Goal: Task Accomplishment & Management: Manage account settings

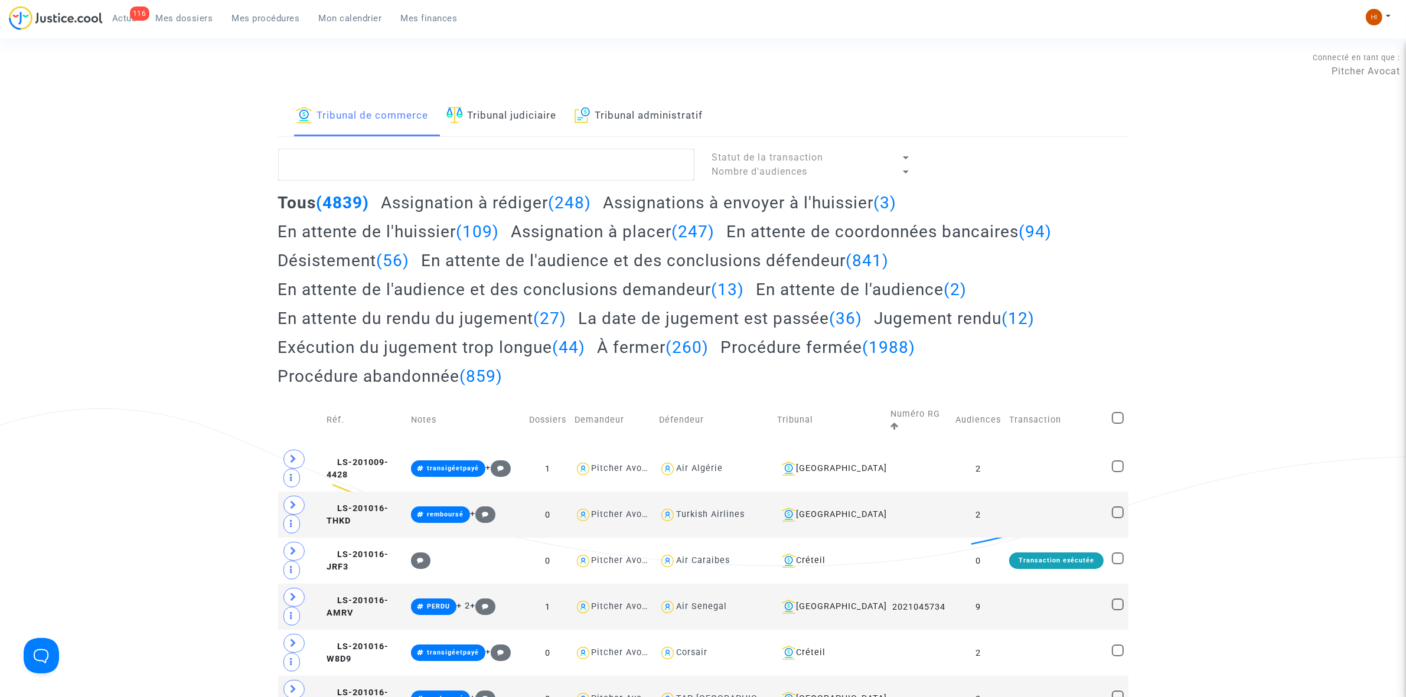
click at [485, 113] on link "Tribunal judiciaire" at bounding box center [501, 116] width 110 height 40
click at [497, 162] on textarea at bounding box center [486, 165] width 416 height 32
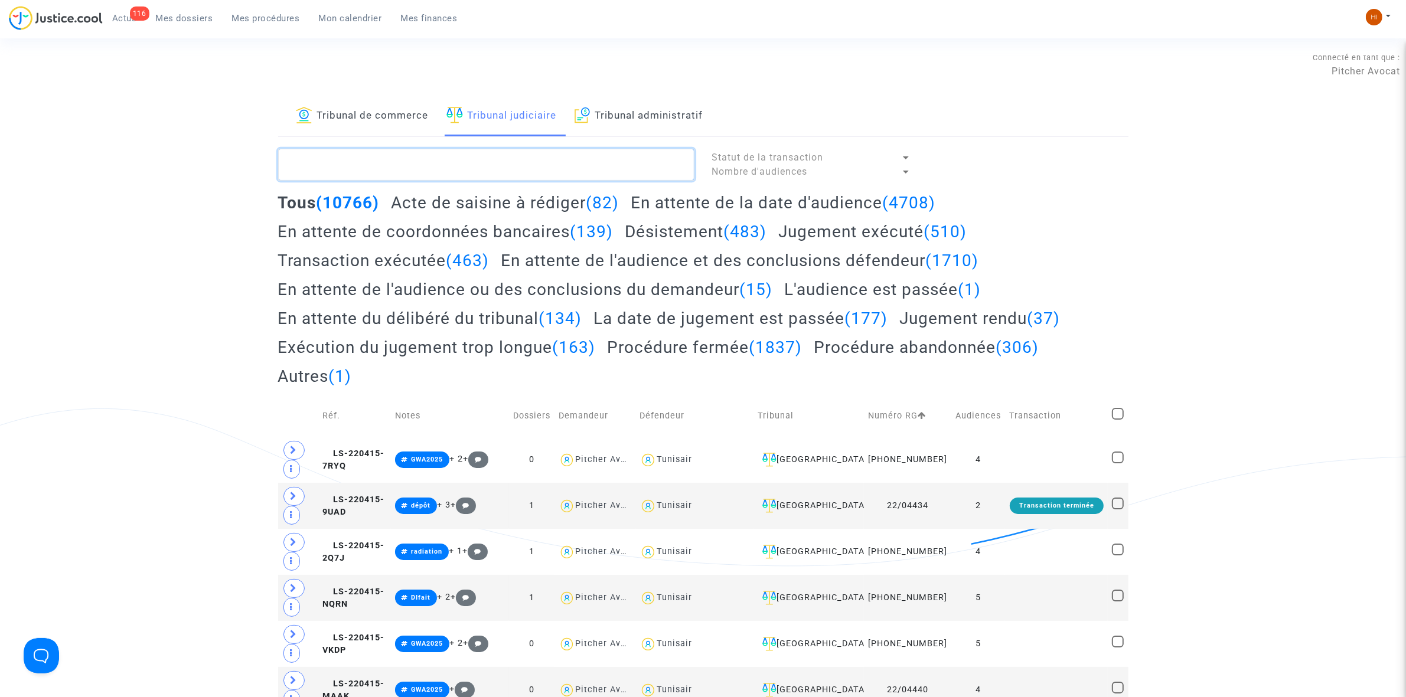
paste textarea "Paul DUCHESNE"
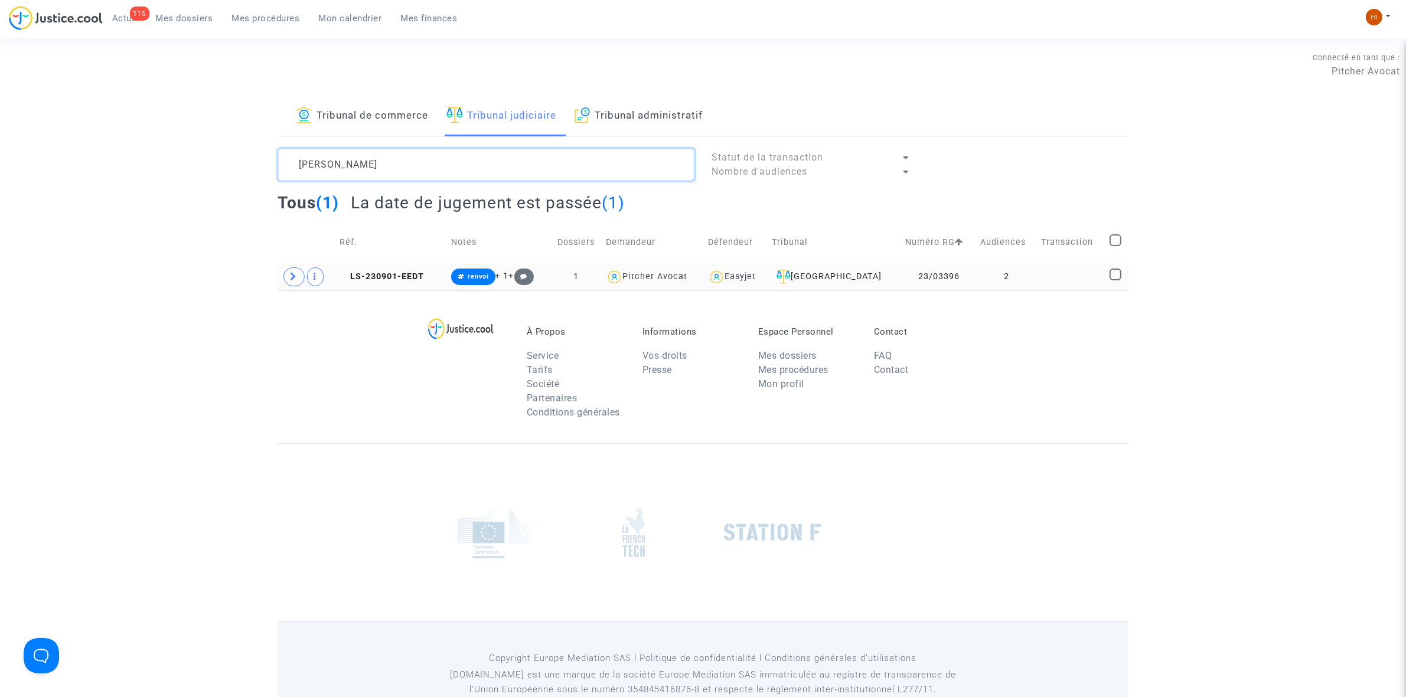
type textarea "Paul DUCHESNE"
click at [429, 280] on td "LS-230901-EEDT" at bounding box center [391, 276] width 112 height 27
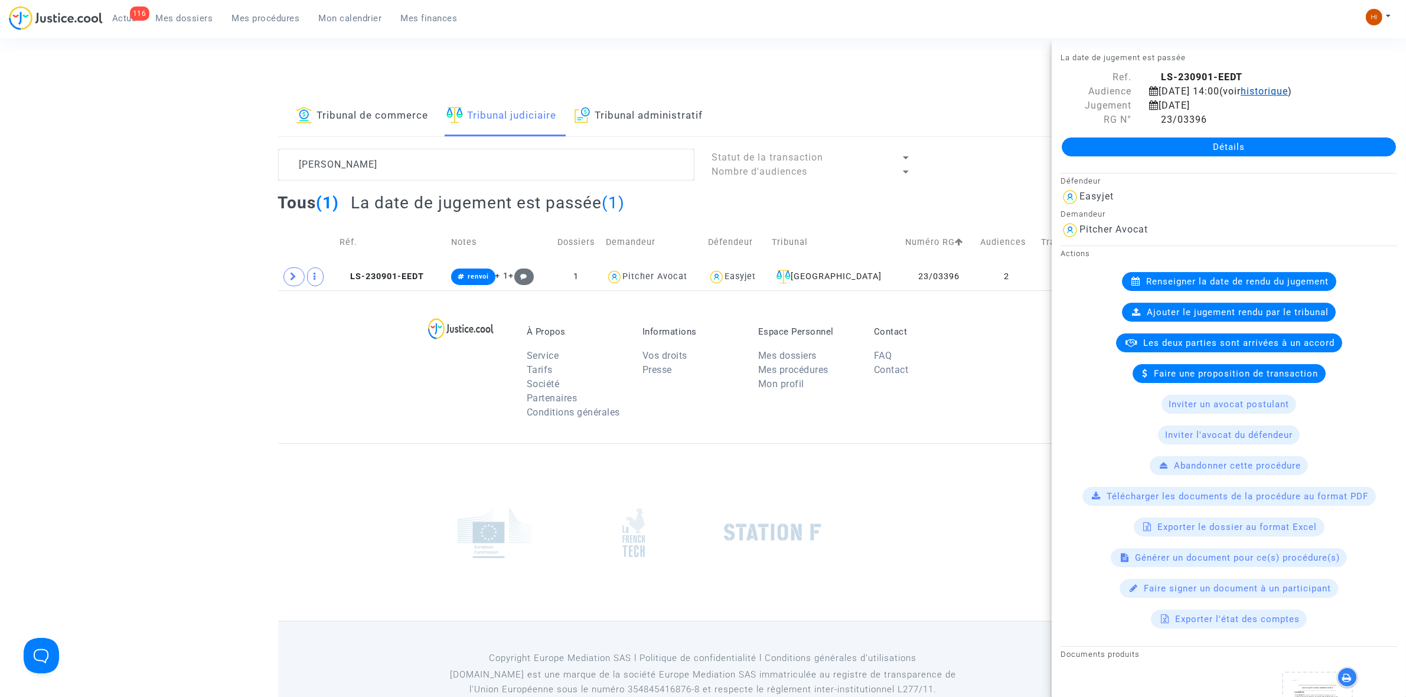
click at [1240, 97] on span "historique" at bounding box center [1263, 91] width 47 height 11
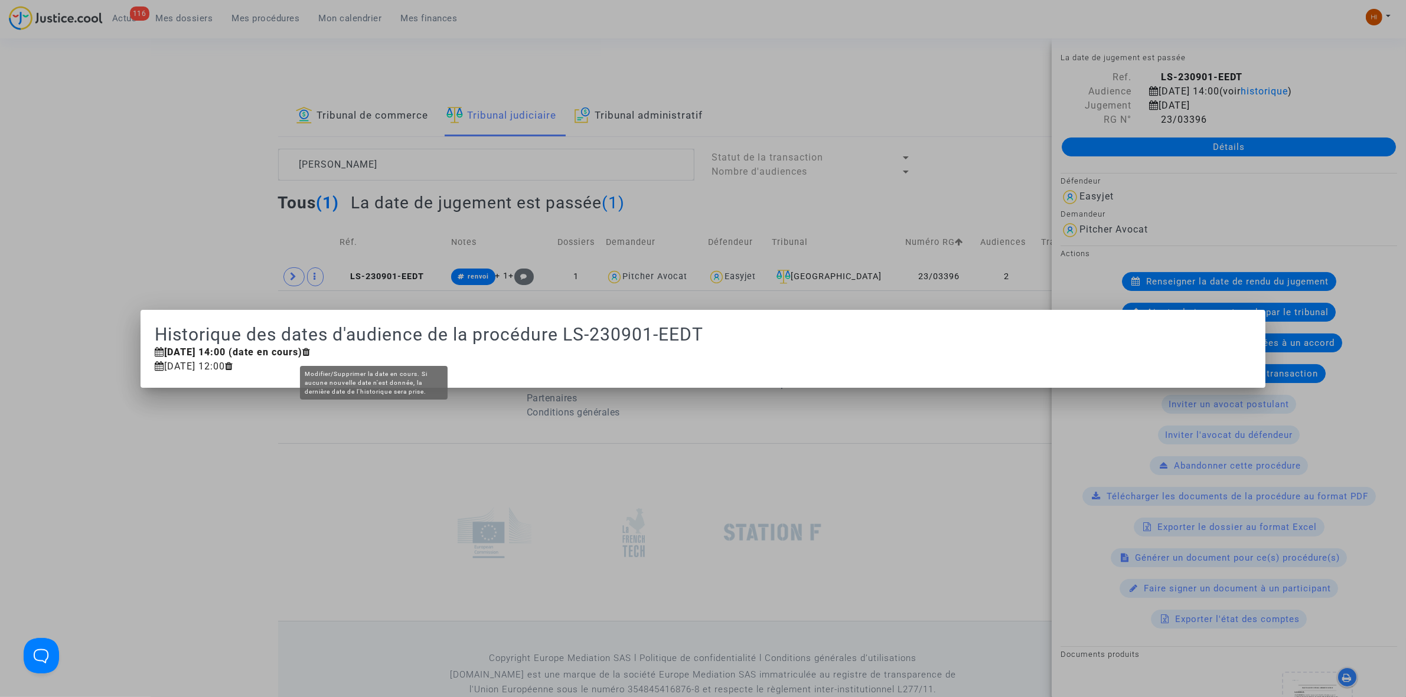
click at [311, 354] on icon at bounding box center [306, 351] width 8 height 9
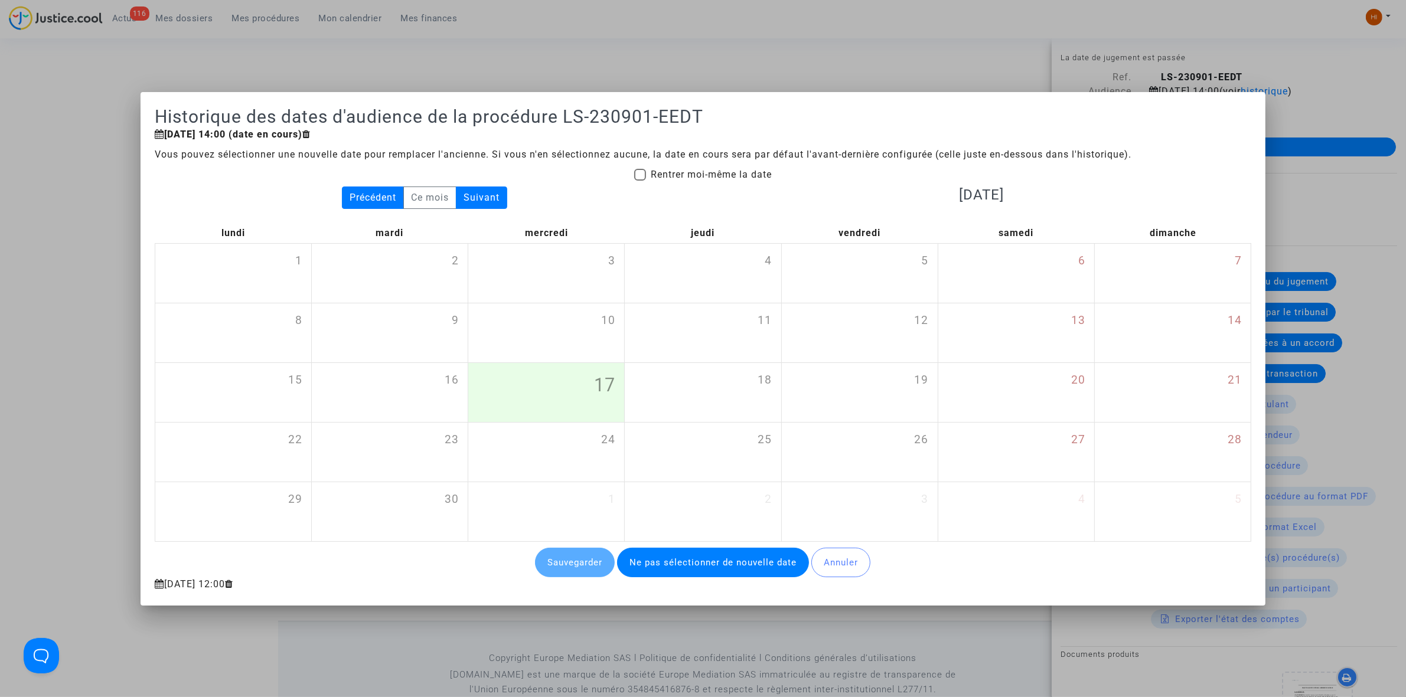
click at [571, 55] on div at bounding box center [703, 348] width 1406 height 697
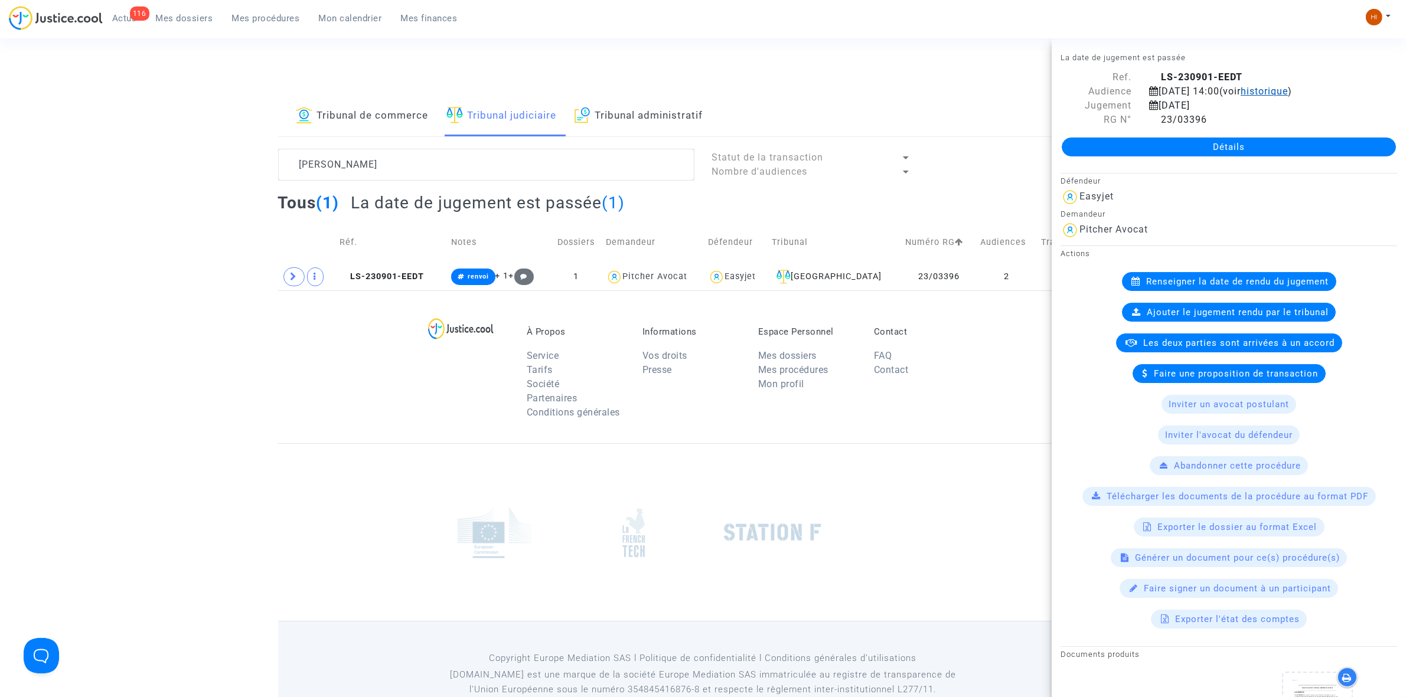
click at [1240, 97] on span "historique" at bounding box center [1263, 91] width 47 height 11
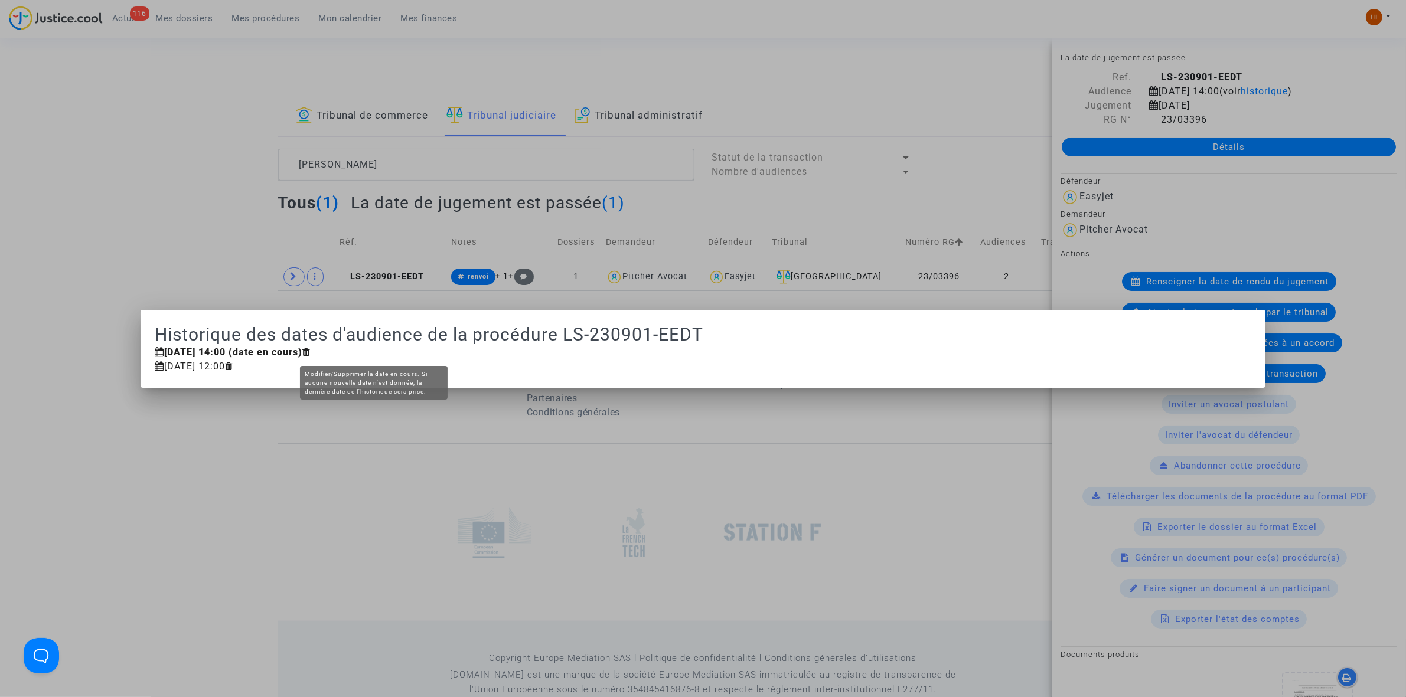
click at [311, 351] on icon at bounding box center [306, 351] width 8 height 9
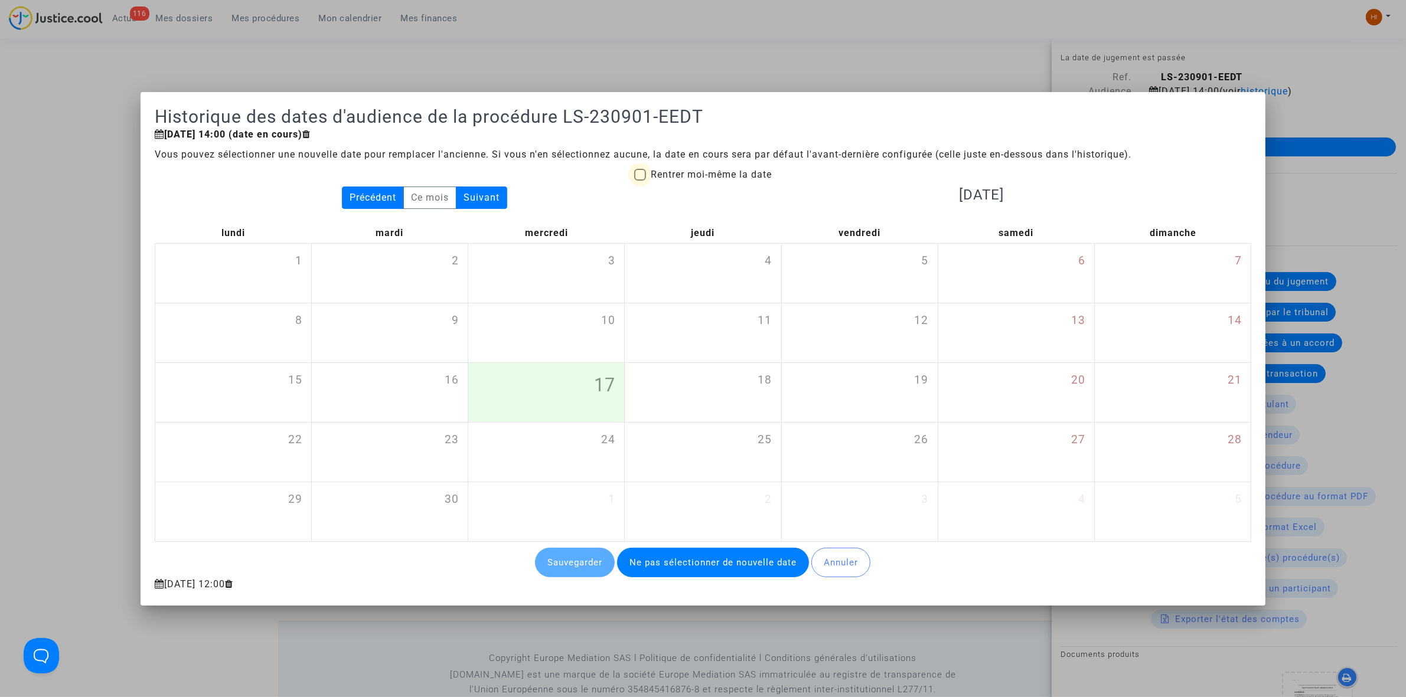
click at [635, 169] on span at bounding box center [640, 175] width 12 height 12
click at [639, 181] on input "Rentrer moi-même la date" at bounding box center [639, 181] width 1 height 1
checkbox input "true"
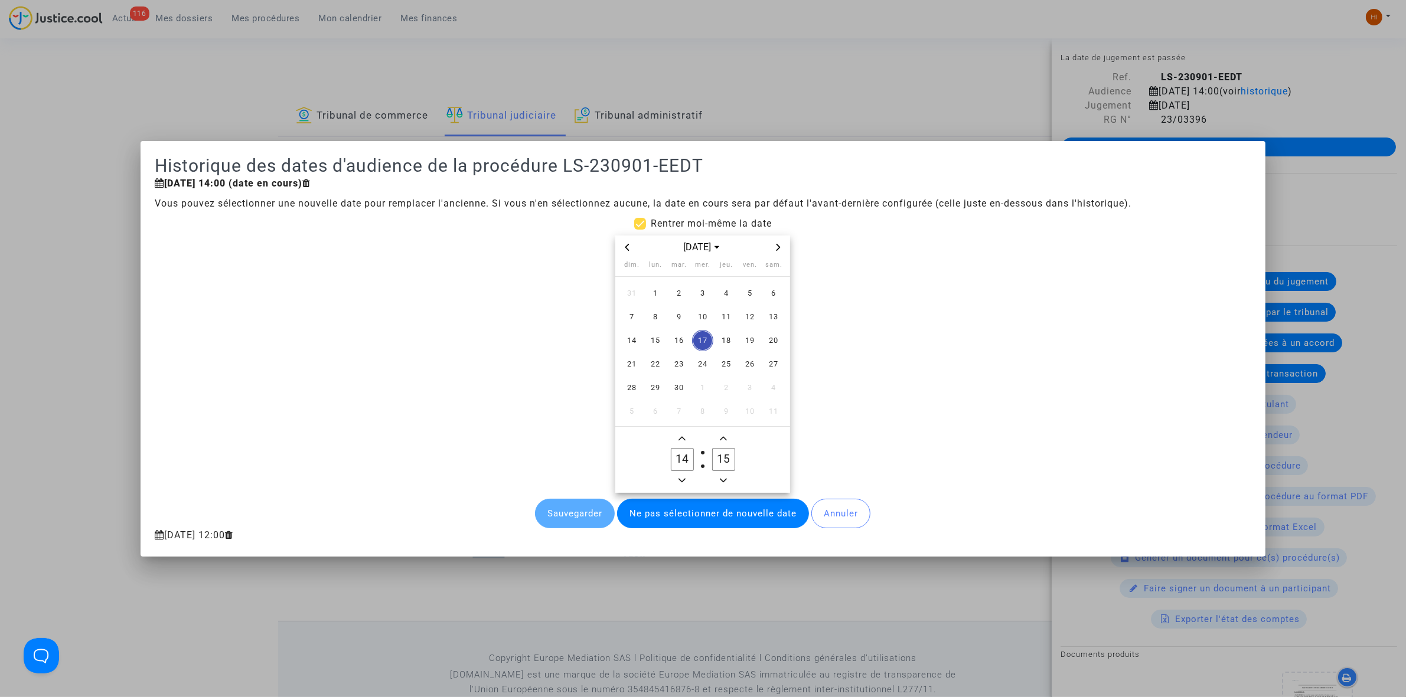
click at [628, 255] on div "sept. 2025" at bounding box center [702, 248] width 175 height 24
click at [626, 249] on icon "Previous month" at bounding box center [626, 247] width 7 height 7
click at [656, 370] on span "23" at bounding box center [655, 364] width 21 height 21
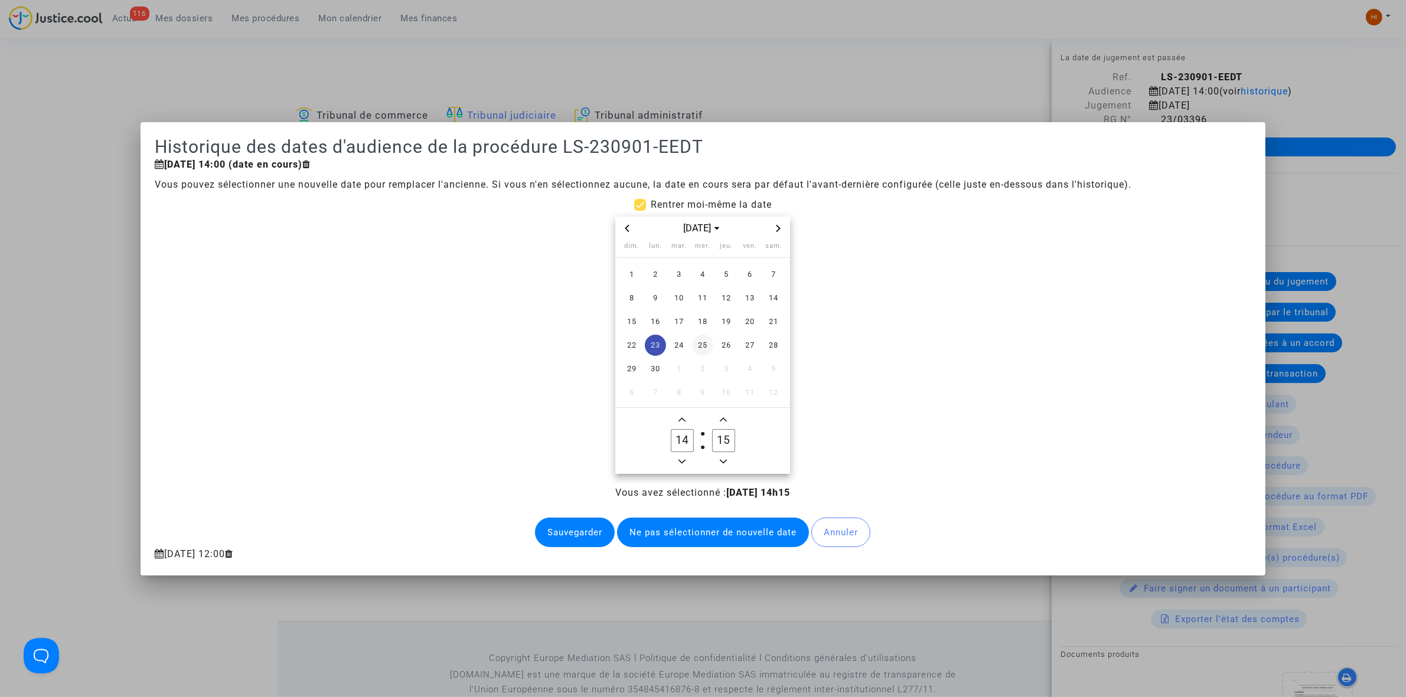
click at [703, 344] on span "25" at bounding box center [702, 345] width 21 height 21
click at [584, 538] on button "Sauvegarder" at bounding box center [575, 533] width 80 height 30
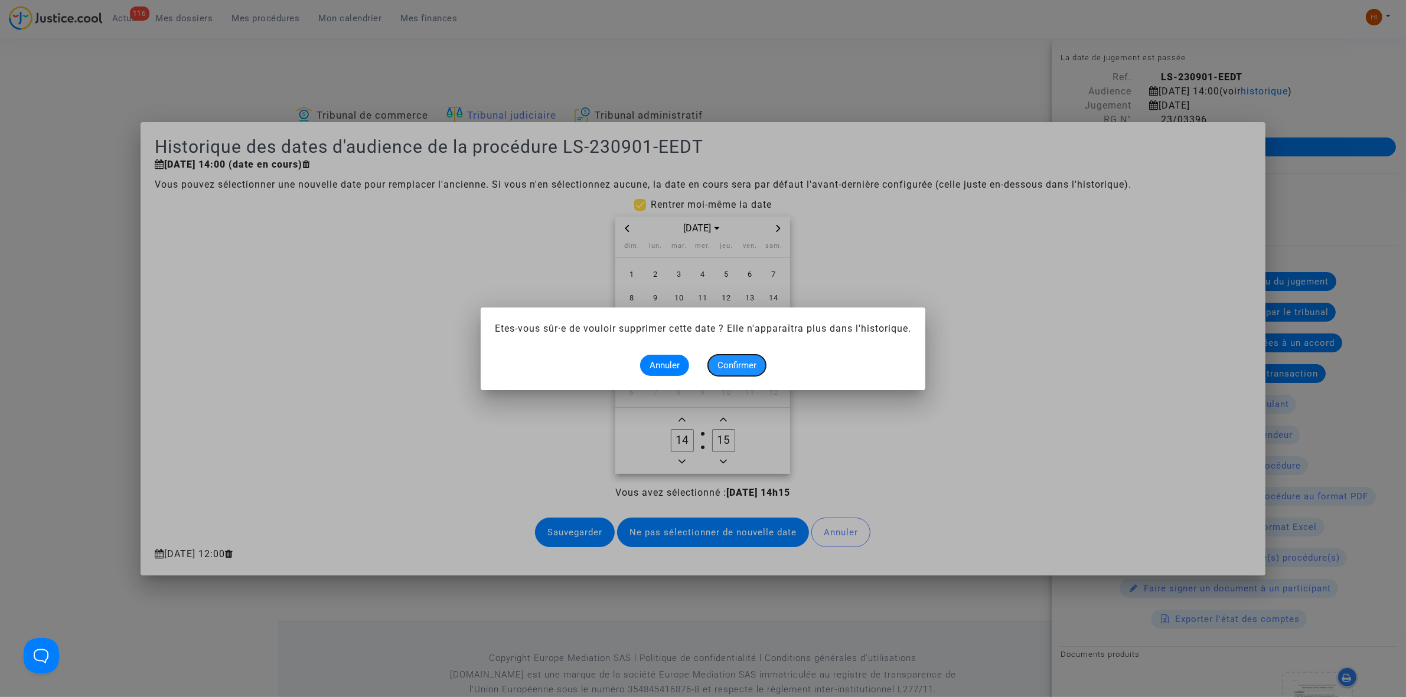
click at [734, 358] on button "Confirmer" at bounding box center [737, 365] width 58 height 21
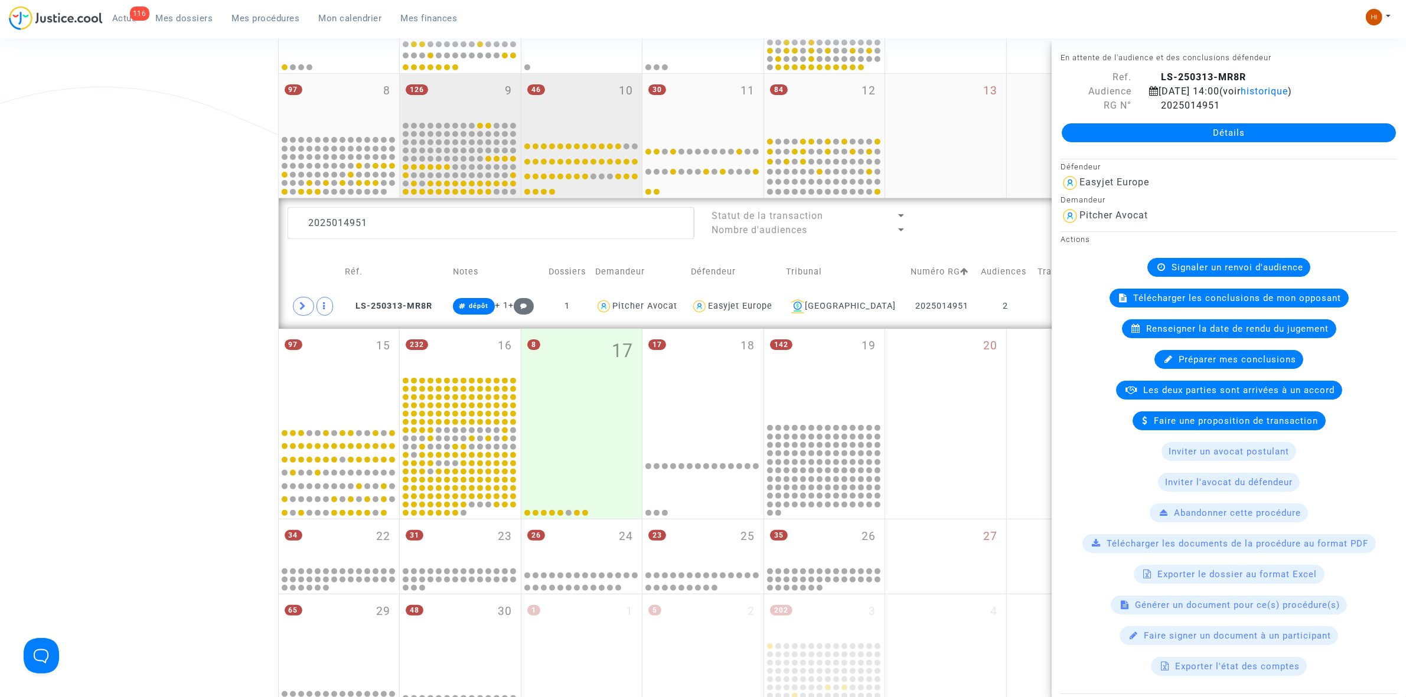
scroll to position [322, 0]
click at [472, 99] on div "126 9" at bounding box center [460, 97] width 121 height 46
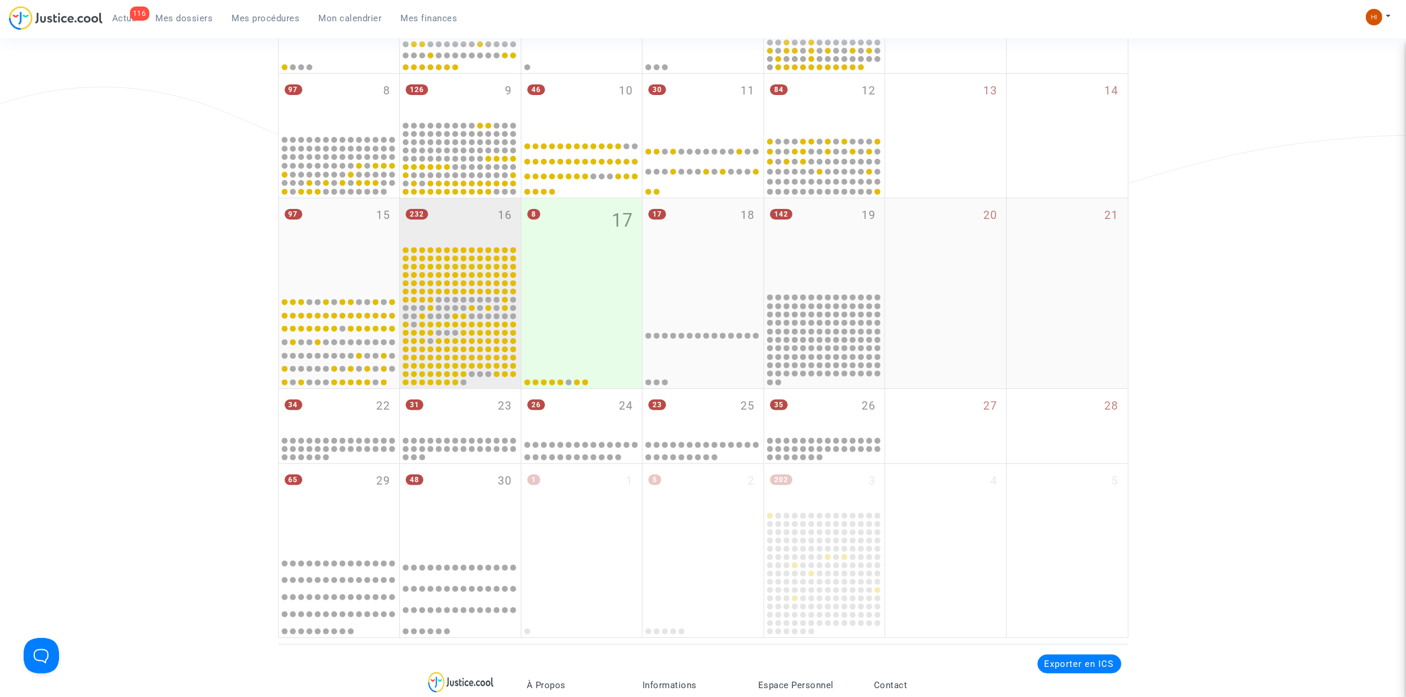
click at [489, 228] on div "232 16" at bounding box center [460, 221] width 121 height 46
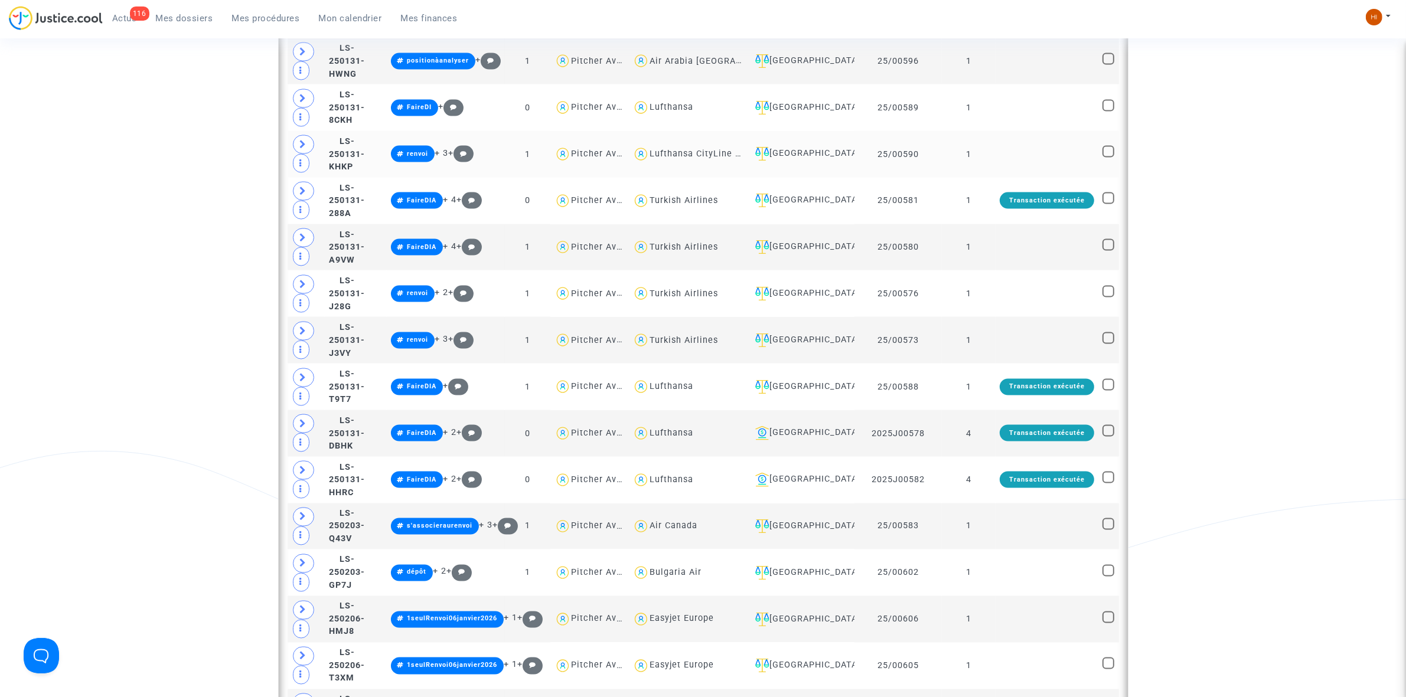
scroll to position [2314, 0]
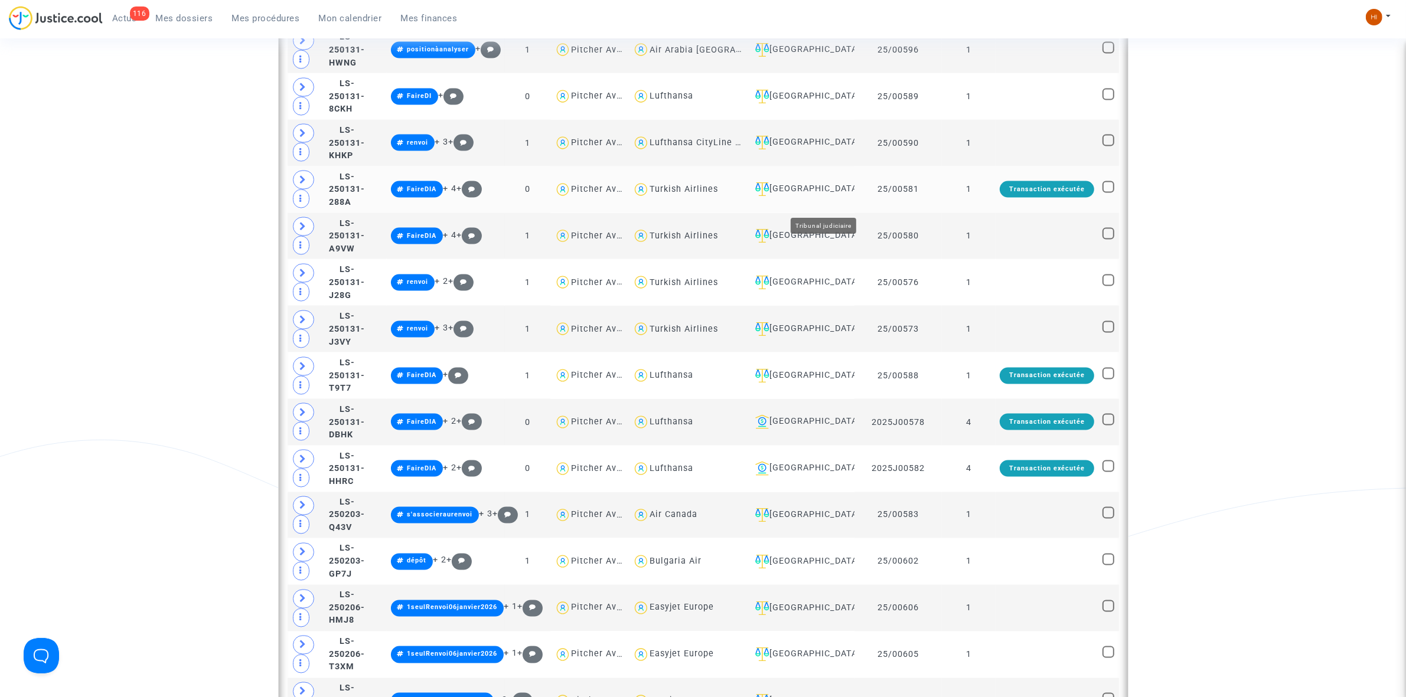
click at [842, 196] on div "Villeurbanne" at bounding box center [800, 189] width 100 height 14
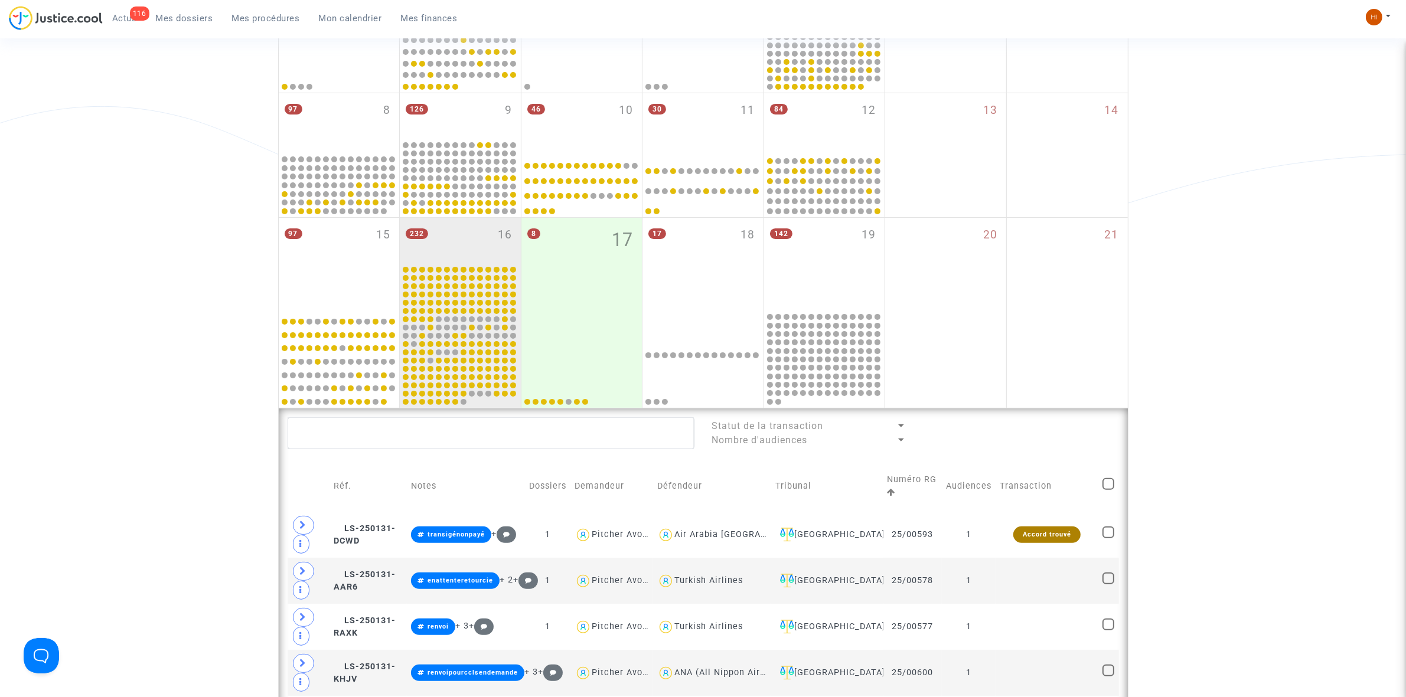
scroll to position [331, 0]
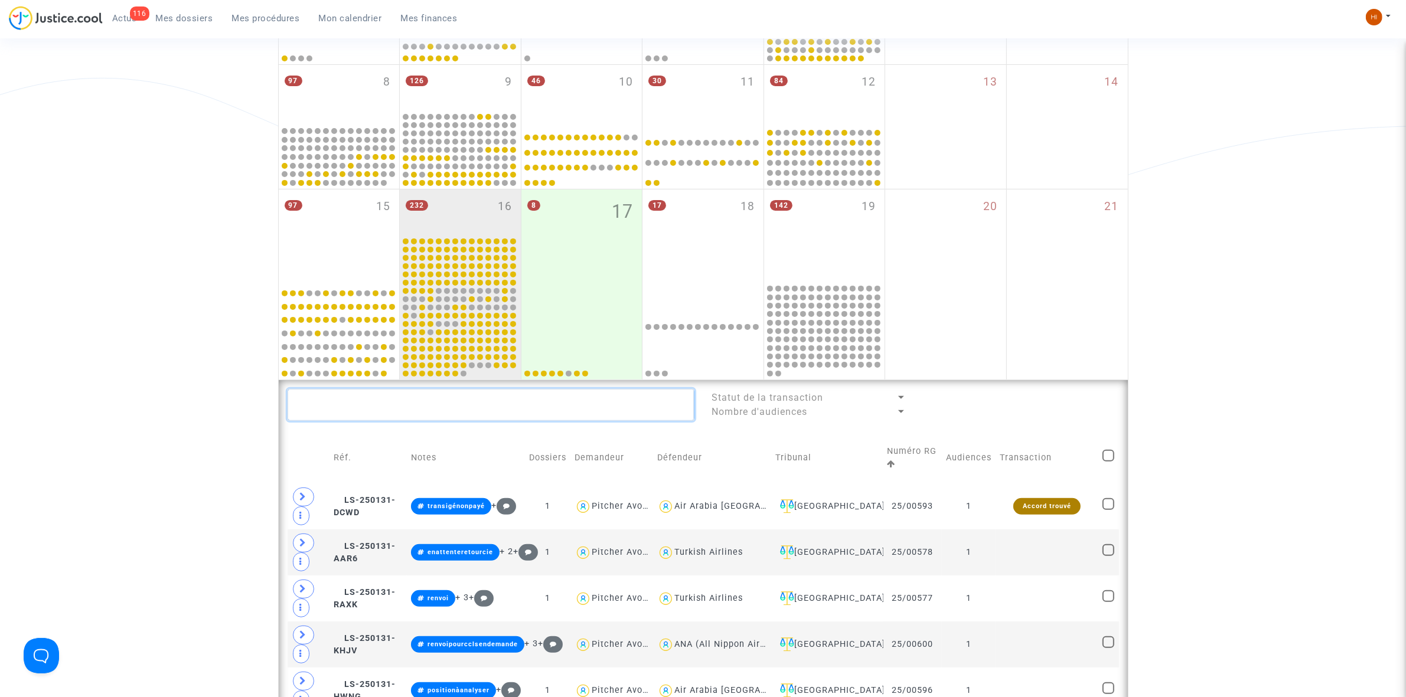
click at [502, 408] on textarea at bounding box center [491, 405] width 407 height 32
paste textarea "Raouf Amara"
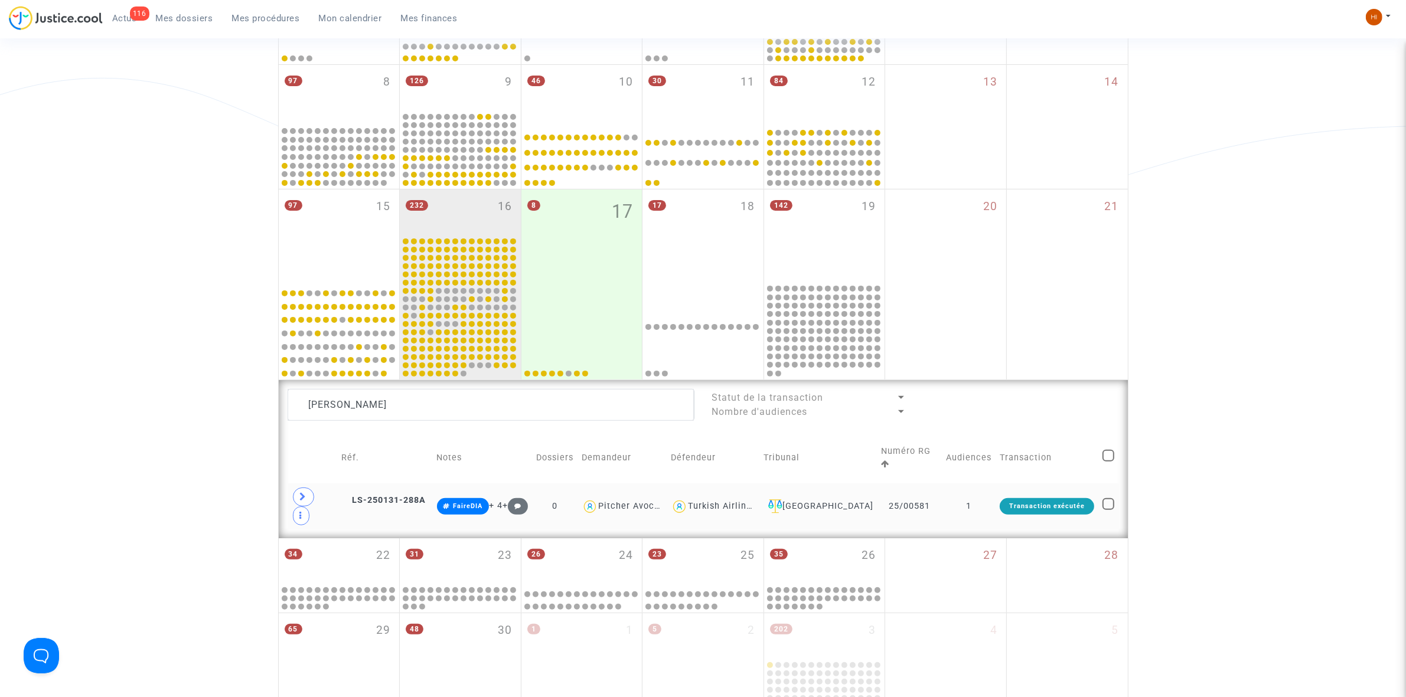
click at [432, 492] on td "LS-250131-288A" at bounding box center [385, 507] width 96 height 46
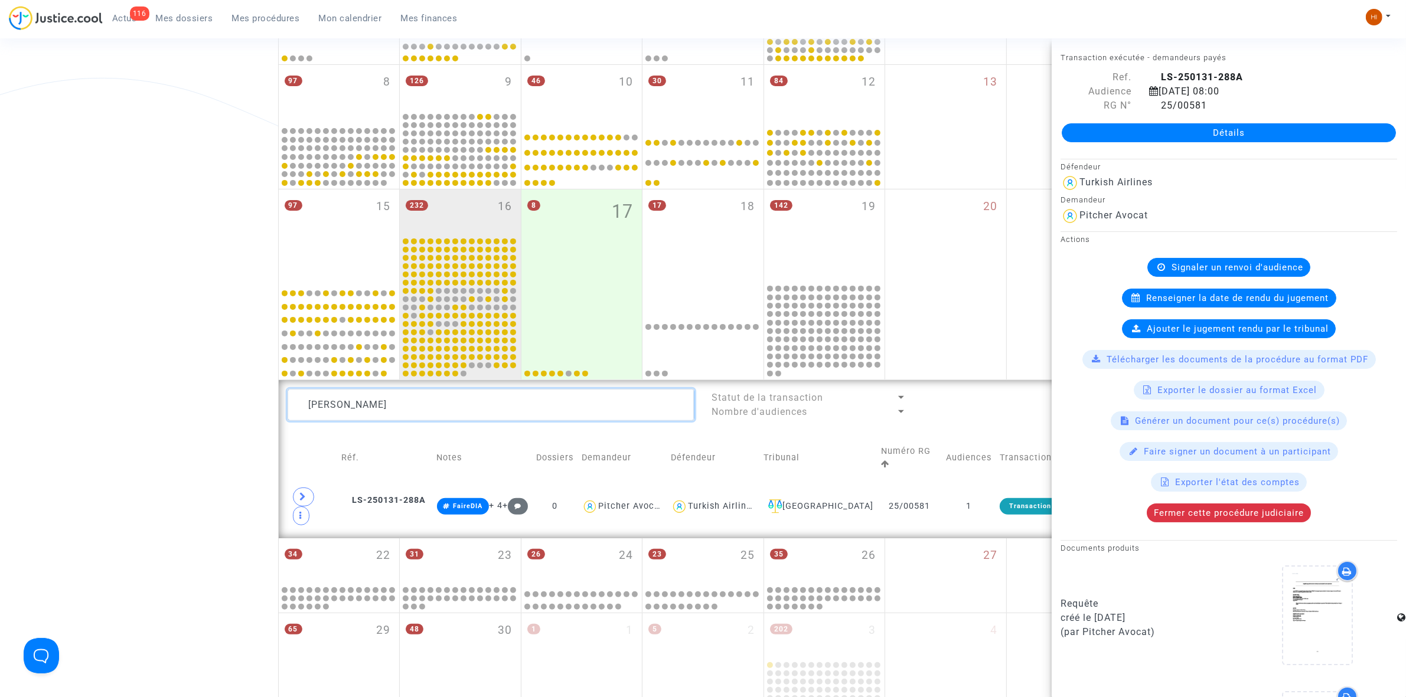
drag, startPoint x: 514, startPoint y: 403, endPoint x: -173, endPoint y: 471, distance: 690.0
click at [0, 471] on html "116 Actus Mes dossiers Mes procédures Mon calendrier Mes finances Mon profil Ch…" at bounding box center [703, 450] width 1406 height 1563
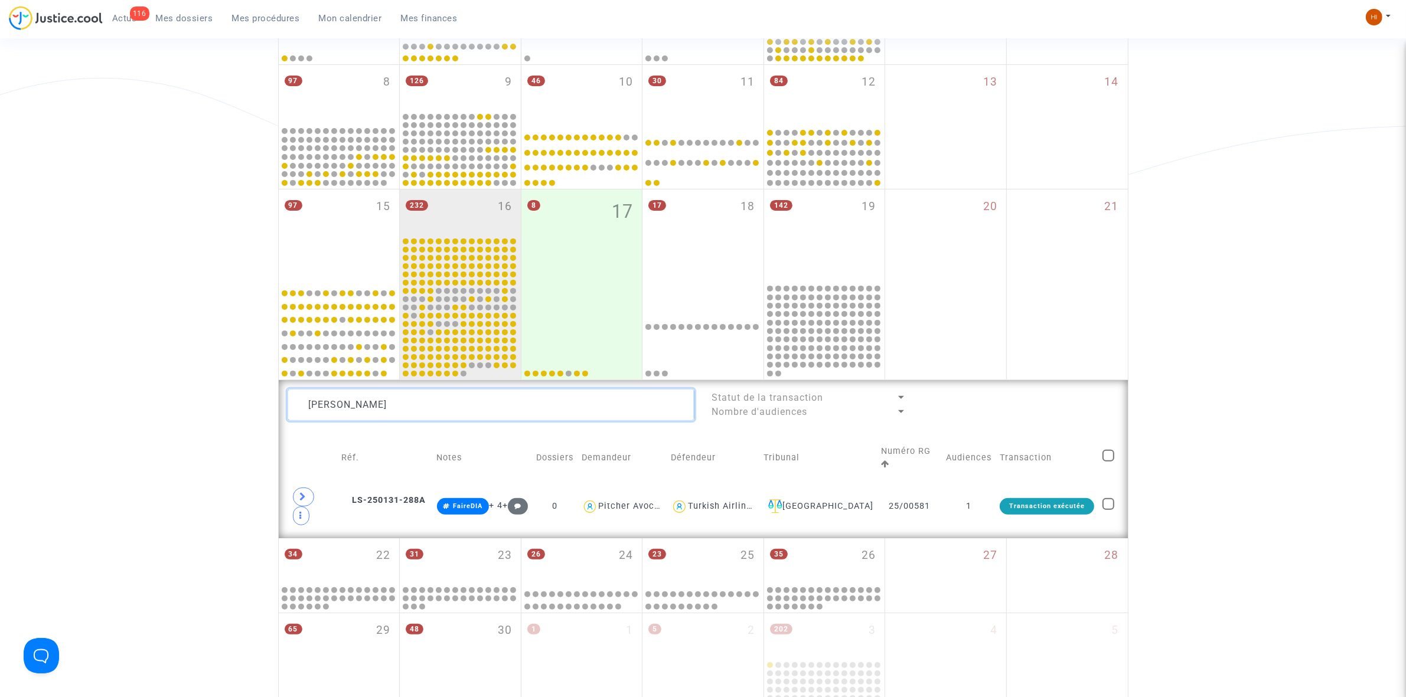
paste textarea "SOUSSAN"
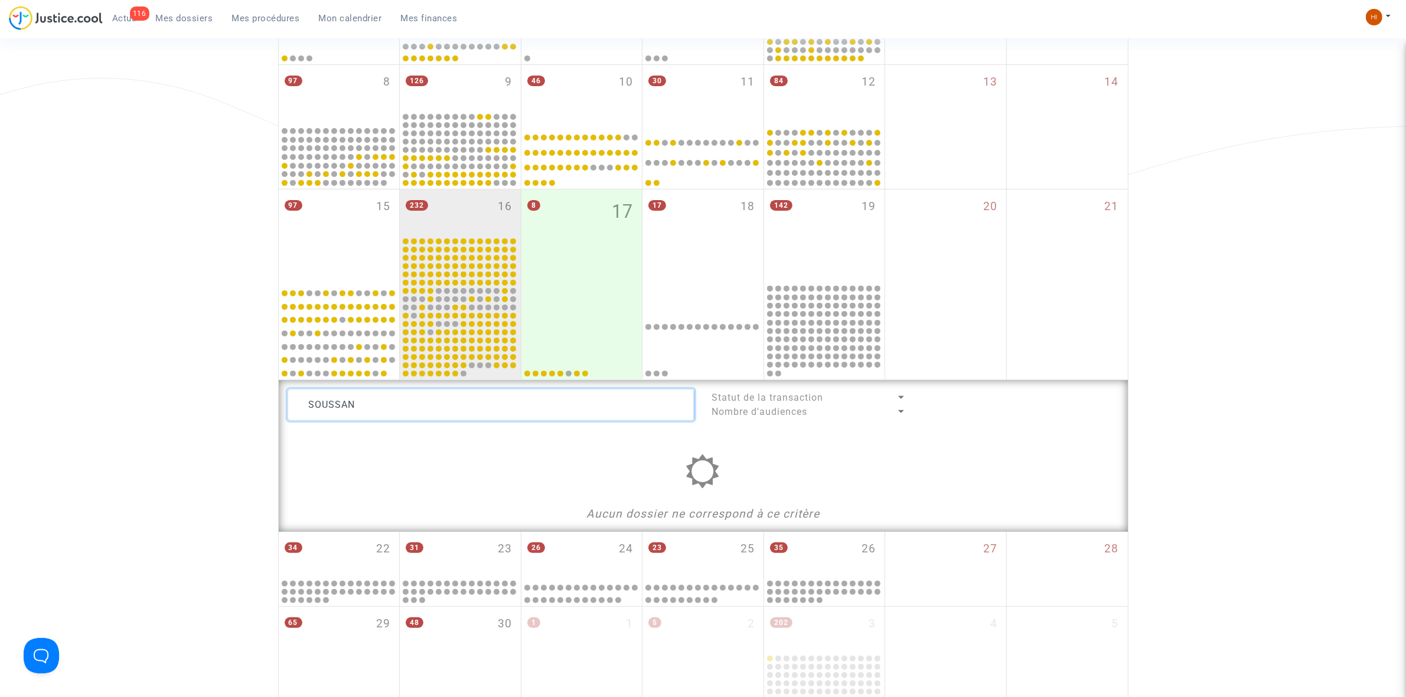
type textarea "SOUSSAN"
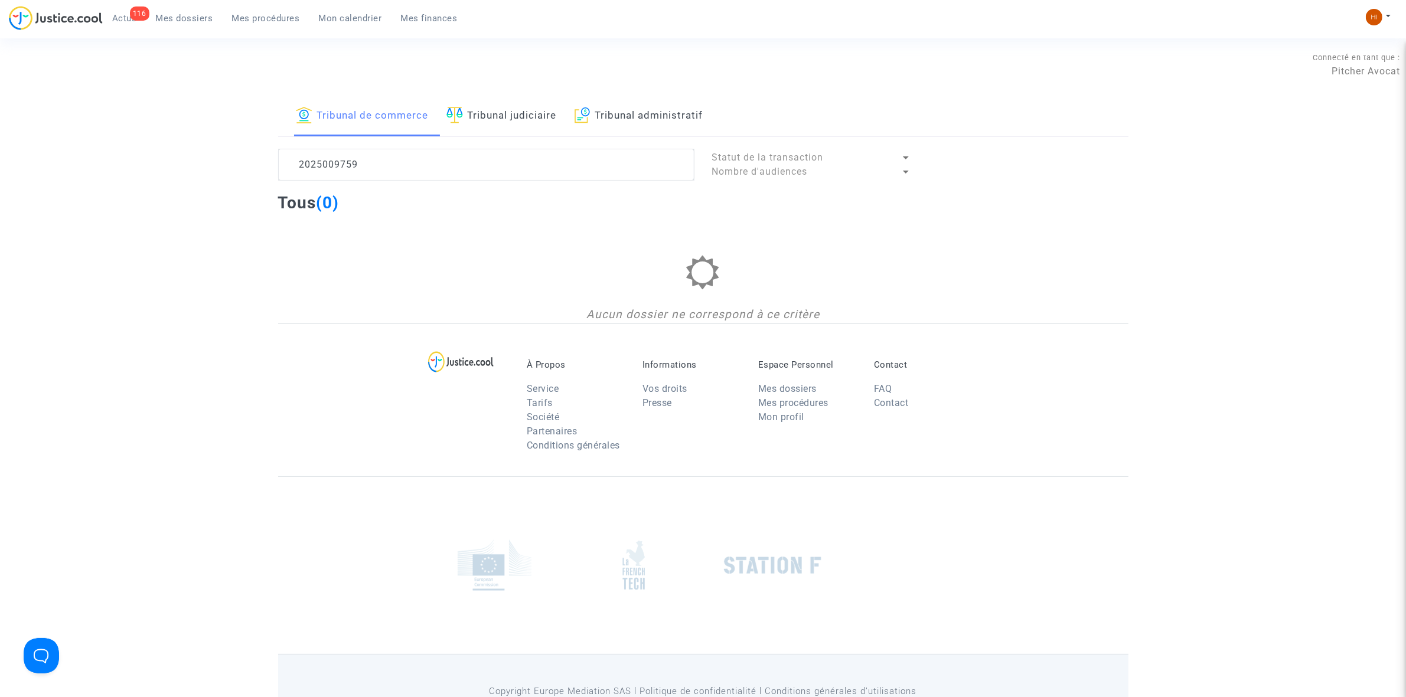
click at [194, 22] on span "Mes dossiers" at bounding box center [184, 18] width 57 height 11
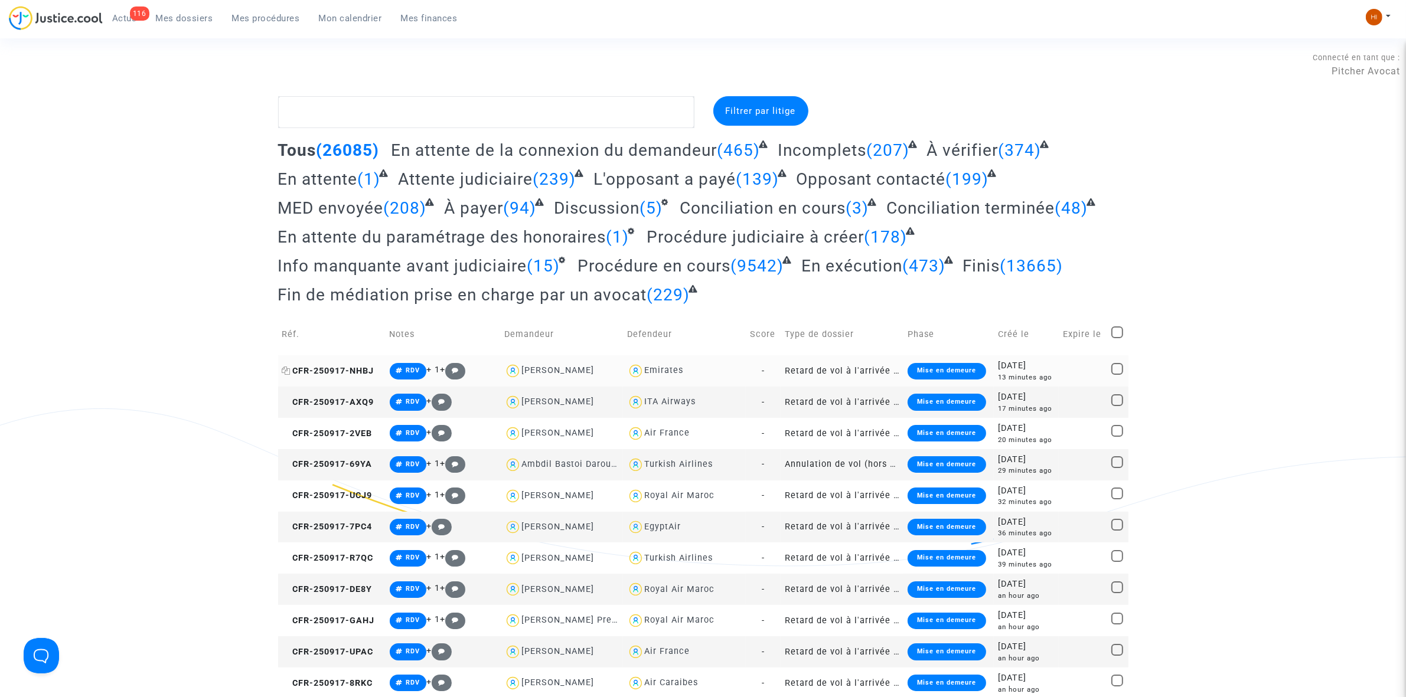
click at [347, 372] on span "CFR-250917-NHBJ" at bounding box center [328, 371] width 92 height 10
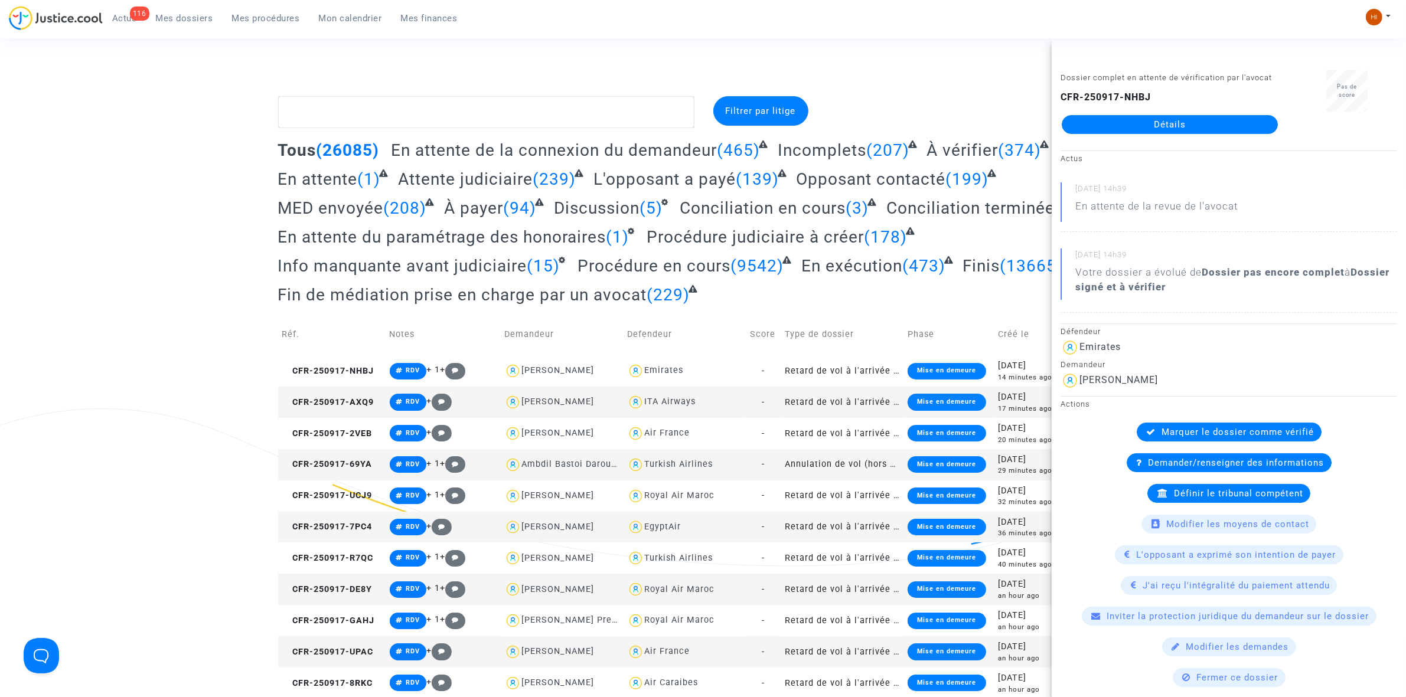
click at [245, 18] on span "Mes procédures" at bounding box center [266, 18] width 68 height 11
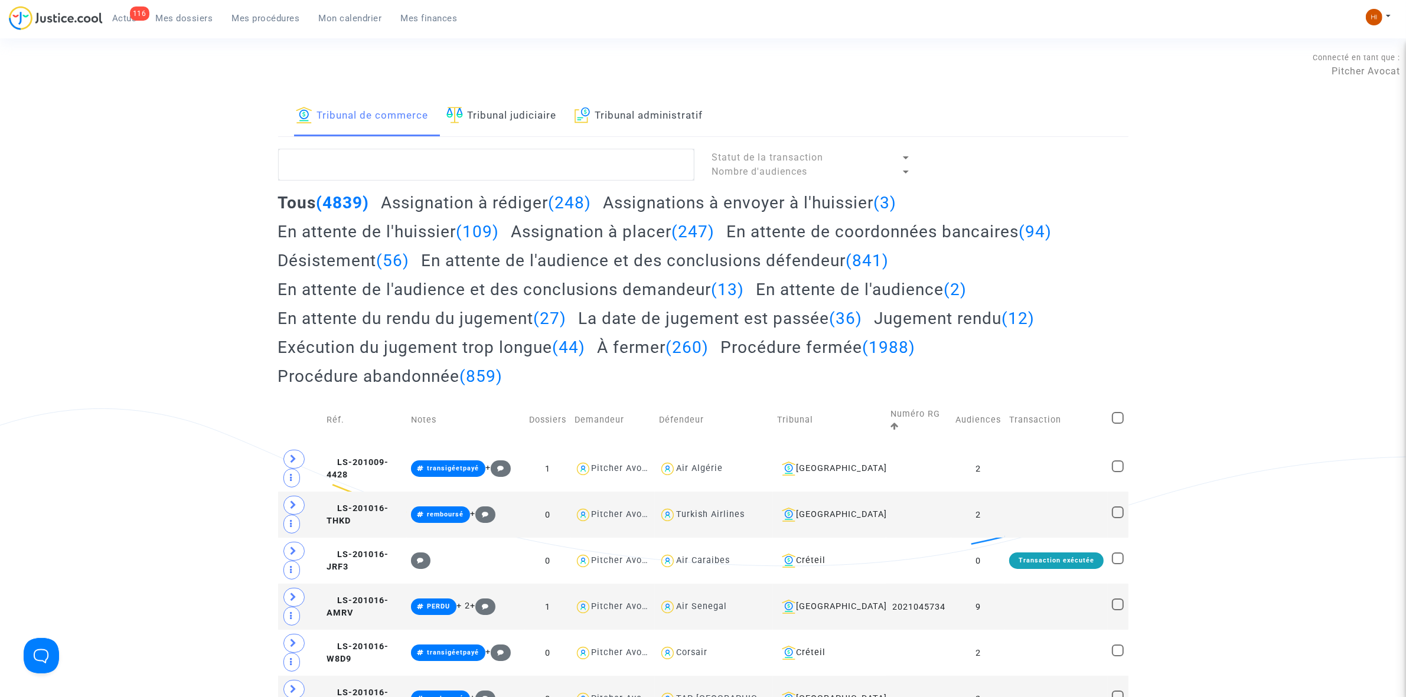
click at [530, 122] on link "Tribunal judiciaire" at bounding box center [501, 116] width 110 height 40
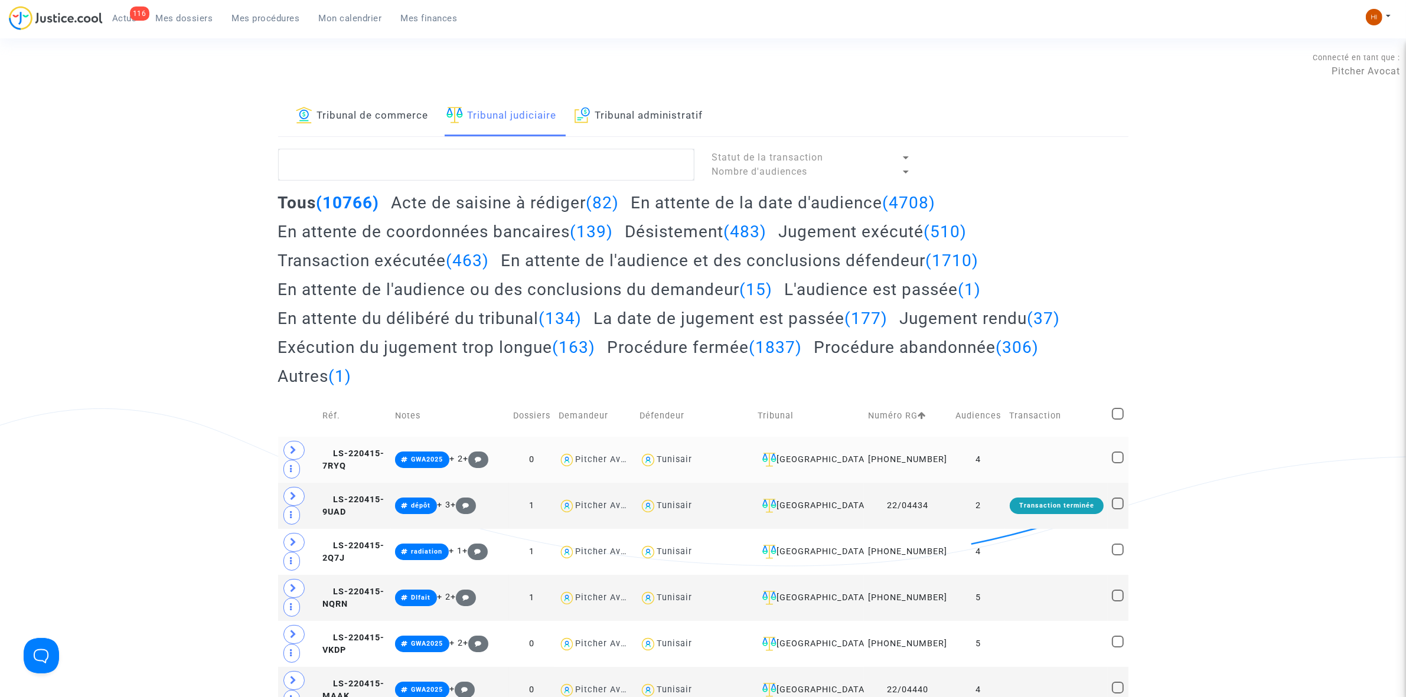
click at [995, 466] on td "4" at bounding box center [978, 460] width 54 height 46
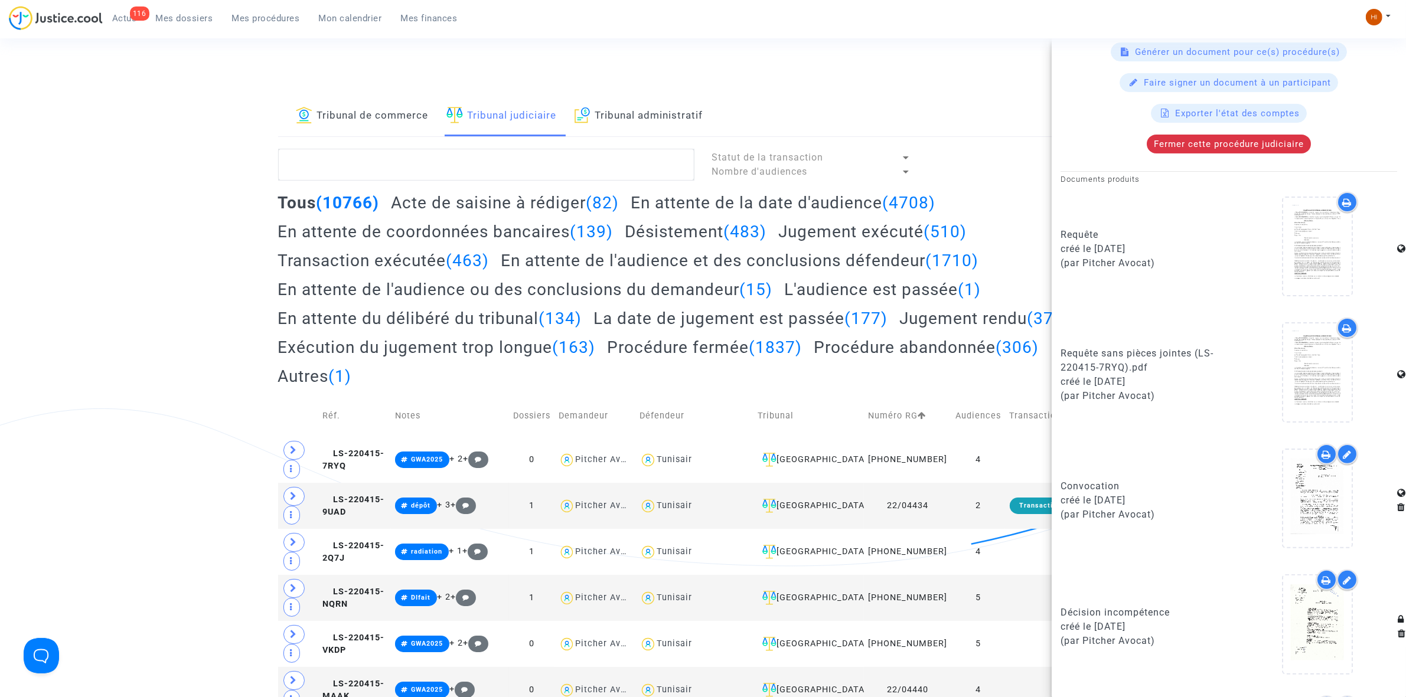
scroll to position [295, 0]
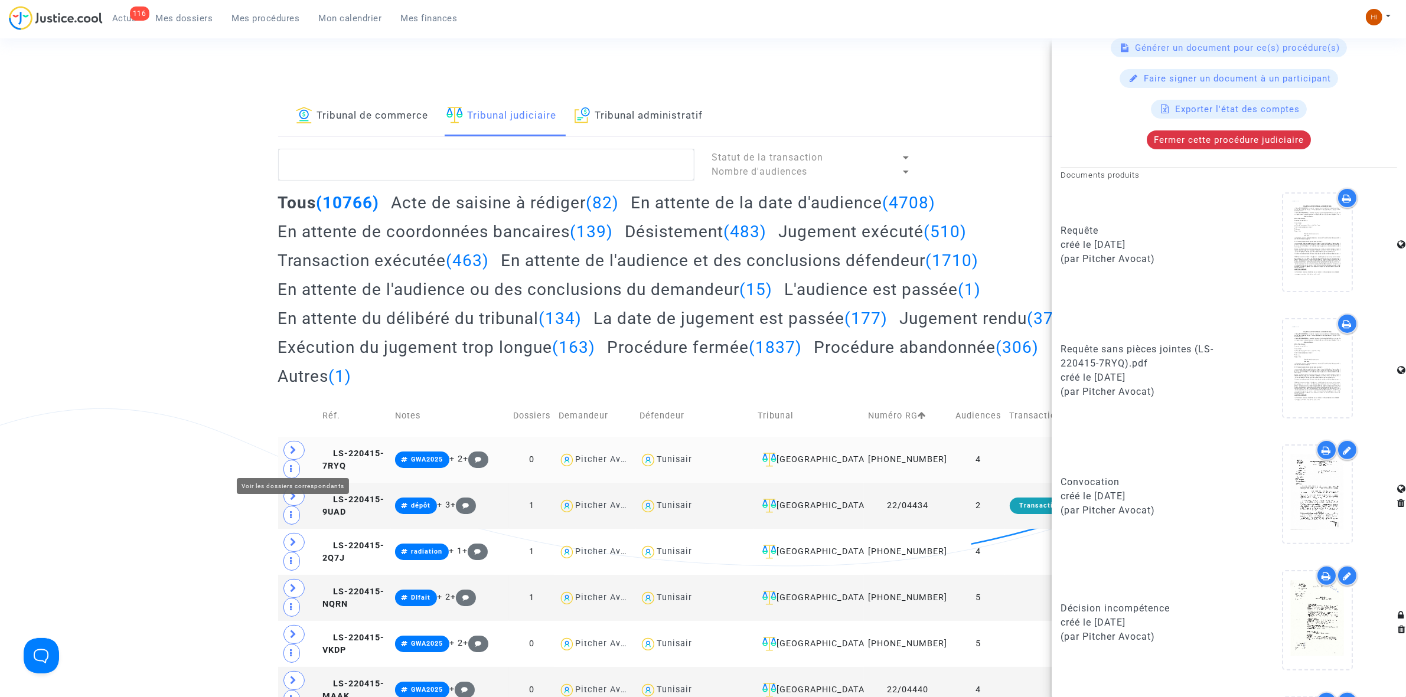
click at [293, 455] on icon at bounding box center [293, 450] width 7 height 9
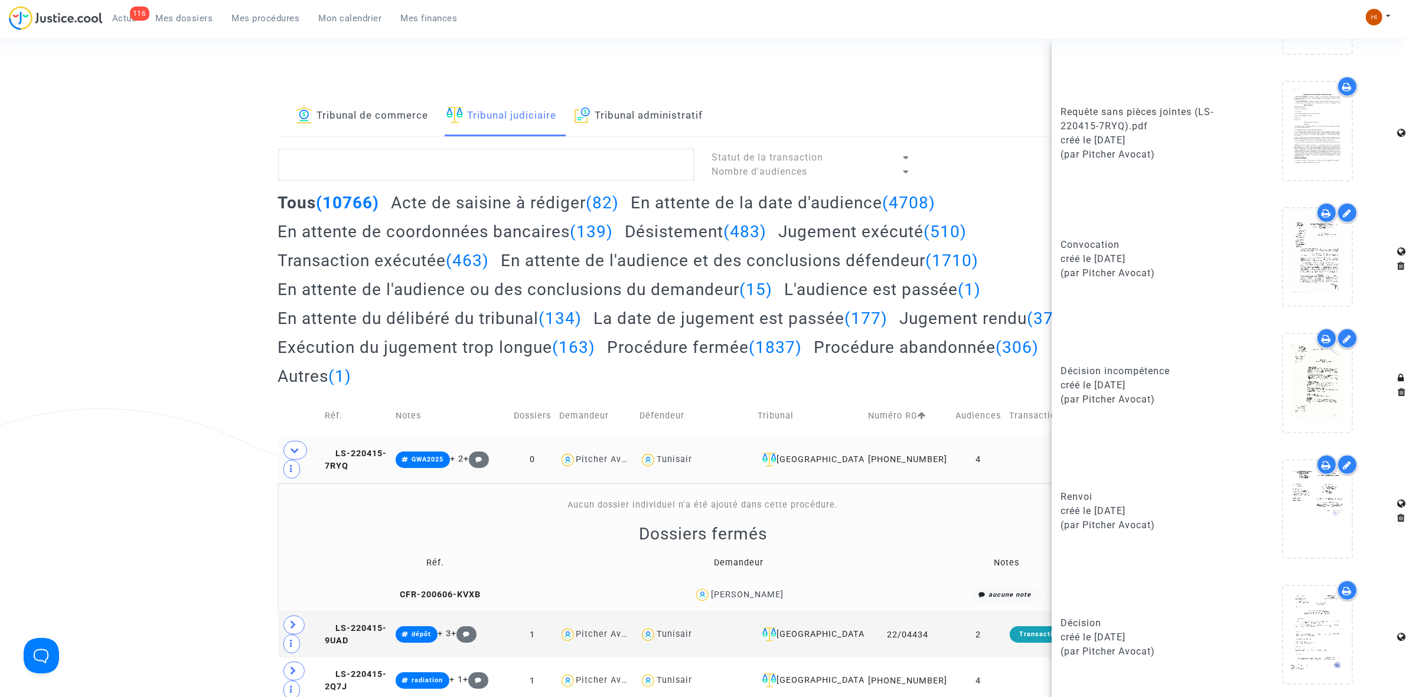
scroll to position [164, 0]
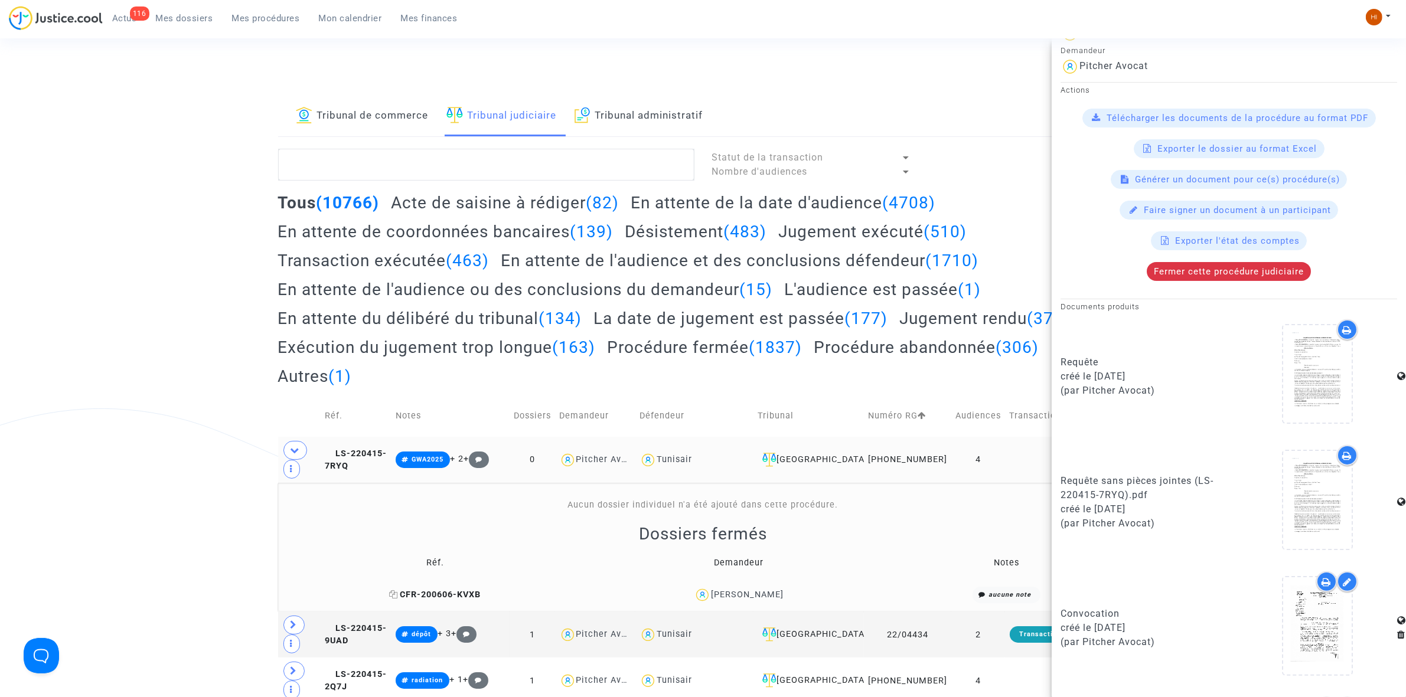
click at [442, 600] on span "CFR-200606-KVXB" at bounding box center [435, 595] width 92 height 10
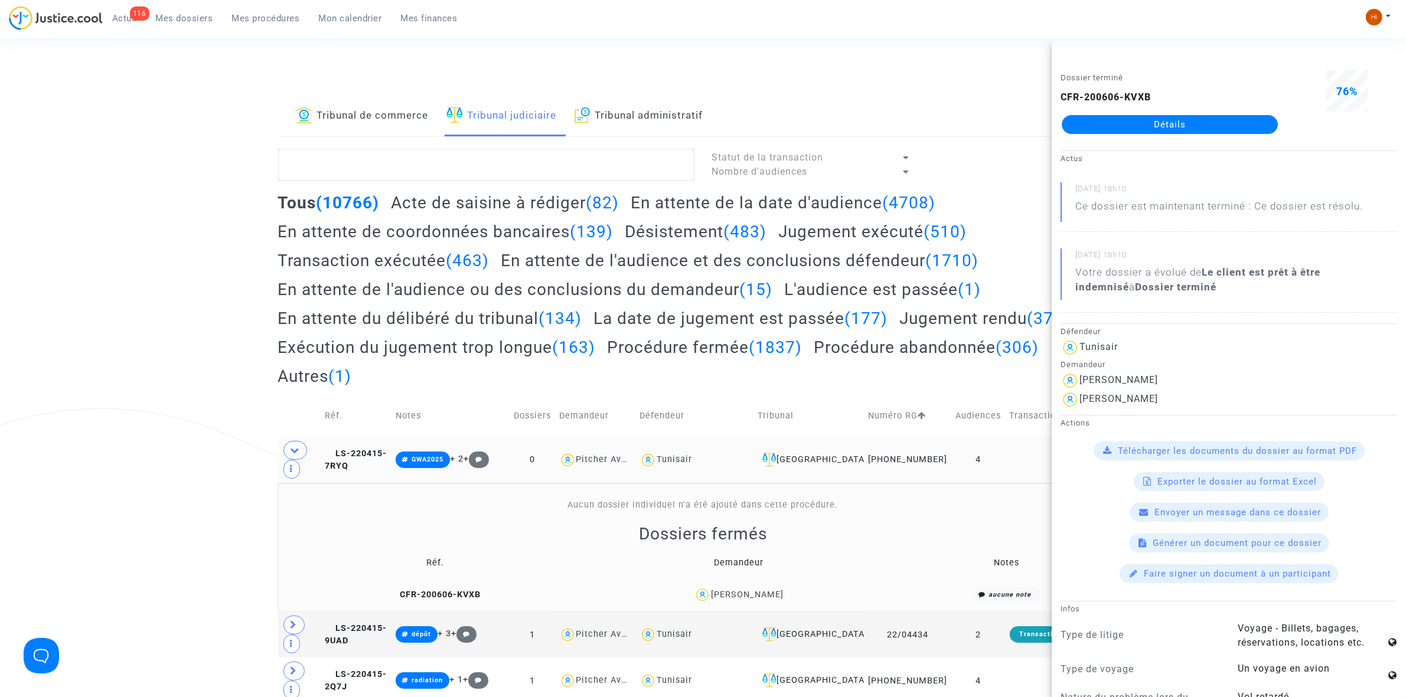
click at [1201, 116] on link "Détails" at bounding box center [1170, 124] width 216 height 19
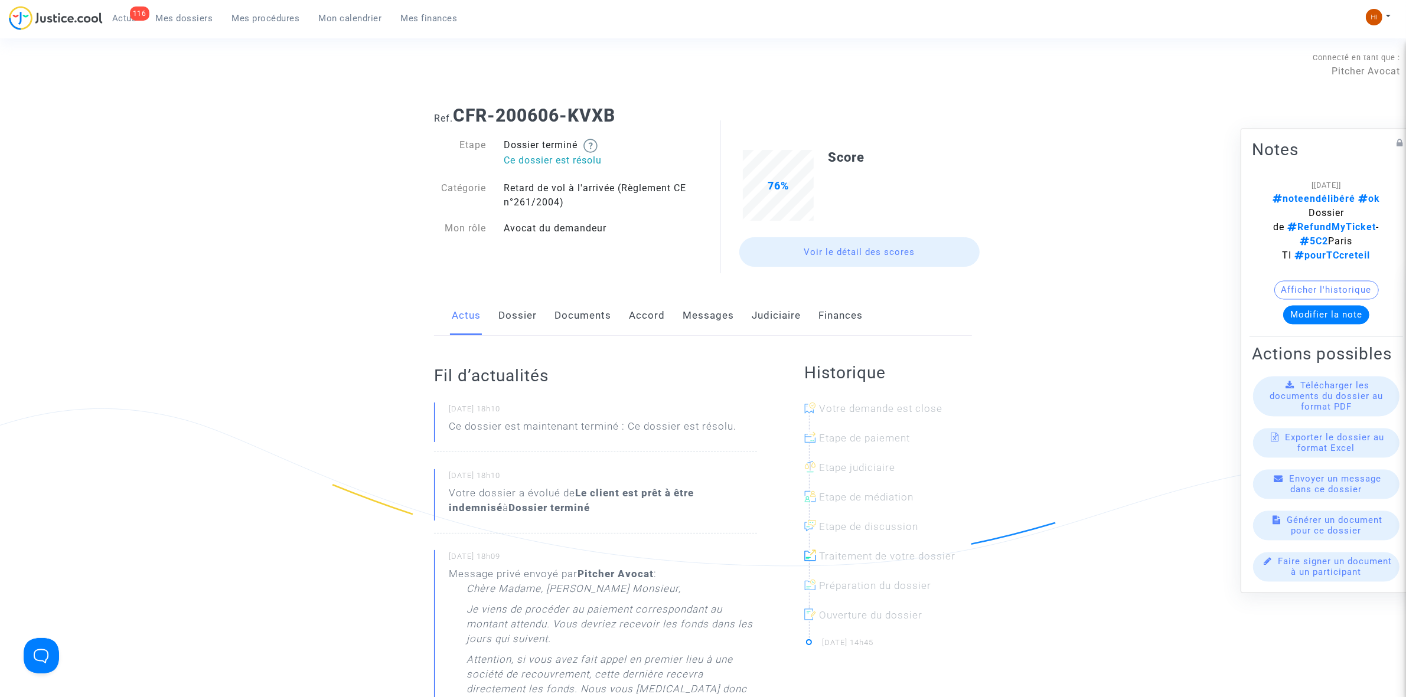
click at [700, 313] on link "Messages" at bounding box center [707, 315] width 51 height 39
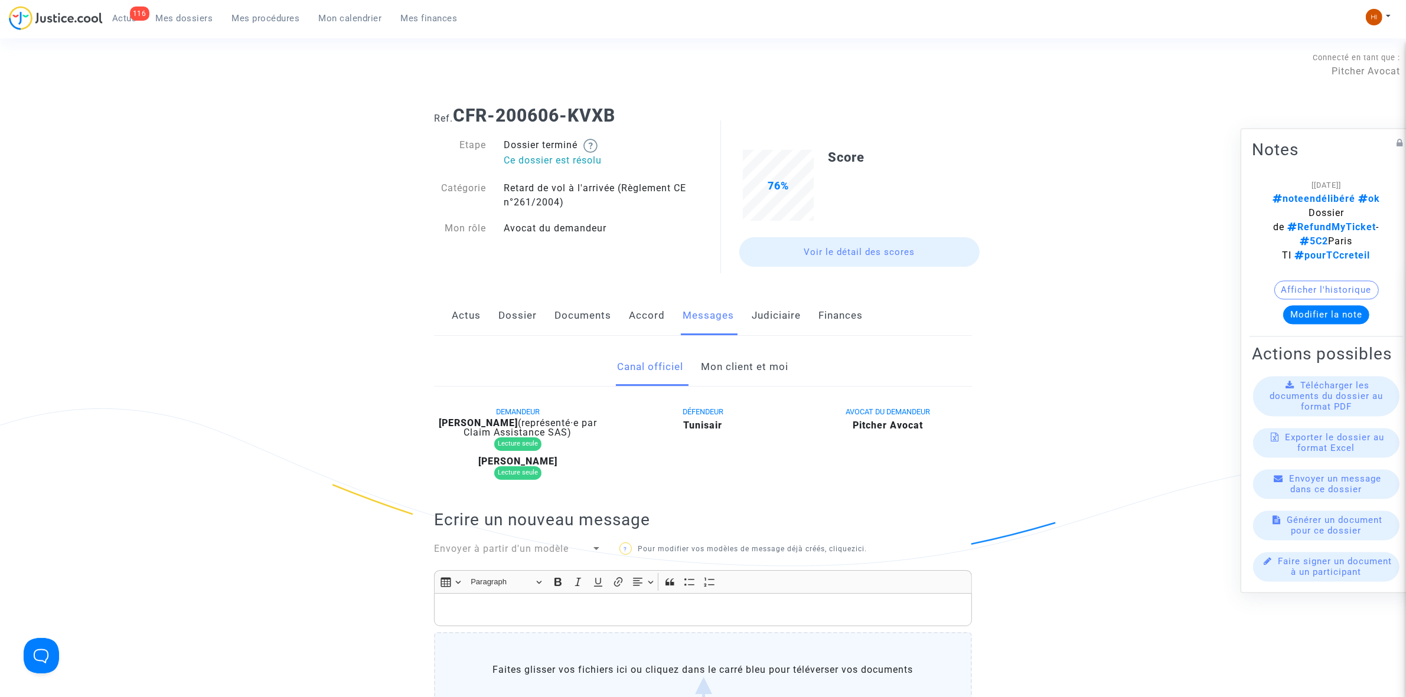
click at [753, 361] on link "Mon client et moi" at bounding box center [744, 367] width 87 height 39
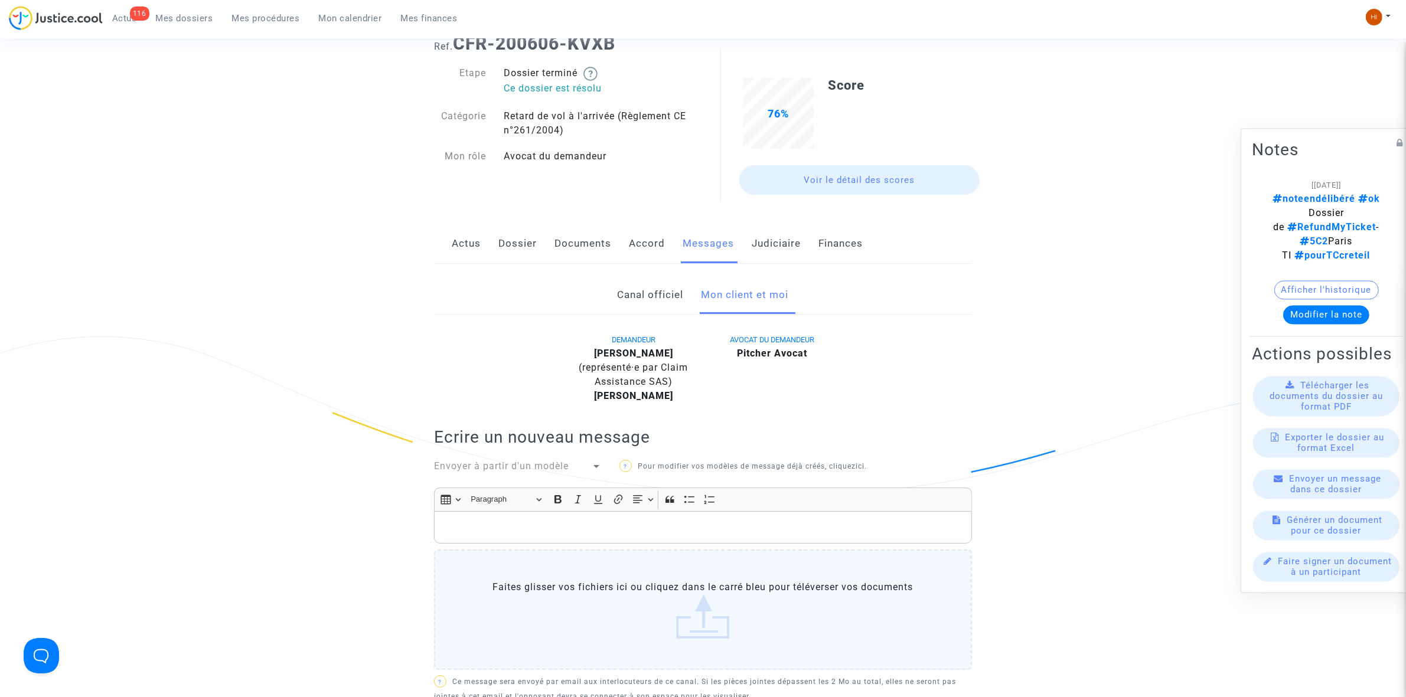
scroll to position [74, 0]
click at [546, 468] on span "Envoyer à partir d'un modèle" at bounding box center [501, 464] width 135 height 11
click at [541, 452] on span "AP COVID" at bounding box center [518, 465] width 168 height 28
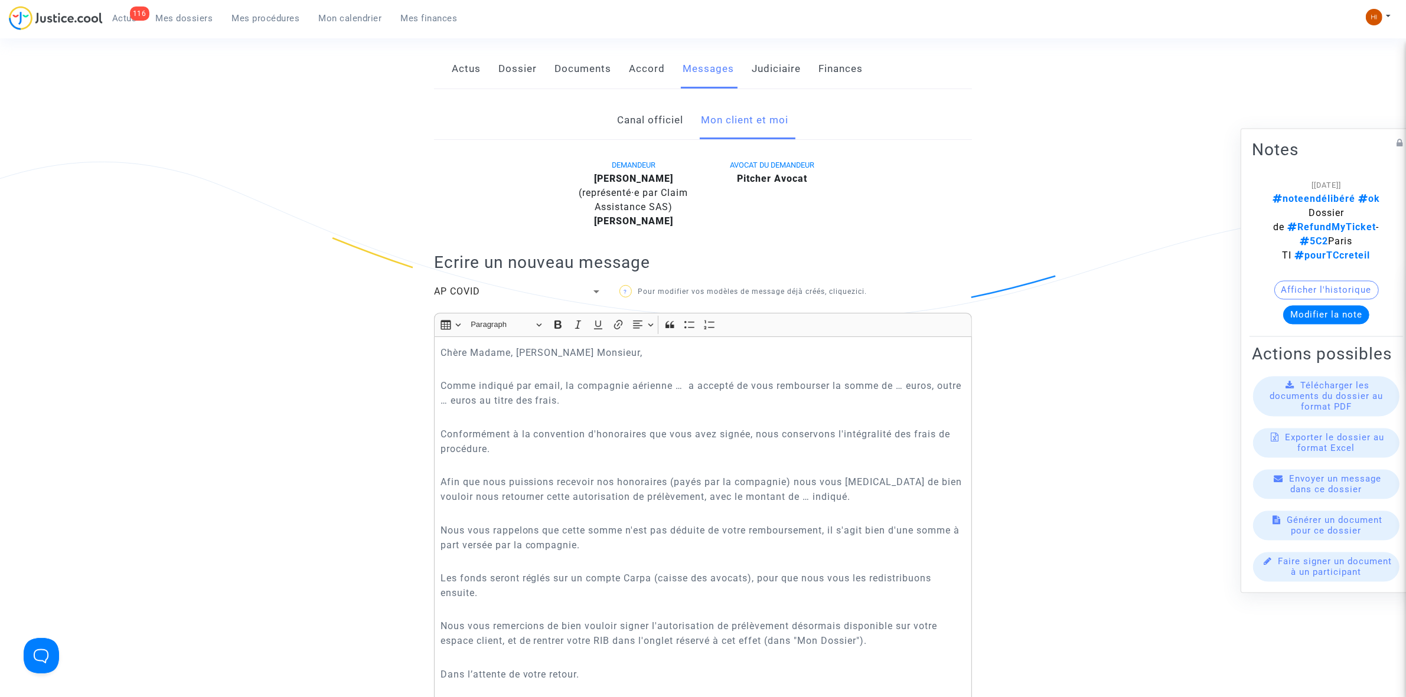
scroll to position [295, 0]
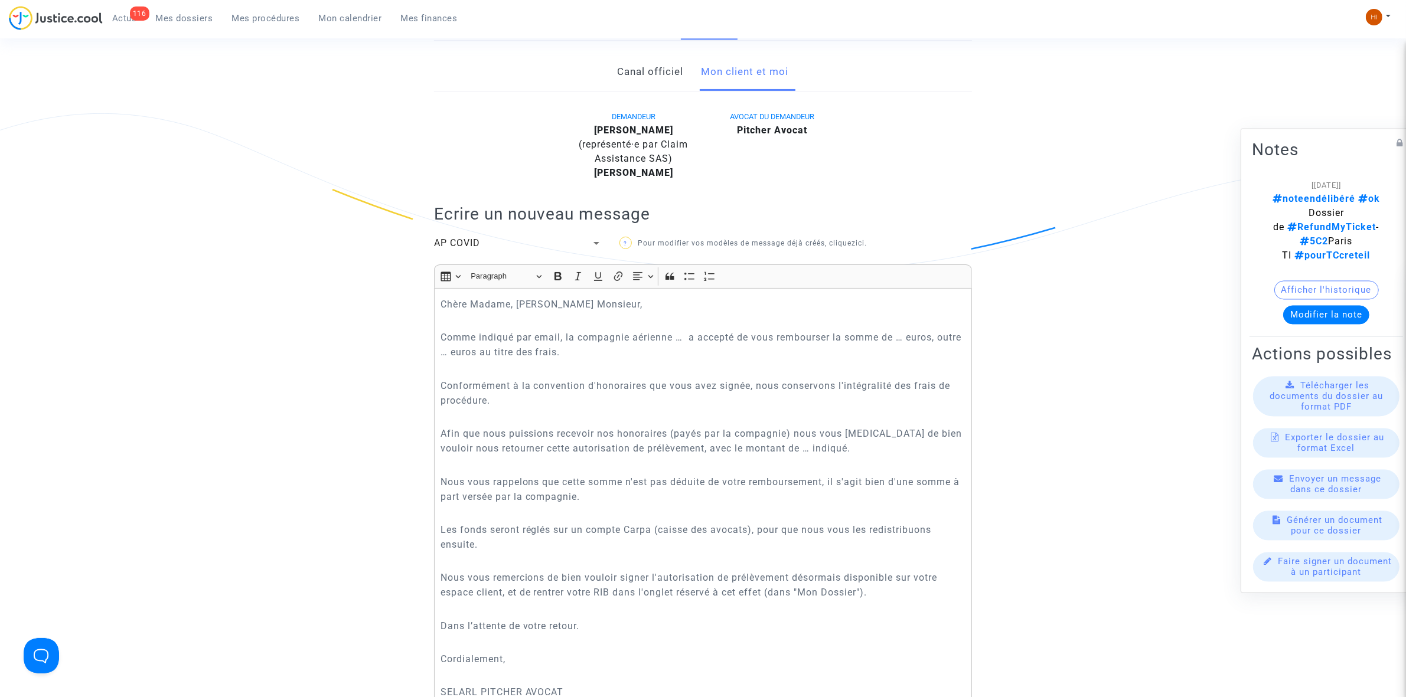
click at [539, 242] on div "AP COVID" at bounding box center [512, 243] width 157 height 14
click at [543, 260] on span "Dossiers payés à AIR REFUND" at bounding box center [504, 265] width 141 height 11
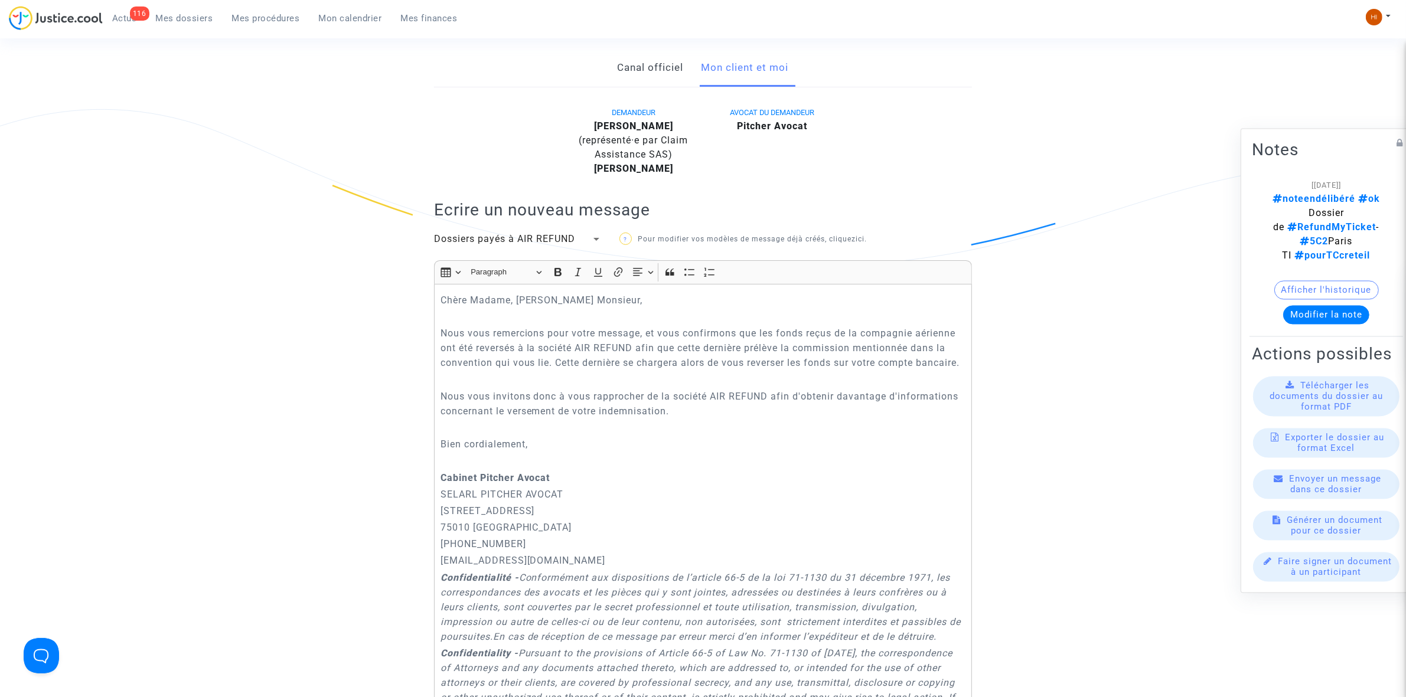
scroll to position [295, 0]
click at [550, 391] on p "Rich Text Editor, main" at bounding box center [702, 384] width 525 height 15
drag, startPoint x: 442, startPoint y: 337, endPoint x: 677, endPoint y: 469, distance: 269.6
click at [677, 469] on div "Chère Madame, Cher Monsieur, Nous vous remercions pour votre message, et vous c…" at bounding box center [703, 526] width 538 height 476
click at [499, 228] on div "DEMANDEUR Thierry DE CACQUERAY (représenté·e par Claim Assistance SAS) Carole D…" at bounding box center [703, 591] width 538 height 965
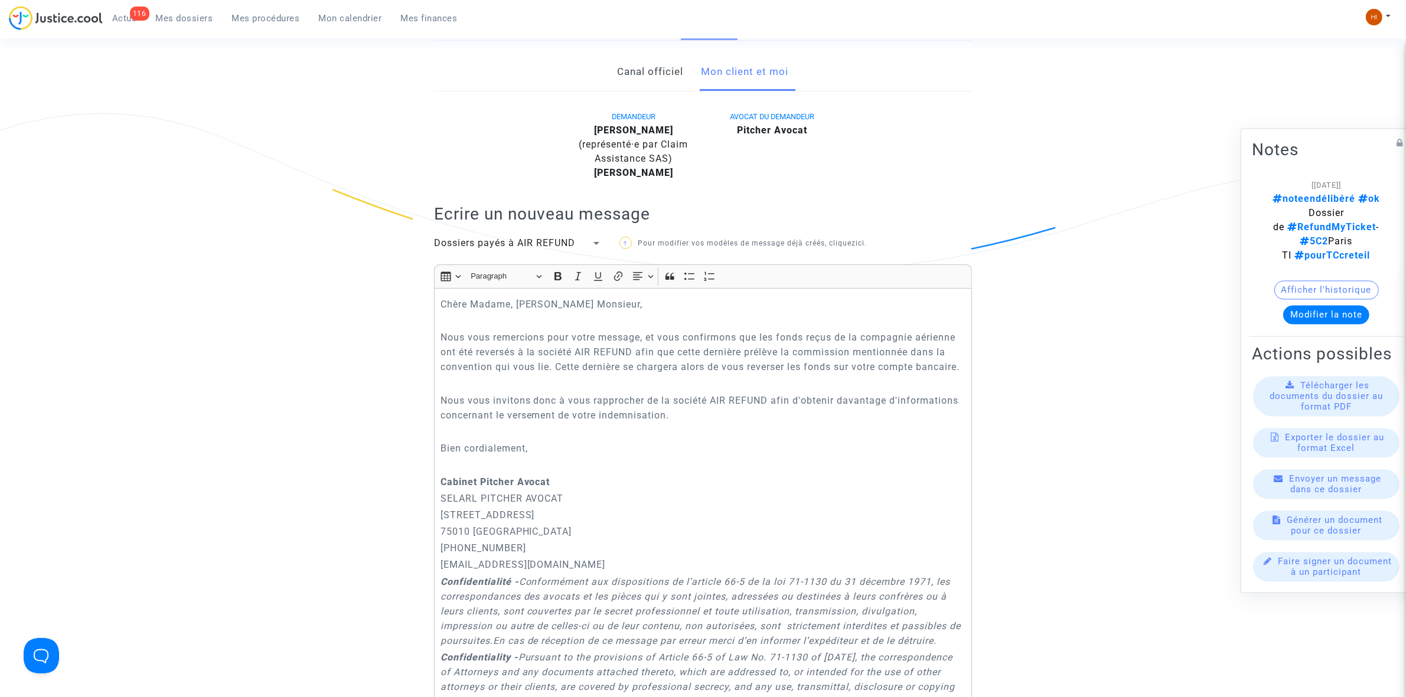
click at [494, 247] on span "Dossiers payés à AIR REFUND" at bounding box center [504, 242] width 141 height 11
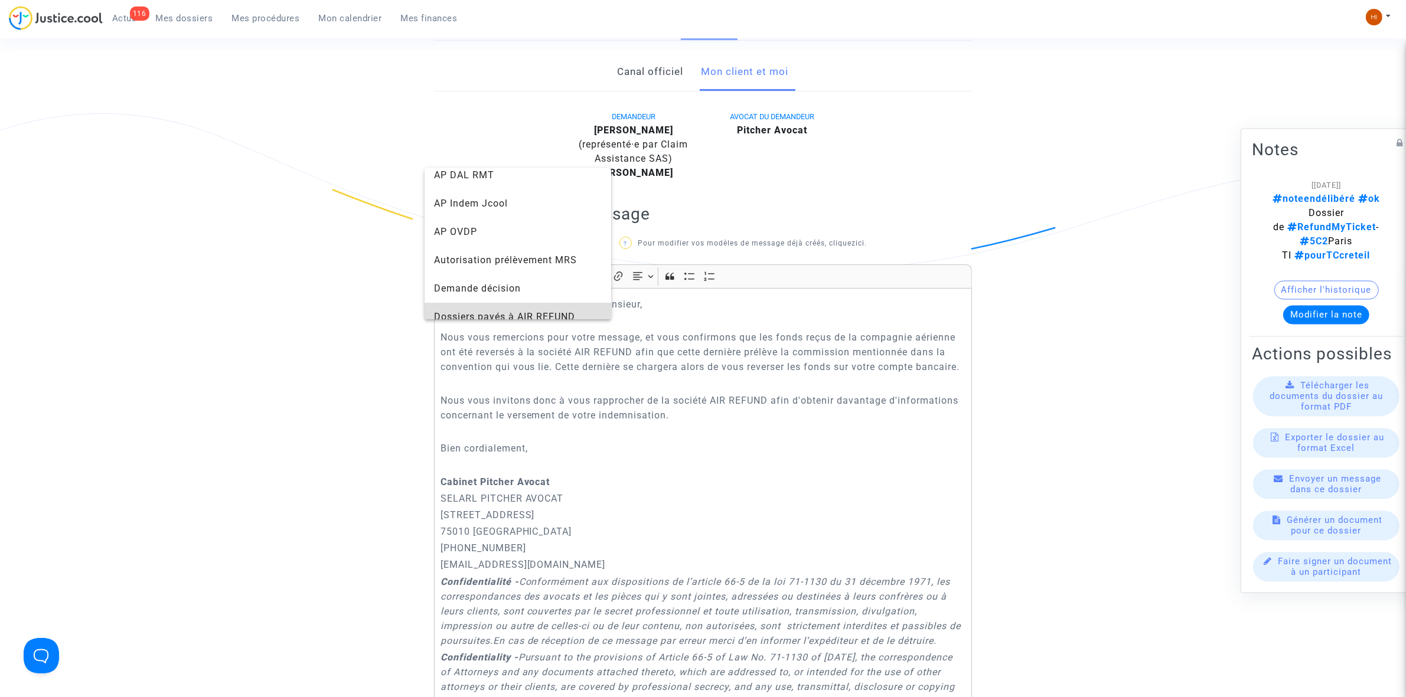
scroll to position [34, 0]
click at [488, 263] on span "Autorisation prélèvement MRS" at bounding box center [505, 261] width 143 height 11
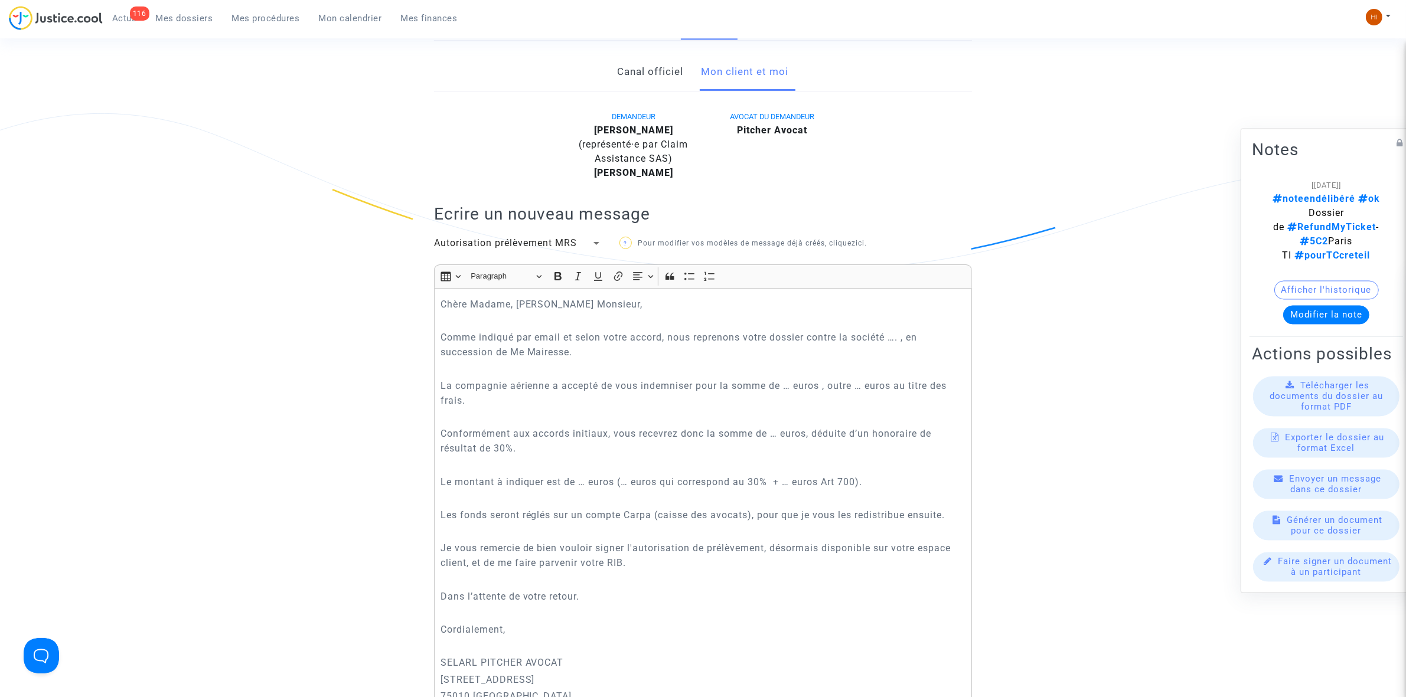
click at [500, 235] on div "DEMANDEUR Thierry DE CACQUERAY (représenté·e par Claim Assistance SAS) Carole D…" at bounding box center [703, 690] width 538 height 1162
click at [495, 248] on span "Autorisation prélèvement MRS" at bounding box center [505, 242] width 143 height 11
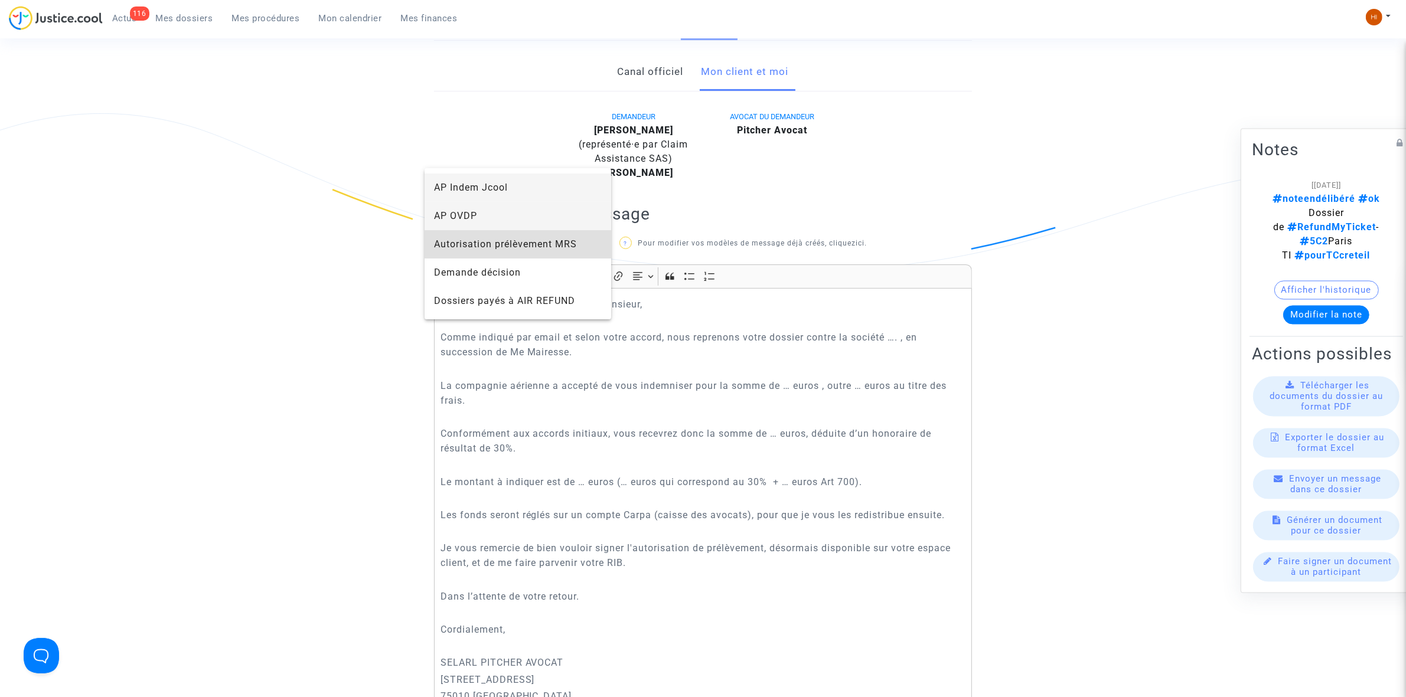
drag, startPoint x: 485, startPoint y: 211, endPoint x: 490, endPoint y: 184, distance: 27.0
click at [490, 184] on div "AP COVID AP DAL RMT AP Indem Jcool AP OVDP Autorisation prélèvement MRS Demande…" at bounding box center [517, 243] width 187 height 151
click at [490, 184] on span "AP Indem Jcool" at bounding box center [471, 187] width 74 height 11
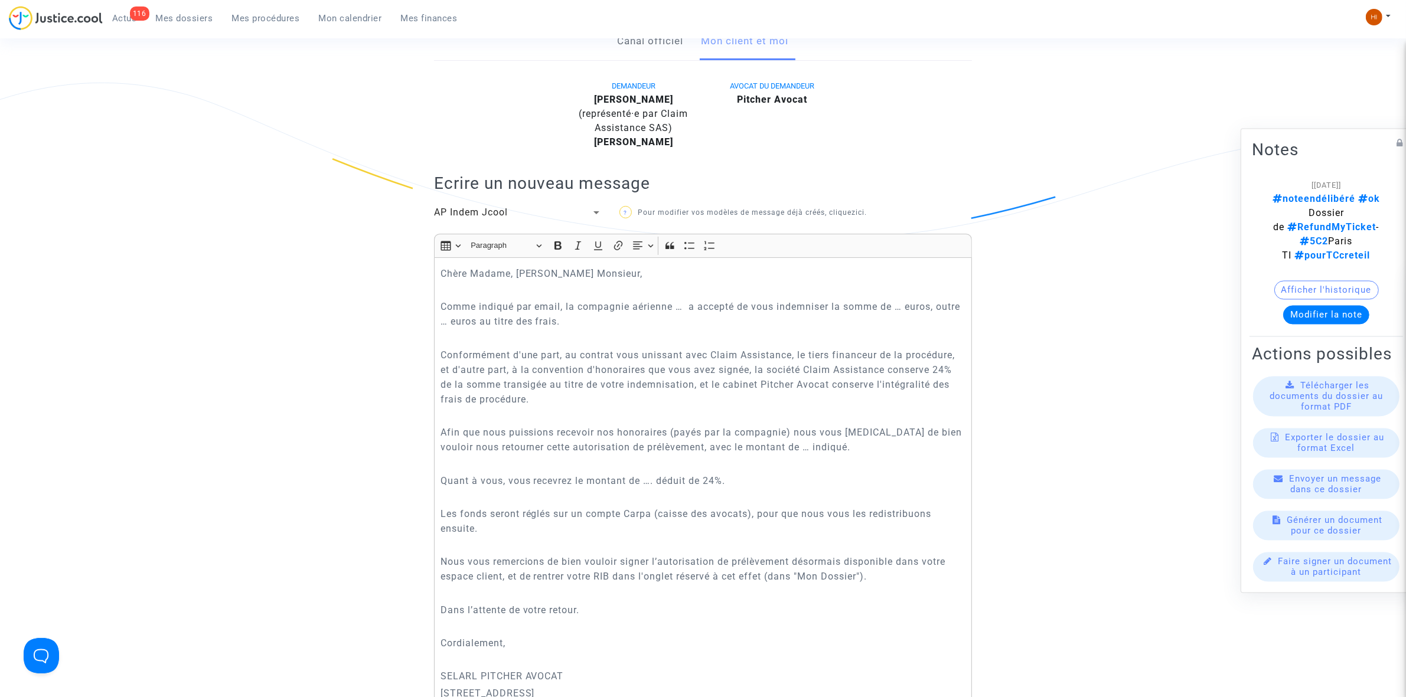
scroll to position [295, 0]
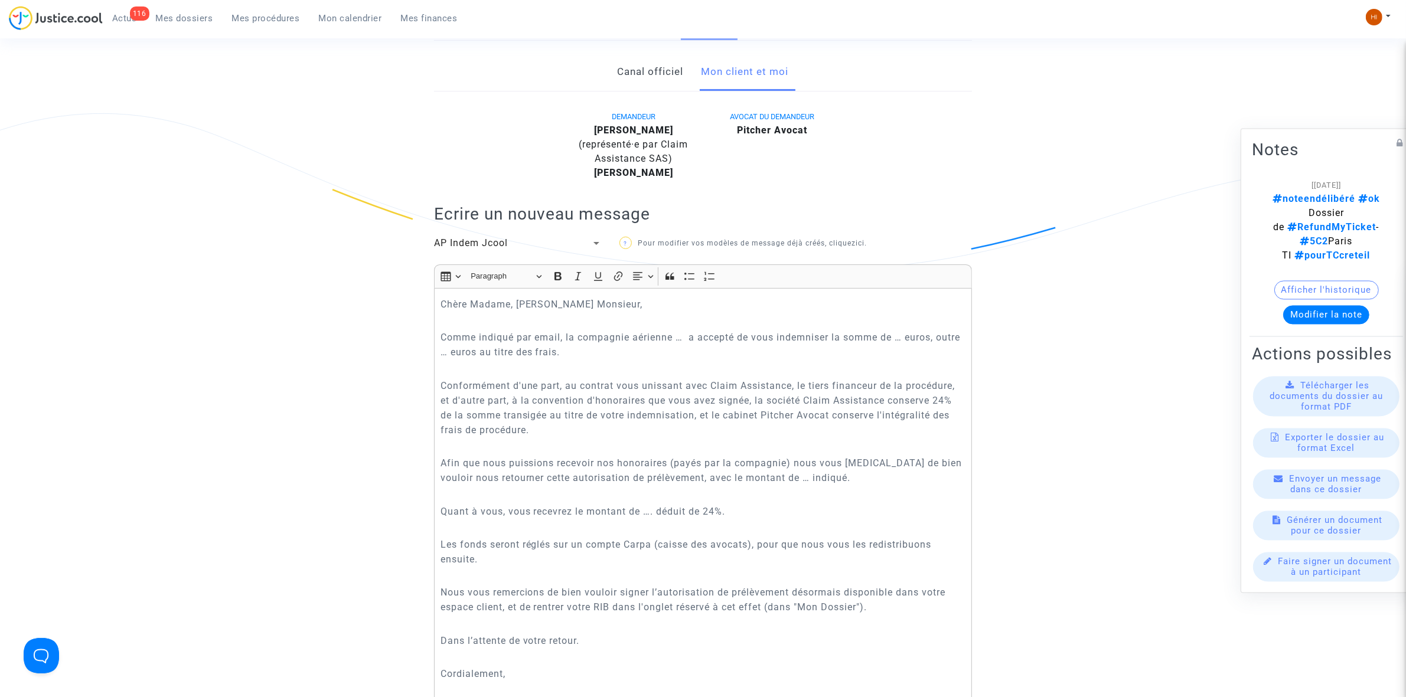
click at [512, 238] on div "AP Indem Jcool" at bounding box center [512, 243] width 157 height 14
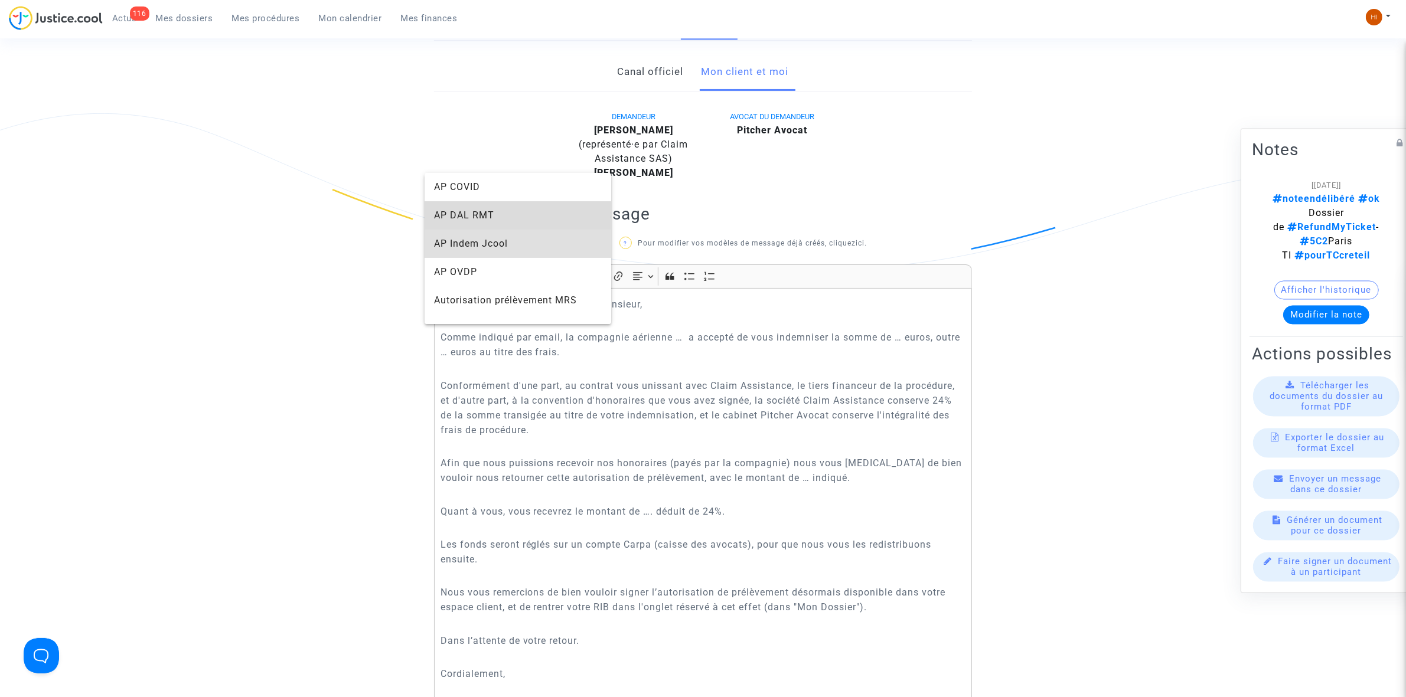
click at [518, 208] on span "AP DAL RMT" at bounding box center [518, 215] width 168 height 28
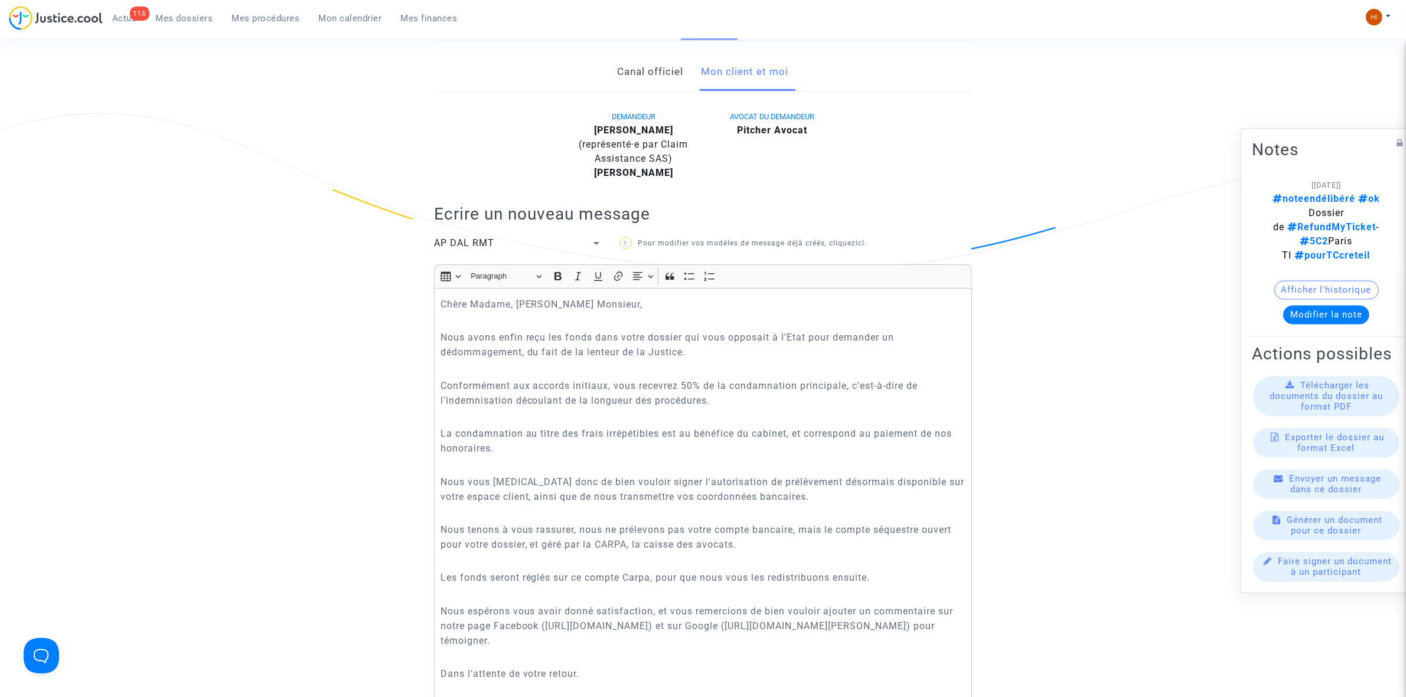
click at [515, 238] on div "AP DAL RMT" at bounding box center [512, 243] width 157 height 14
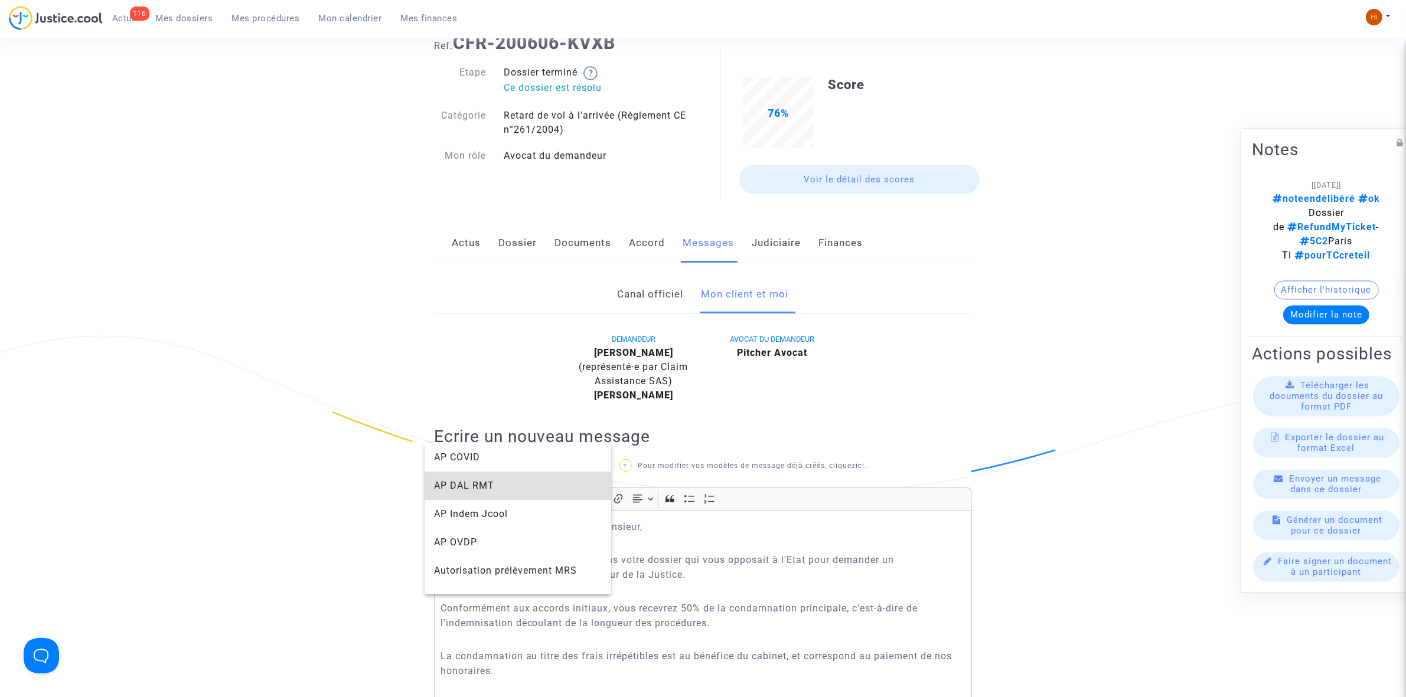
scroll to position [74, 0]
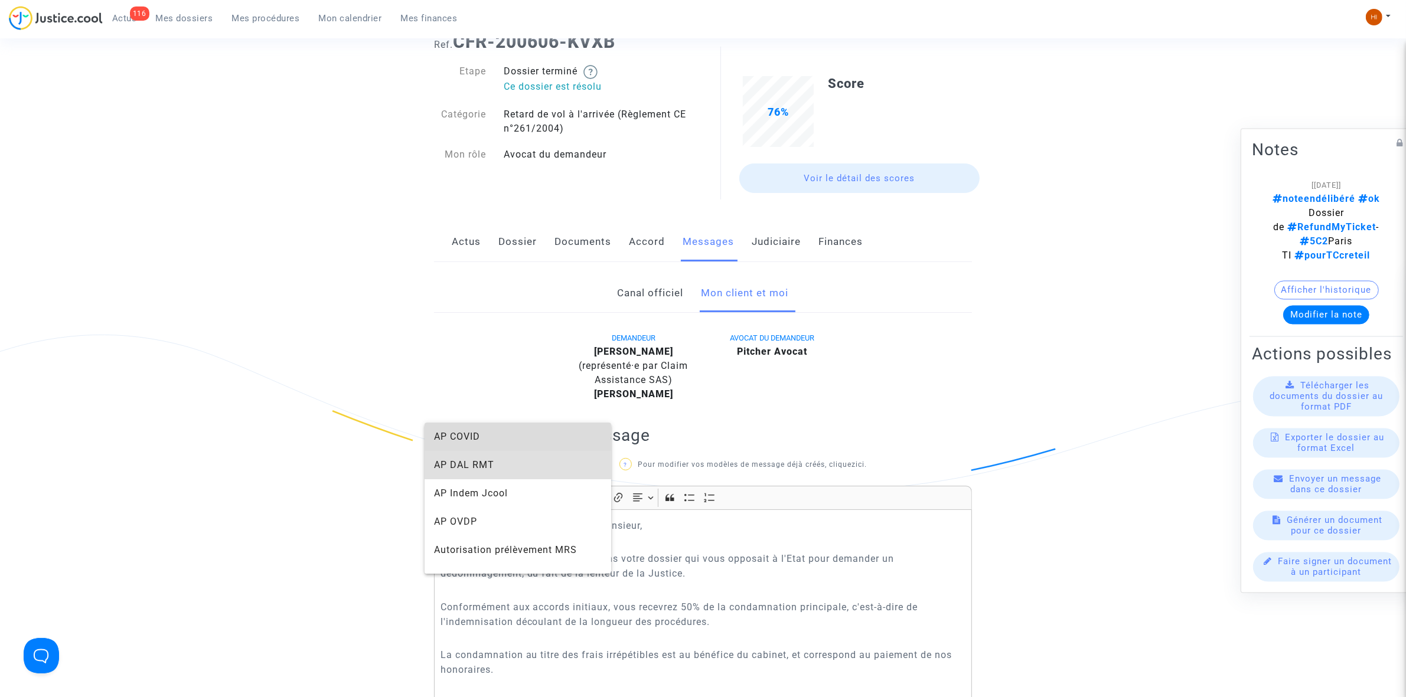
click at [544, 435] on span "AP COVID" at bounding box center [518, 437] width 168 height 28
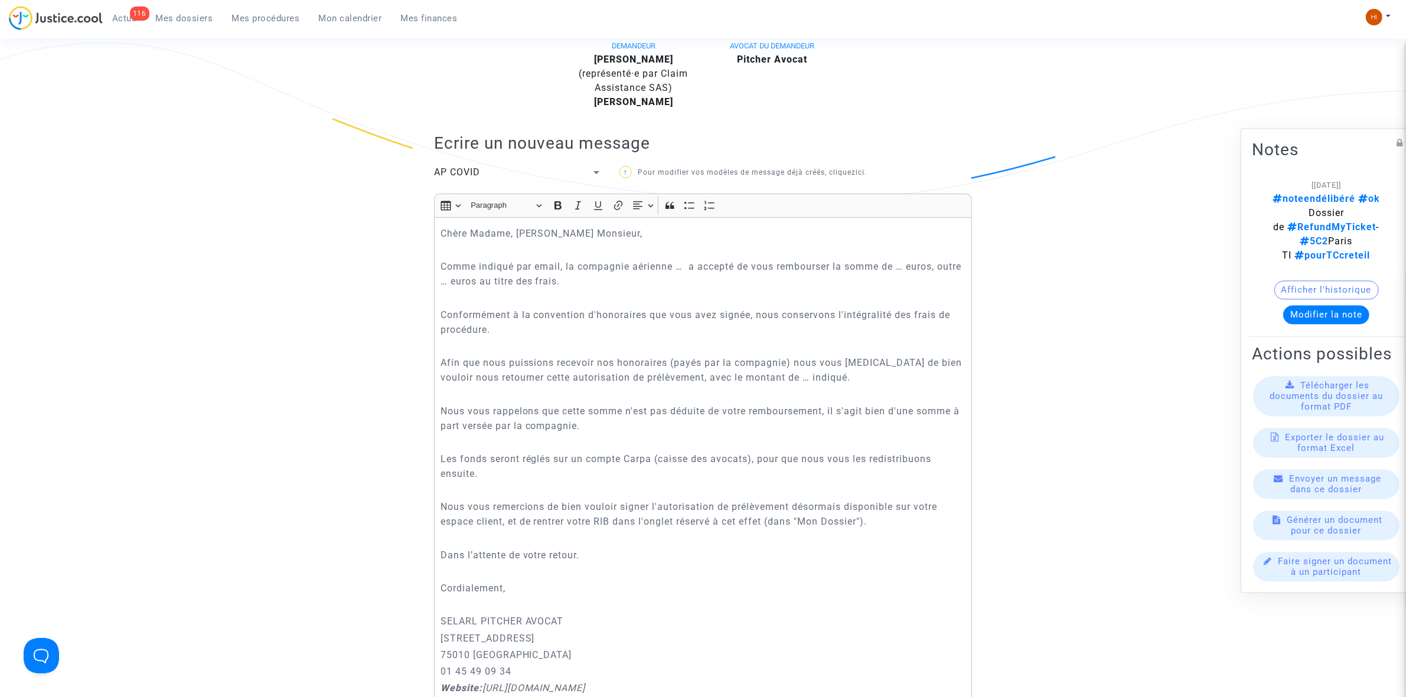
scroll to position [369, 0]
click at [184, 22] on span "Mes dossiers" at bounding box center [184, 18] width 57 height 11
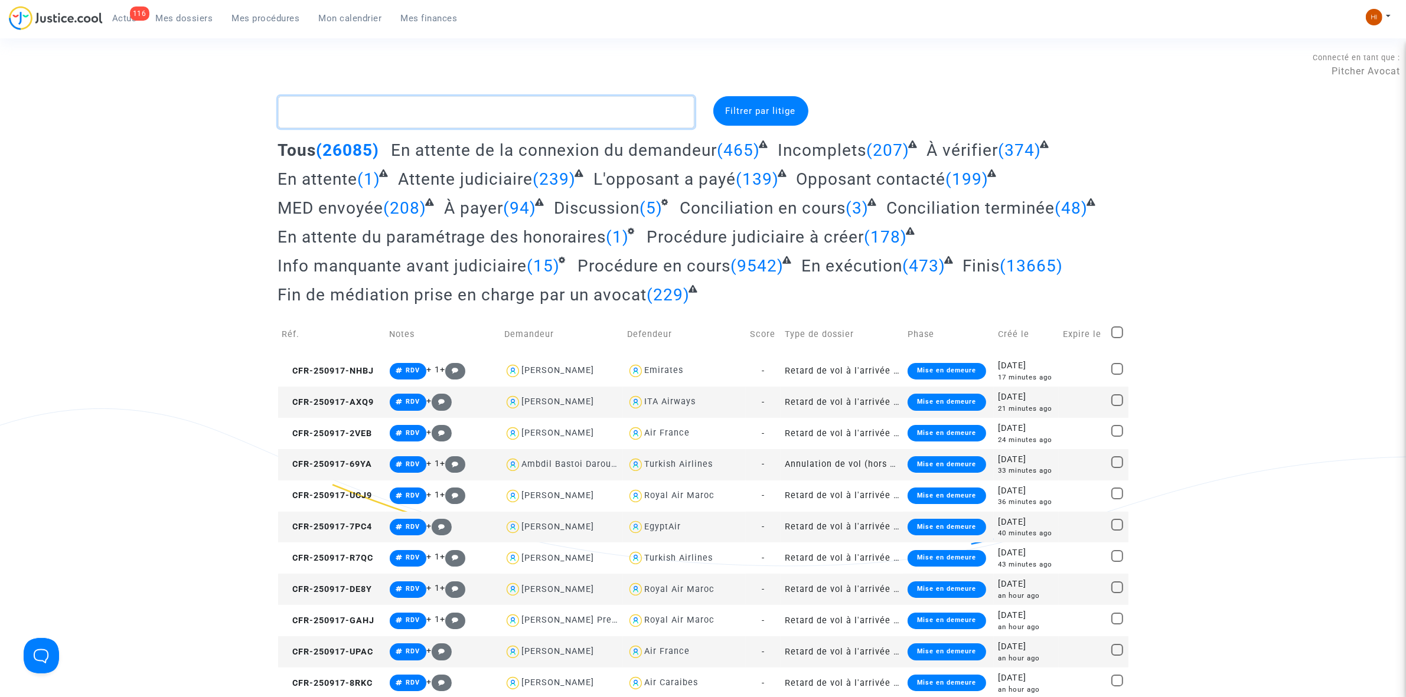
drag, startPoint x: 423, startPoint y: 126, endPoint x: 424, endPoint y: 119, distance: 7.1
click at [423, 126] on textarea at bounding box center [486, 112] width 416 height 32
click at [424, 119] on textarea at bounding box center [486, 112] width 416 height 32
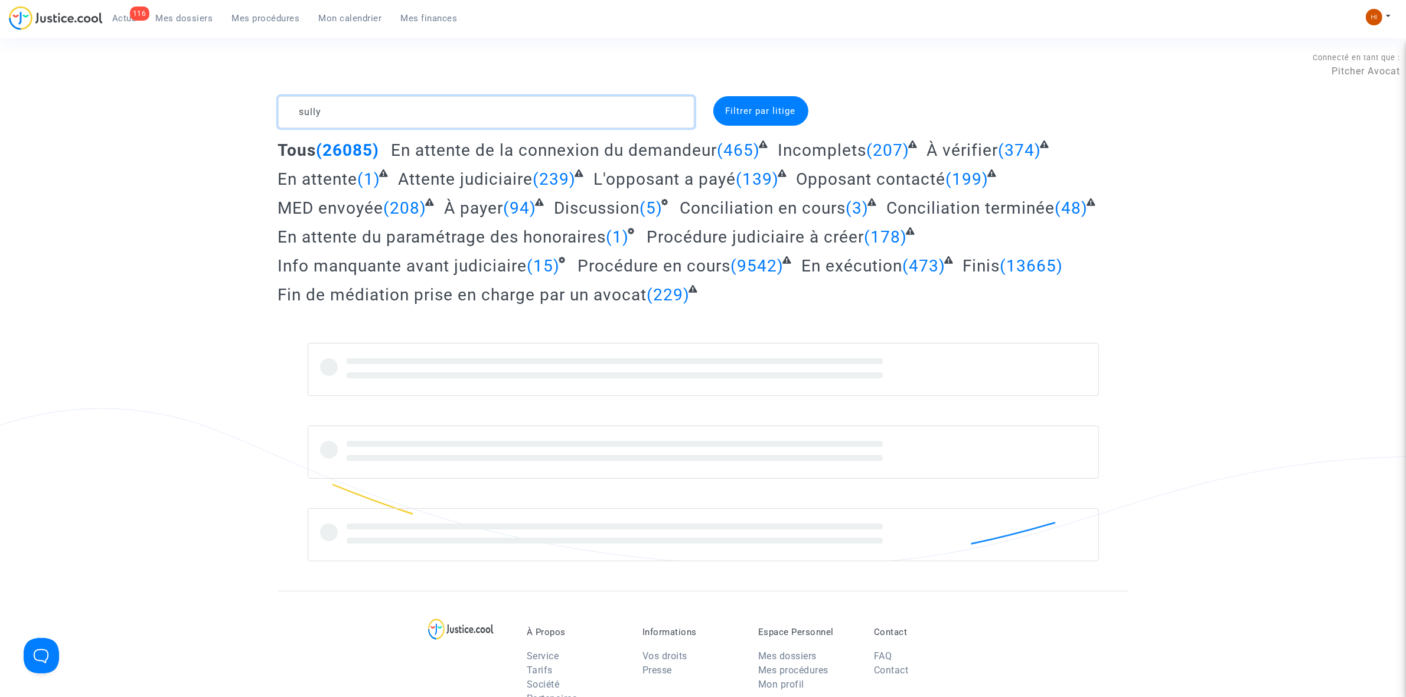
type textarea "sully"
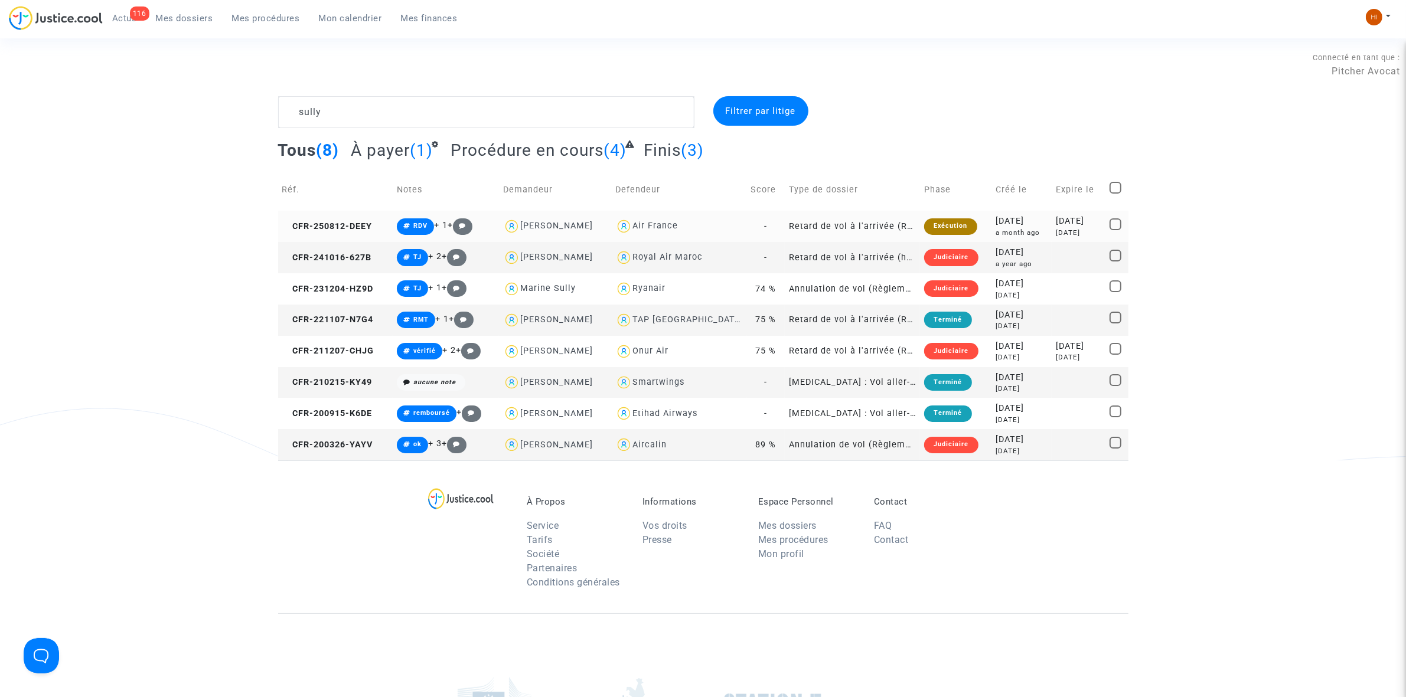
click at [350, 217] on td "CFR-250812-DEEY" at bounding box center [335, 226] width 115 height 31
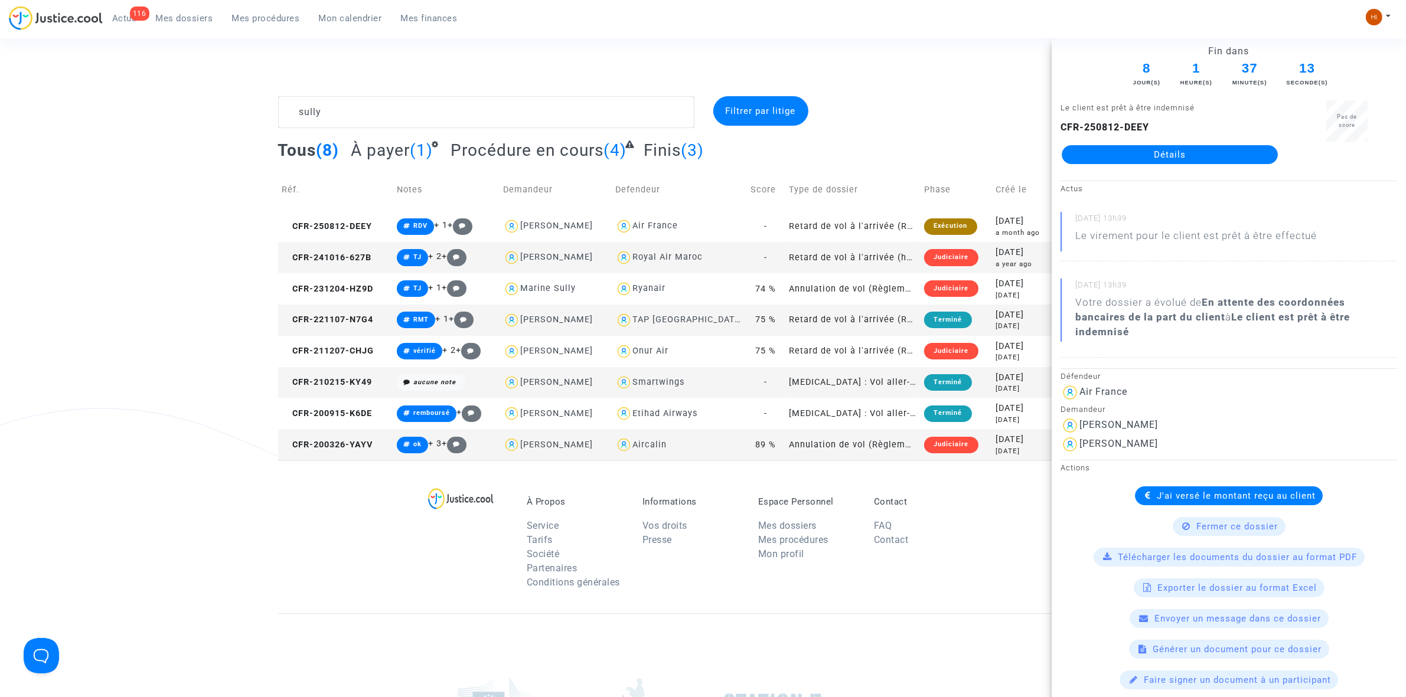
click at [1249, 168] on div "Le client est prêt à être indemnisé CFR-250812-DEEY Détails" at bounding box center [1169, 137] width 236 height 74
click at [1243, 161] on link "Détails" at bounding box center [1170, 154] width 216 height 19
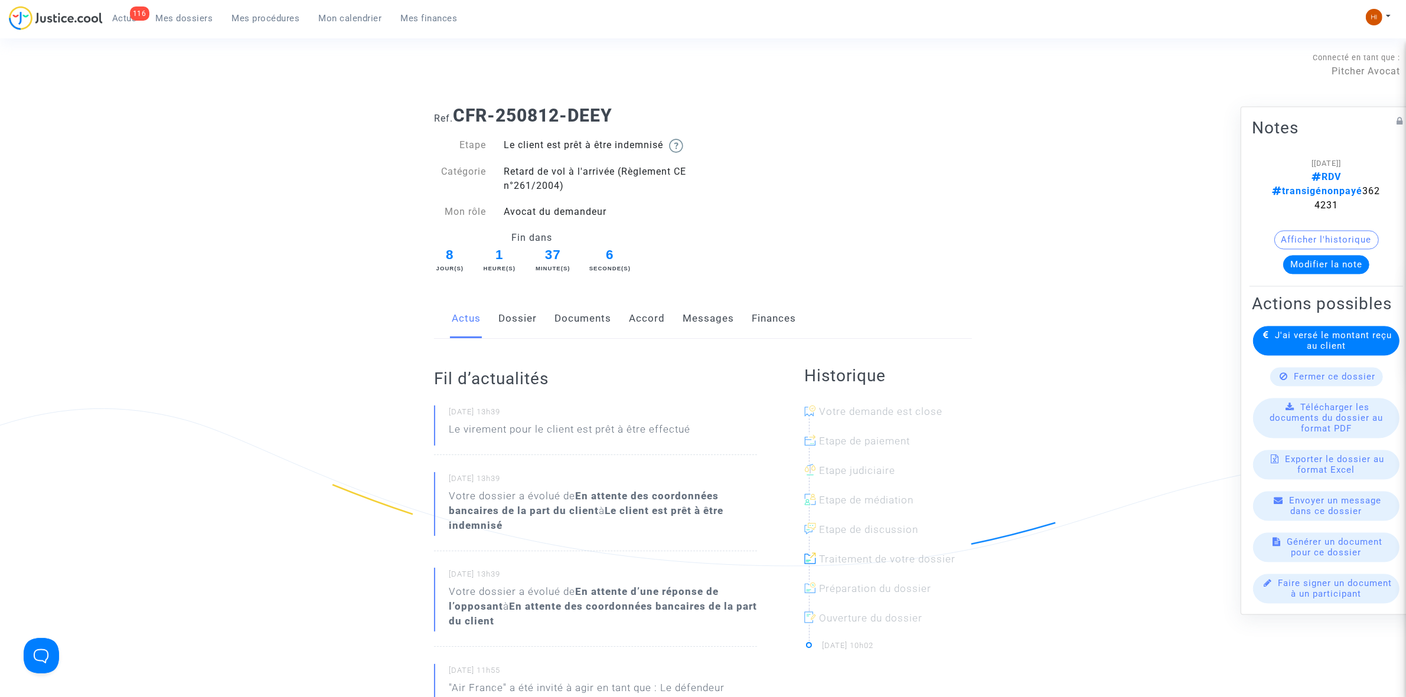
click at [515, 319] on link "Dossier" at bounding box center [517, 318] width 38 height 39
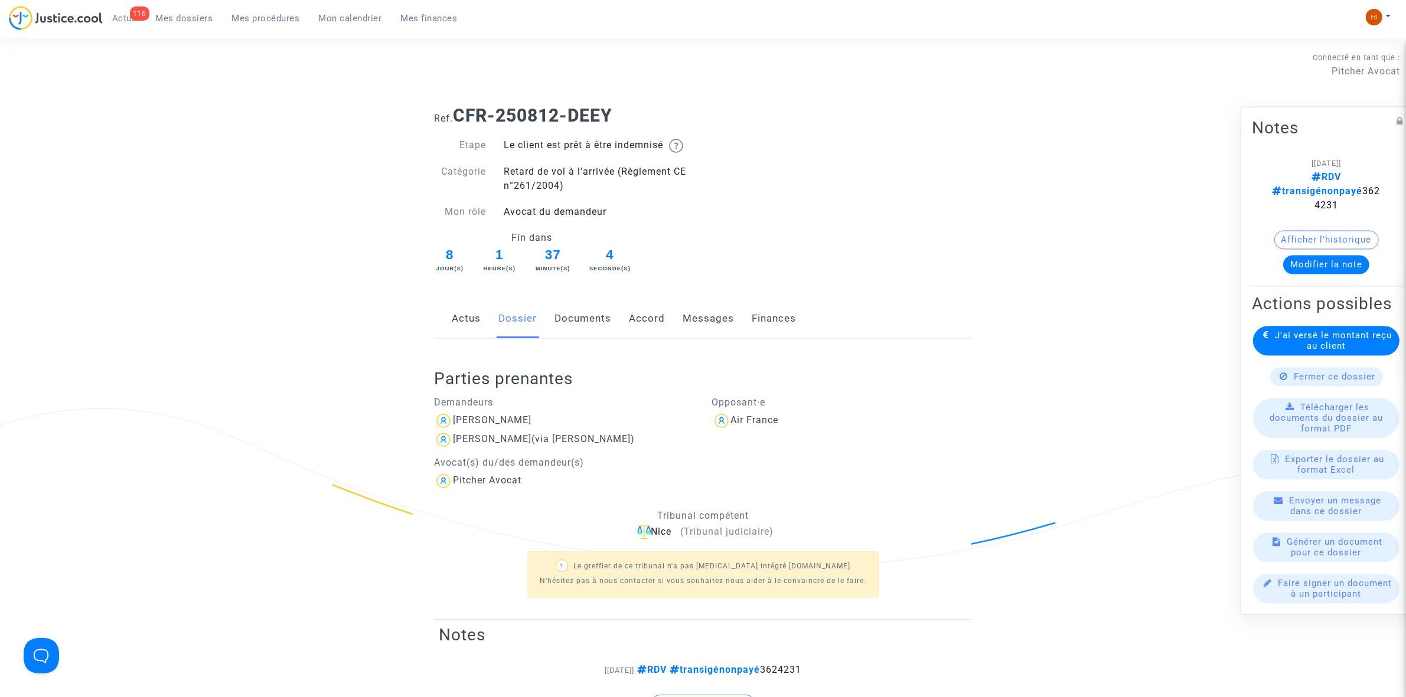
click at [576, 322] on link "Documents" at bounding box center [582, 318] width 57 height 39
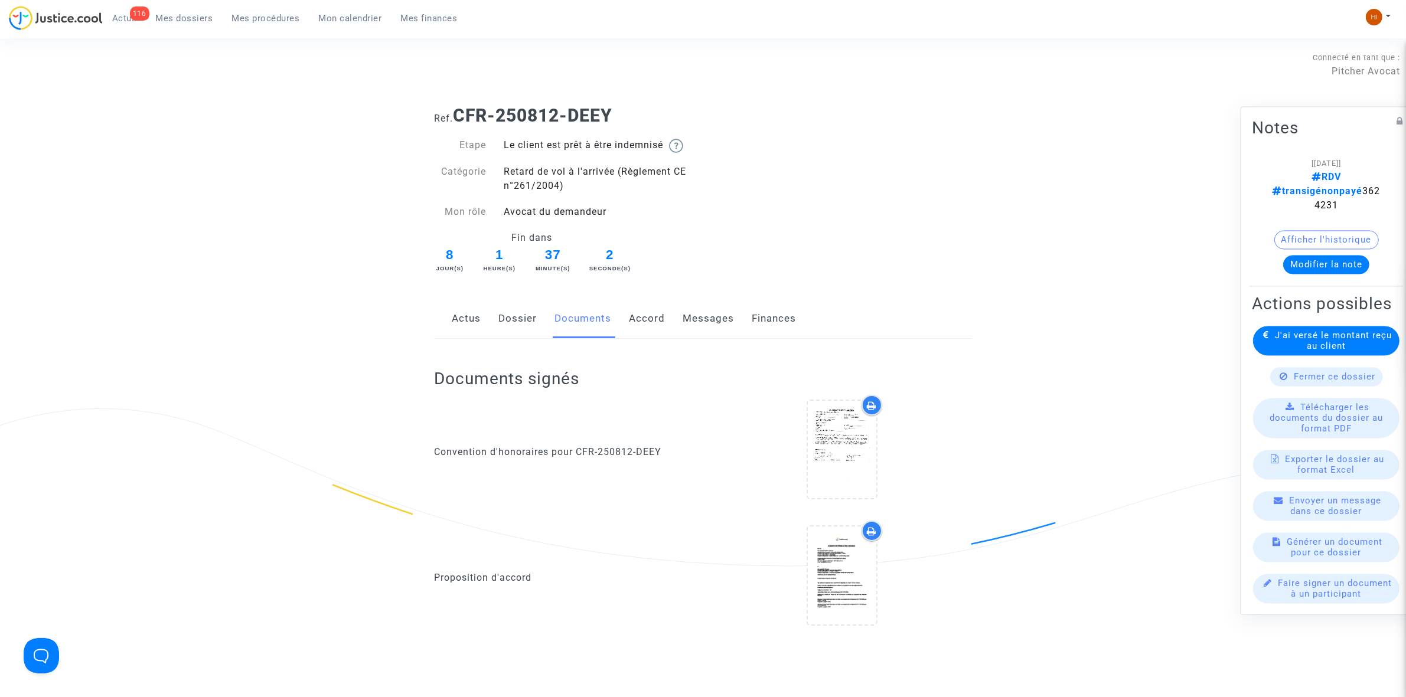
click at [515, 325] on link "Dossier" at bounding box center [517, 318] width 38 height 39
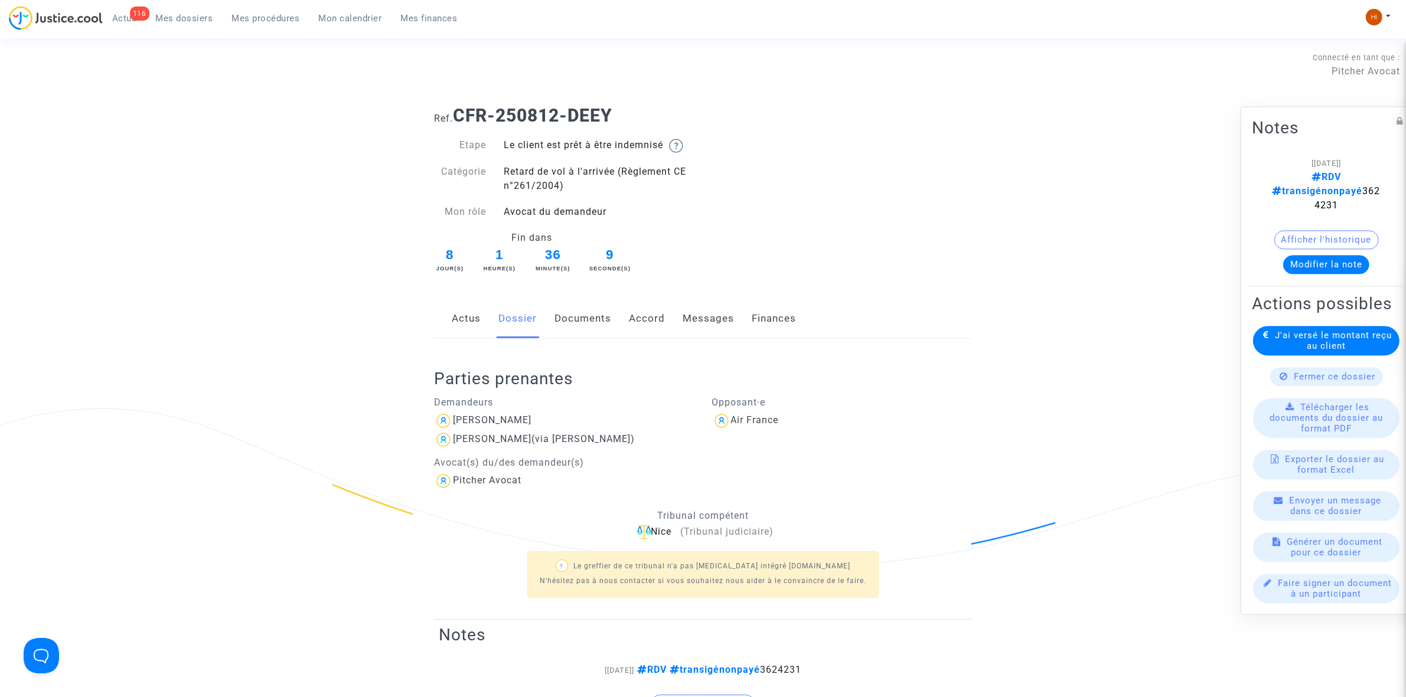
drag, startPoint x: 574, startPoint y: 312, endPoint x: 580, endPoint y: 308, distance: 6.9
click at [574, 312] on link "Documents" at bounding box center [582, 318] width 57 height 39
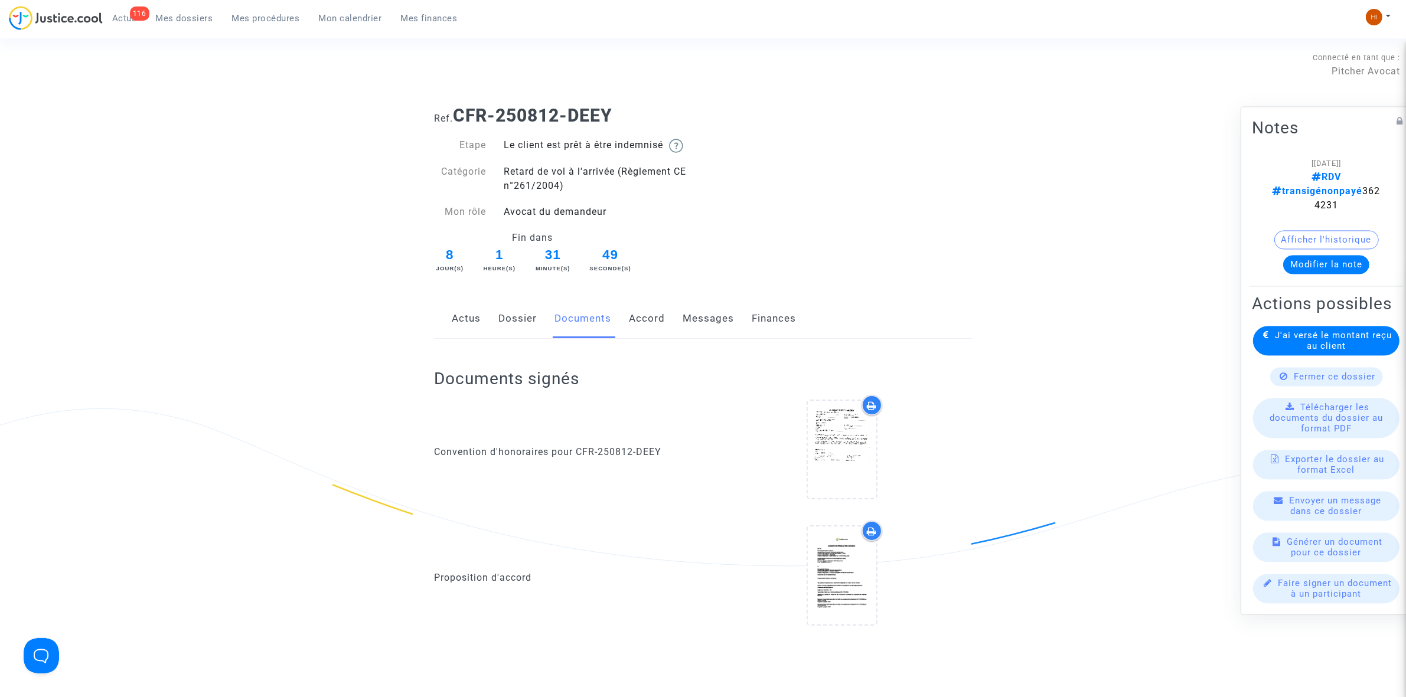
click at [521, 329] on link "Dossier" at bounding box center [517, 318] width 38 height 39
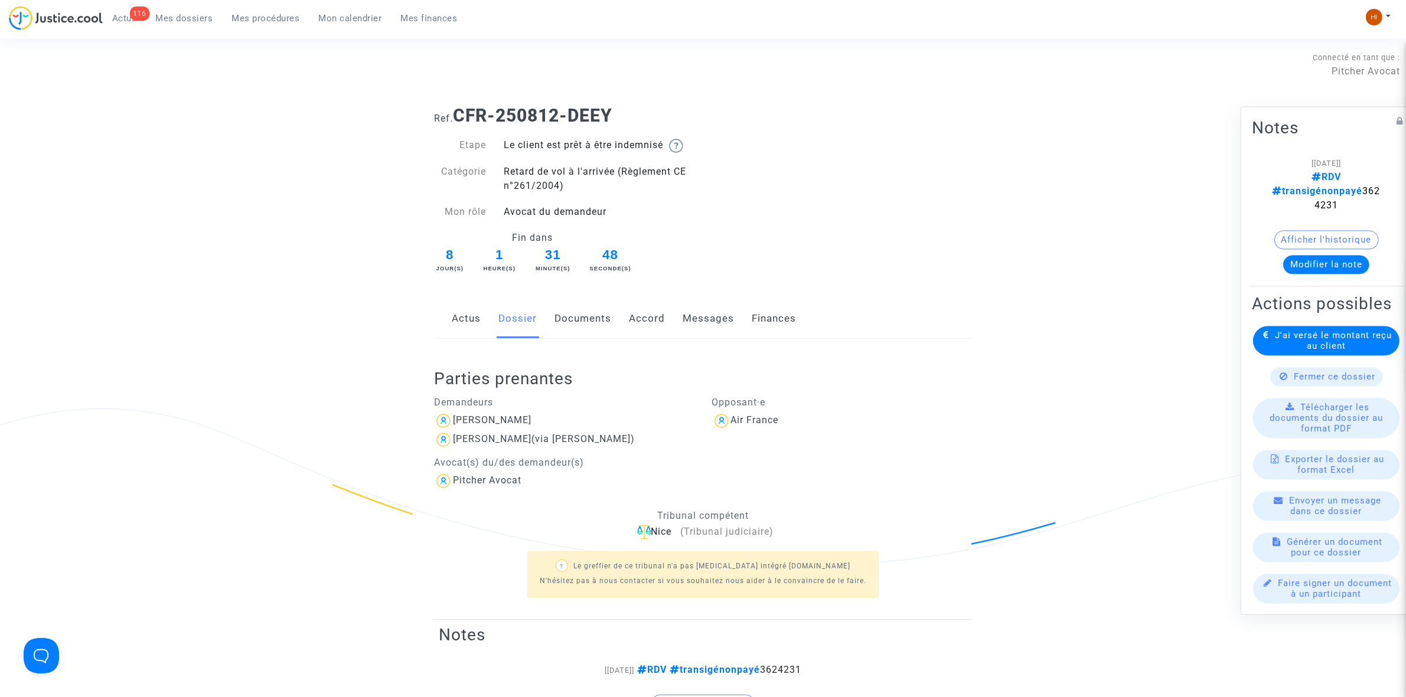
click at [593, 334] on link "Documents" at bounding box center [582, 318] width 57 height 39
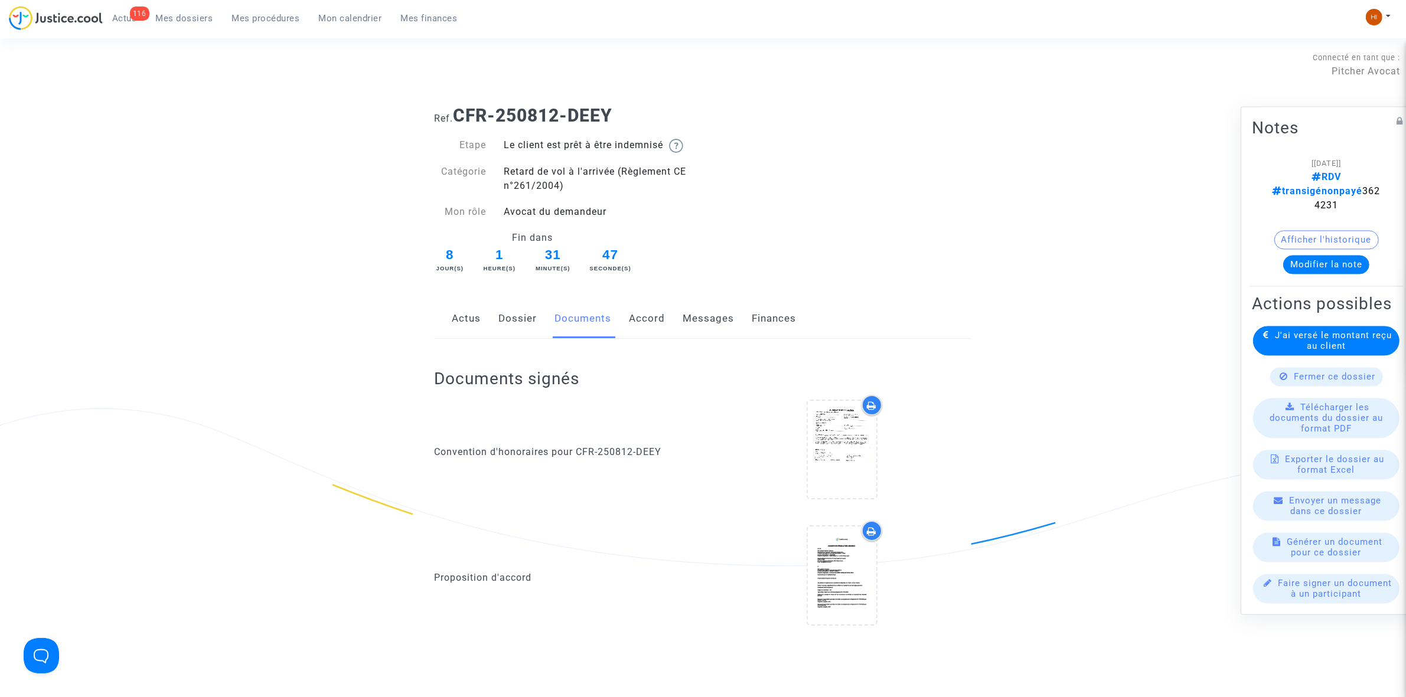
click at [521, 321] on link "Dossier" at bounding box center [517, 318] width 38 height 39
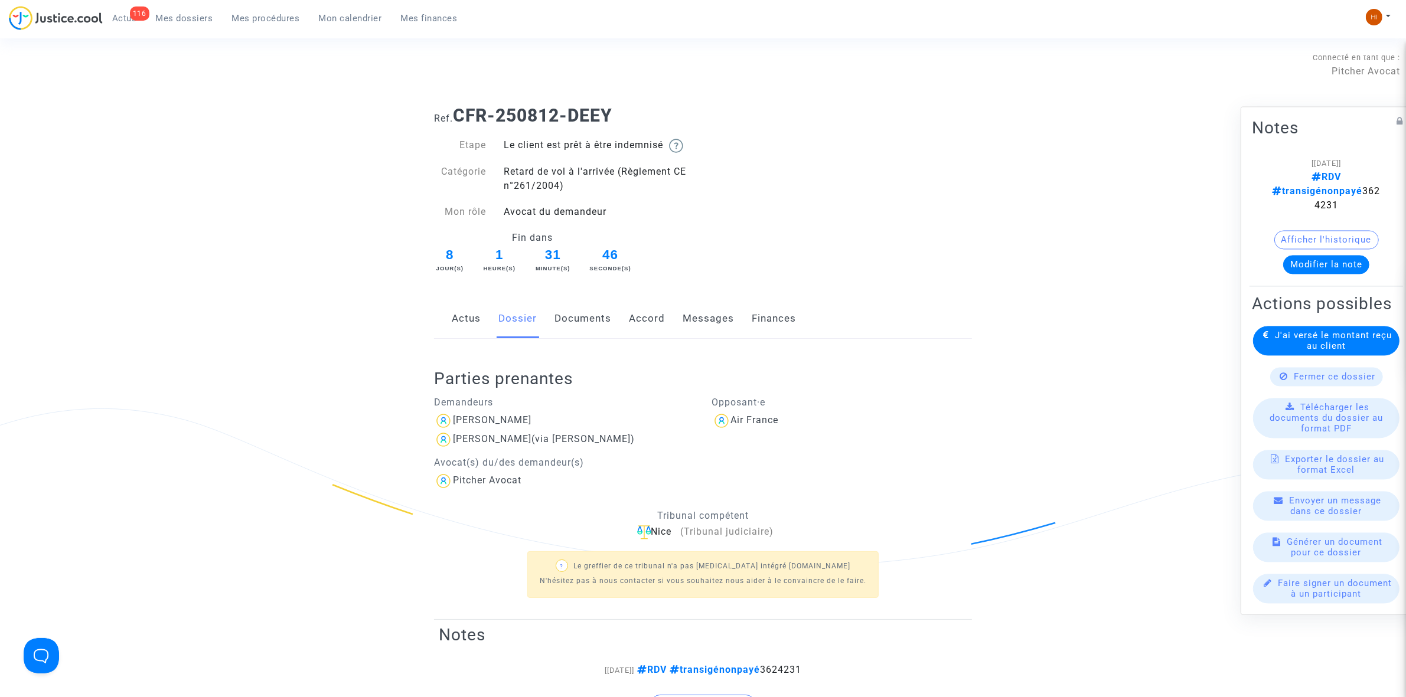
click at [570, 321] on link "Documents" at bounding box center [582, 318] width 57 height 39
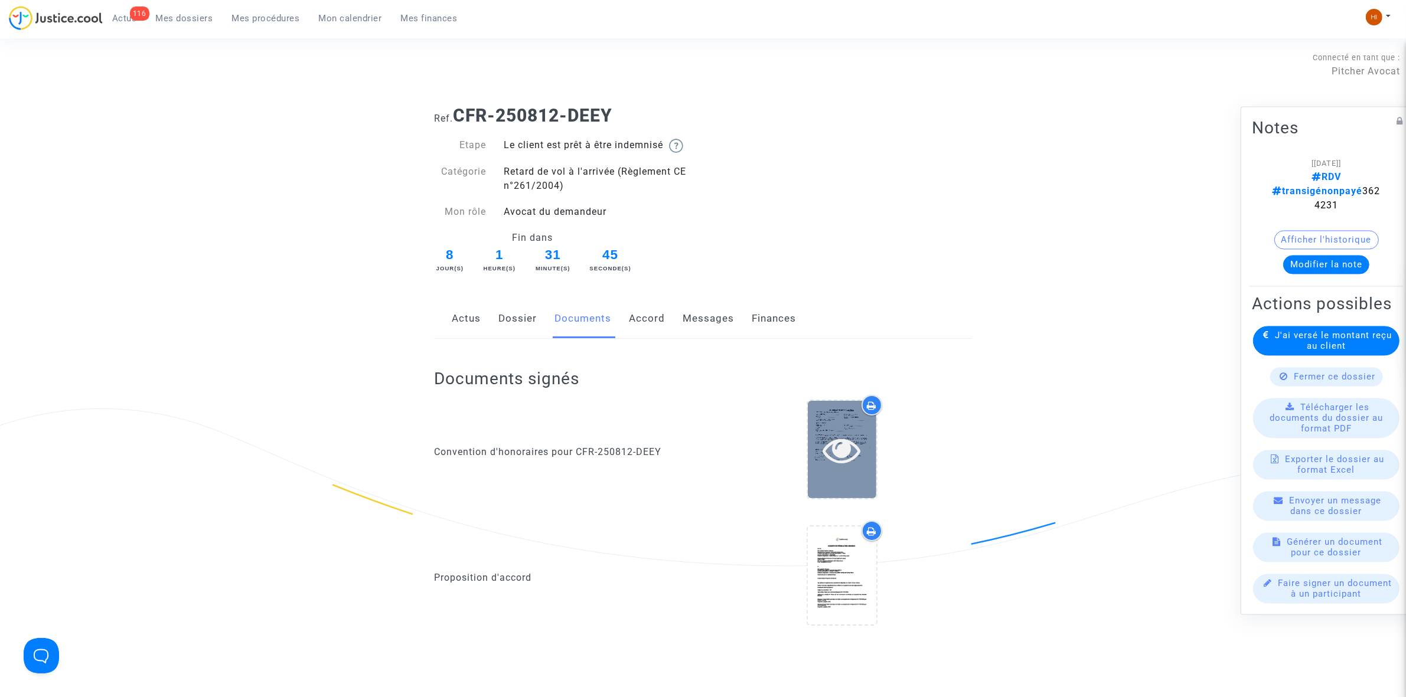
click at [839, 443] on icon at bounding box center [841, 450] width 38 height 38
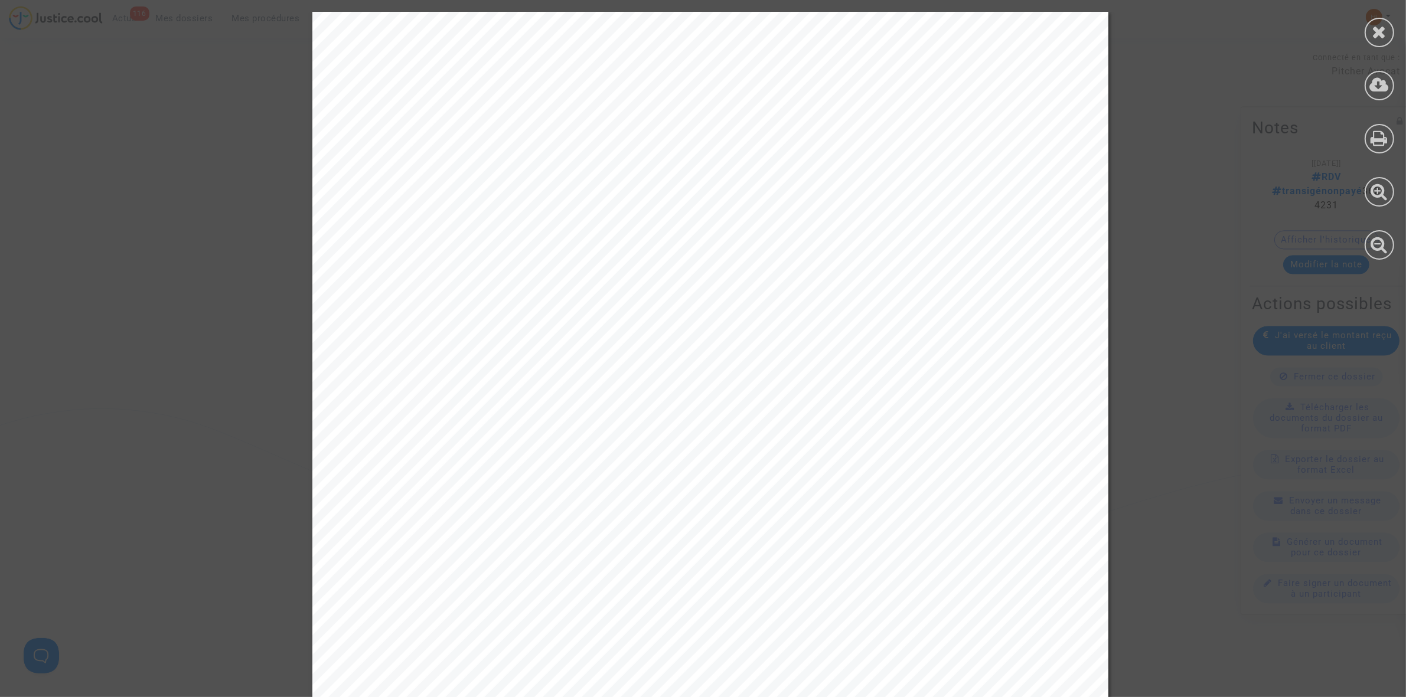
click at [1394, 24] on div at bounding box center [1379, 136] width 53 height 272
click at [1369, 25] on div at bounding box center [1379, 33] width 30 height 30
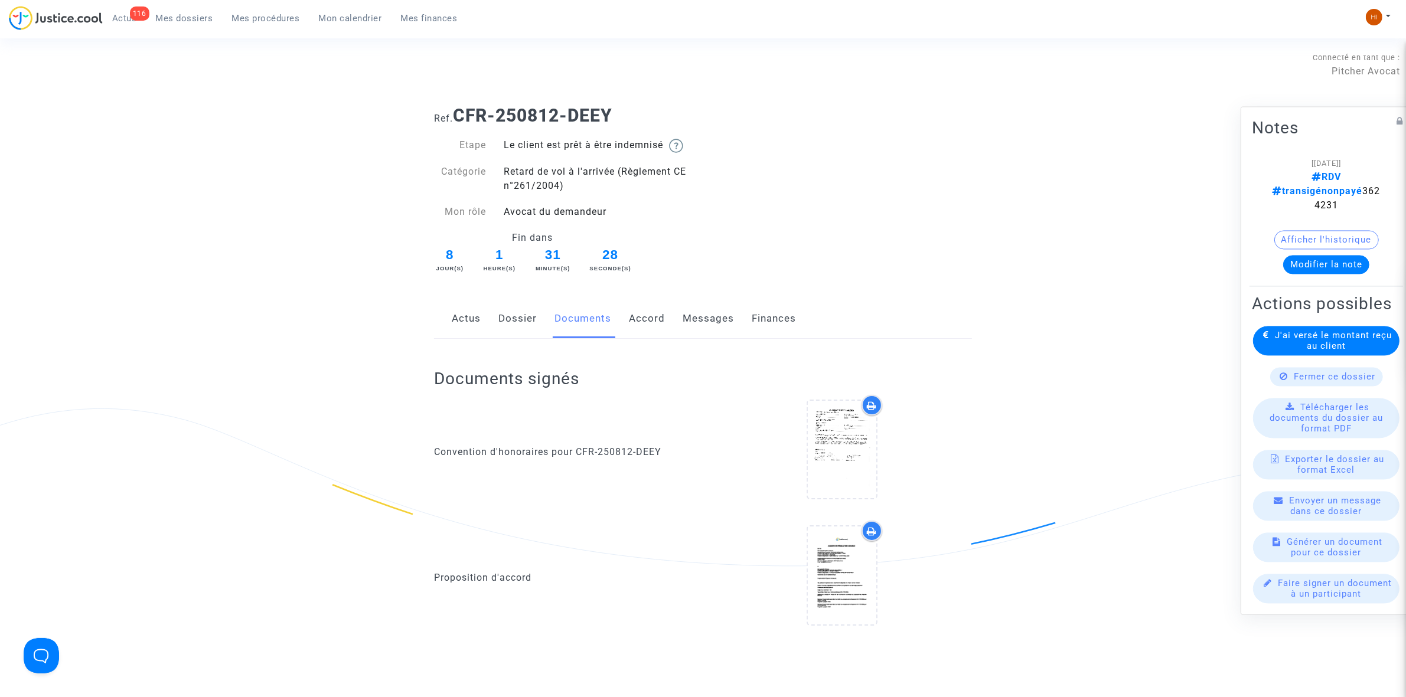
click at [524, 325] on link "Dossier" at bounding box center [517, 318] width 38 height 39
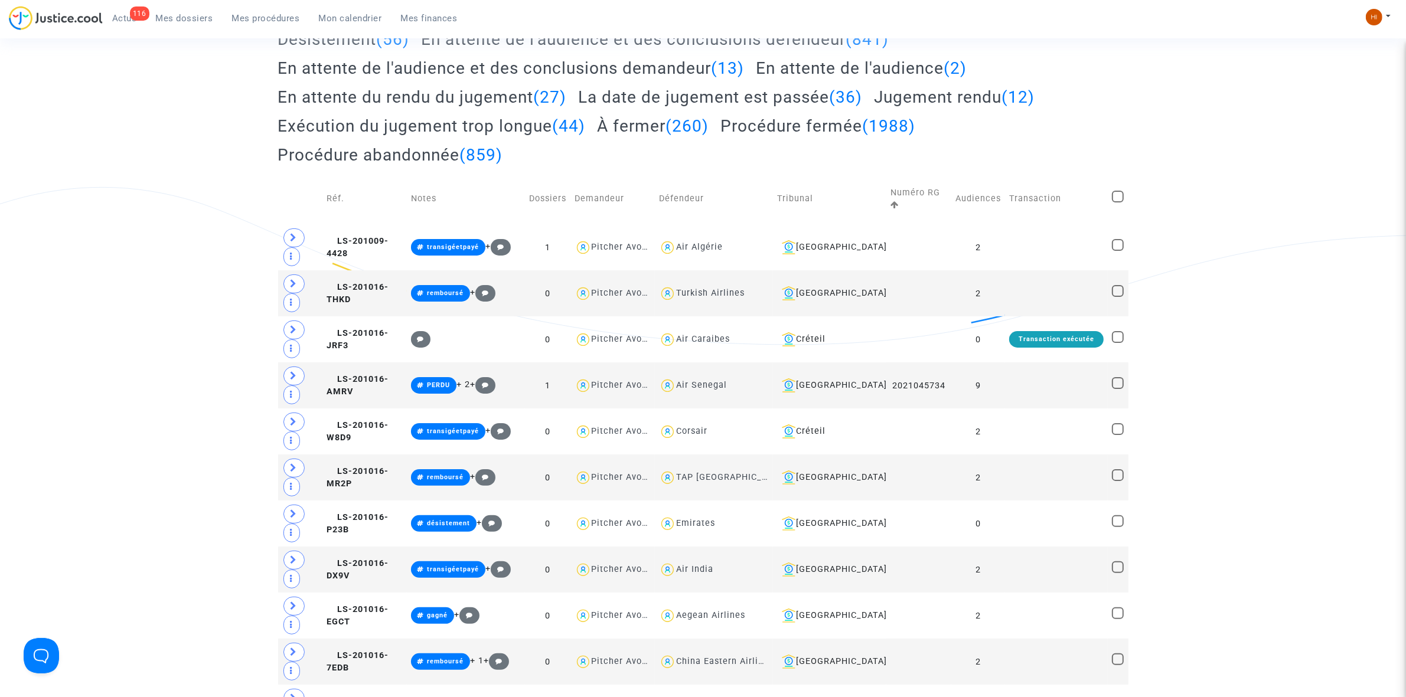
scroll to position [221, 0]
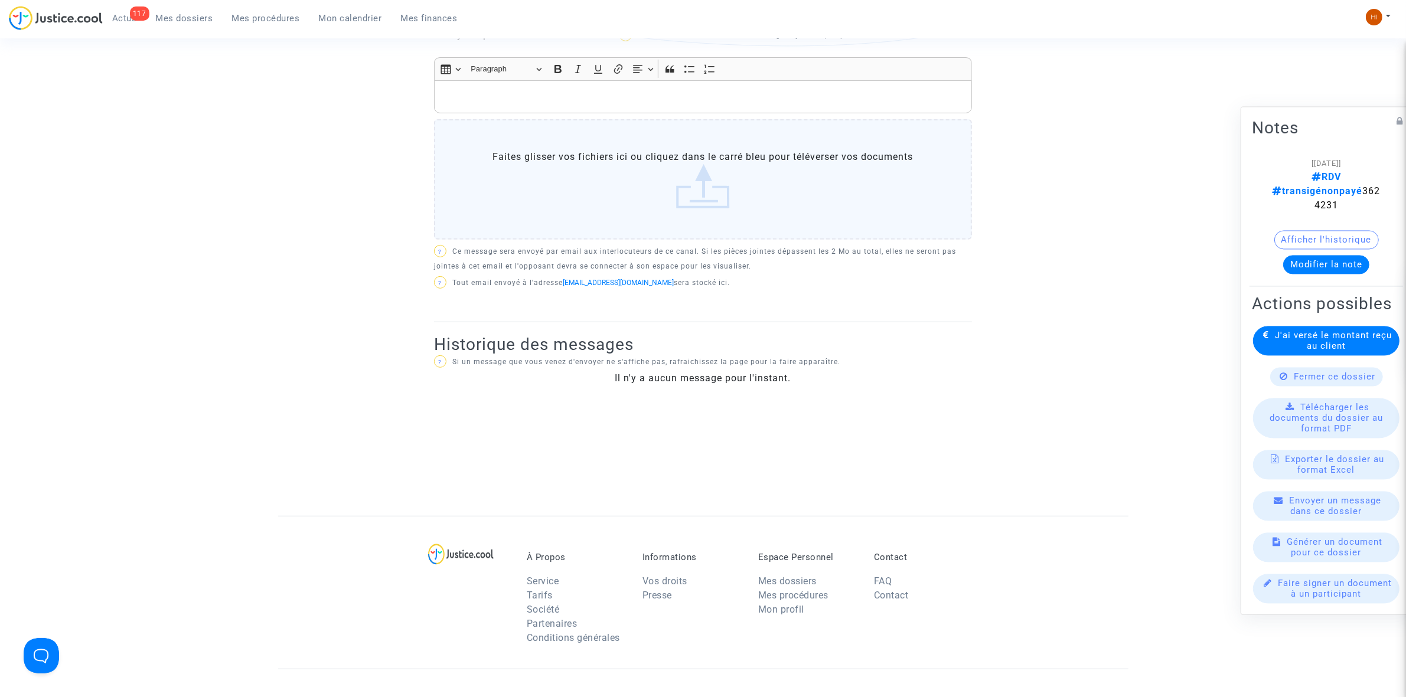
click at [208, 18] on span "Mes dossiers" at bounding box center [184, 18] width 57 height 11
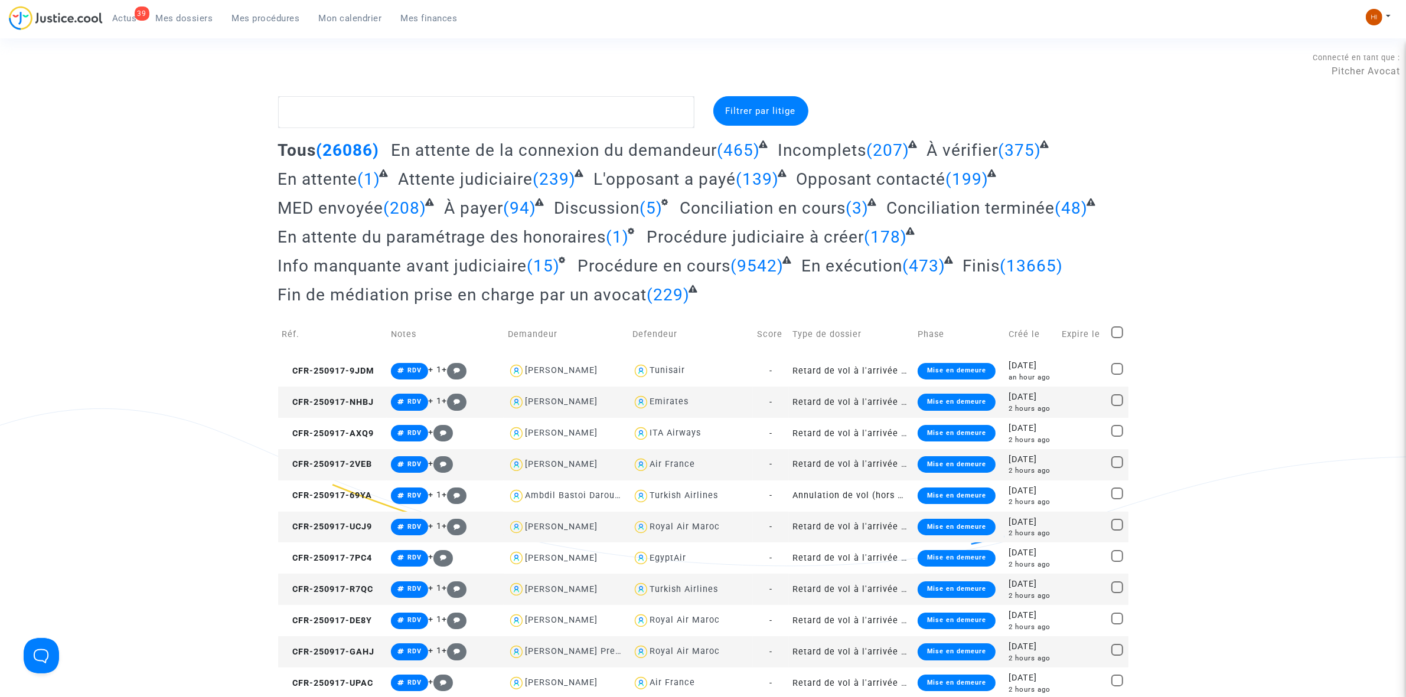
drag, startPoint x: 280, startPoint y: 27, endPoint x: 429, endPoint y: 87, distance: 160.0
click at [280, 27] on div "39 Actus Mes dossiers Mes procédures Mon calendrier Mes finances" at bounding box center [238, 22] width 458 height 32
click at [279, 9] on link "Mes procédures" at bounding box center [266, 18] width 87 height 18
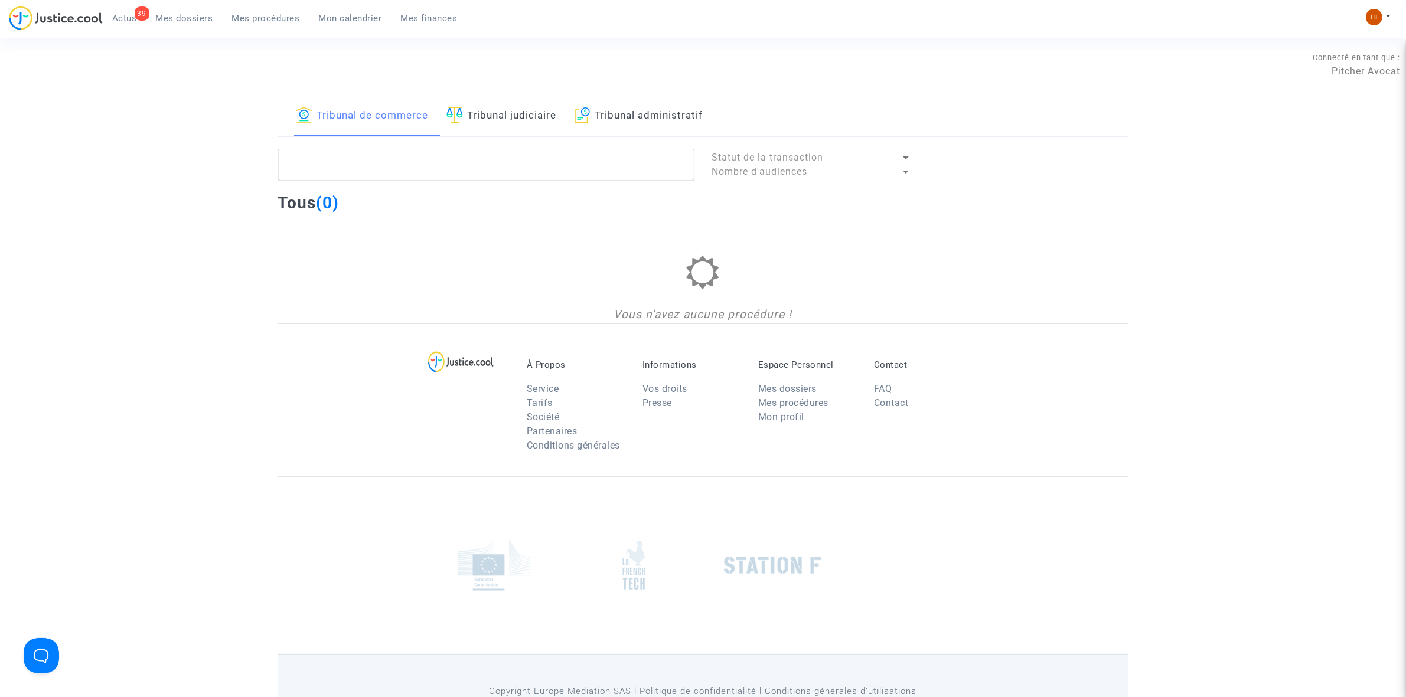
drag, startPoint x: 595, startPoint y: 116, endPoint x: 594, endPoint y: 122, distance: 5.9
click at [590, 117] on img at bounding box center [582, 115] width 16 height 17
click at [573, 149] on textarea at bounding box center [486, 165] width 416 height 32
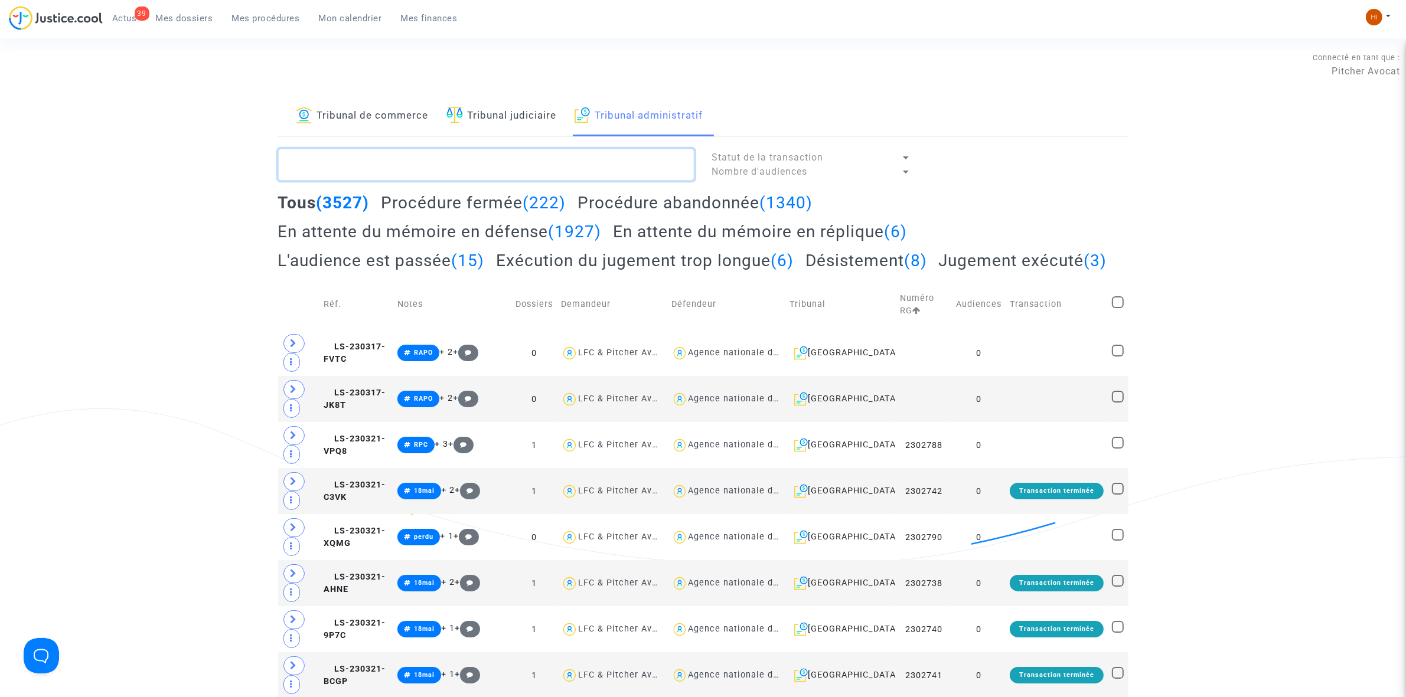
paste textarea "LS-250902-7HRR"
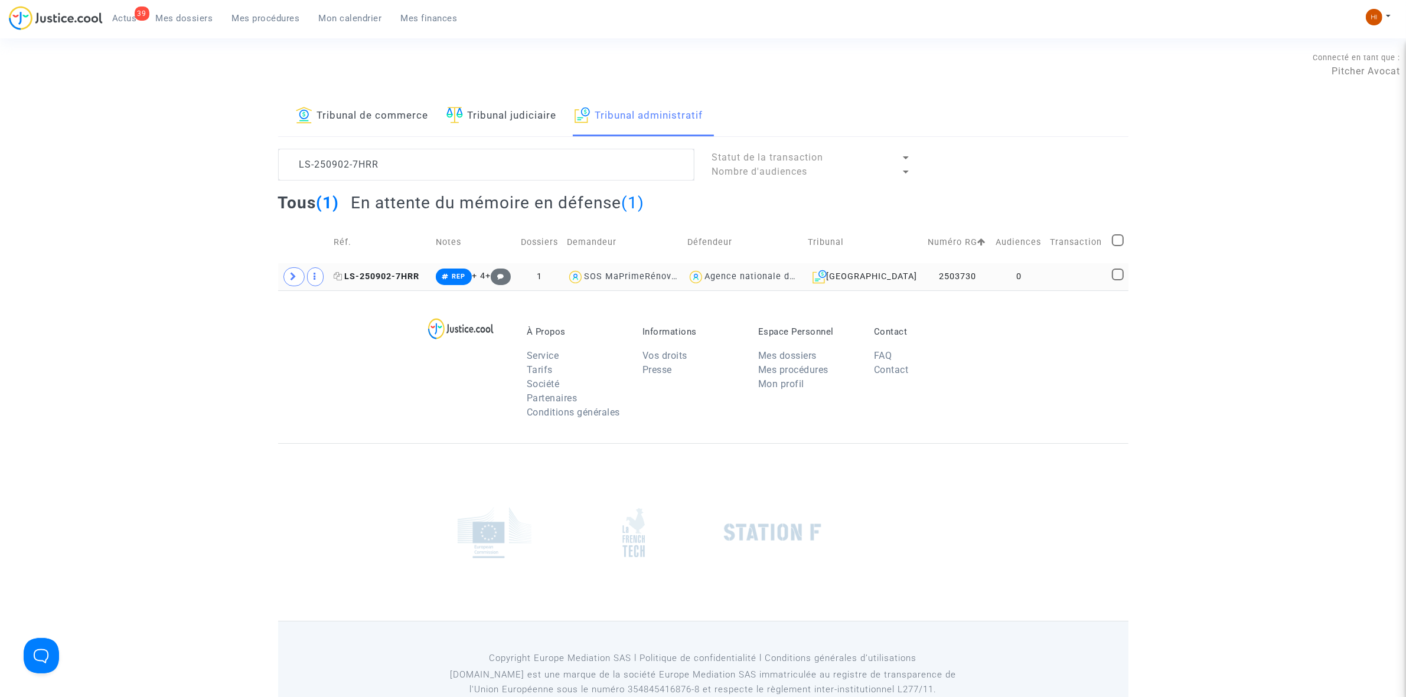
click at [373, 273] on span "LS-250902-7HRR" at bounding box center [377, 277] width 86 height 10
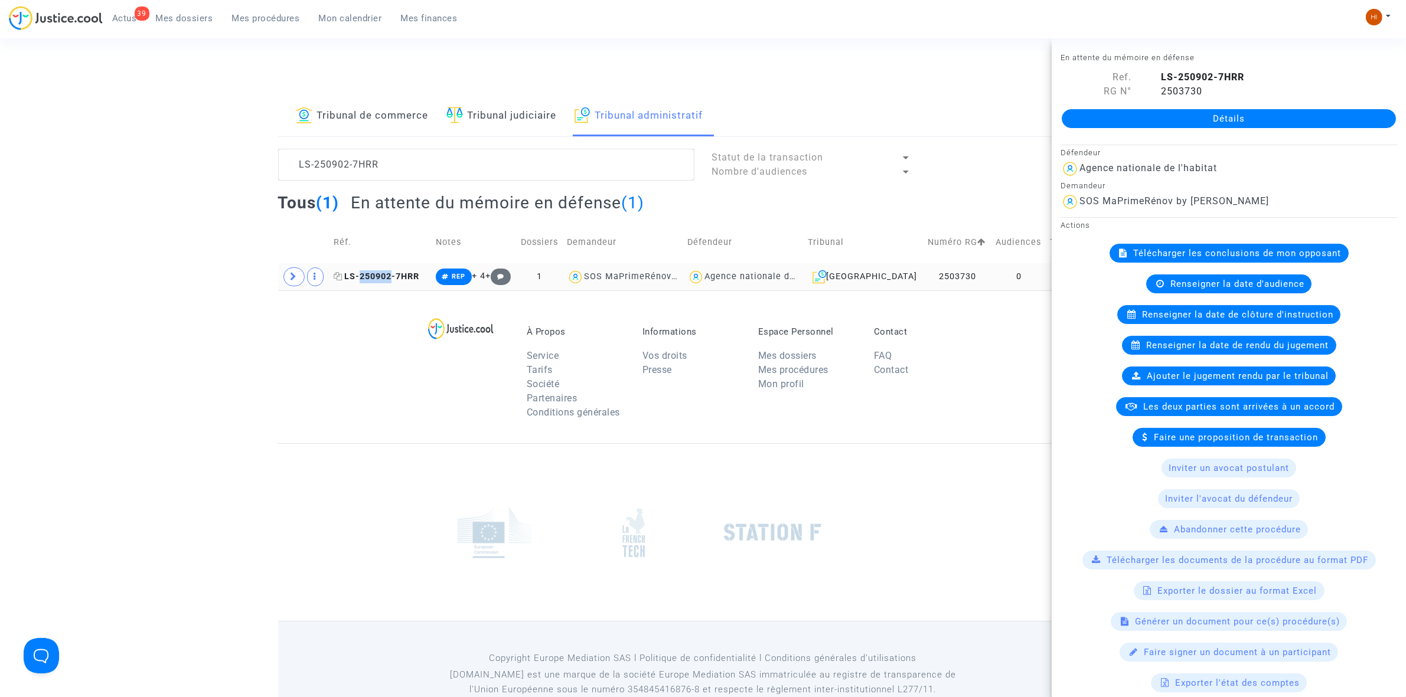
click at [388, 275] on span "LS-250902-7HRR" at bounding box center [377, 277] width 86 height 10
click at [301, 276] on span at bounding box center [293, 276] width 21 height 19
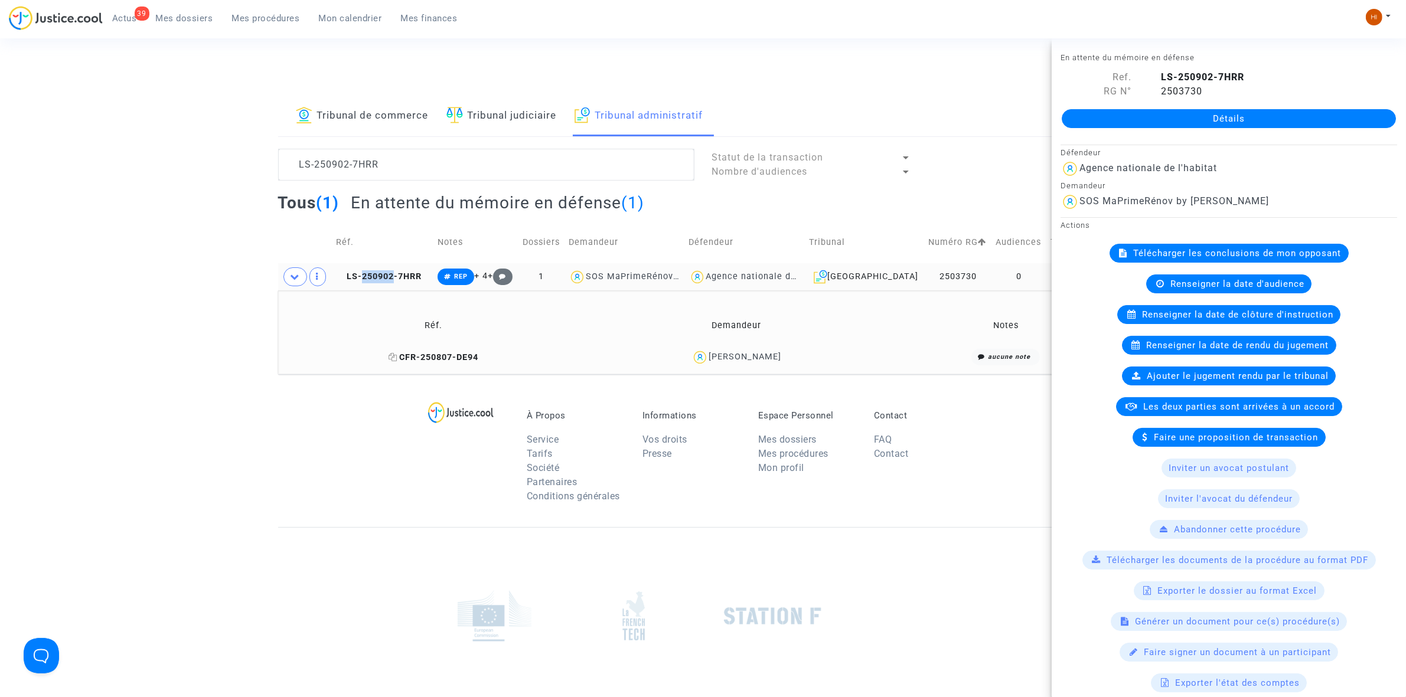
click at [434, 357] on span "CFR-250807-DE94" at bounding box center [433, 357] width 90 height 10
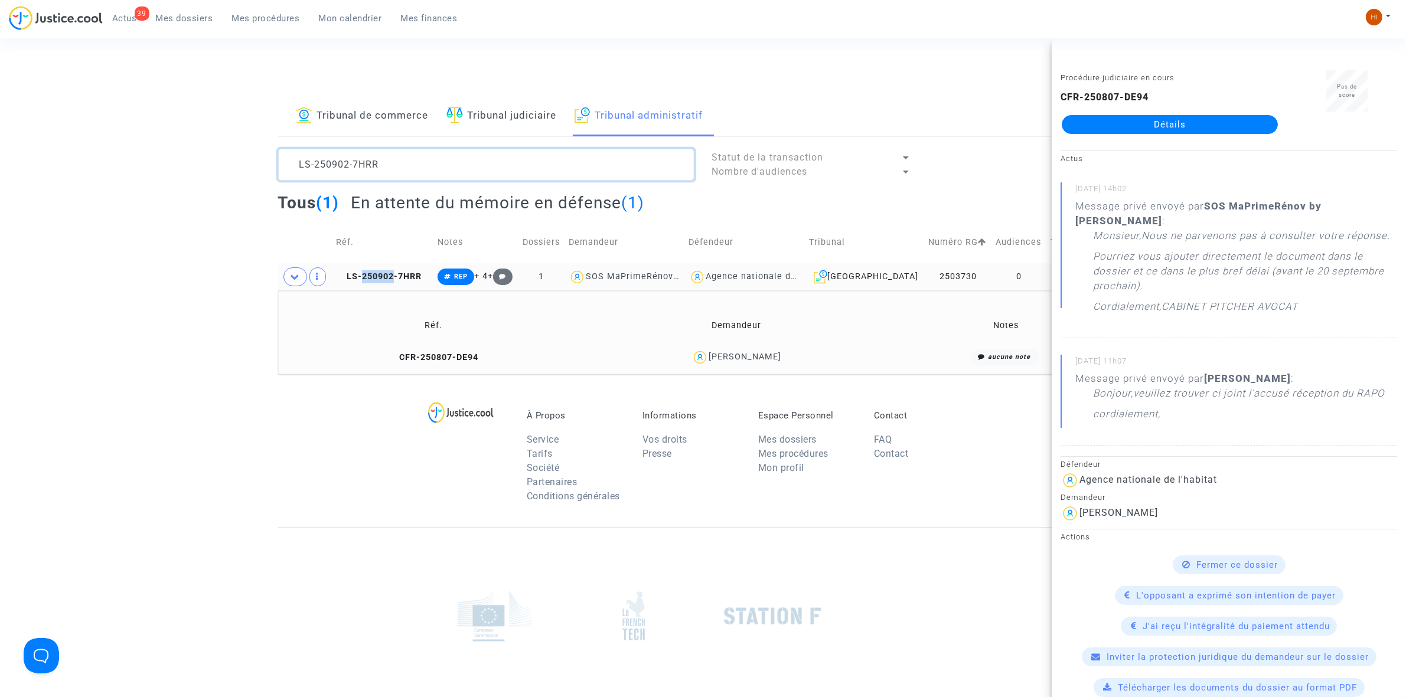
drag, startPoint x: 417, startPoint y: 165, endPoint x: 205, endPoint y: 175, distance: 211.6
click at [205, 175] on div "Tribunal de commerce Tribunal judiciaire Tribunal administratif LS-250902-7HRR …" at bounding box center [703, 235] width 1406 height 278
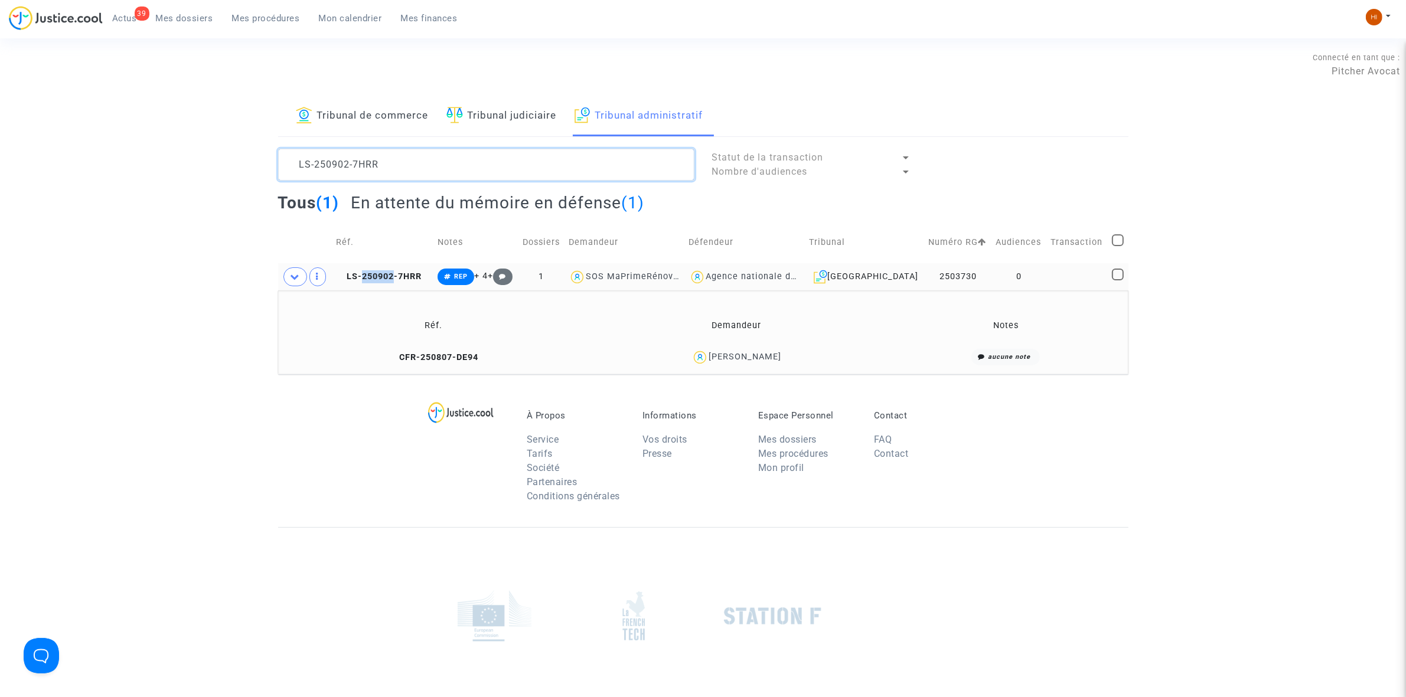
paste textarea "AXEL ARNAUD DUTHILLEU"
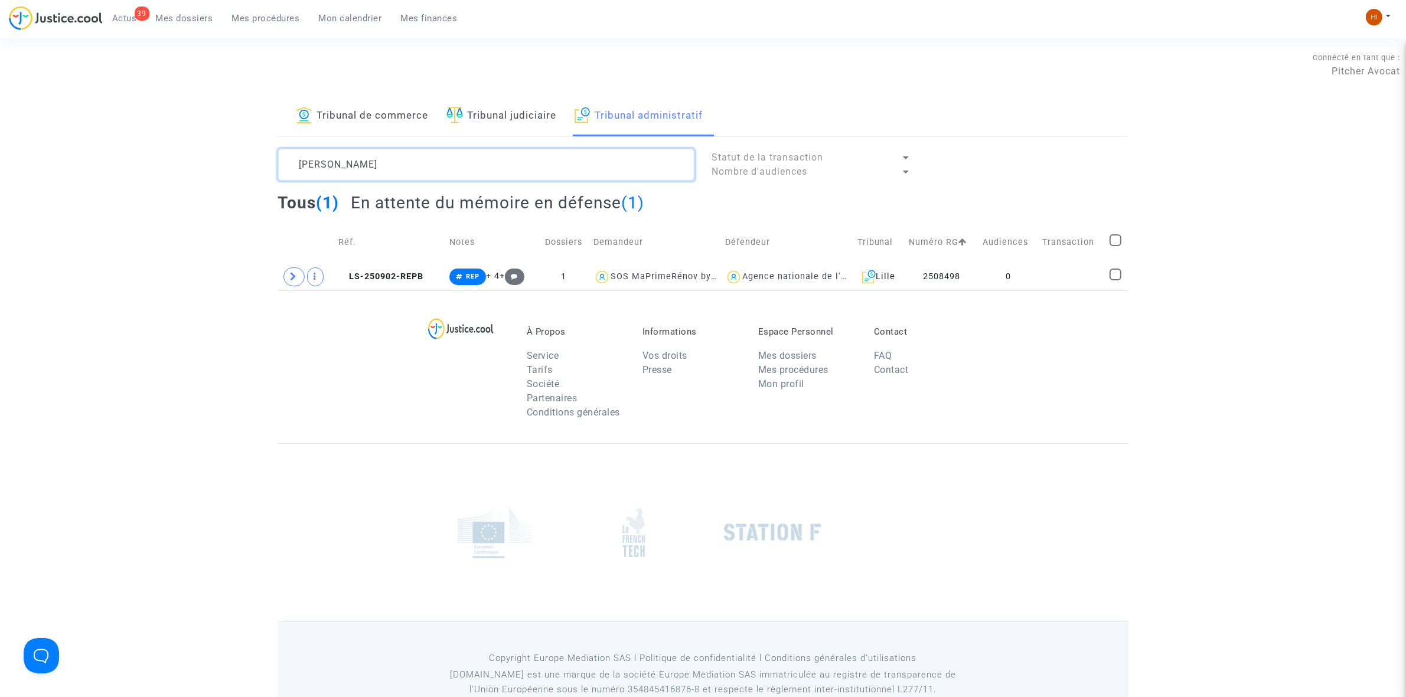
type textarea "AXEL ARNAUD DUTHILLEU"
drag, startPoint x: 130, startPoint y: 172, endPoint x: 40, endPoint y: 157, distance: 90.9
click at [41, 157] on div "Tribunal de commerce Tribunal judiciaire Tribunal administratif AXEL ARNAUD DUT…" at bounding box center [703, 193] width 1406 height 194
click at [466, 168] on textarea at bounding box center [486, 165] width 416 height 32
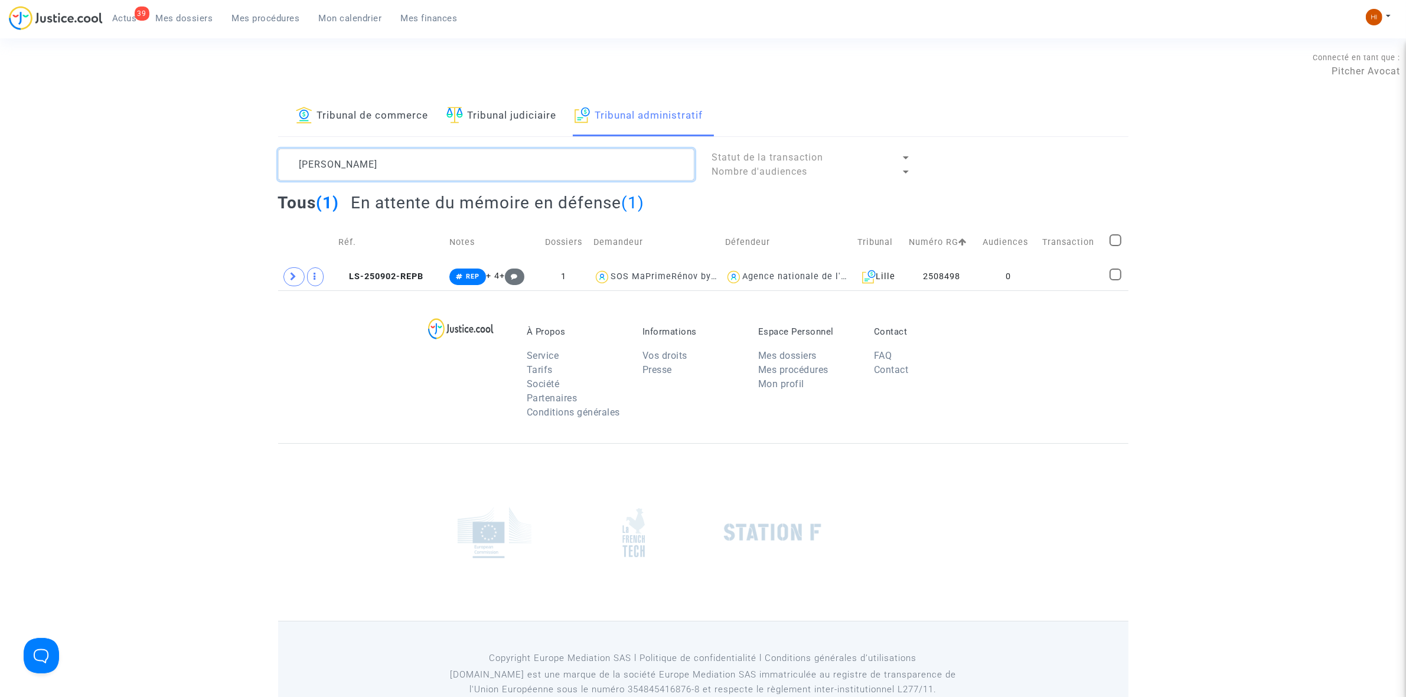
click at [466, 168] on textarea at bounding box center [486, 165] width 416 height 32
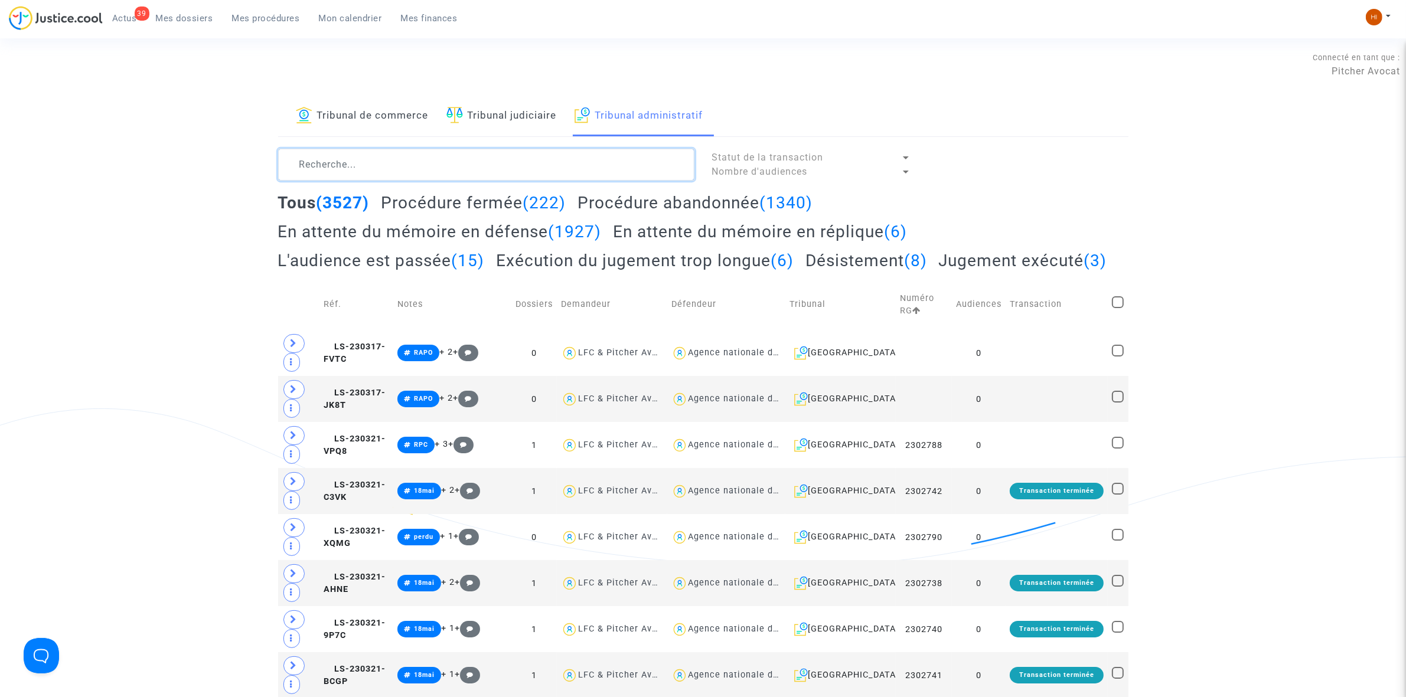
click at [394, 178] on textarea at bounding box center [486, 165] width 416 height 32
paste textarea "BESSAHA IYAZID"
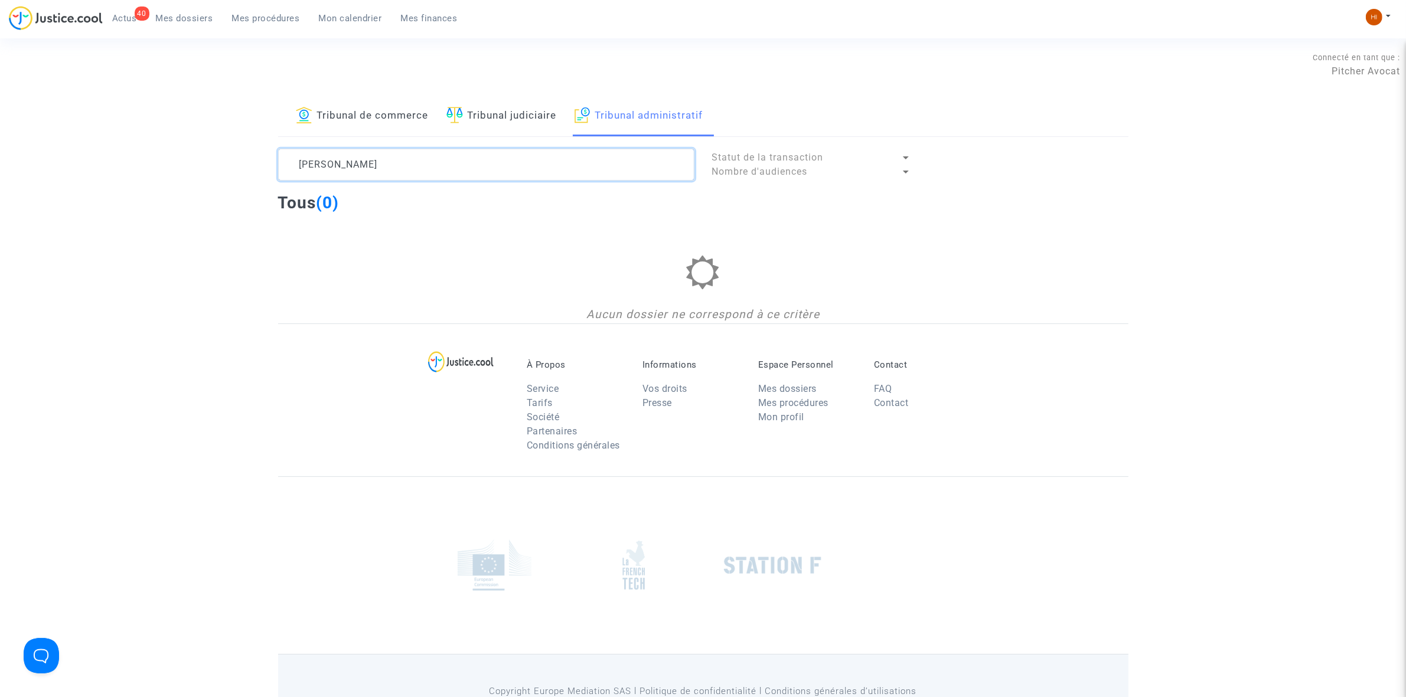
type textarea "BESSAHA IYAZID"
click at [166, 15] on span "Mes dossiers" at bounding box center [184, 18] width 57 height 11
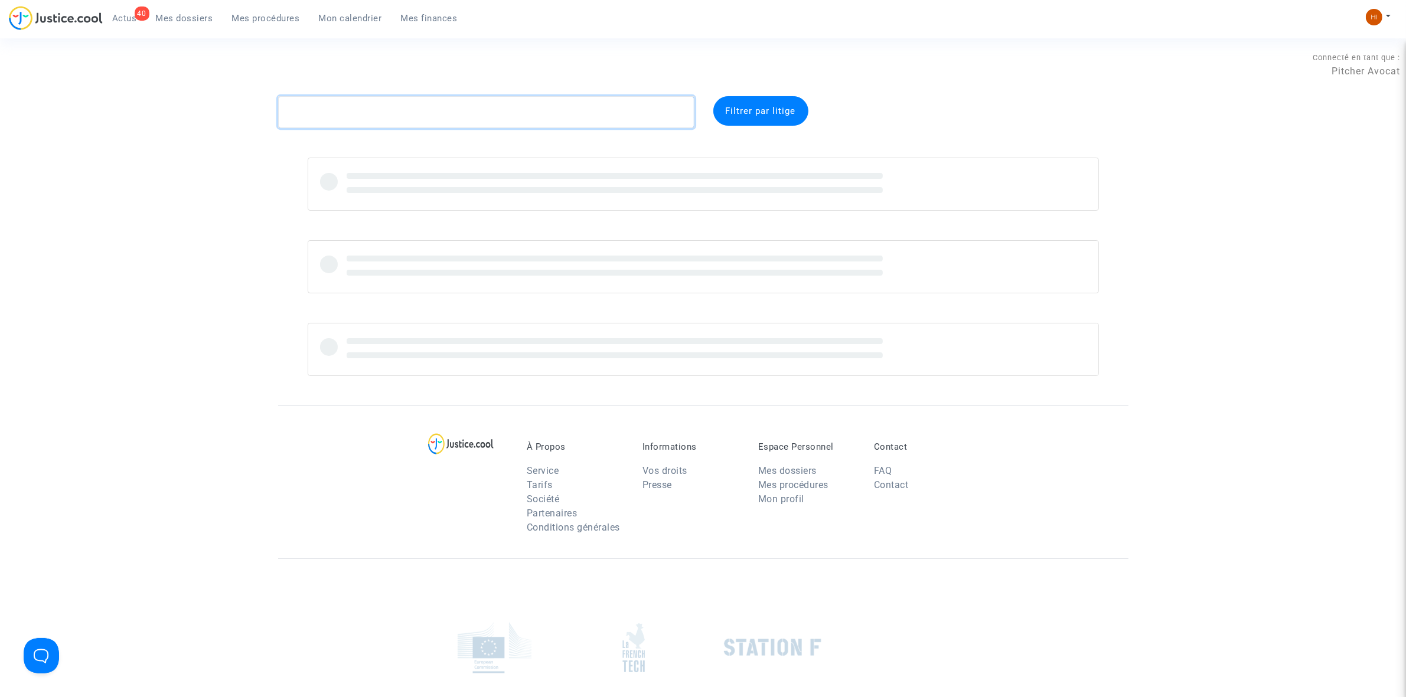
click at [350, 107] on textarea at bounding box center [486, 112] width 416 height 32
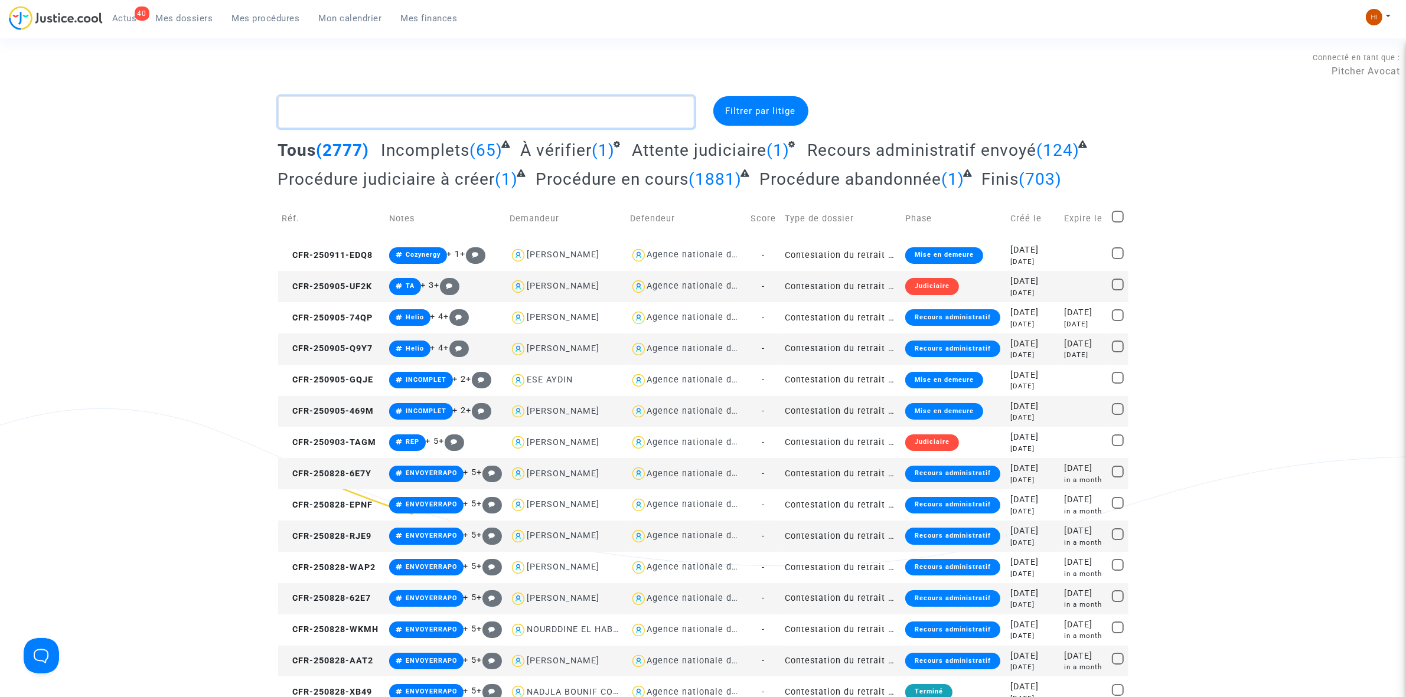
paste textarea "BESSAHA IYAZID"
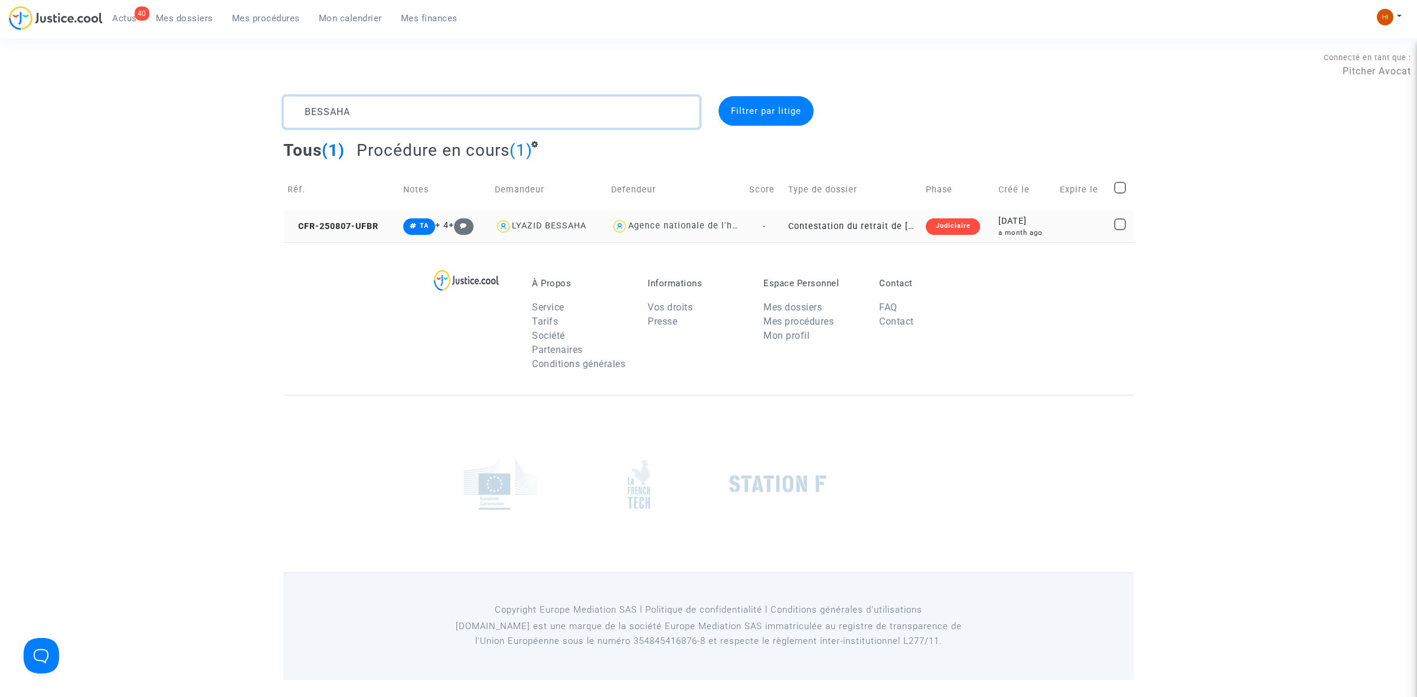
type textarea "BESSAHA"
click at [381, 217] on td "CFR-250807-UFBR" at bounding box center [341, 226] width 116 height 31
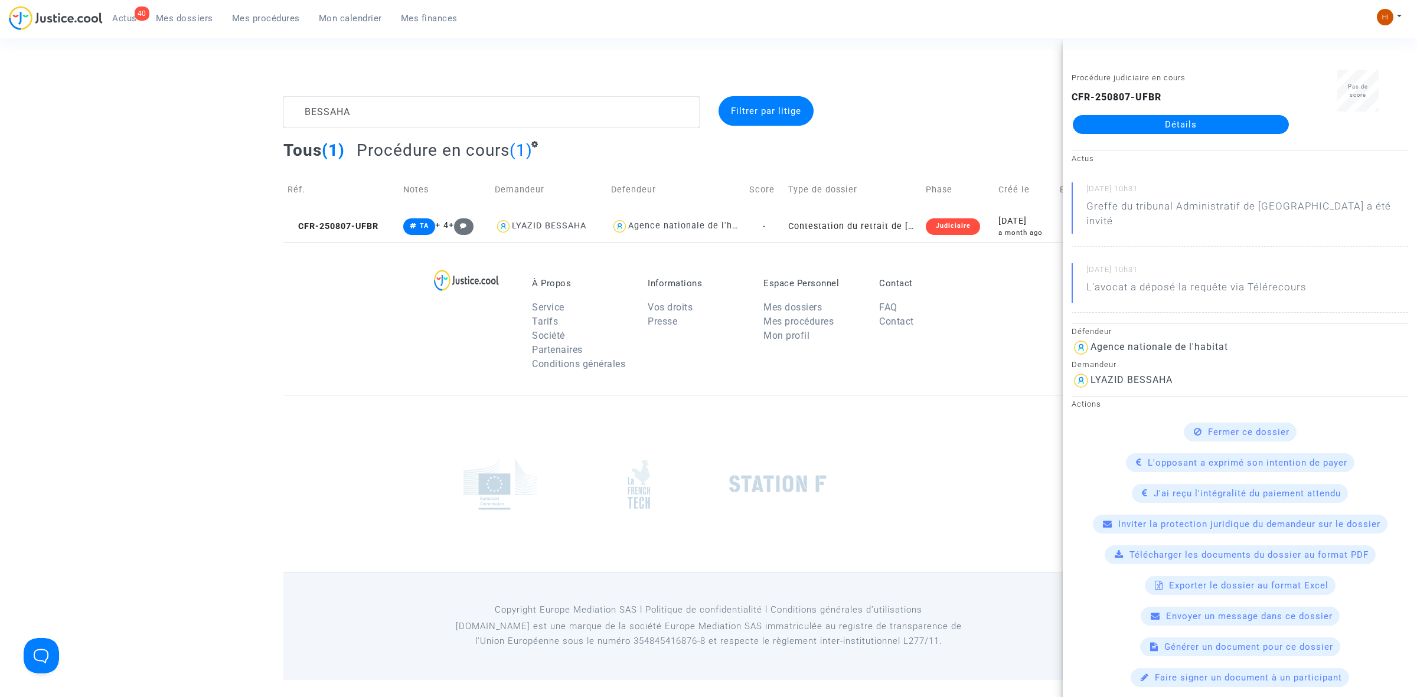
click at [1223, 127] on link "Détails" at bounding box center [1181, 124] width 216 height 19
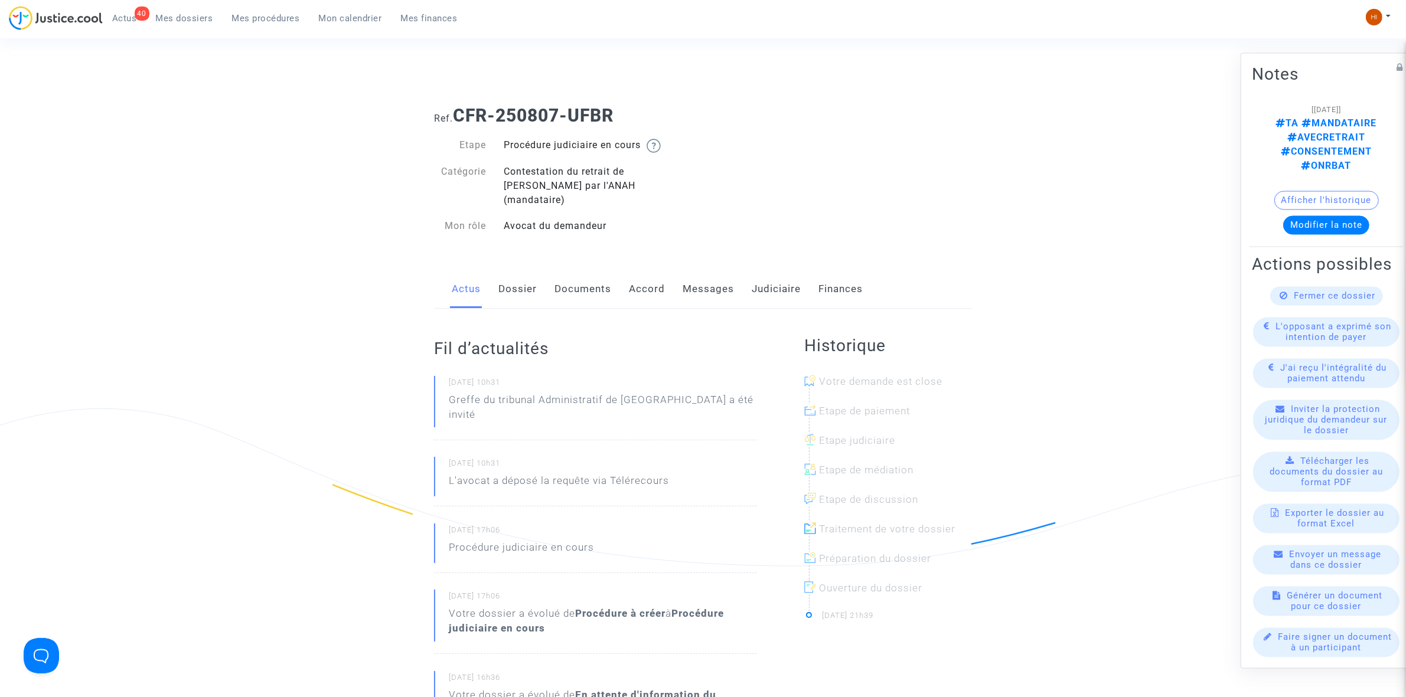
click at [511, 280] on link "Dossier" at bounding box center [517, 289] width 38 height 39
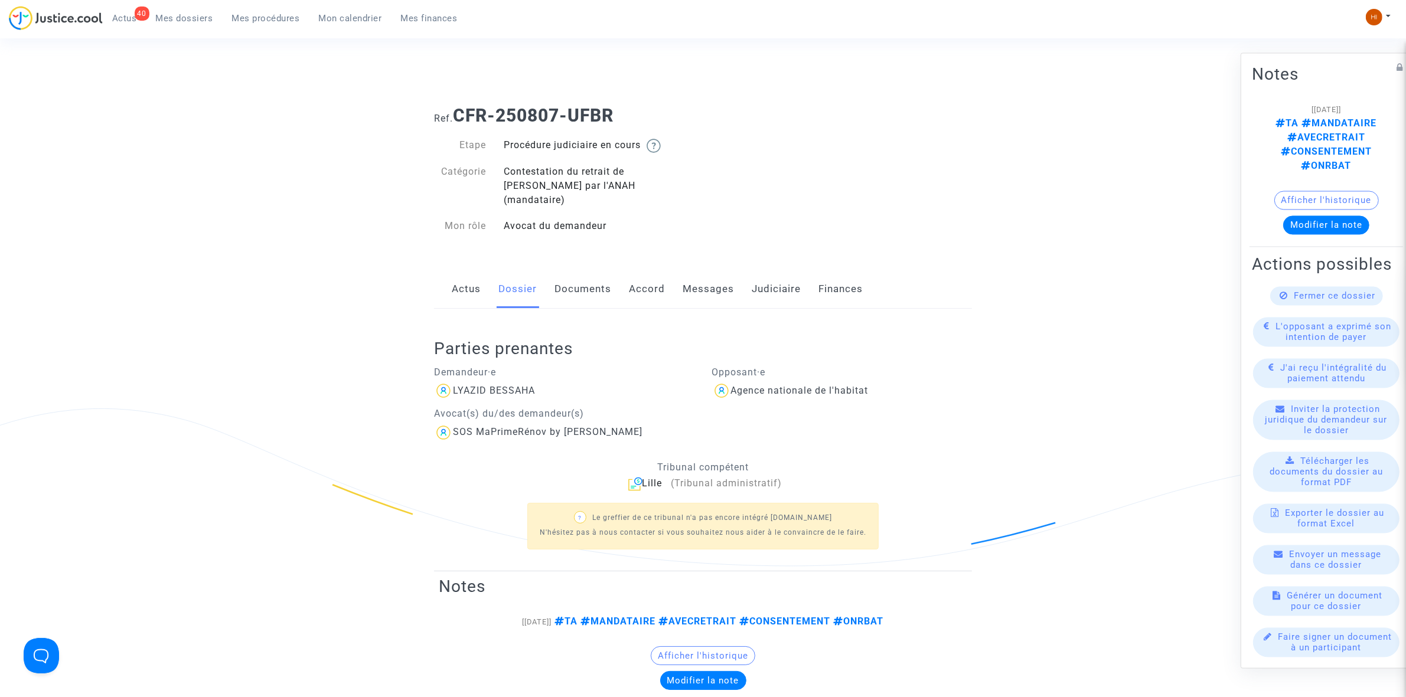
drag, startPoint x: 674, startPoint y: 118, endPoint x: 459, endPoint y: 102, distance: 214.9
click at [459, 102] on div "Ref. CFR-250807-UFBR" at bounding box center [703, 111] width 556 height 30
drag, startPoint x: 776, startPoint y: 270, endPoint x: 769, endPoint y: 270, distance: 7.7
click at [776, 270] on link "Judiciaire" at bounding box center [776, 289] width 49 height 39
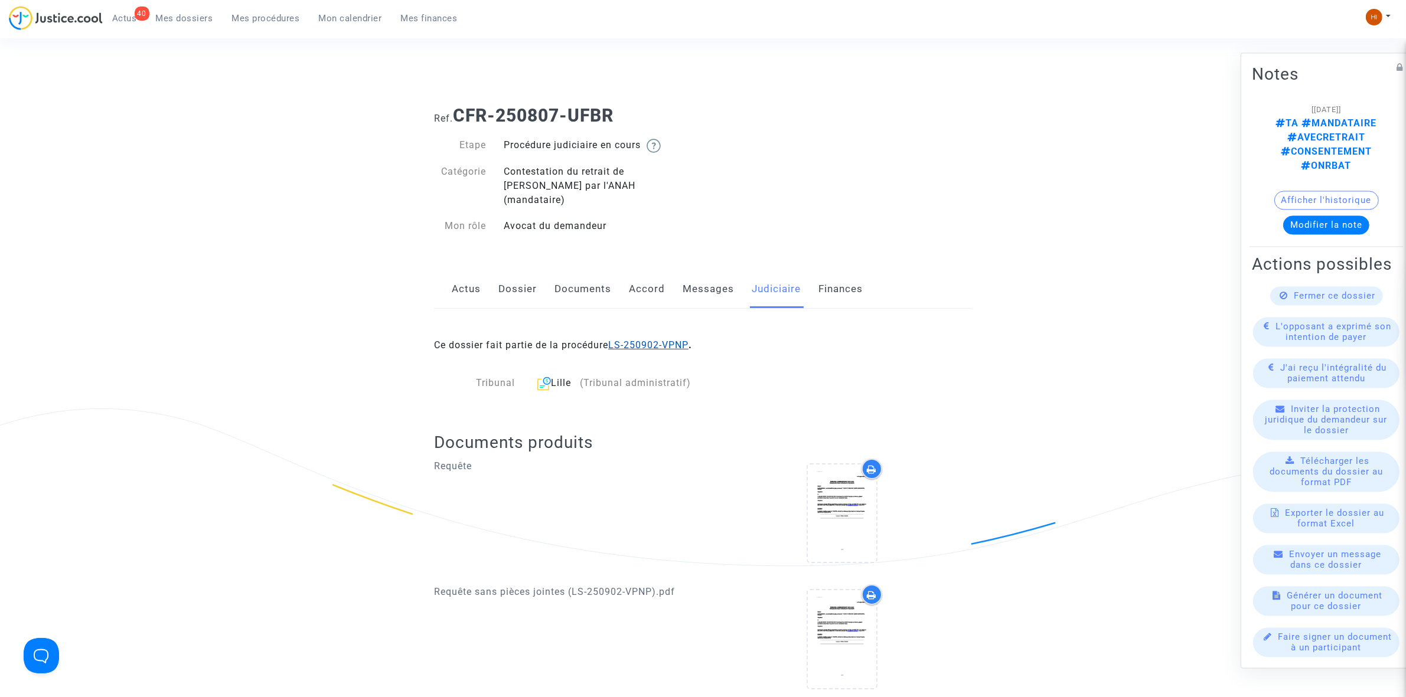
click at [669, 339] on link "LS-250902-VPNP" at bounding box center [648, 344] width 80 height 11
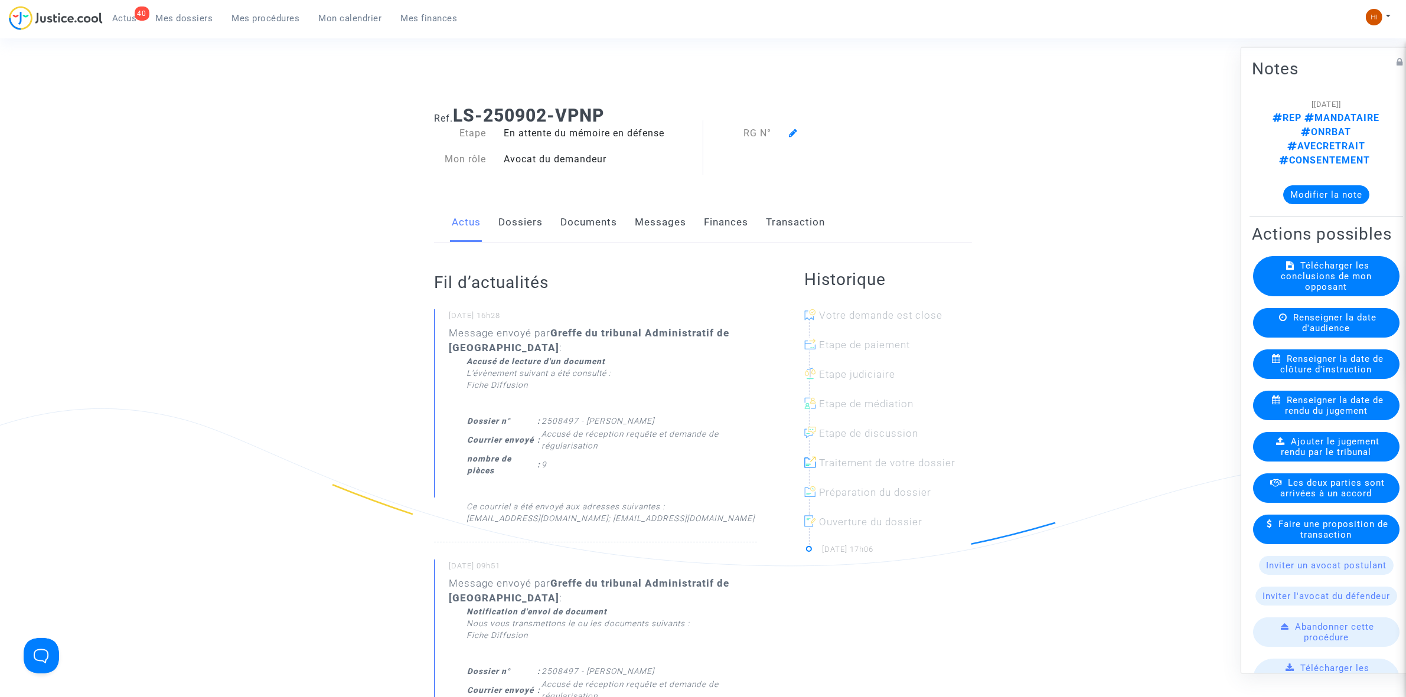
click at [789, 130] on icon at bounding box center [793, 132] width 9 height 9
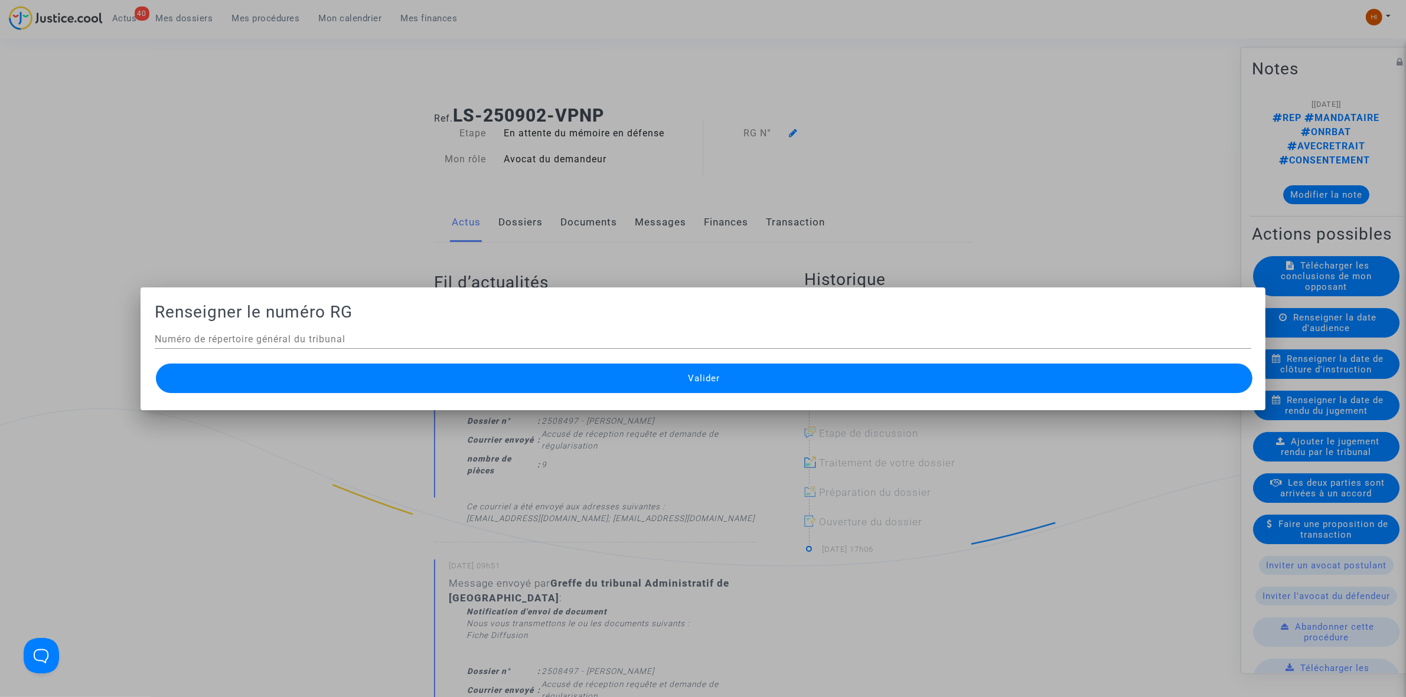
click at [305, 337] on input "Numéro de répertoire général du tribunal" at bounding box center [703, 339] width 1096 height 11
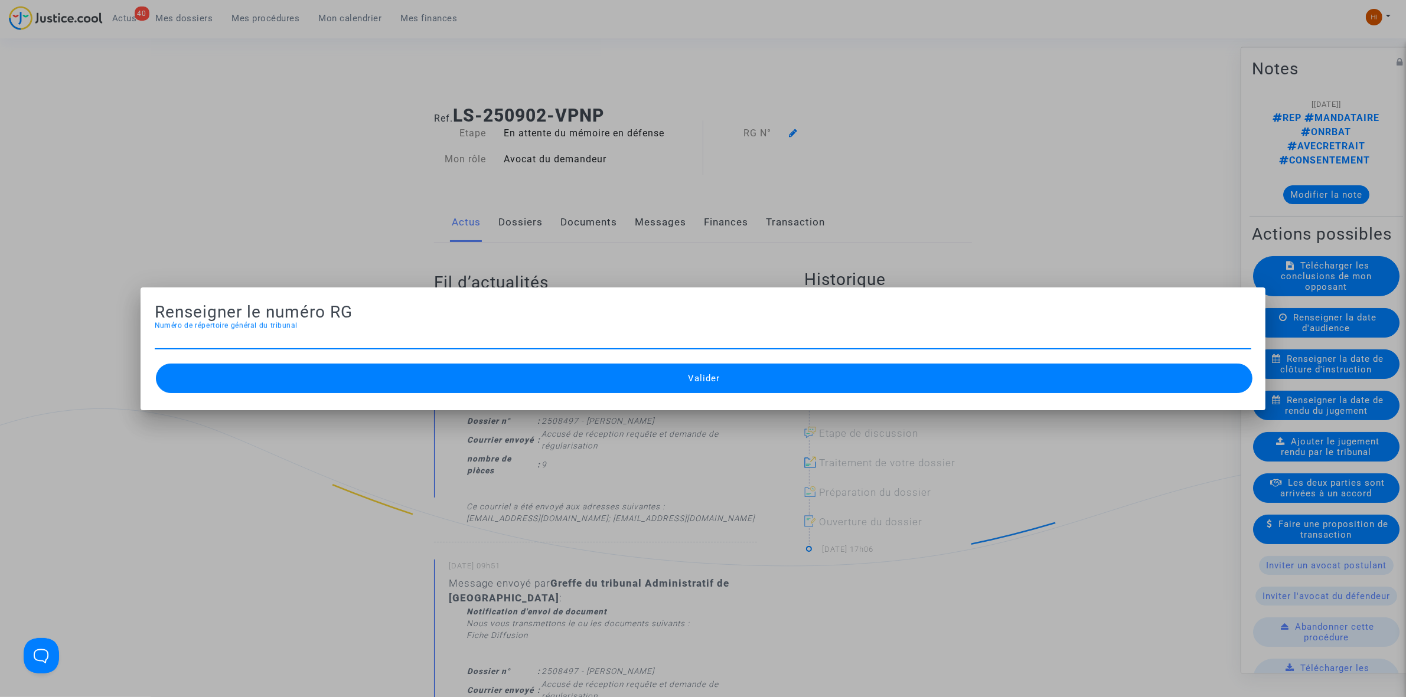
paste input "2508497"
type input "2508497"
click at [479, 387] on button "Valider" at bounding box center [704, 379] width 1096 height 30
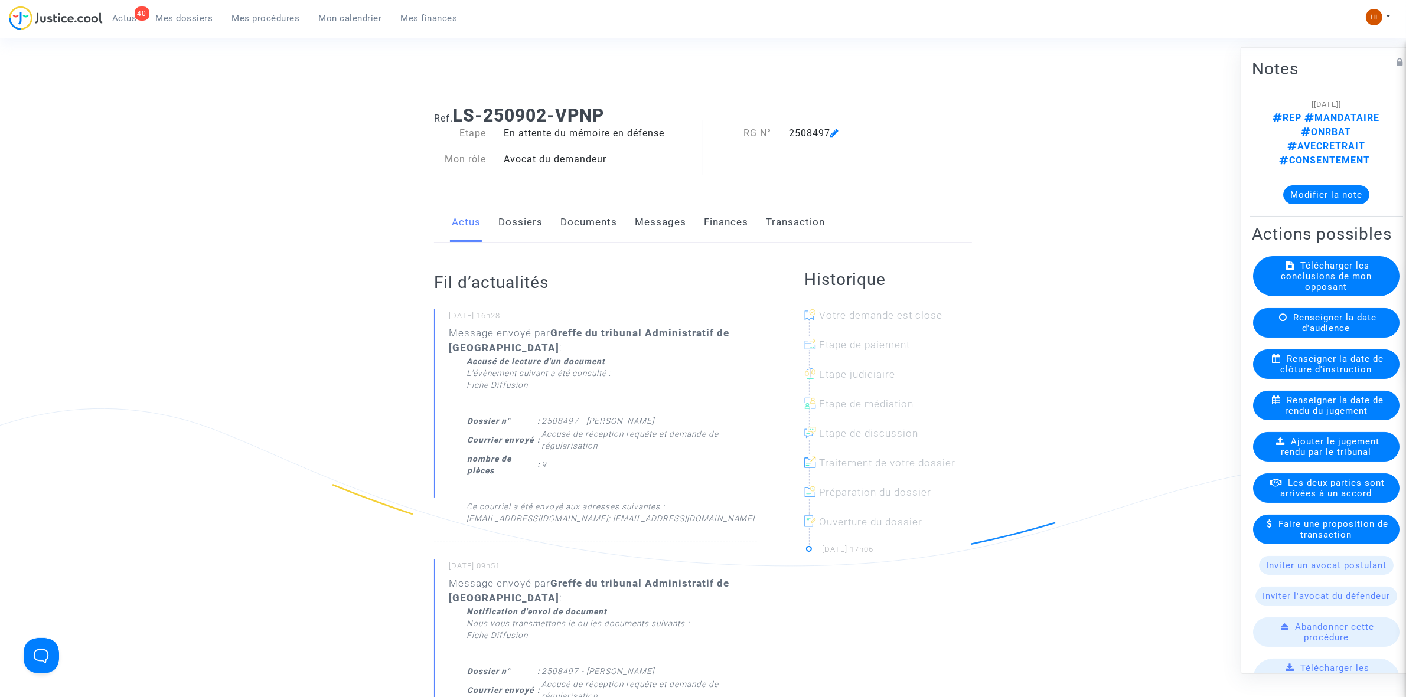
click at [612, 225] on link "Documents" at bounding box center [588, 222] width 57 height 39
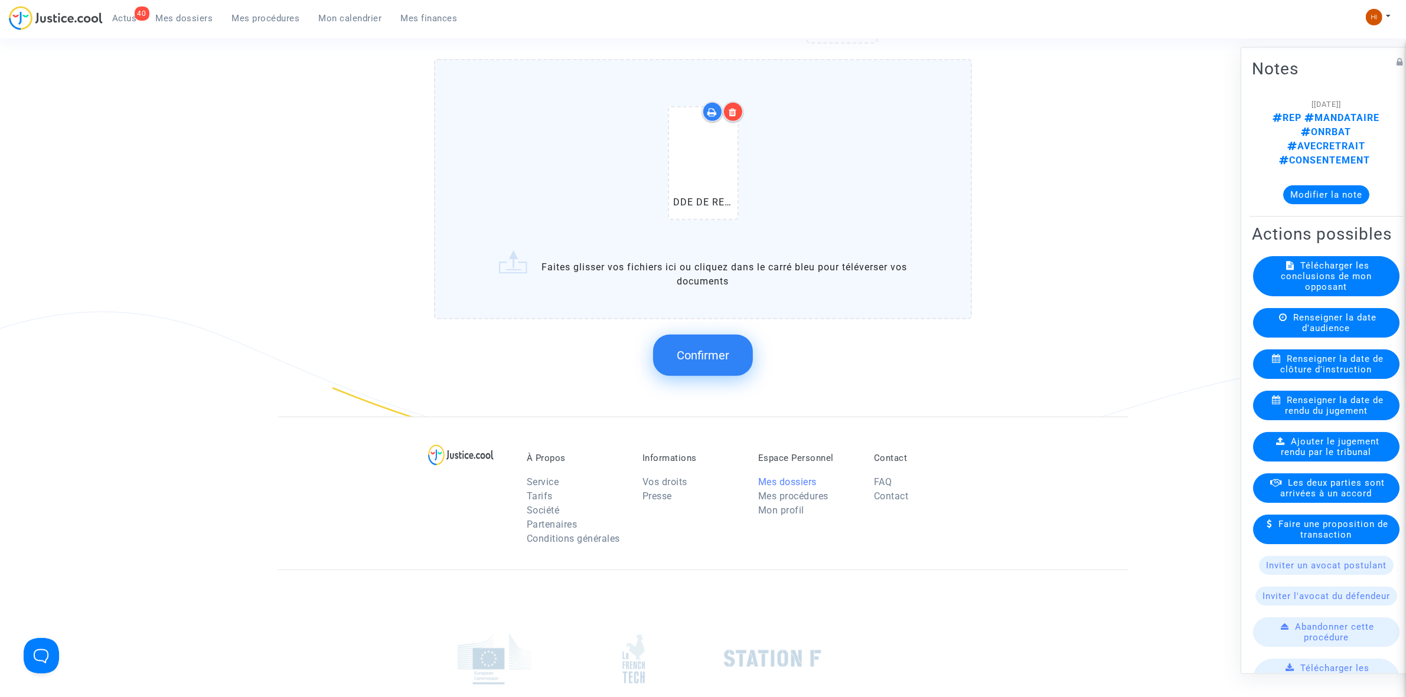
scroll to position [886, 0]
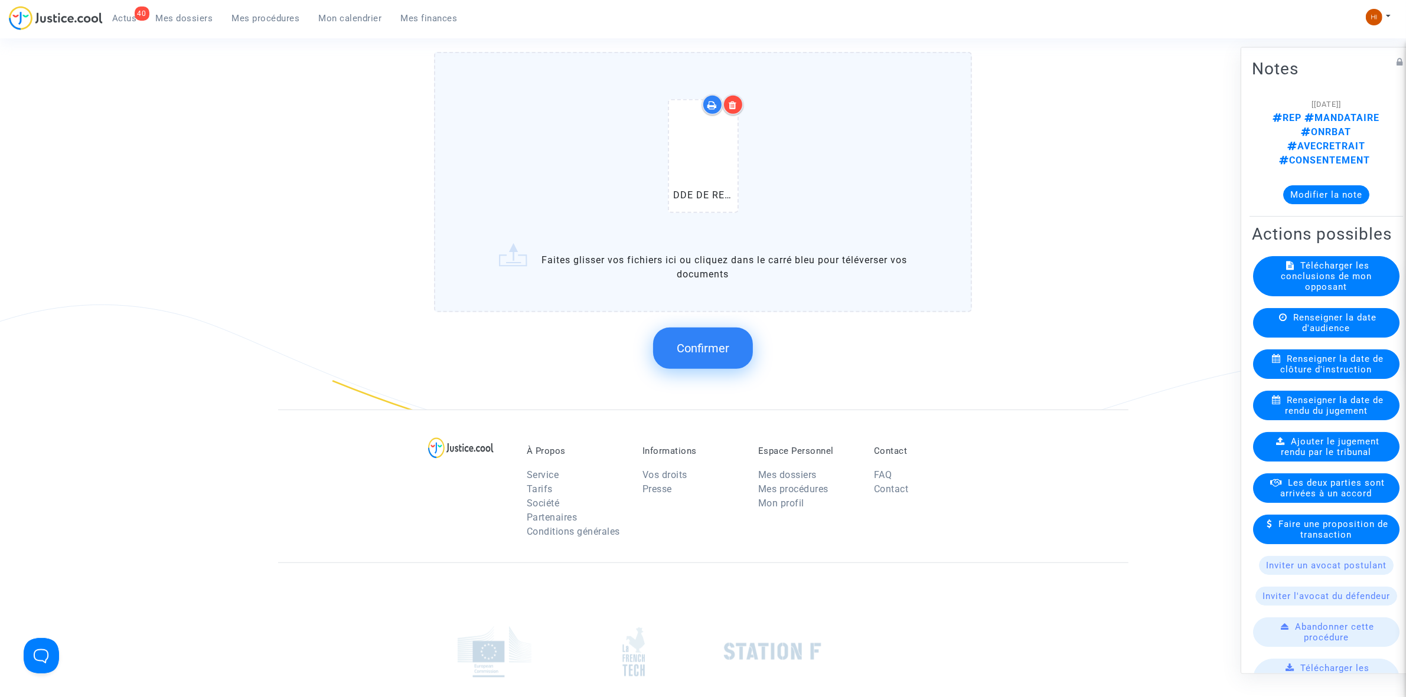
click at [719, 359] on button "Confirmer" at bounding box center [703, 348] width 100 height 41
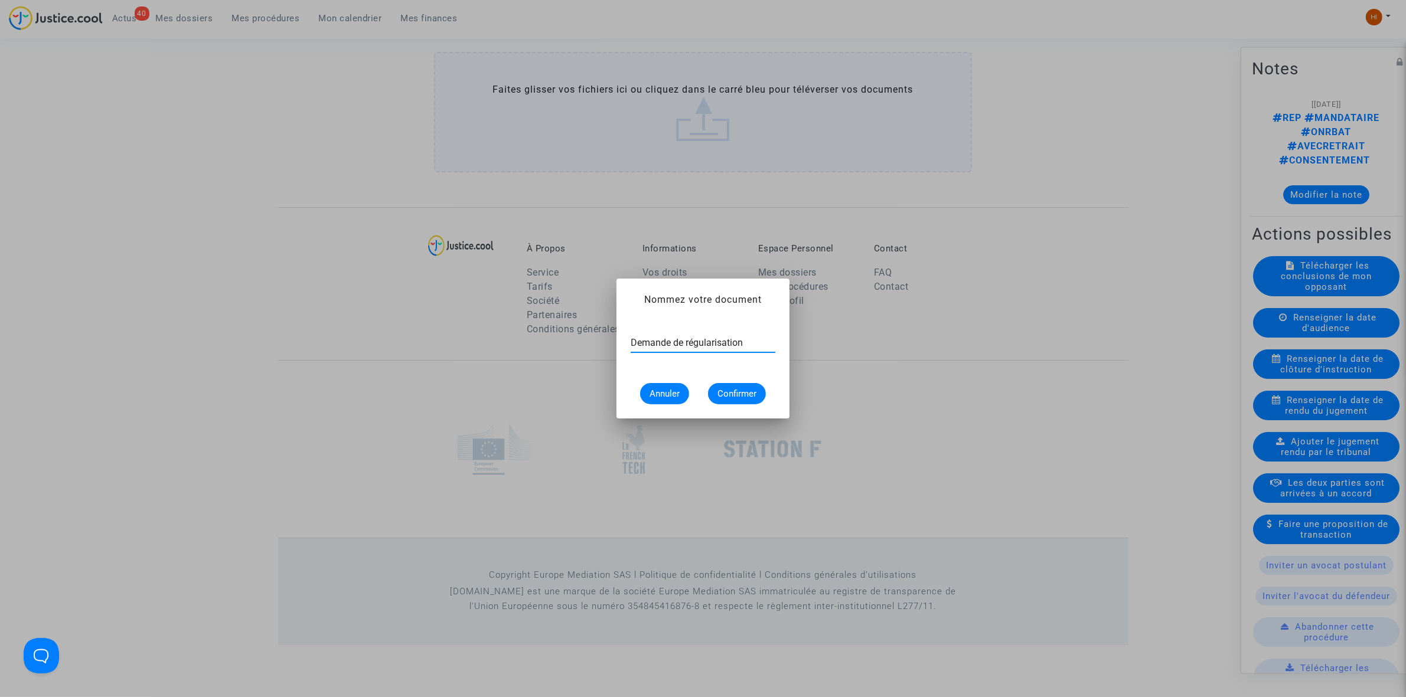
type input "Demande de régularisation"
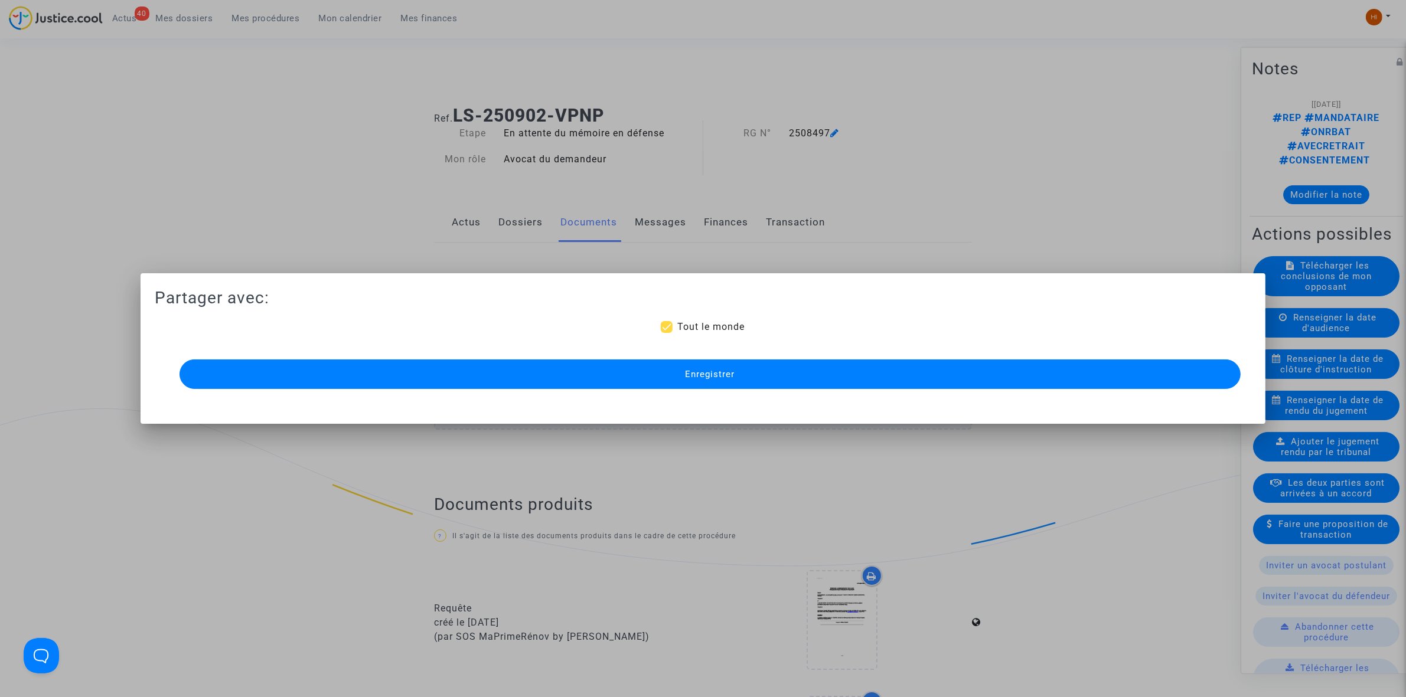
scroll to position [830, 0]
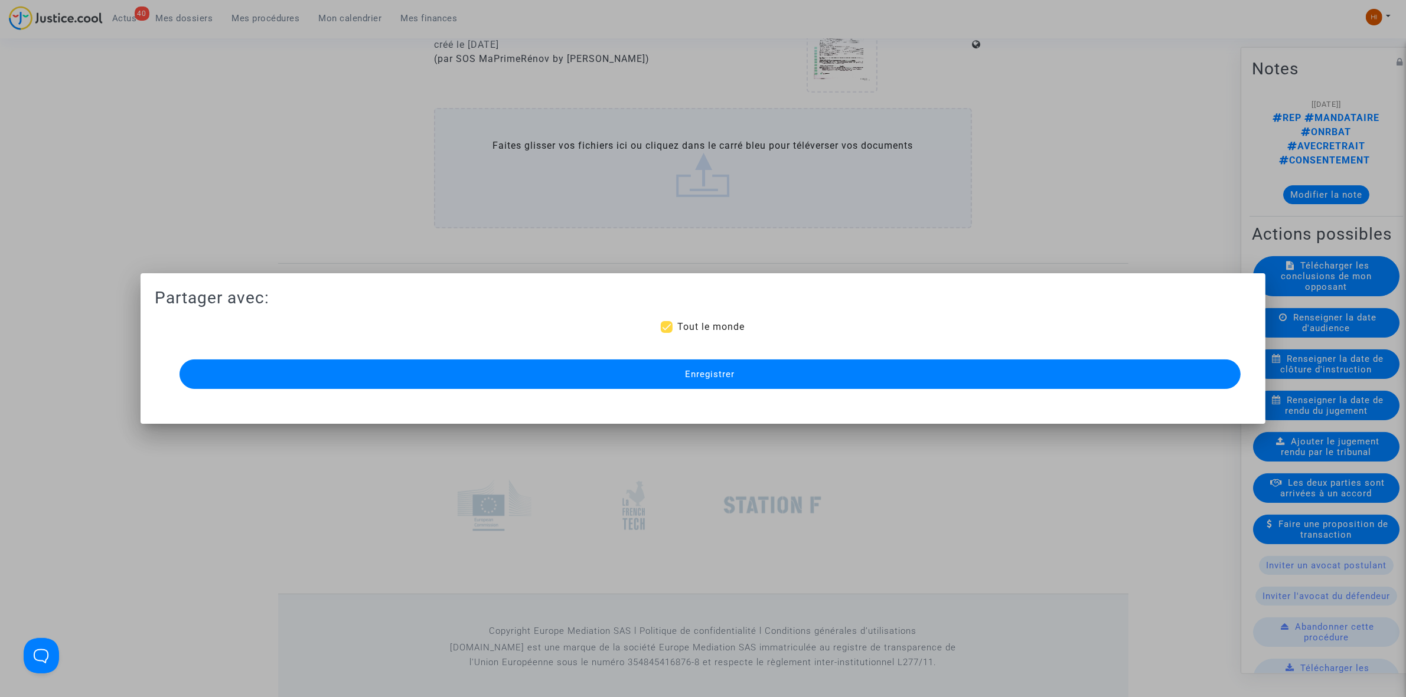
click at [714, 360] on button "Enregistrer" at bounding box center [709, 375] width 1061 height 30
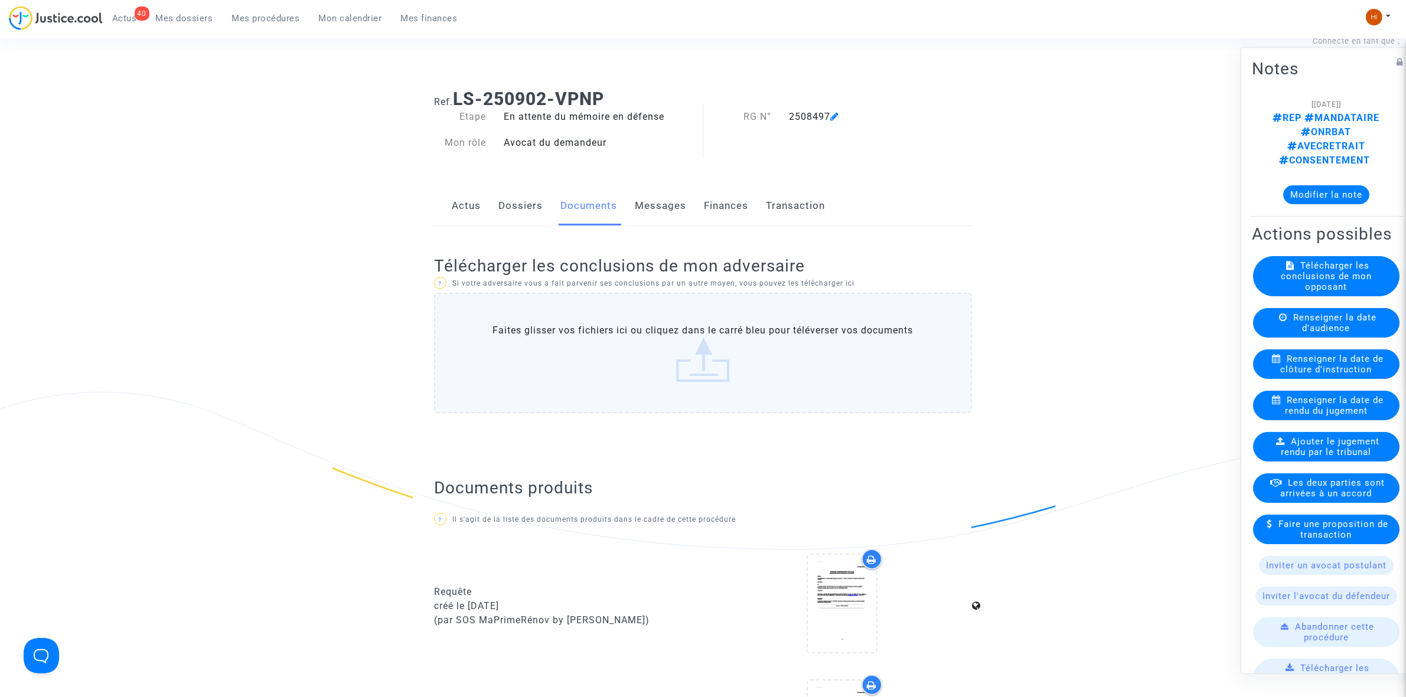
scroll to position [0, 0]
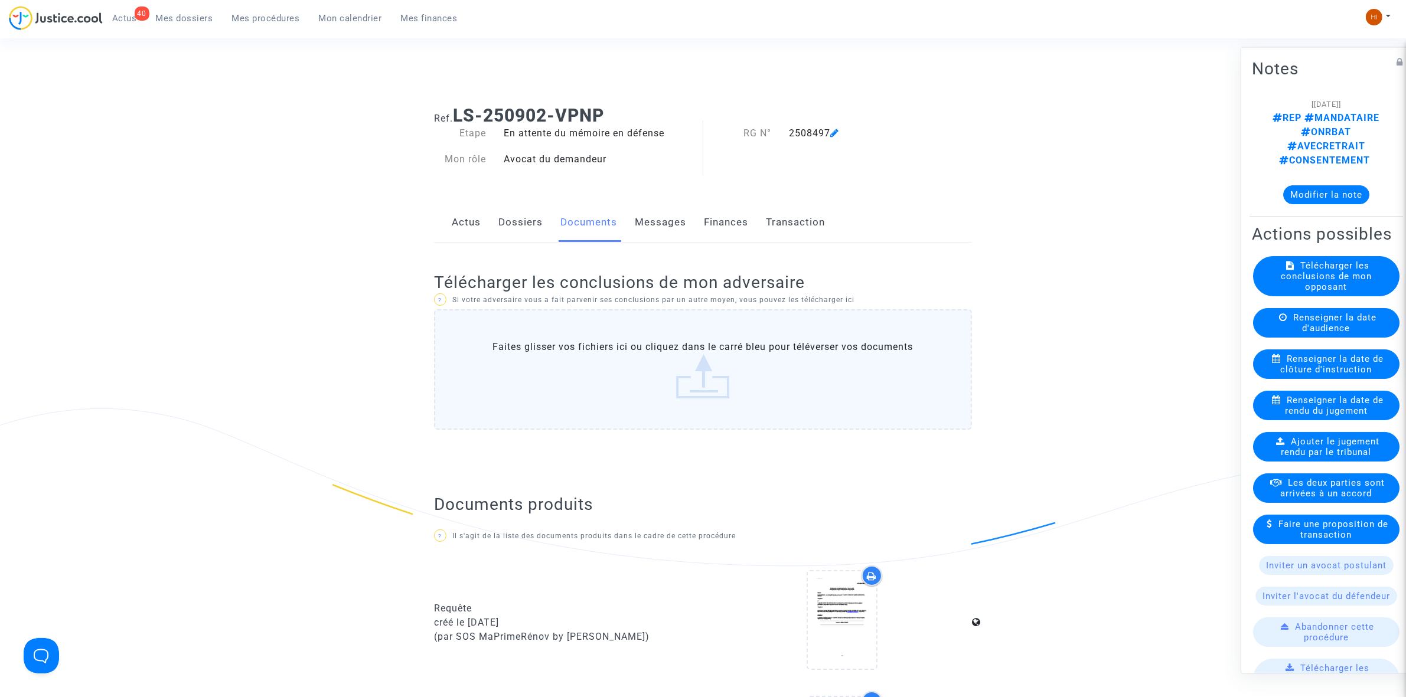
click at [530, 228] on link "Dossiers" at bounding box center [520, 222] width 44 height 39
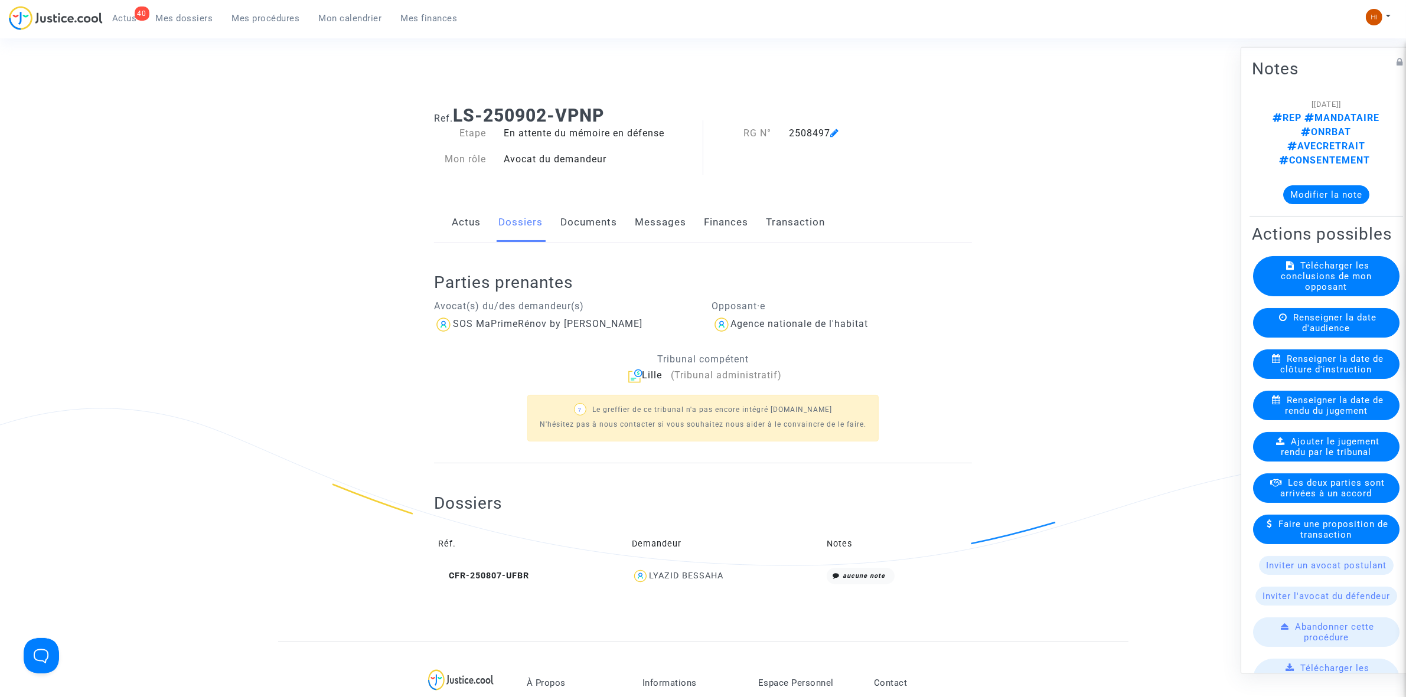
drag, startPoint x: 611, startPoint y: 119, endPoint x: 458, endPoint y: 122, distance: 153.5
click at [458, 122] on h1 "Ref. LS-250902-VPNP" at bounding box center [703, 115] width 538 height 21
copy b "LS-250902-VPNP"
click at [252, 19] on span "Mes procédures" at bounding box center [266, 18] width 68 height 11
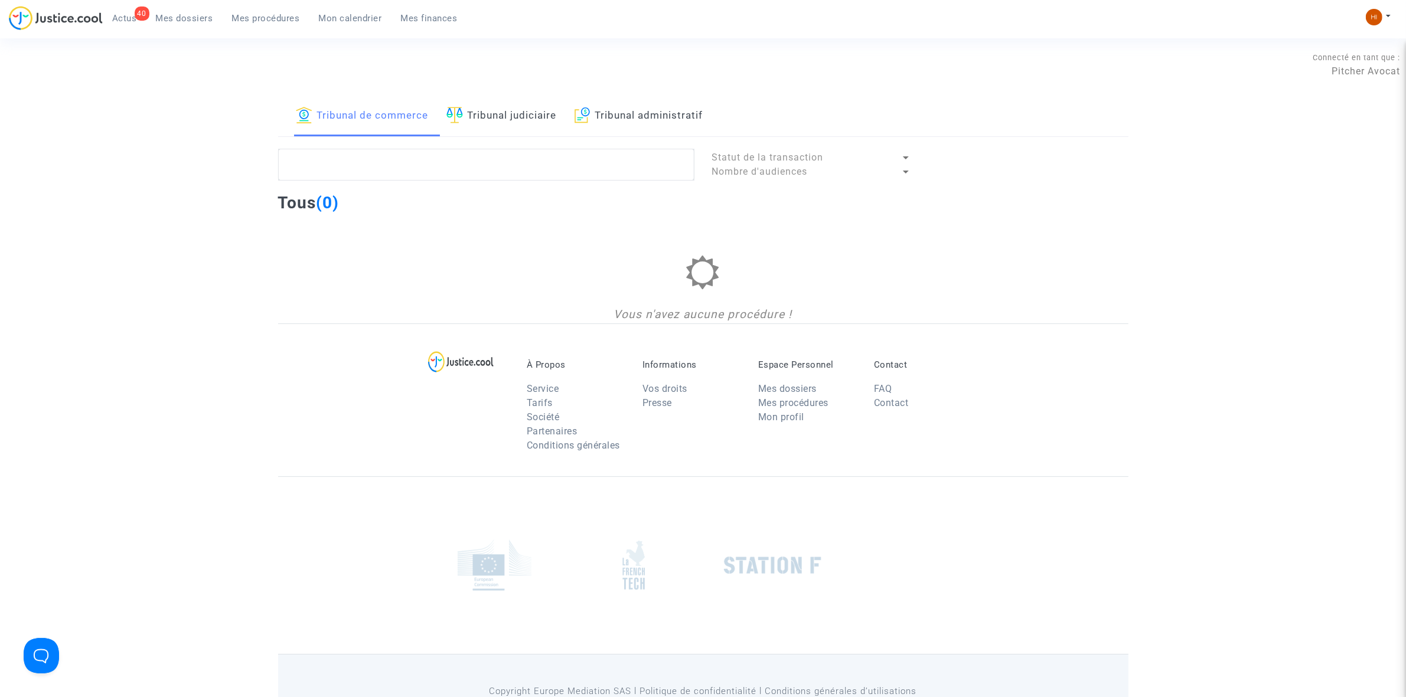
click at [552, 126] on link "Tribunal judiciaire" at bounding box center [501, 116] width 110 height 40
click at [608, 107] on link "Tribunal administratif" at bounding box center [638, 116] width 129 height 40
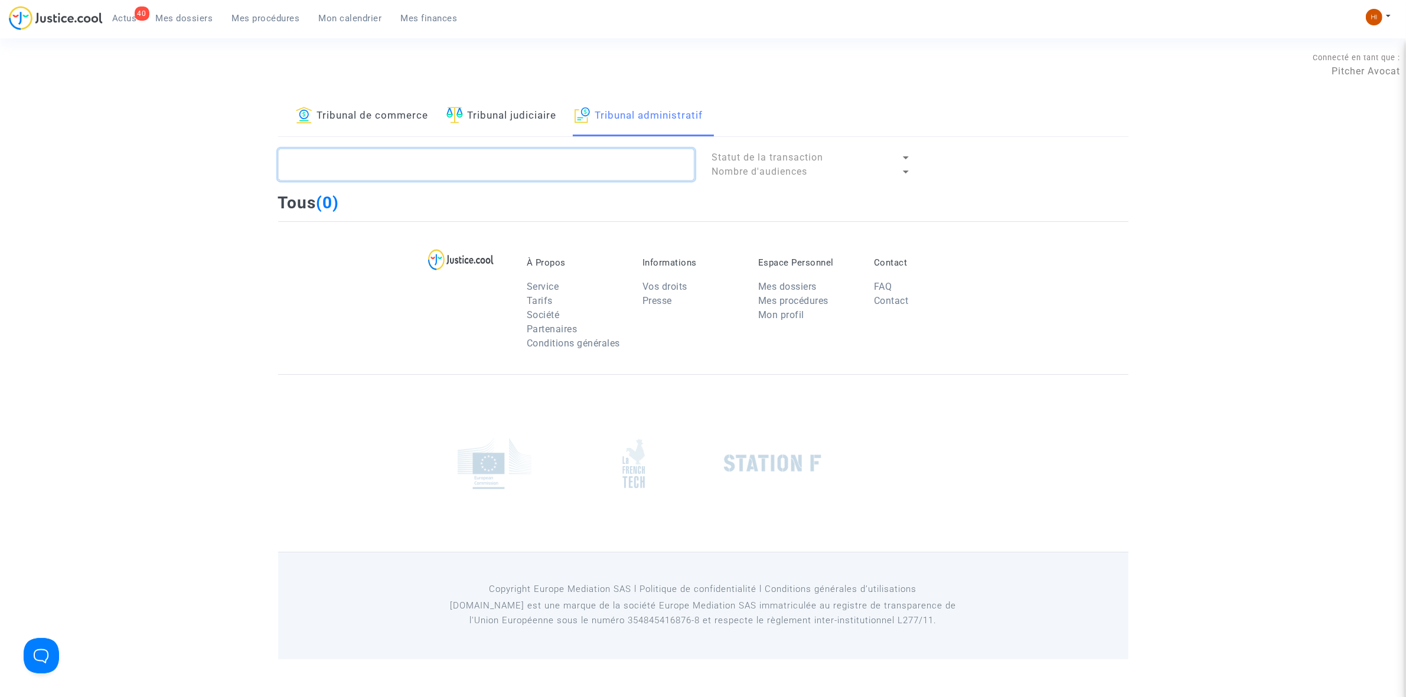
click at [535, 161] on textarea at bounding box center [486, 165] width 416 height 32
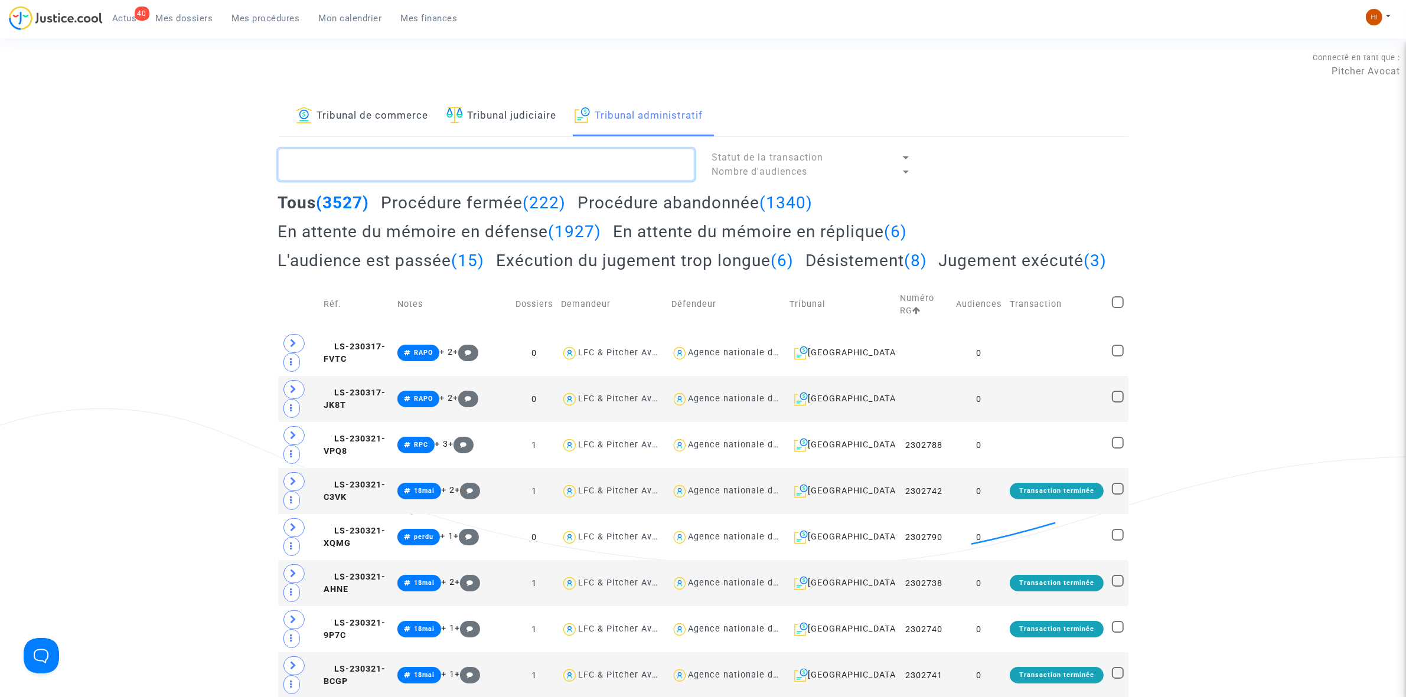
paste textarea "BALBO ENZO"
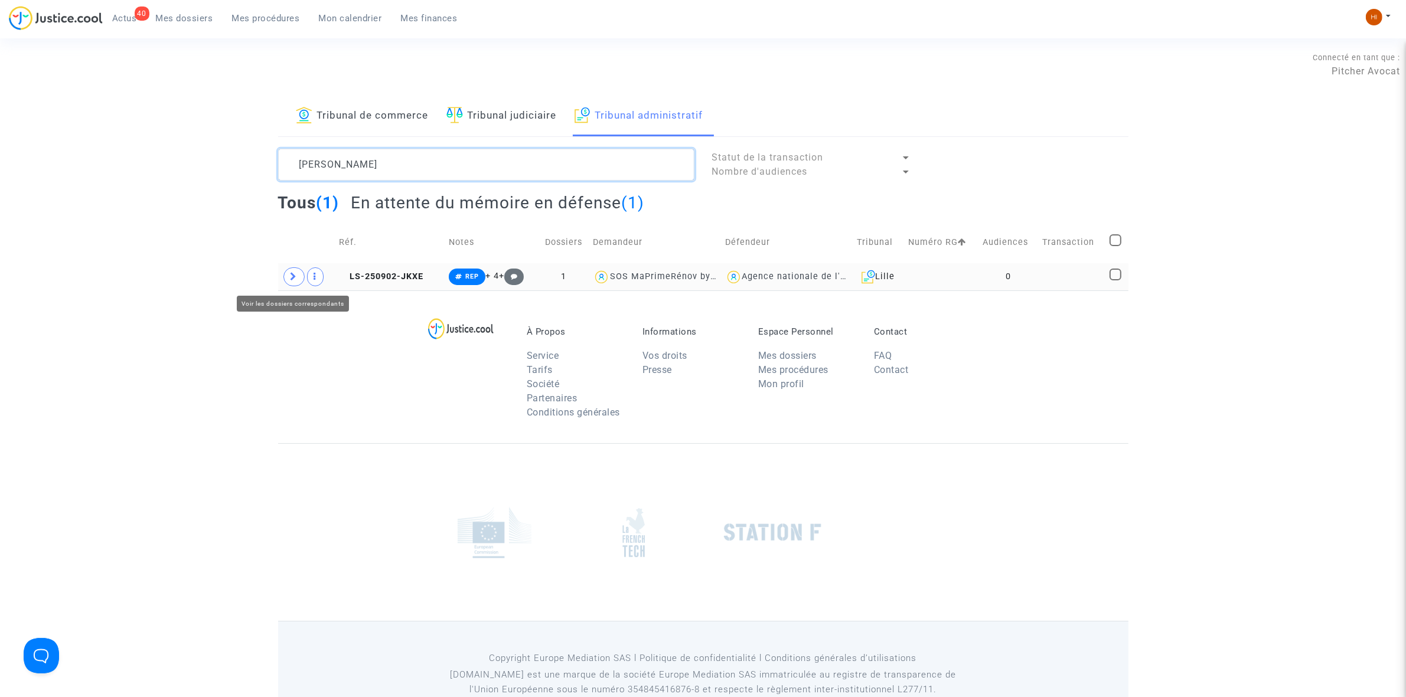
type textarea "BALBO ENZO"
click at [290, 276] on icon at bounding box center [293, 276] width 7 height 9
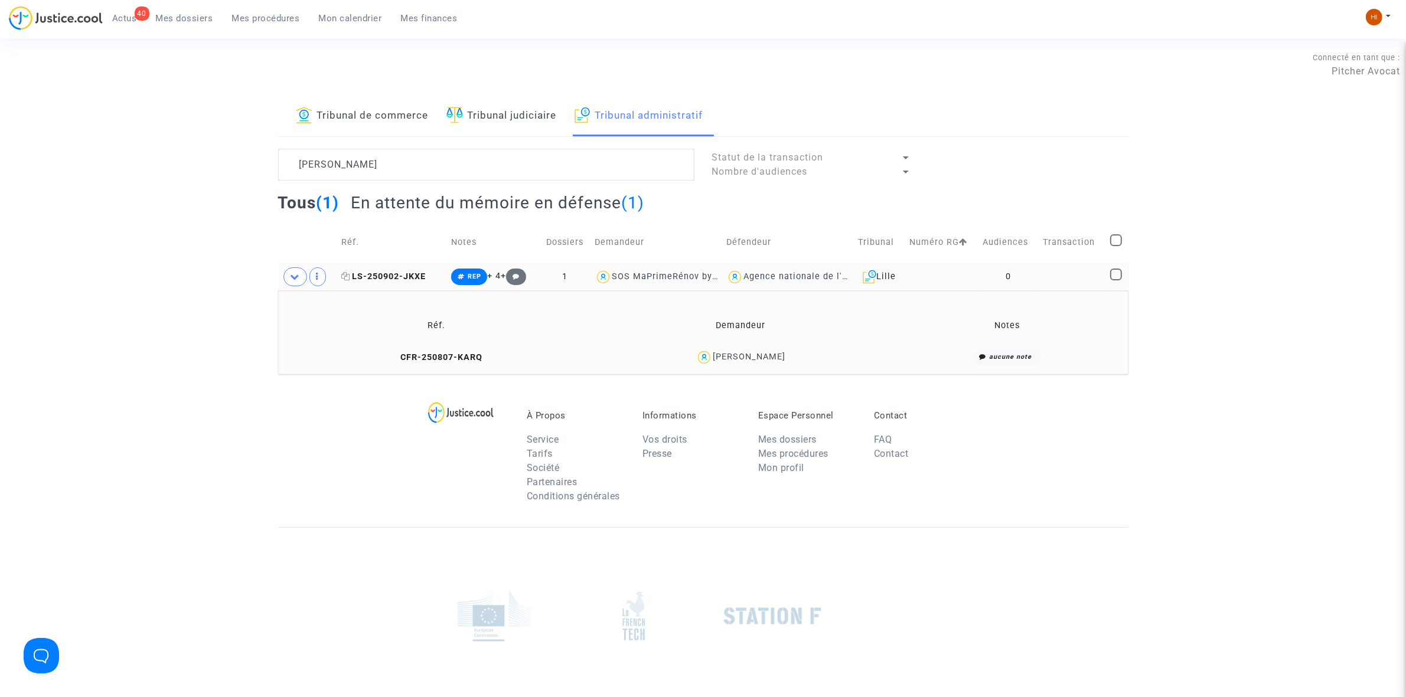
click at [373, 276] on span "LS-250902-JKXE" at bounding box center [383, 277] width 84 height 10
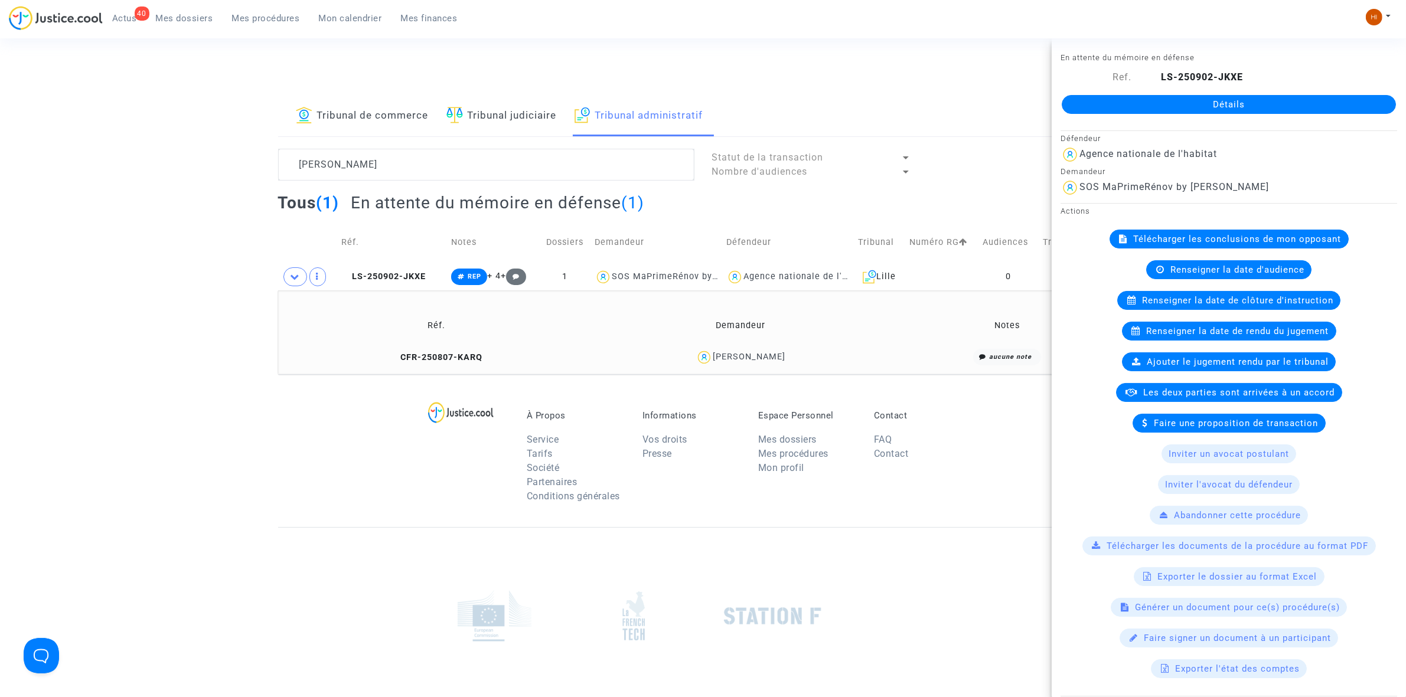
click at [1197, 101] on link "Détails" at bounding box center [1229, 104] width 334 height 19
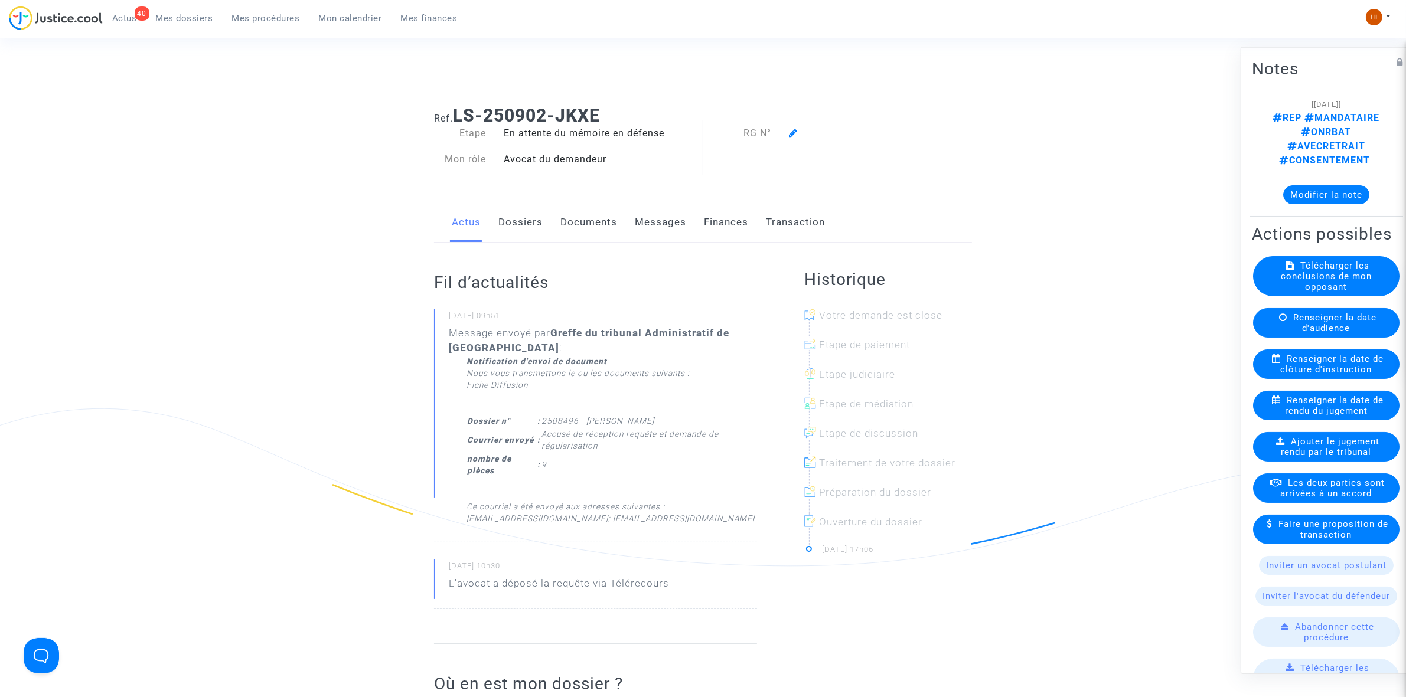
click at [795, 129] on icon at bounding box center [793, 132] width 9 height 9
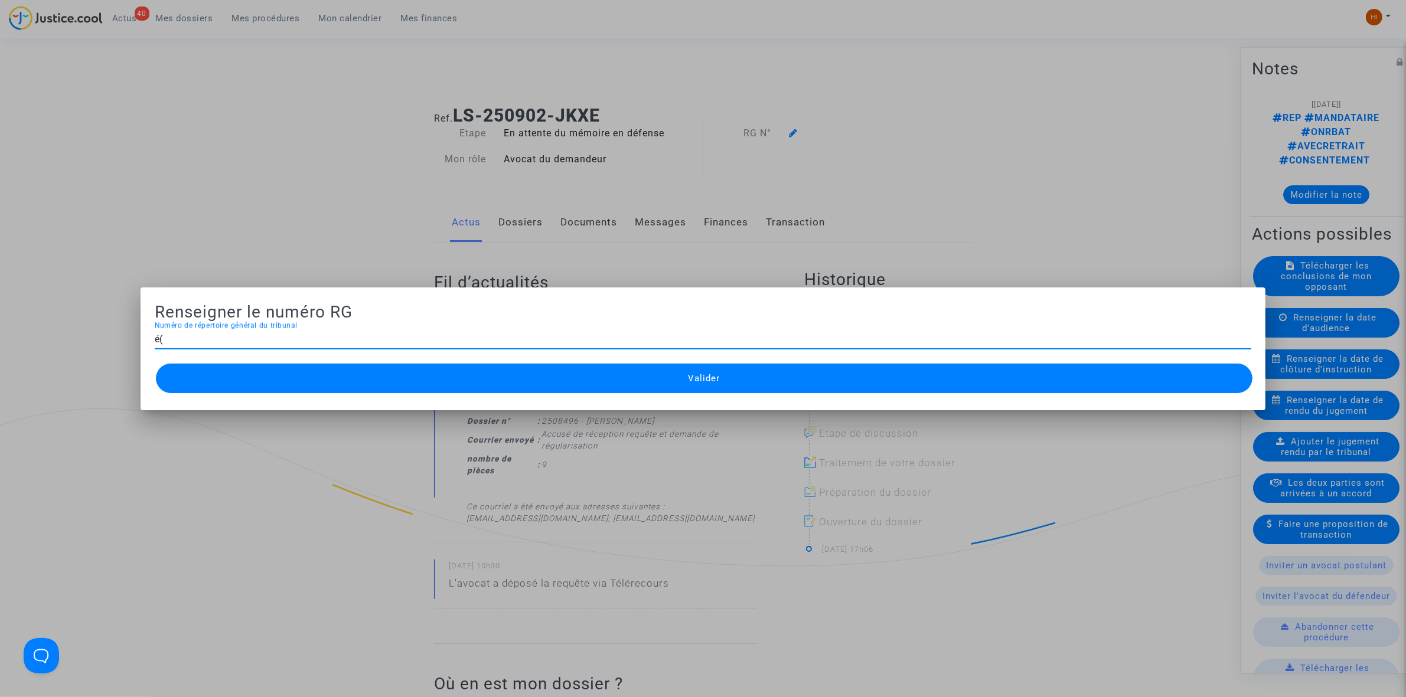
type input "é"
type input "2508496"
click at [741, 391] on button "Valider" at bounding box center [704, 379] width 1096 height 30
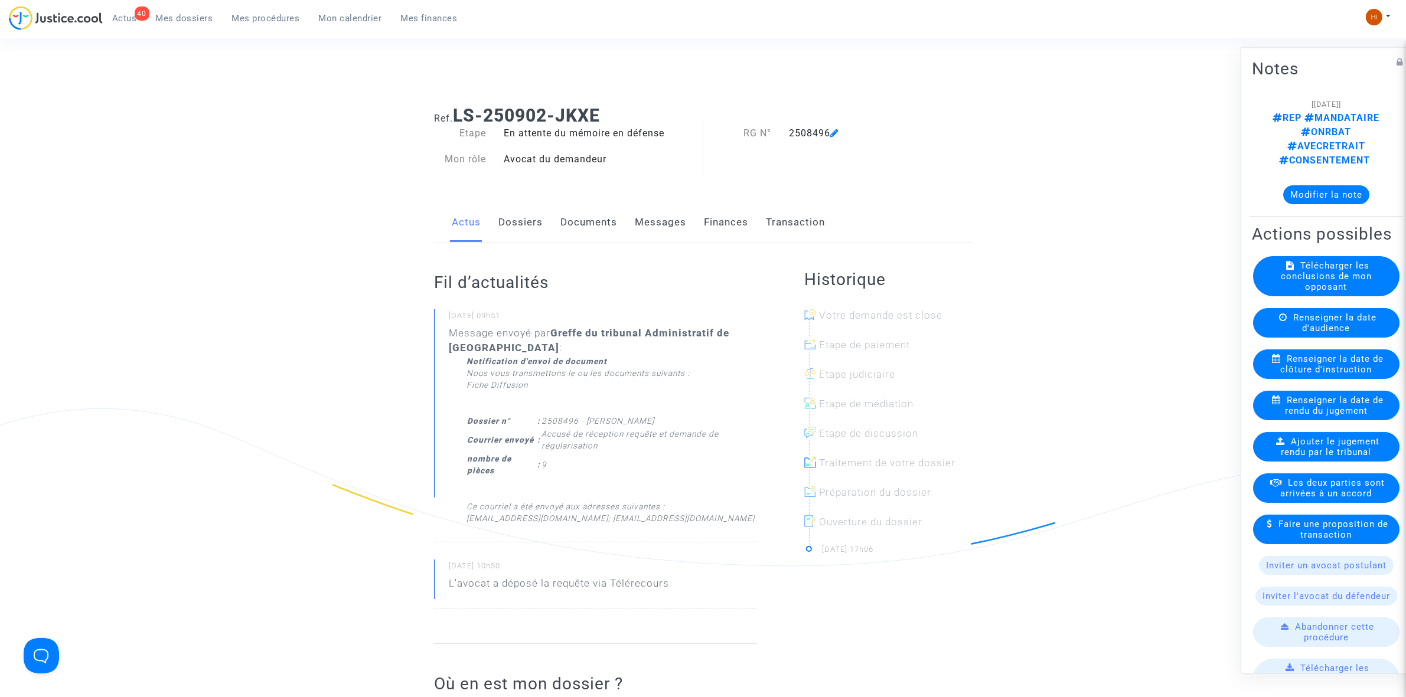
drag, startPoint x: 576, startPoint y: 219, endPoint x: 211, endPoint y: 400, distance: 406.6
click at [576, 219] on link "Documents" at bounding box center [588, 222] width 57 height 39
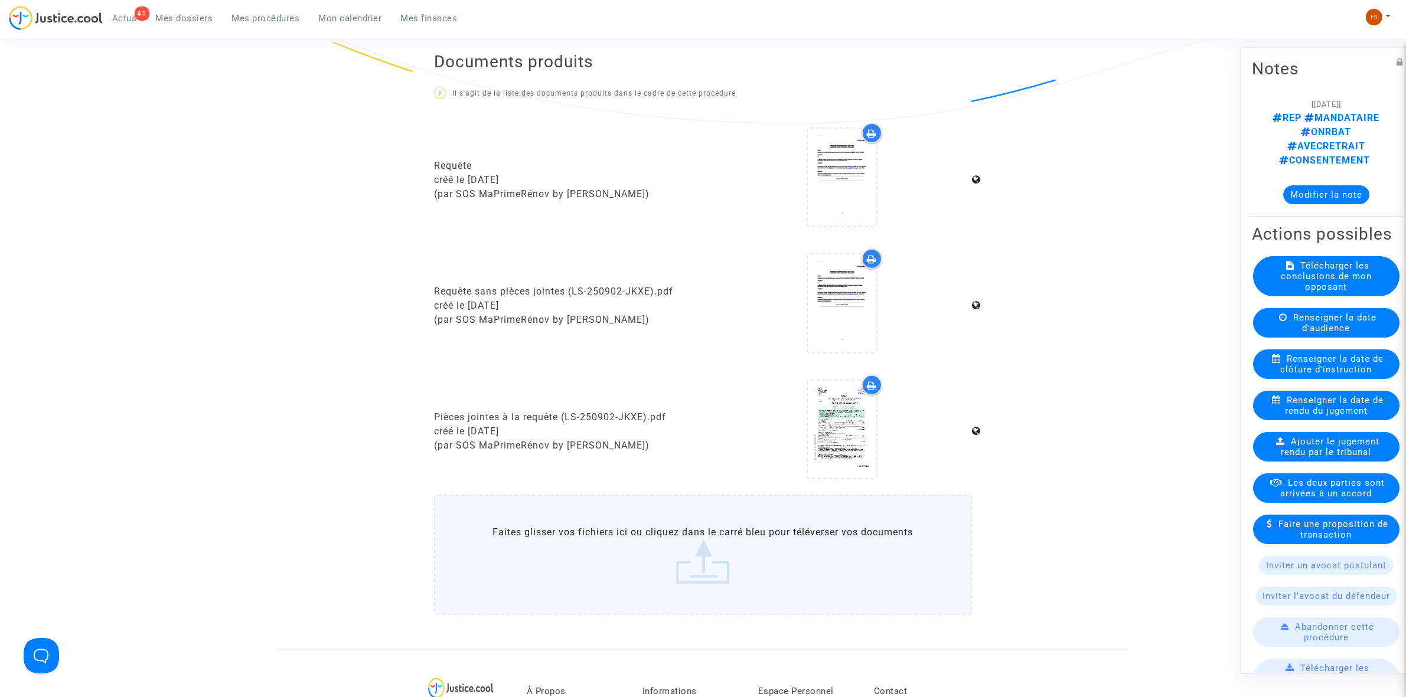
scroll to position [812, 0]
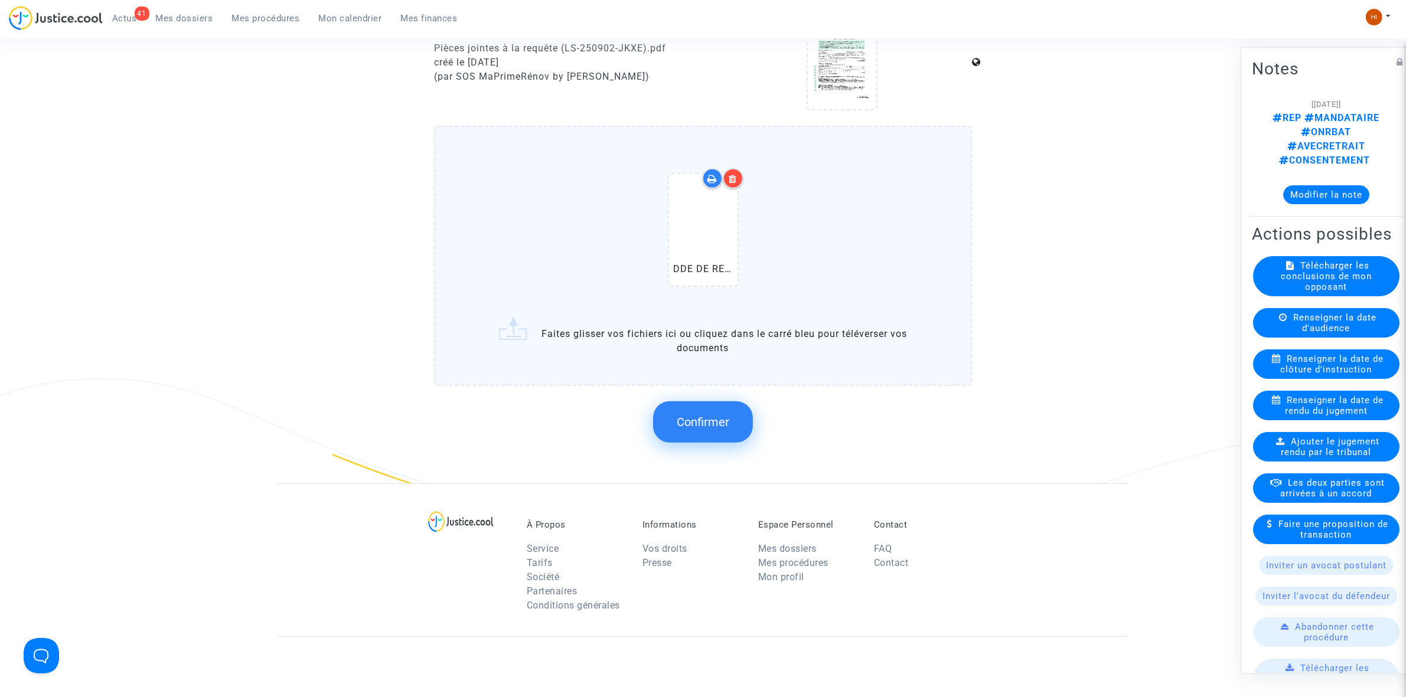
click at [700, 405] on button "Confirmer" at bounding box center [703, 421] width 100 height 41
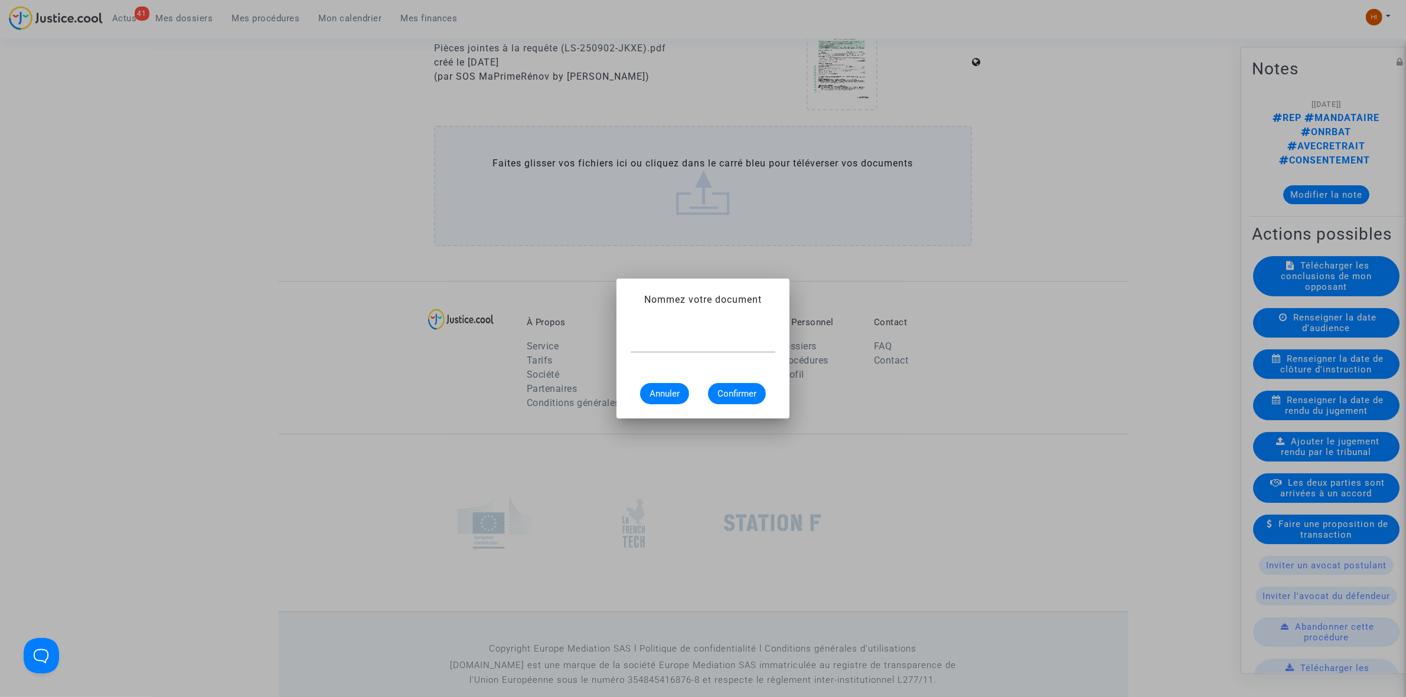
scroll to position [0, 0]
paste input "Demande de régularisation"
type input "Demande de régularisation"
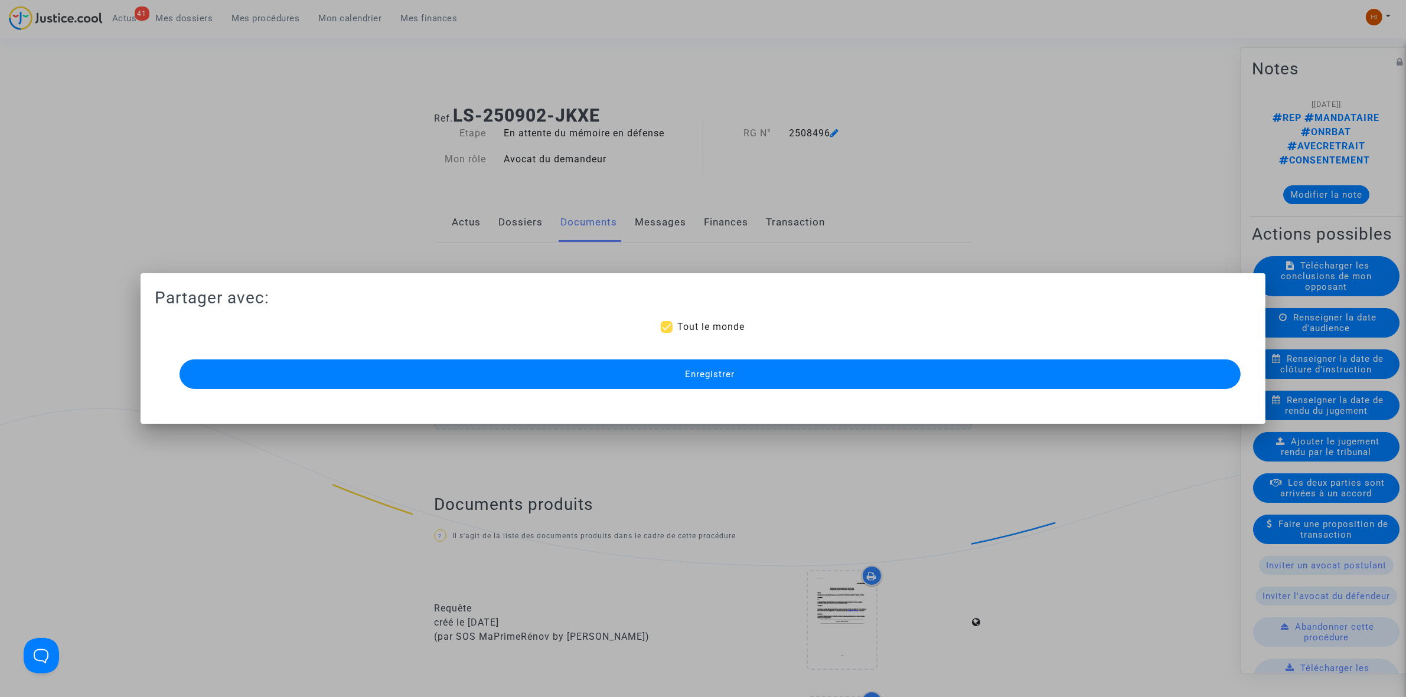
scroll to position [812, 0]
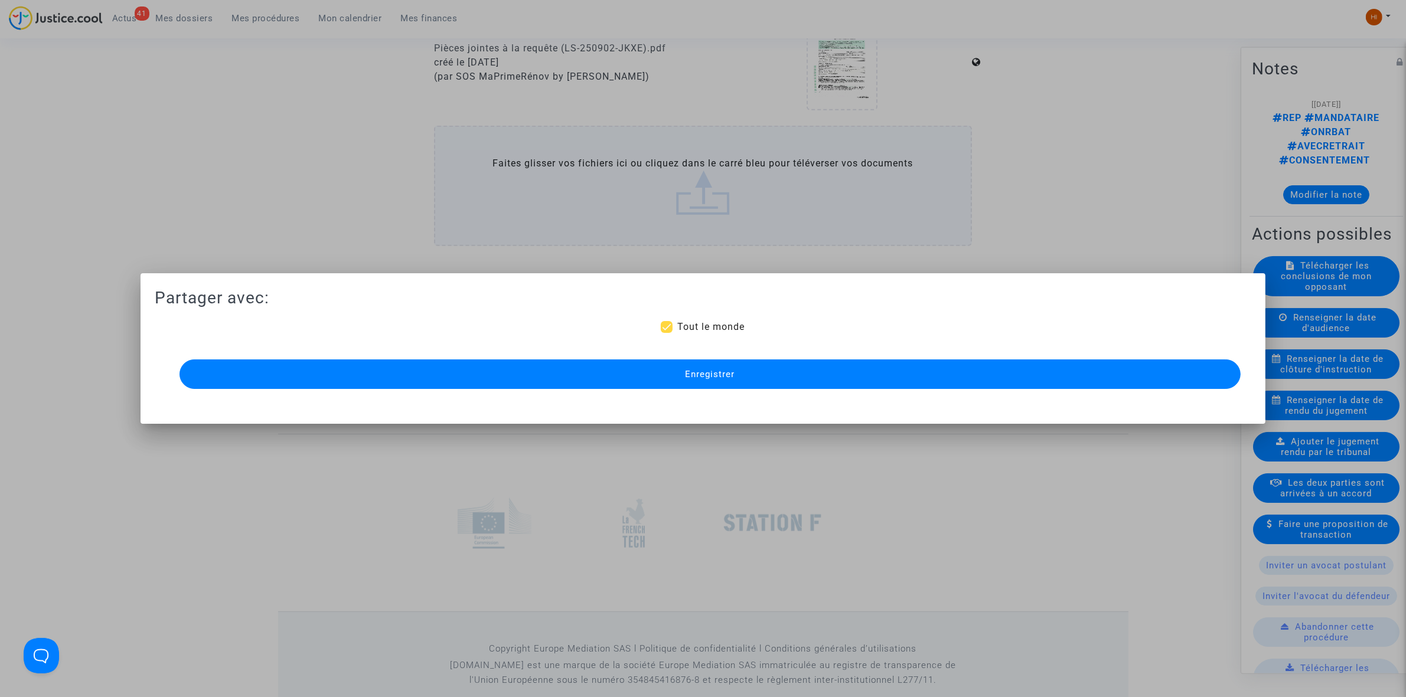
drag, startPoint x: 344, startPoint y: 386, endPoint x: 344, endPoint y: 378, distance: 7.1
click at [344, 386] on button "Enregistrer" at bounding box center [709, 375] width 1061 height 30
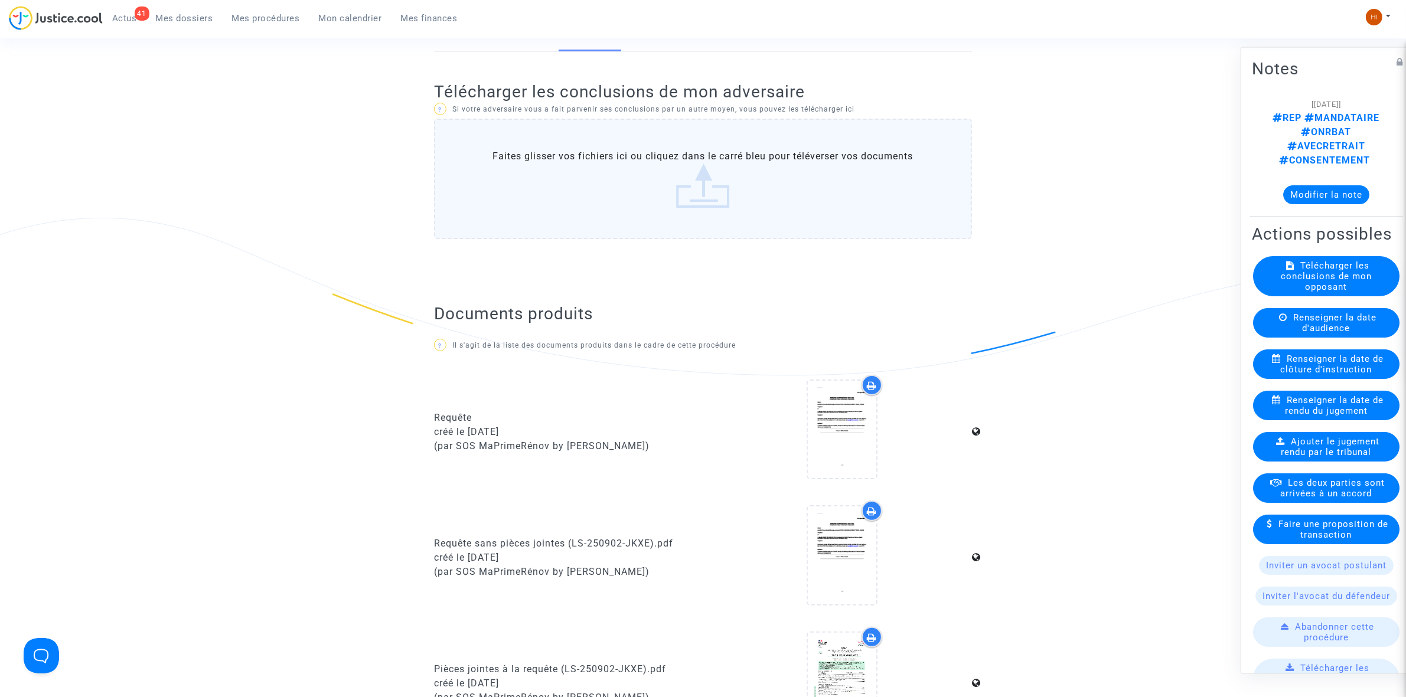
scroll to position [0, 0]
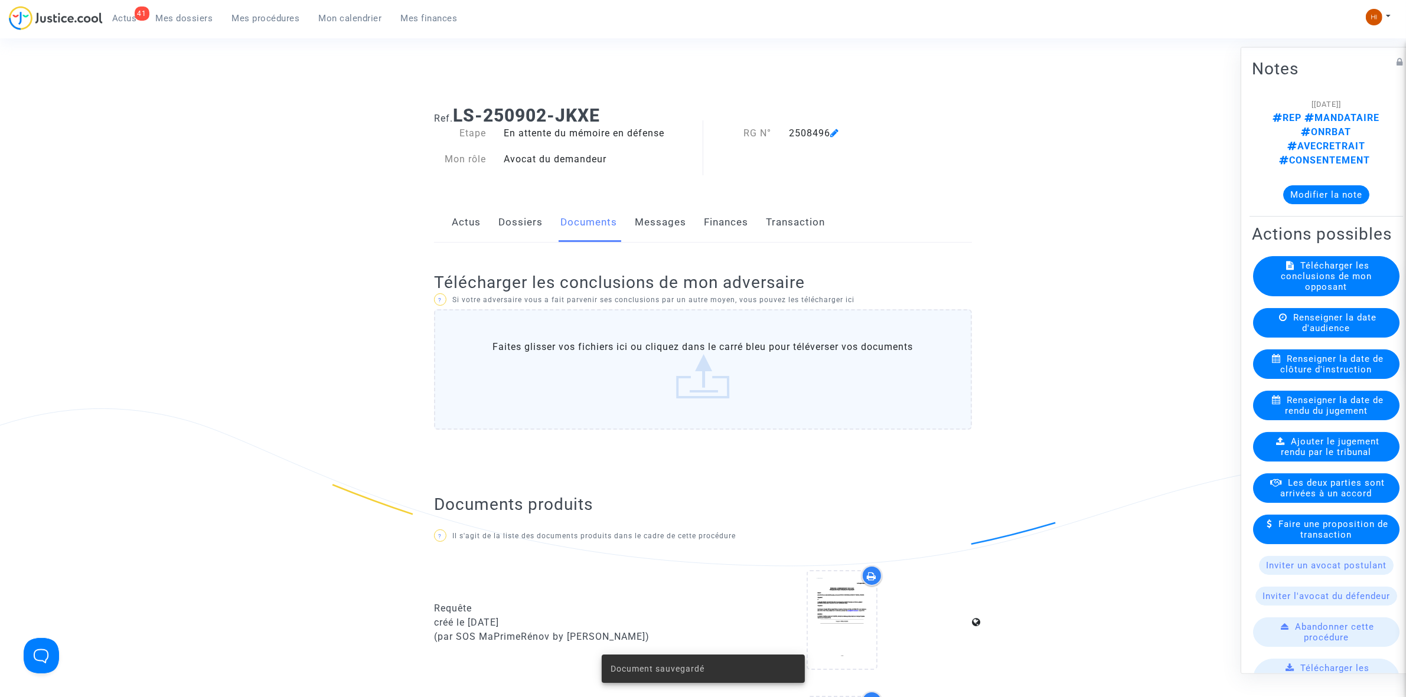
drag, startPoint x: 606, startPoint y: 113, endPoint x: 461, endPoint y: 116, distance: 145.3
click at [461, 116] on h1 "Ref. LS-250902-JKXE" at bounding box center [703, 115] width 538 height 21
copy b "LS-250902-JKXE"
click at [282, 12] on link "Mes procédures" at bounding box center [266, 18] width 87 height 18
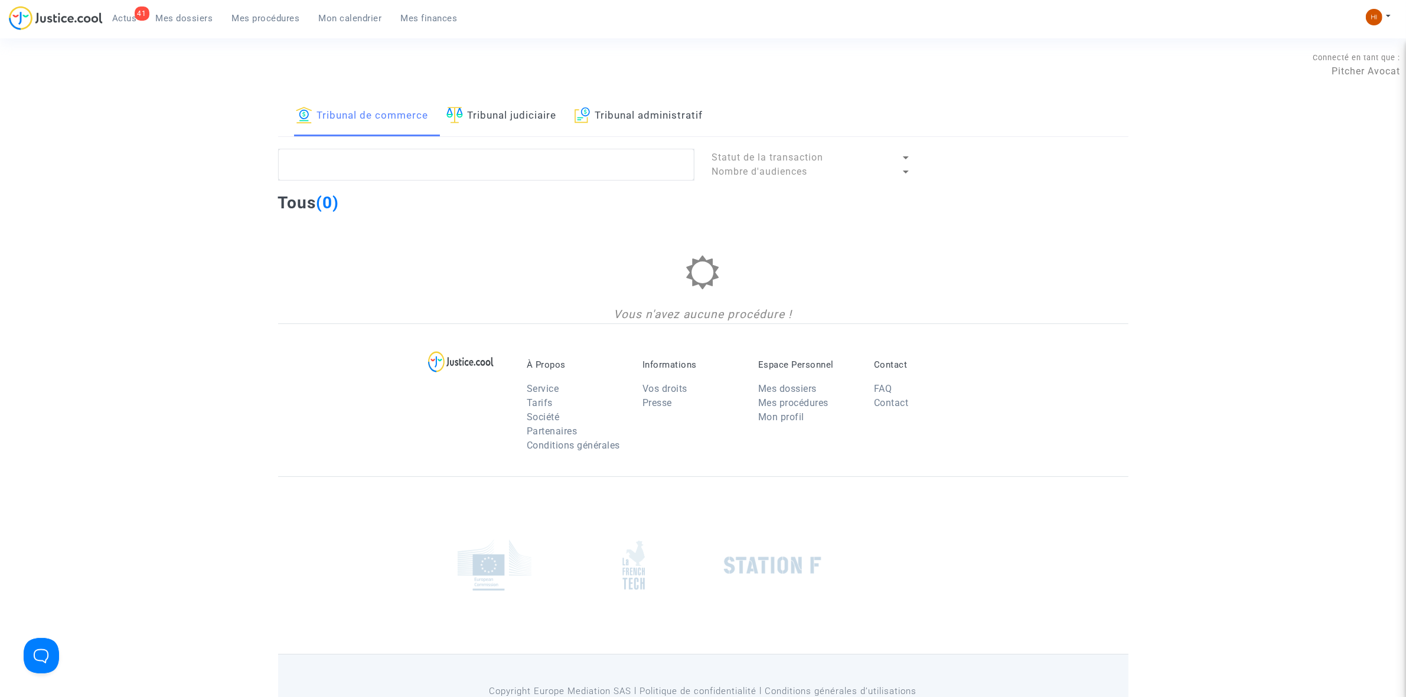
click at [505, 113] on link "Tribunal judiciaire" at bounding box center [501, 116] width 110 height 40
click at [633, 120] on link "Tribunal administratif" at bounding box center [638, 116] width 129 height 40
click at [603, 165] on textarea at bounding box center [486, 165] width 416 height 32
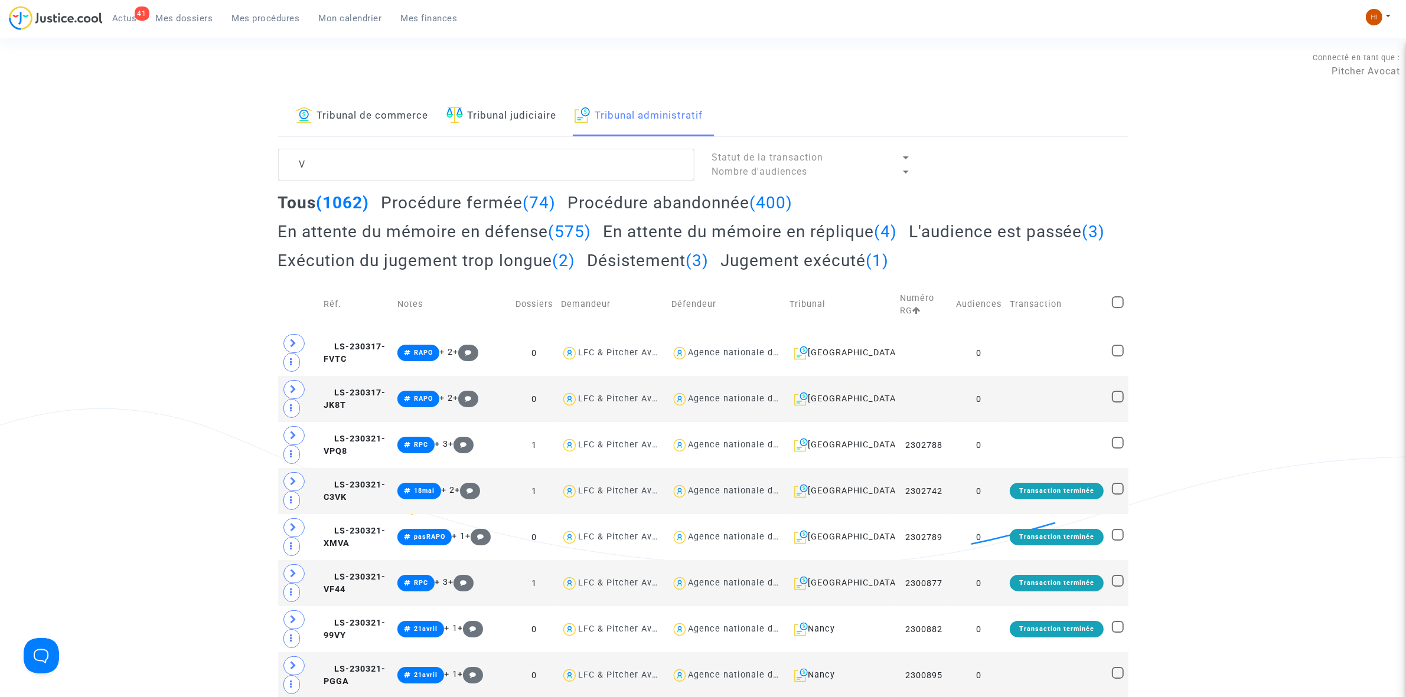
click at [489, 197] on h2 "Procédure fermée (74)" at bounding box center [468, 202] width 175 height 21
click at [512, 164] on textarea at bounding box center [486, 165] width 416 height 32
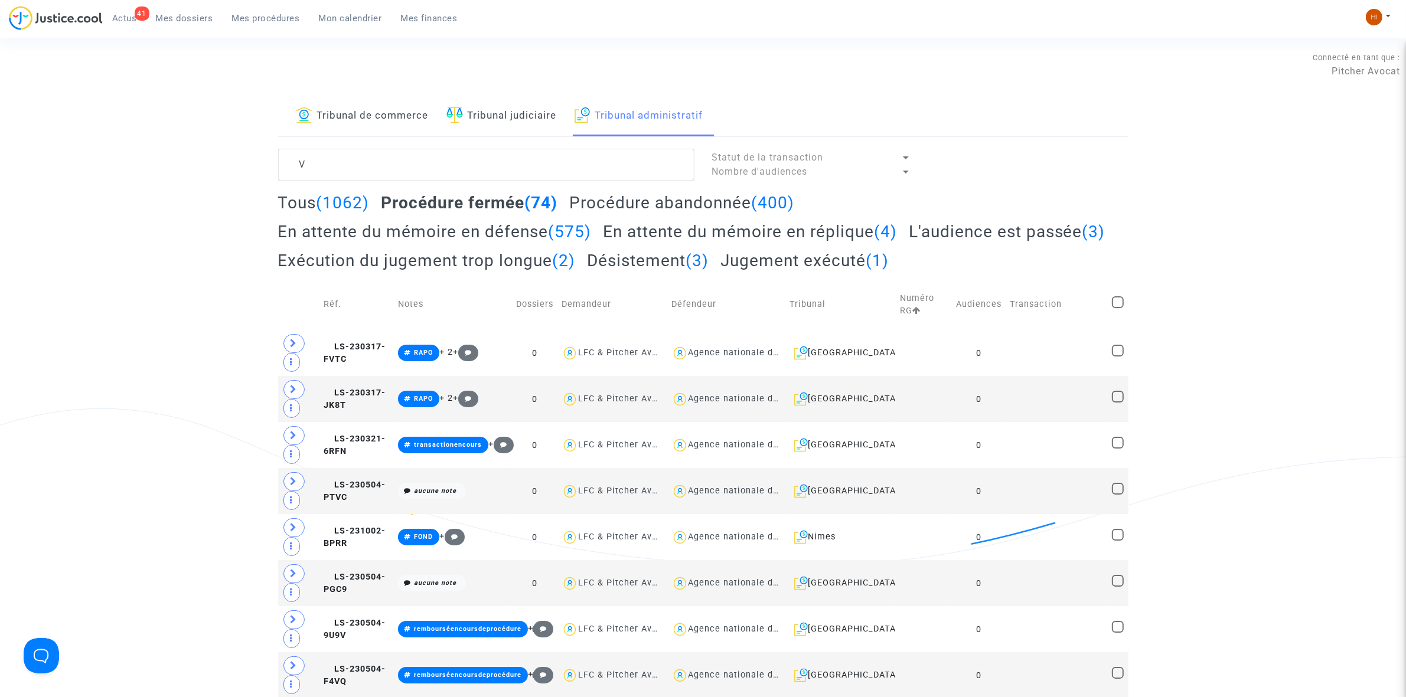
click at [305, 205] on h2 "Tous (1062)" at bounding box center [324, 202] width 92 height 21
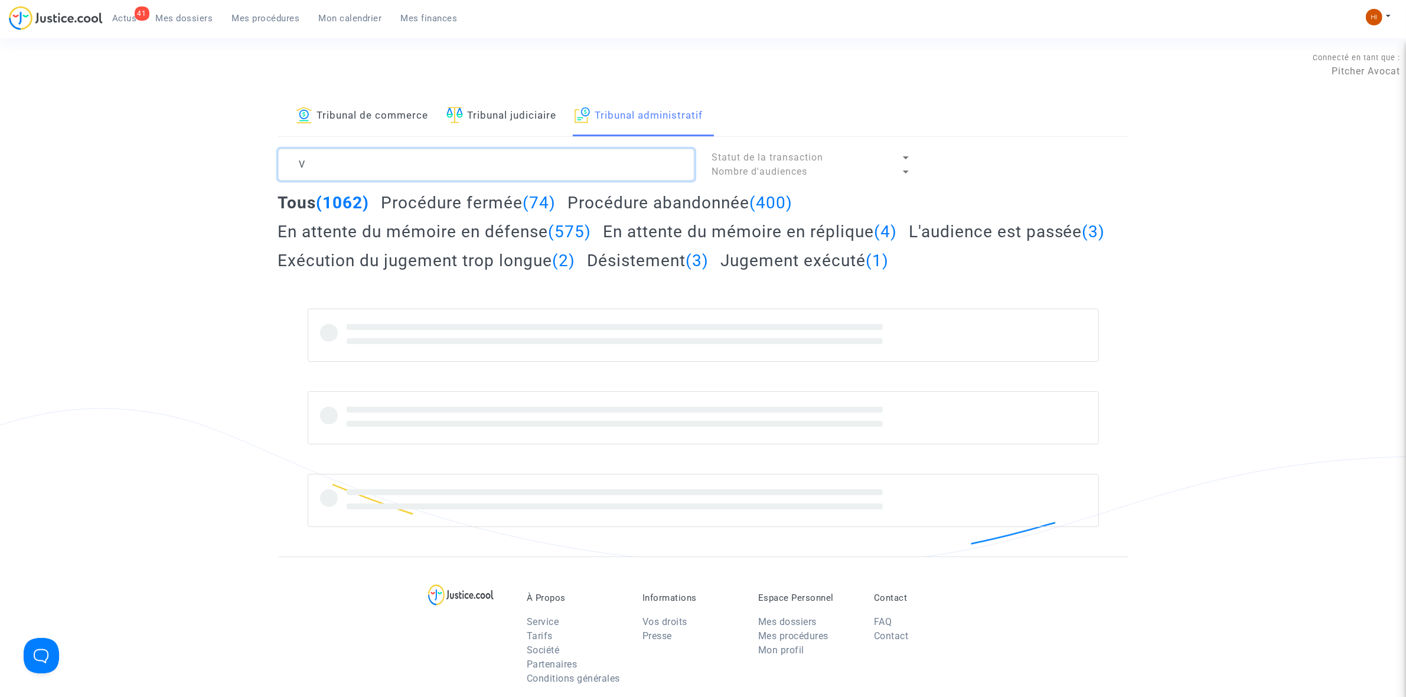
drag, startPoint x: 334, startPoint y: 164, endPoint x: 169, endPoint y: 163, distance: 164.7
click at [169, 163] on div "Tribunal de commerce Tribunal judiciaire Tribunal administratif V Statut de la …" at bounding box center [703, 326] width 1406 height 461
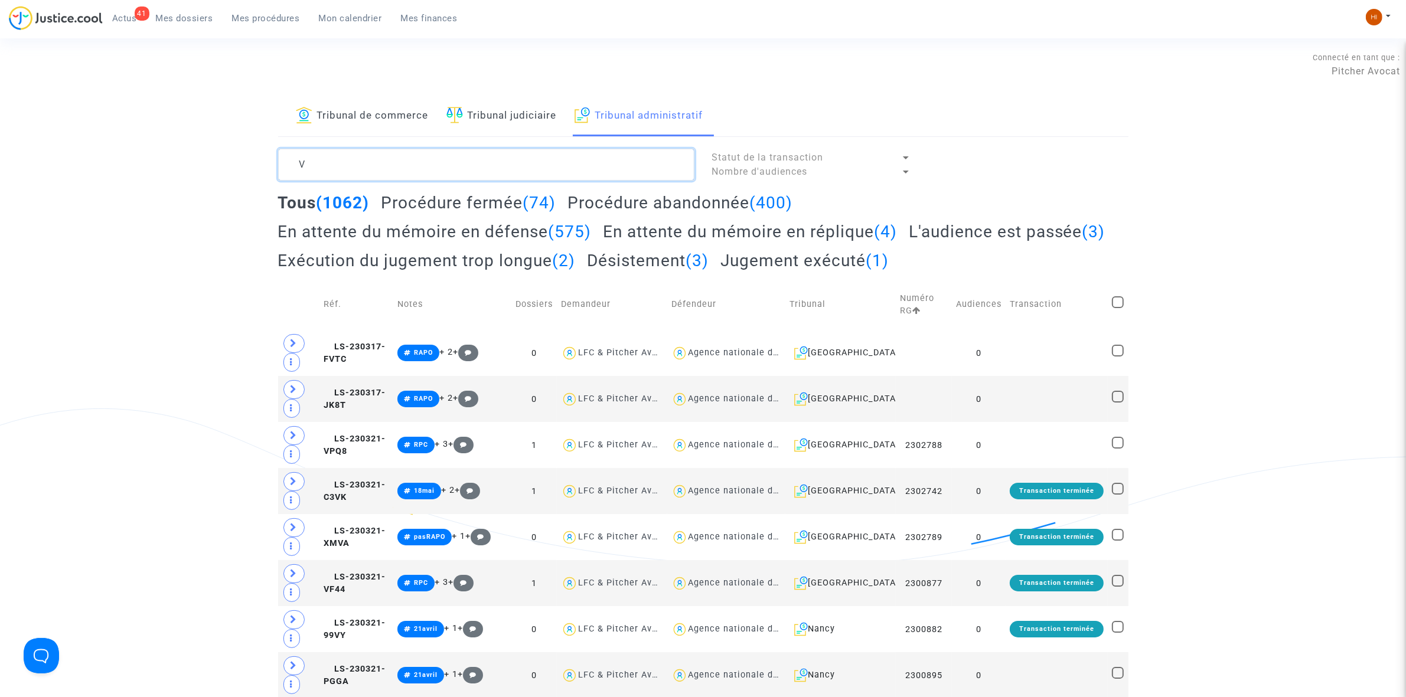
paste textarea "DI PIETRANTONIO SEBASTIEN"
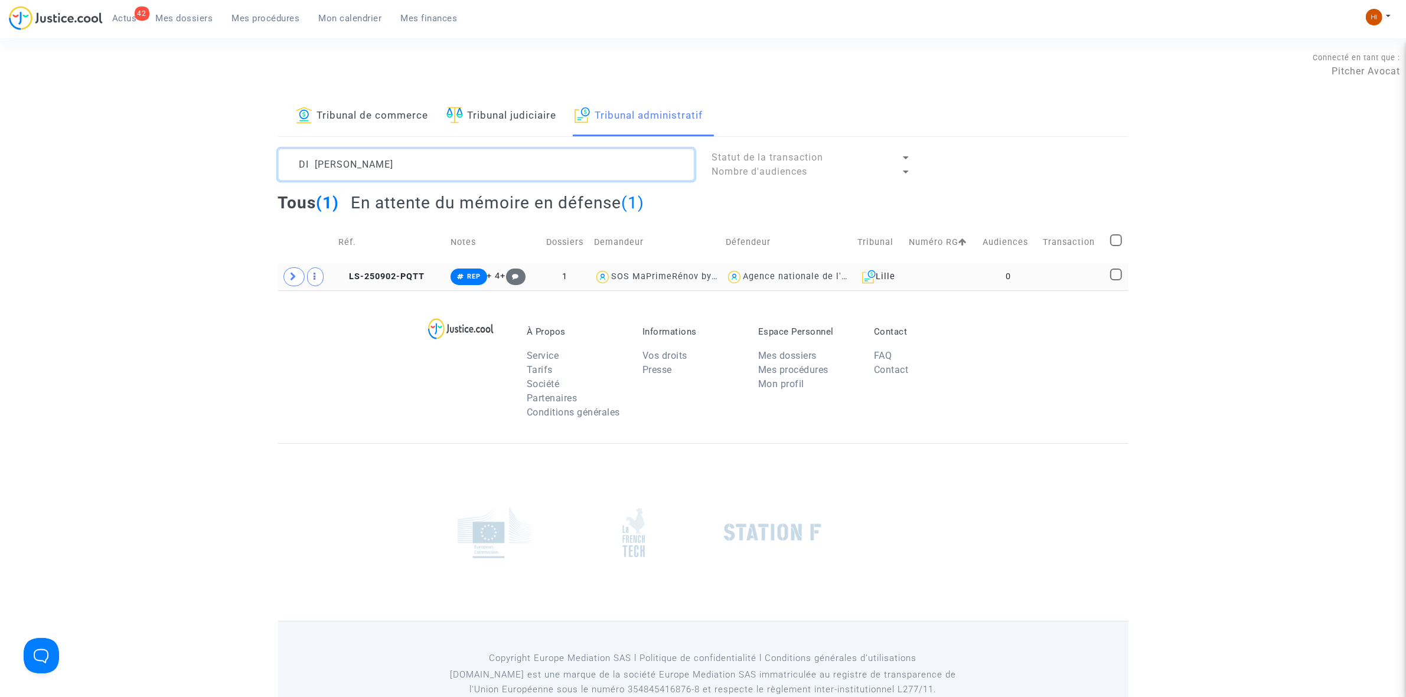
type textarea "DI PIETRANTONIO SEBASTIEN"
click at [948, 278] on td at bounding box center [941, 276] width 74 height 27
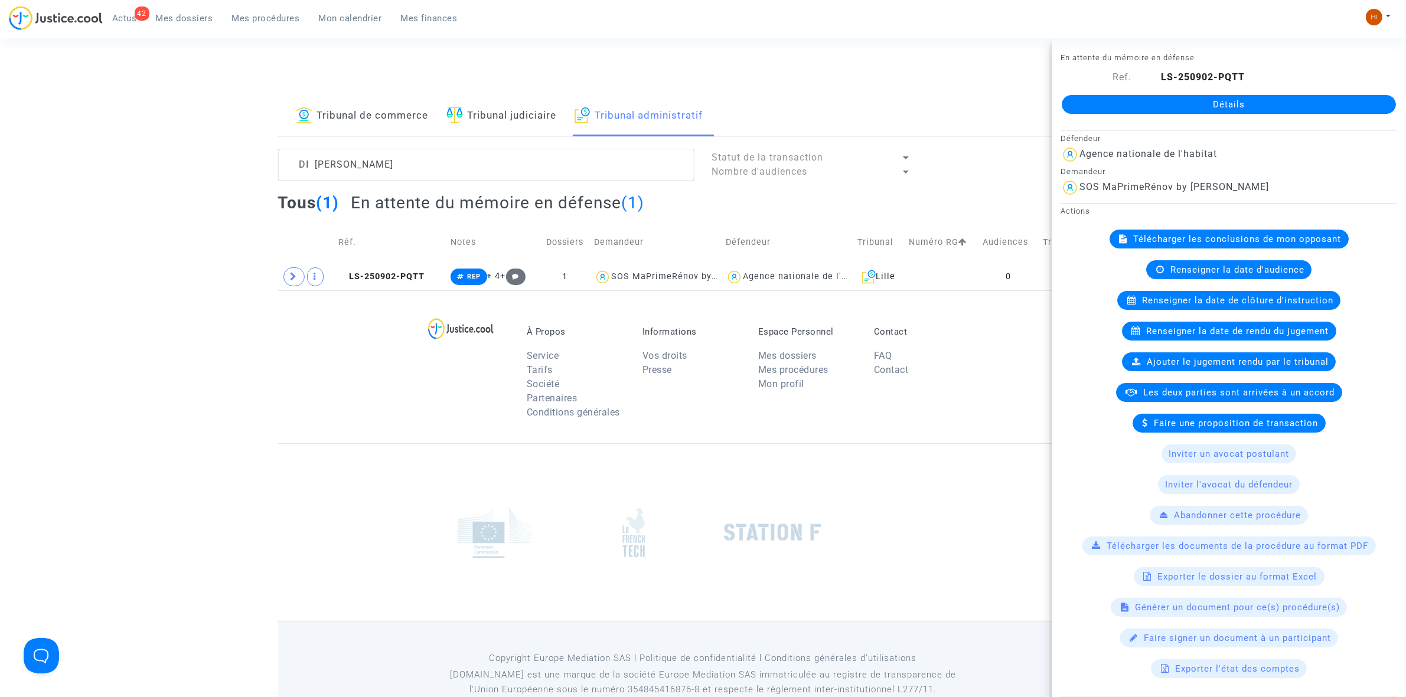
click at [1234, 102] on link "Détails" at bounding box center [1229, 104] width 334 height 19
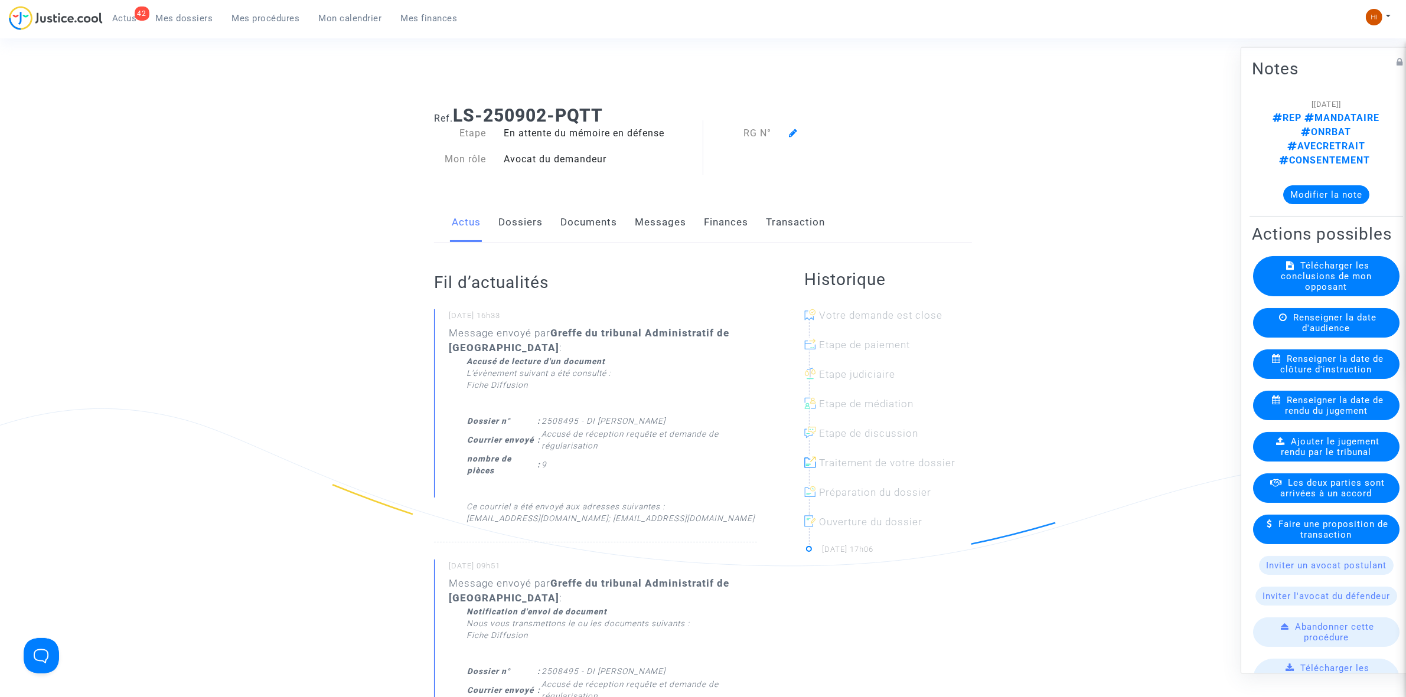
click at [592, 223] on link "Documents" at bounding box center [588, 222] width 57 height 39
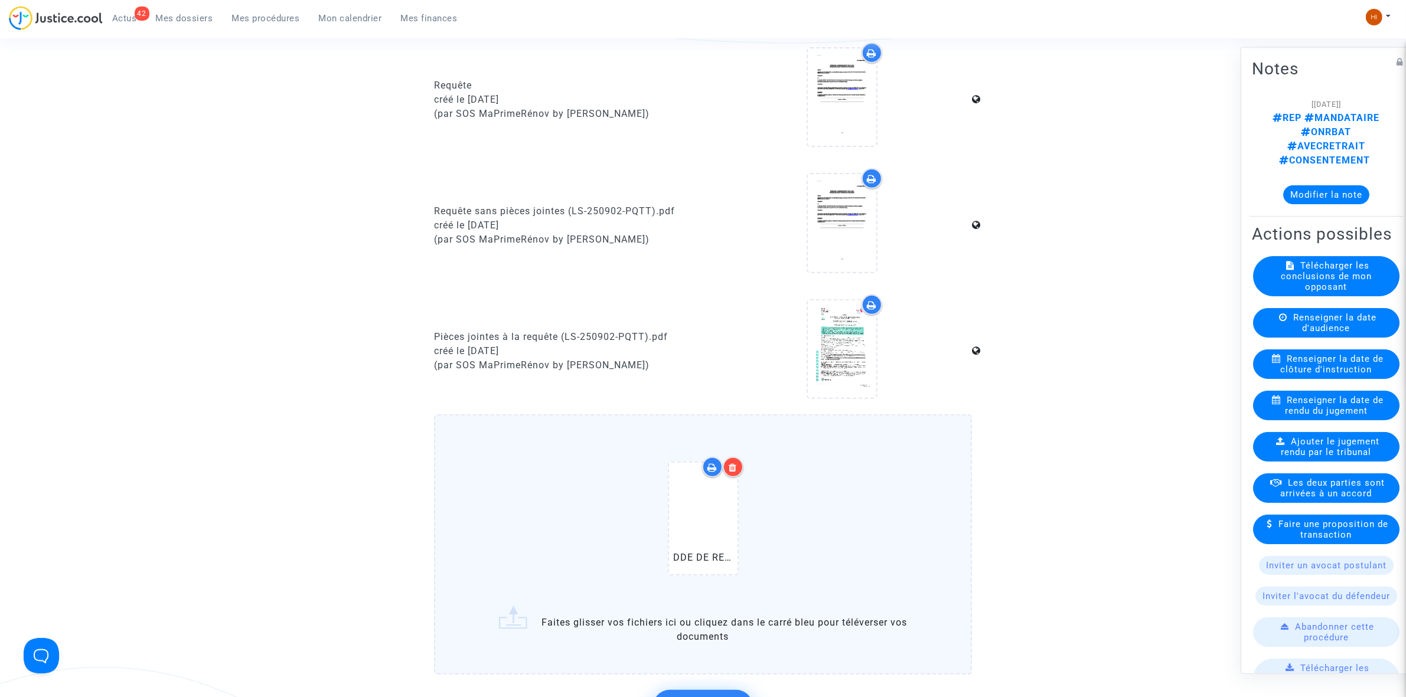
scroll to position [886, 0]
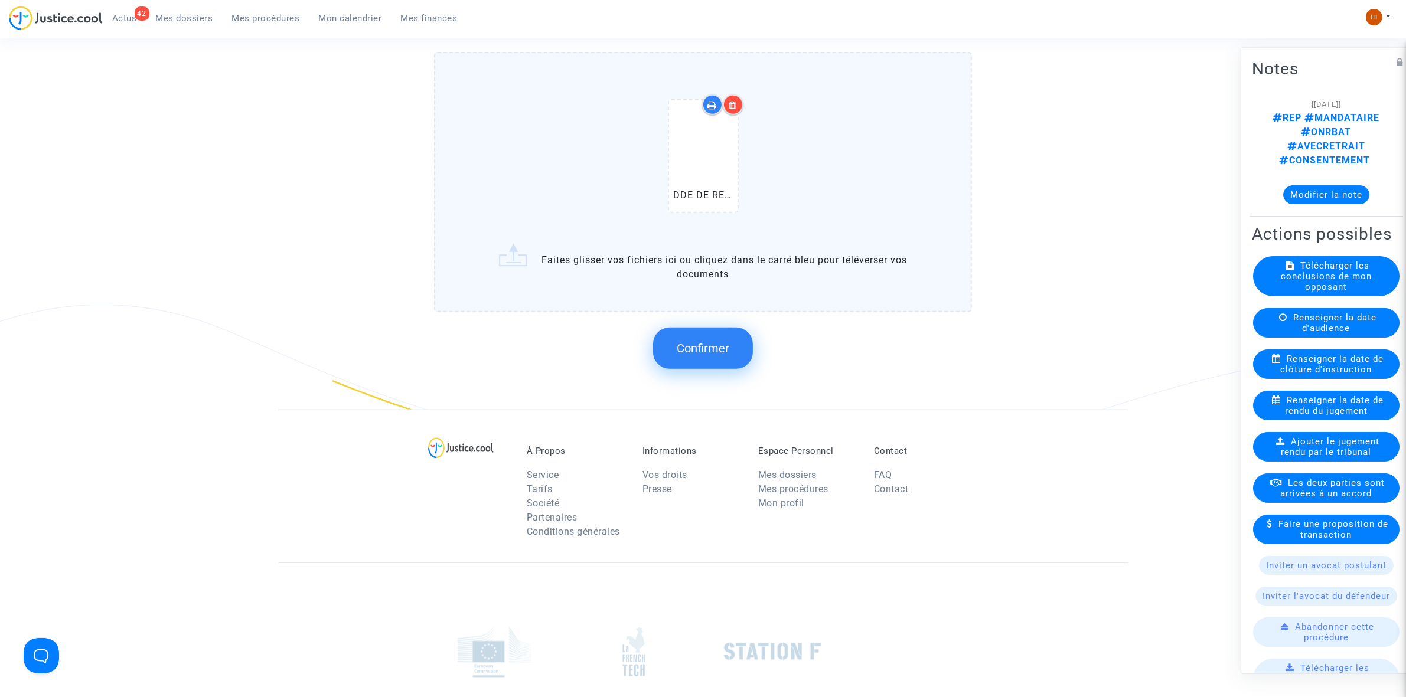
click at [706, 331] on button "Confirmer" at bounding box center [703, 348] width 100 height 41
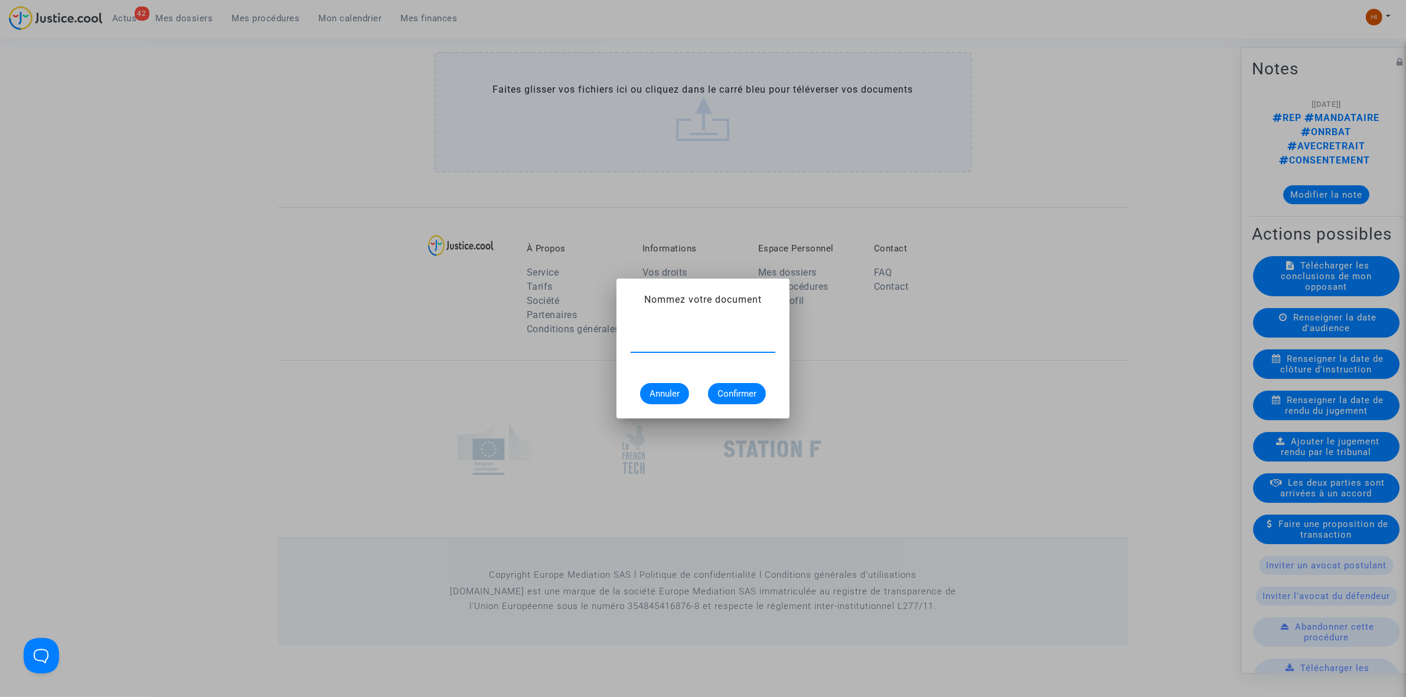
paste input "DEMANDE DE RÉGULARISATION"
type input "DEMANDE DE RÉGULARISATION"
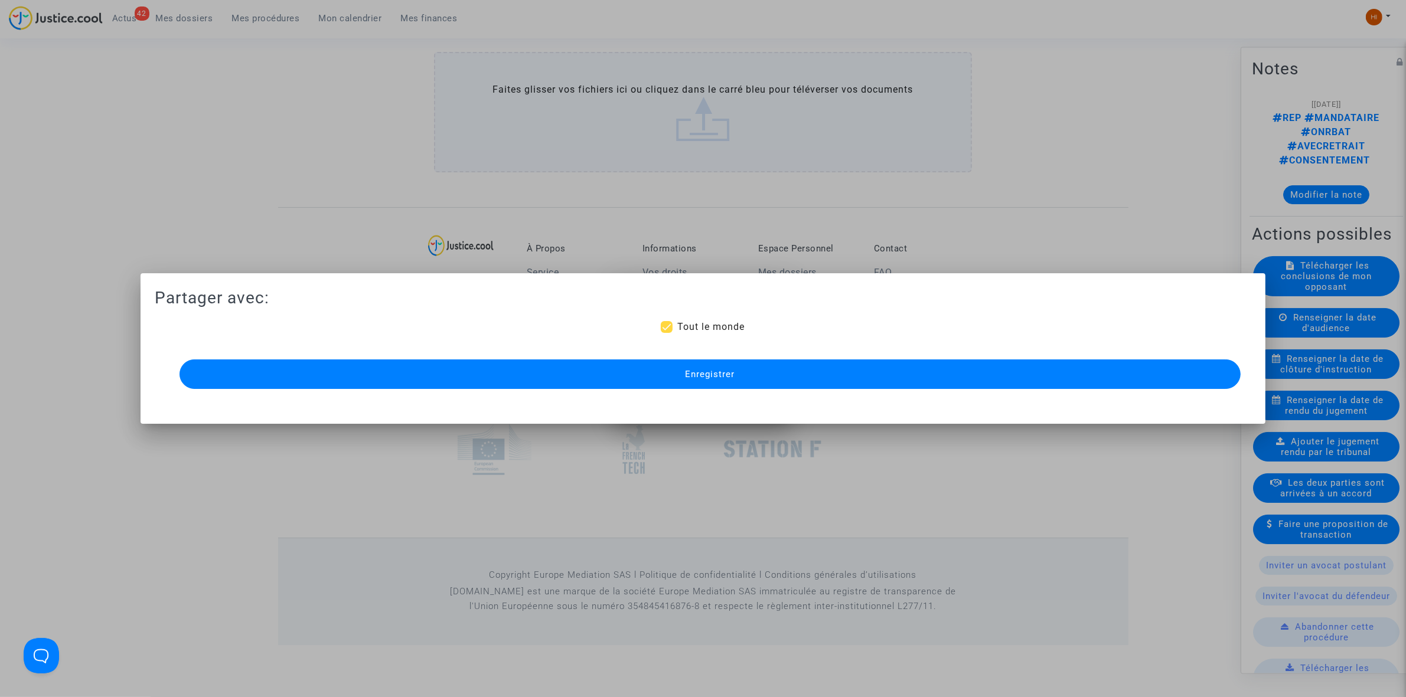
scroll to position [830, 0]
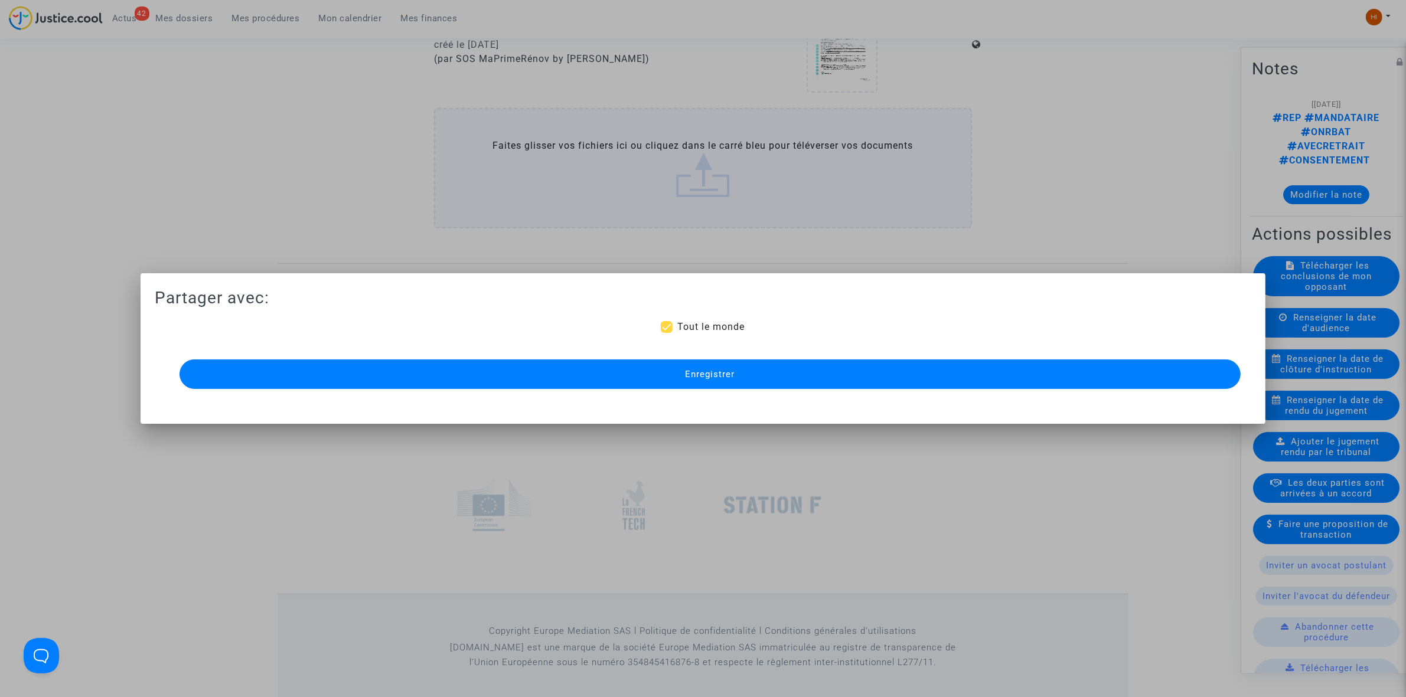
click at [671, 391] on div "Enregistrer" at bounding box center [702, 374] width 1061 height 35
click at [675, 373] on button "Enregistrer" at bounding box center [709, 375] width 1061 height 30
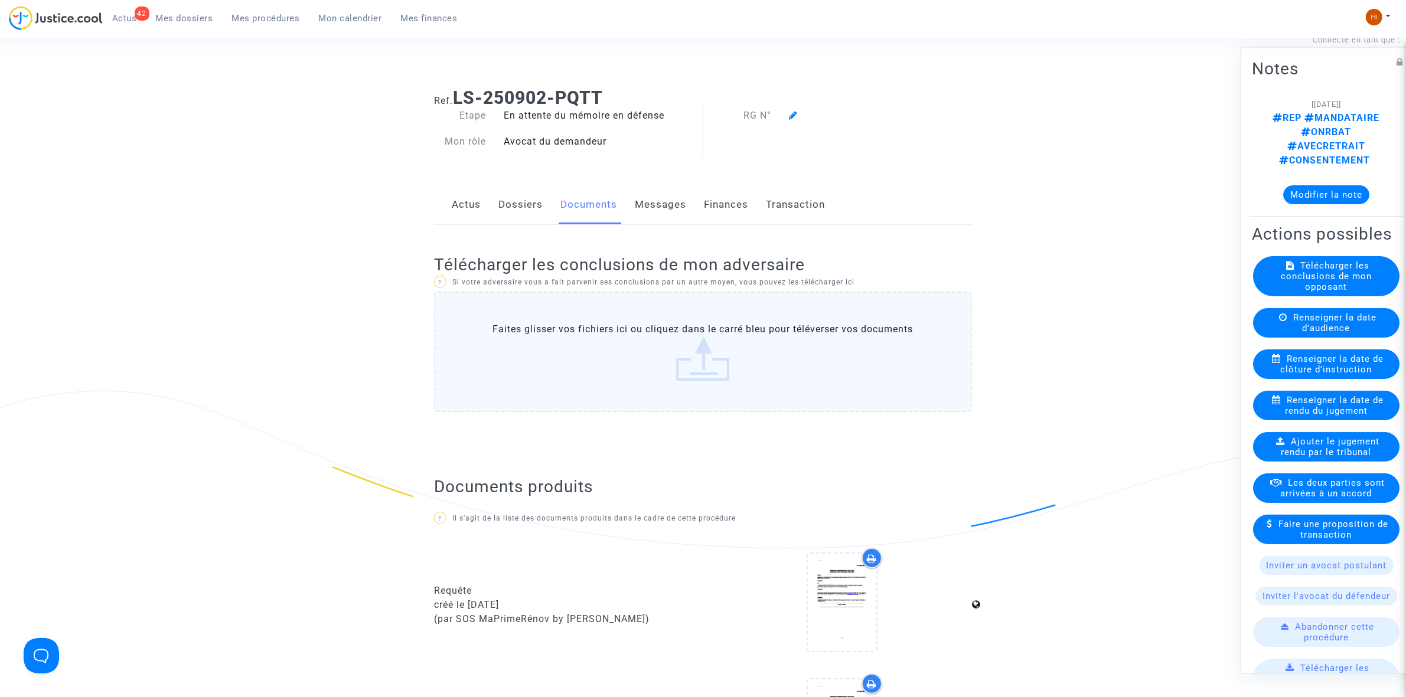
scroll to position [0, 0]
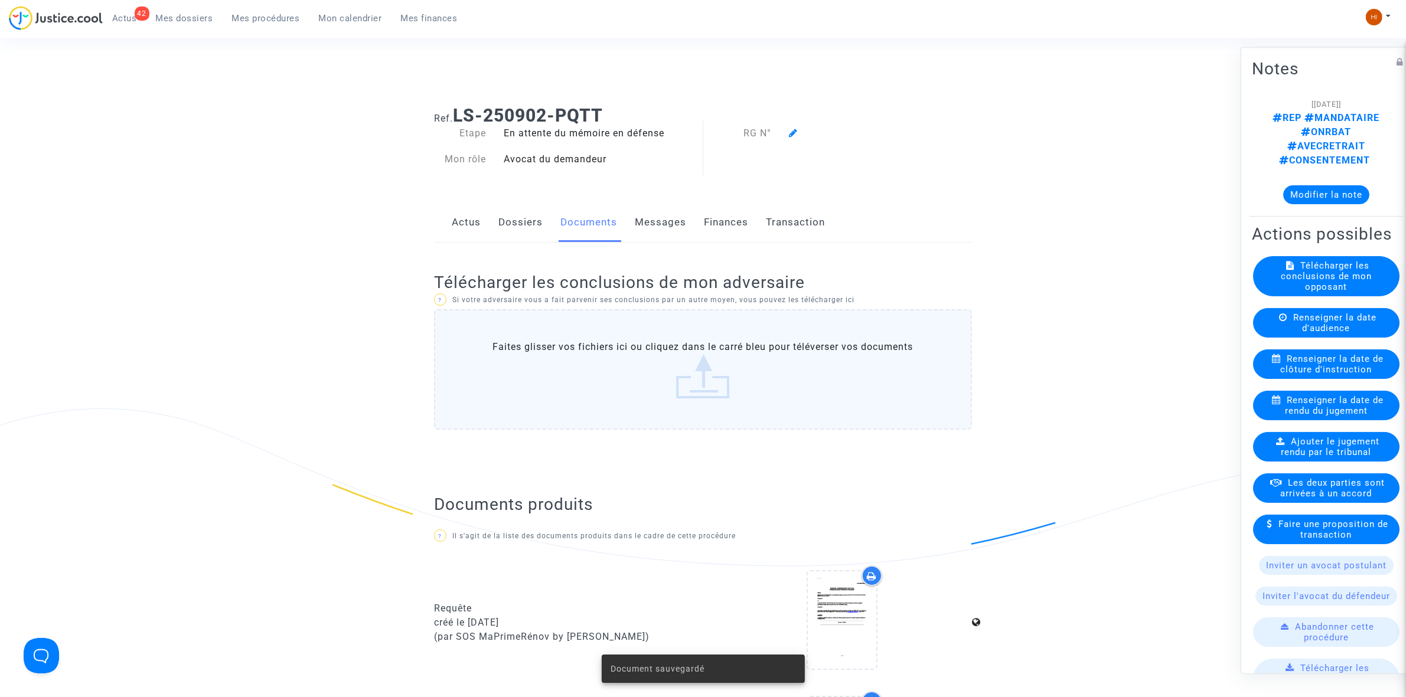
drag, startPoint x: 624, startPoint y: 107, endPoint x: 459, endPoint y: 110, distance: 164.8
click at [459, 110] on h1 "Ref. LS-250902-PQTT" at bounding box center [703, 115] width 538 height 21
copy b "LS-250902-PQTT"
click at [791, 129] on icon at bounding box center [793, 132] width 9 height 9
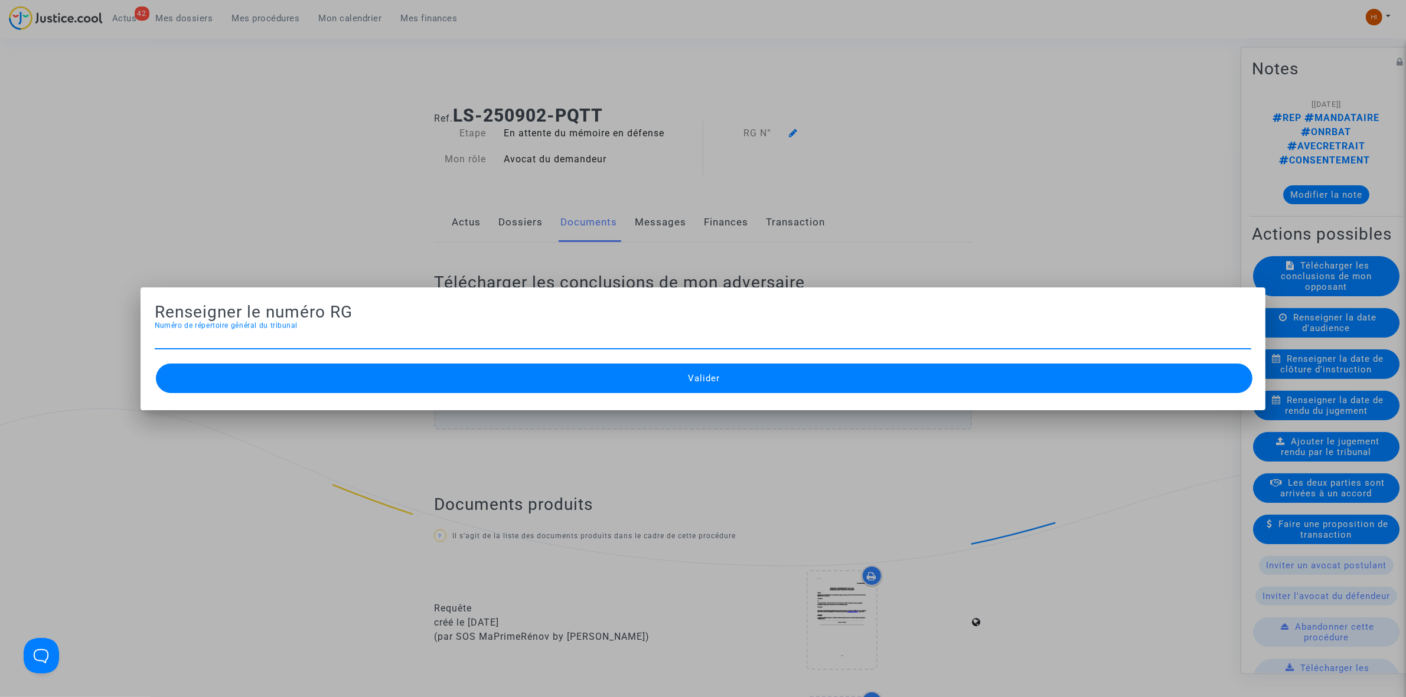
paste input "2508495"
type input "2508495"
click at [650, 384] on button "Valider" at bounding box center [704, 379] width 1096 height 30
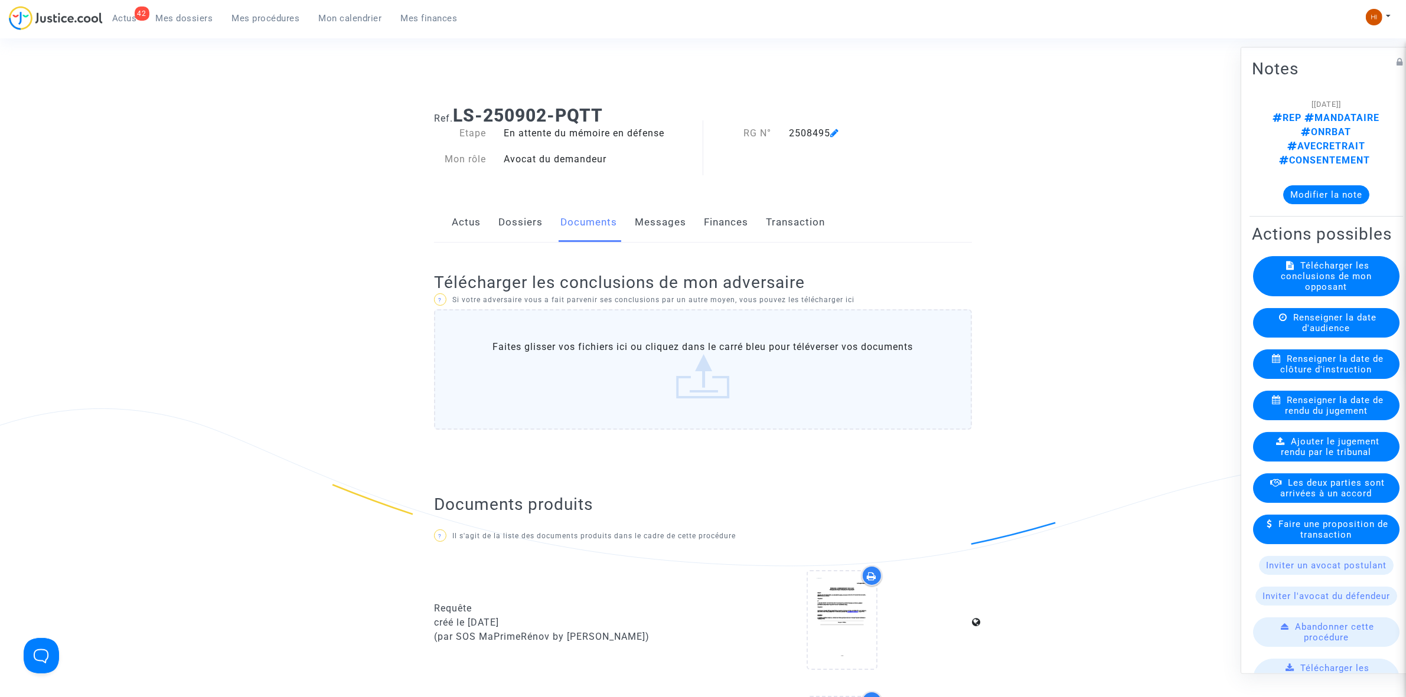
click at [273, 25] on link "Mes procédures" at bounding box center [266, 18] width 87 height 18
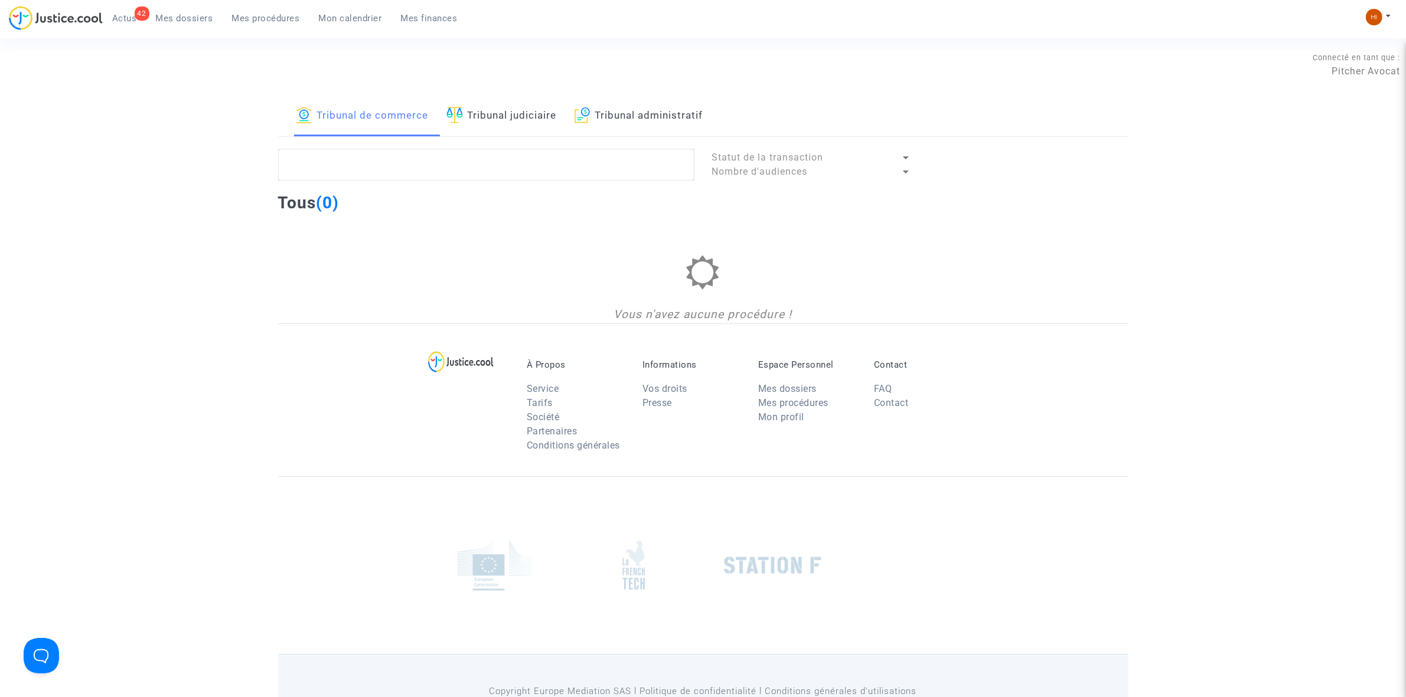
click at [665, 110] on link "Tribunal administratif" at bounding box center [638, 116] width 129 height 40
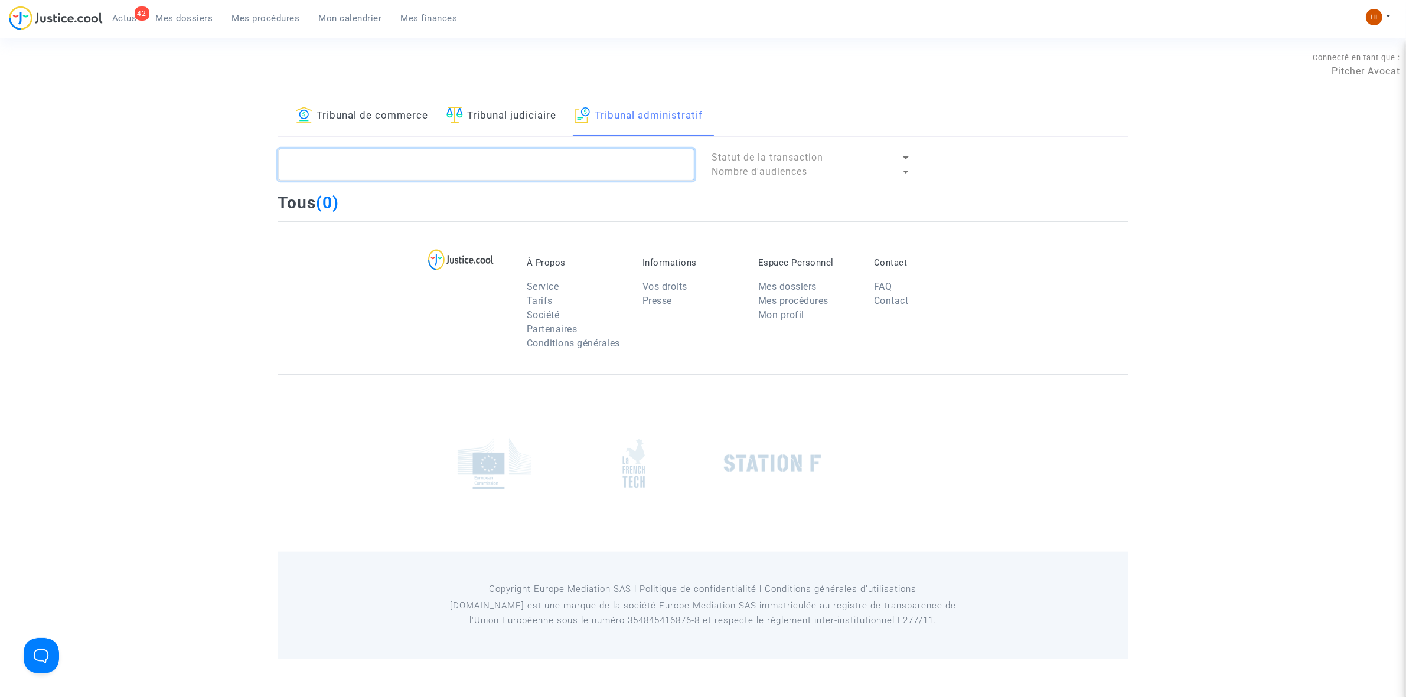
click at [595, 158] on textarea at bounding box center [486, 165] width 416 height 32
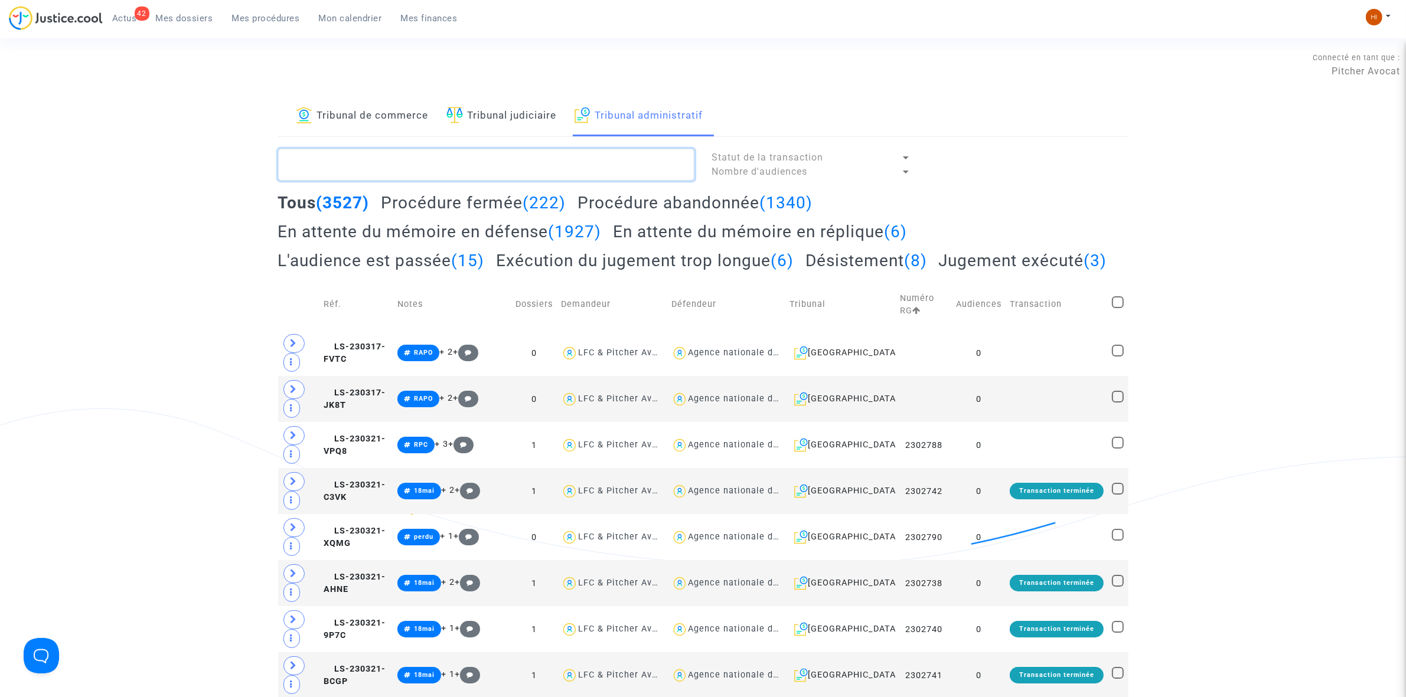
paste textarea "2408609"
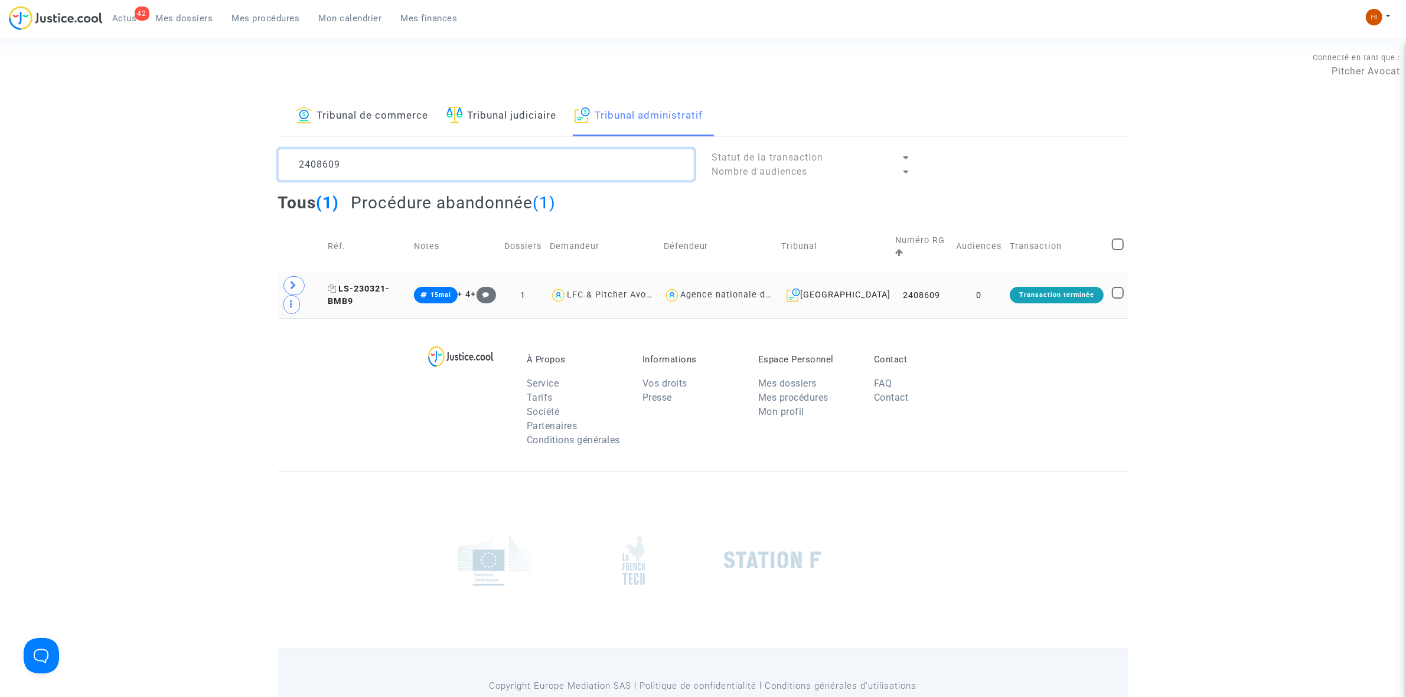
type textarea "2408609"
click at [390, 284] on span "LS-230321-BMB9" at bounding box center [359, 295] width 62 height 23
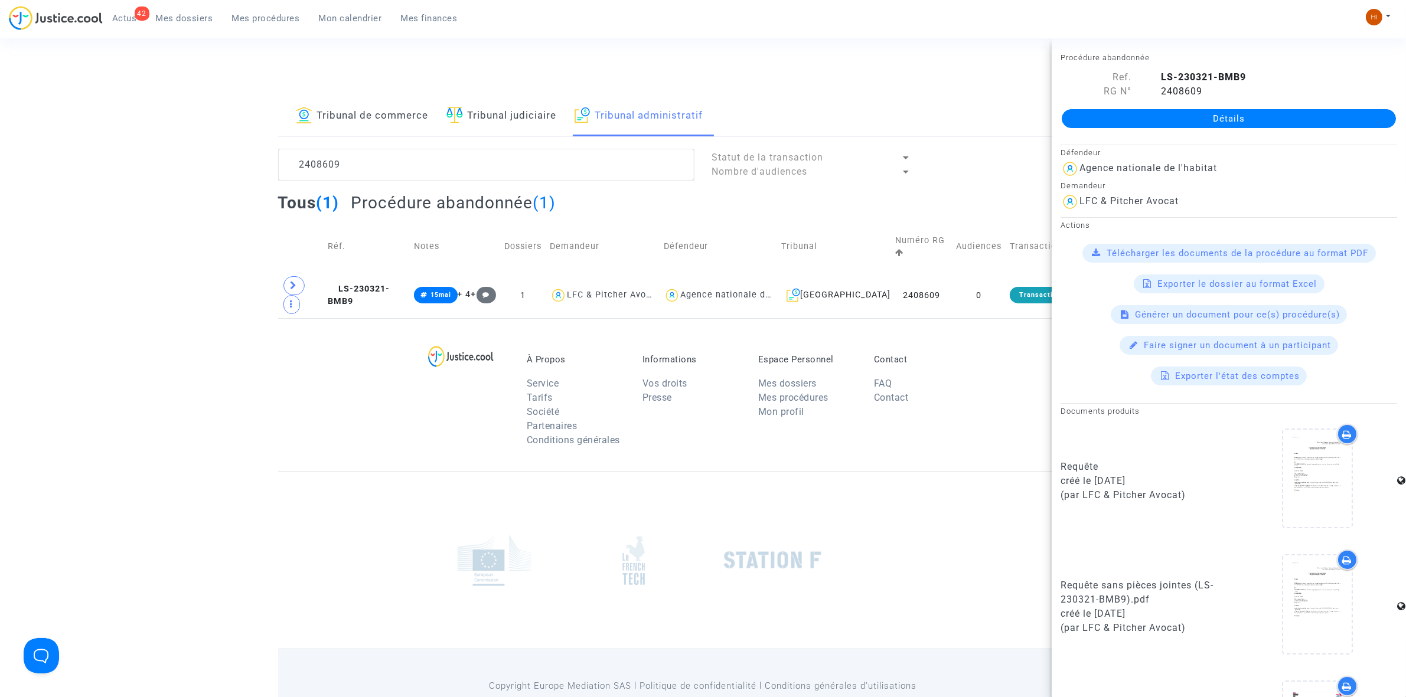
click at [1177, 113] on link "Détails" at bounding box center [1229, 118] width 334 height 19
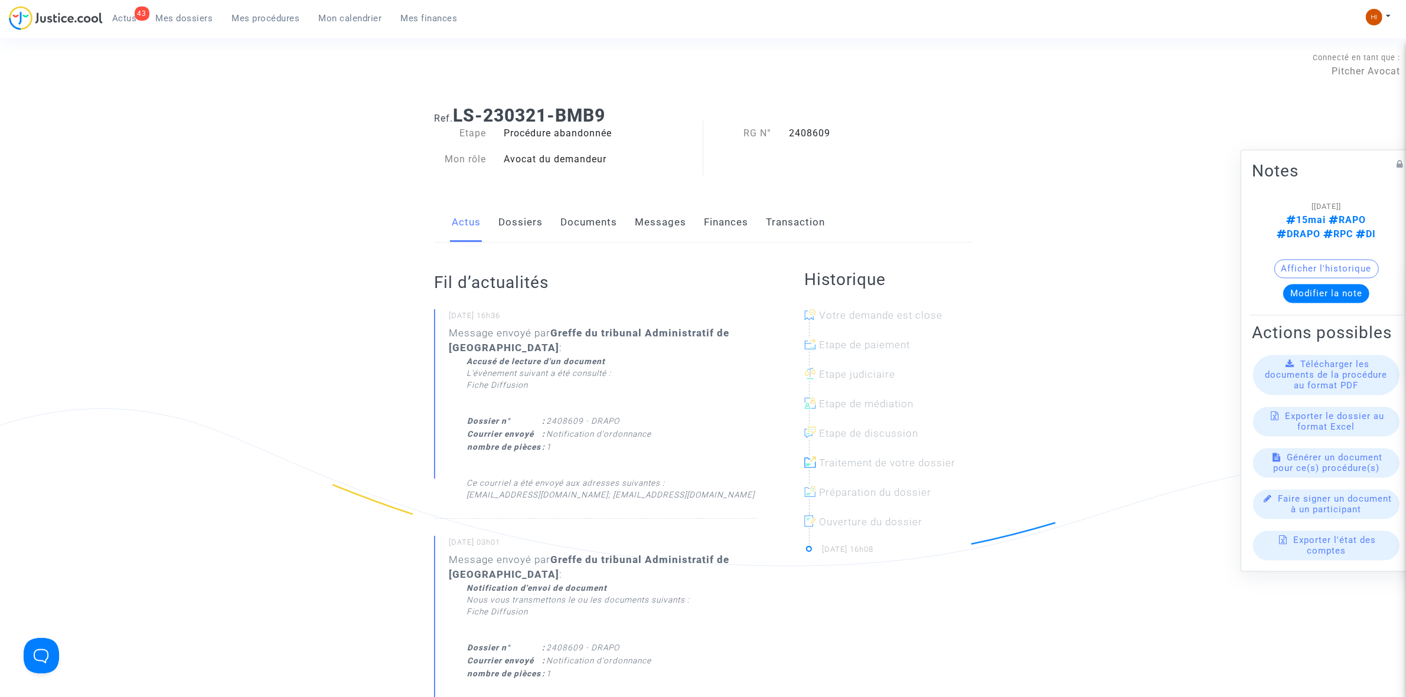
click at [525, 223] on link "Dossiers" at bounding box center [520, 222] width 44 height 39
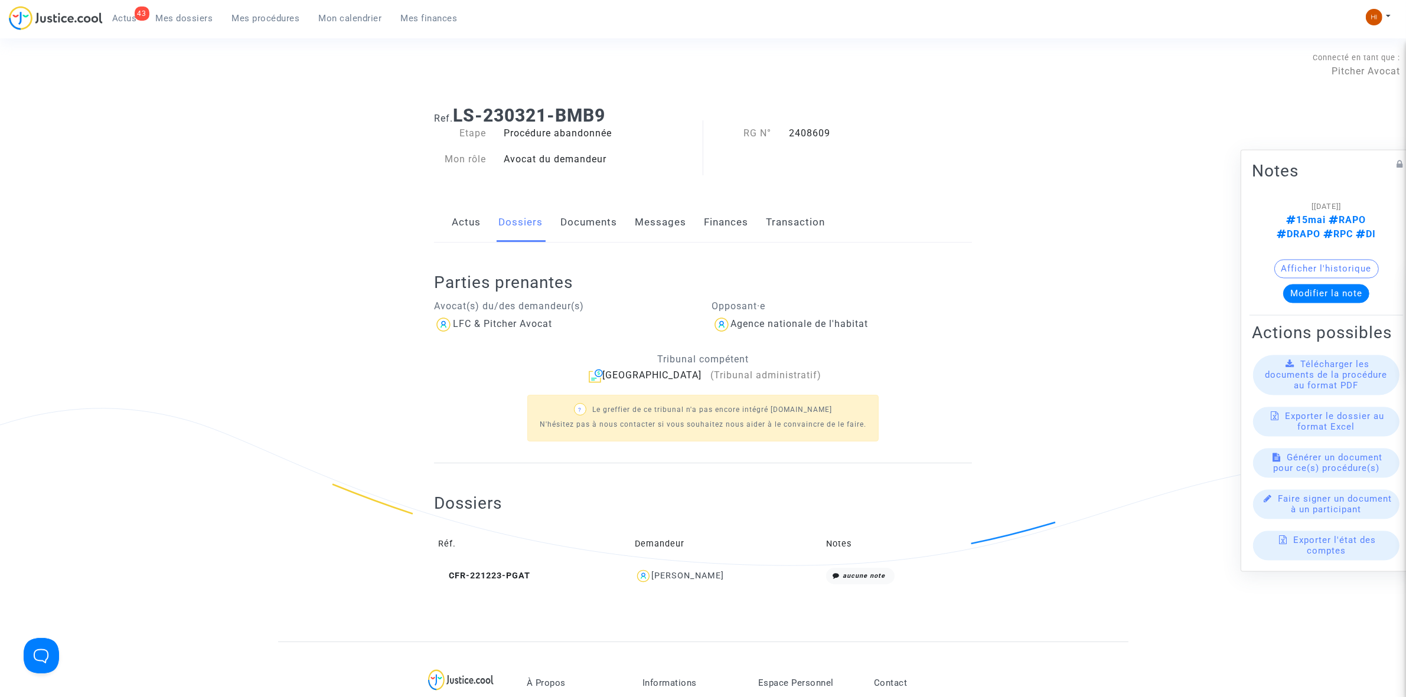
click at [573, 228] on link "Documents" at bounding box center [588, 222] width 57 height 39
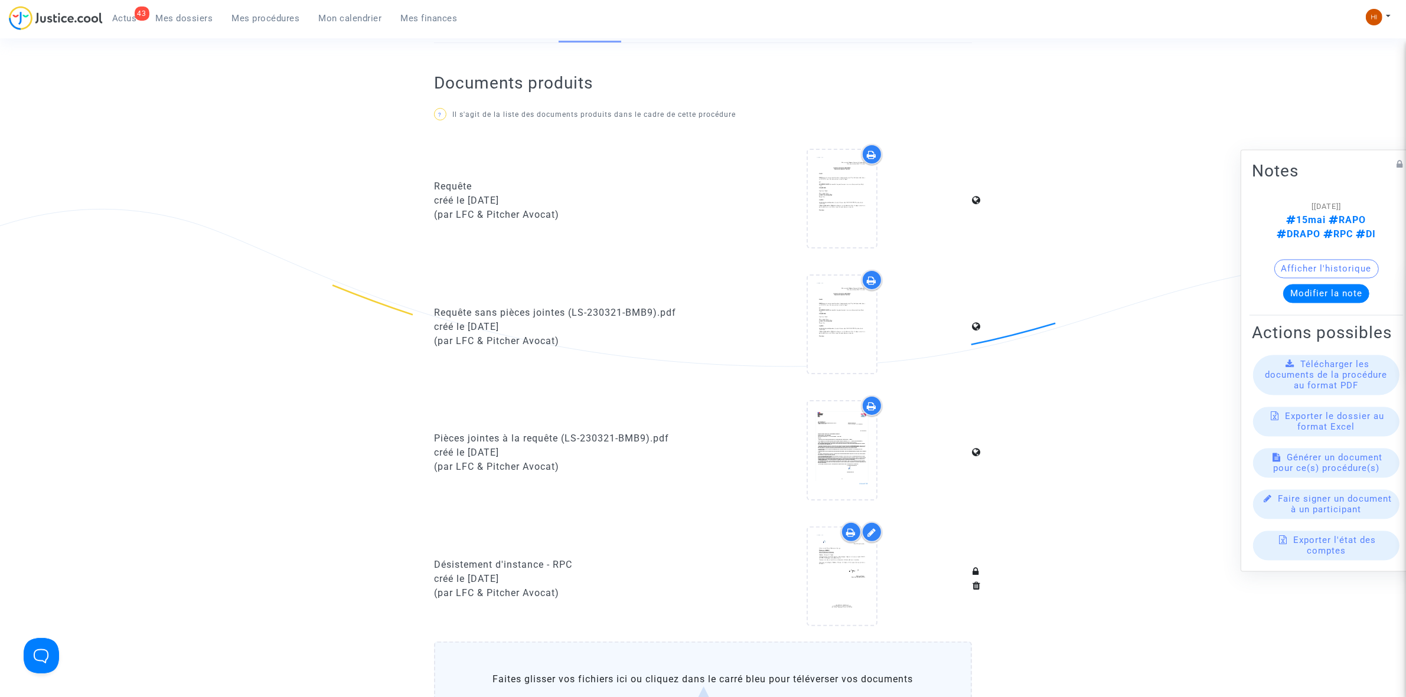
scroll to position [443, 0]
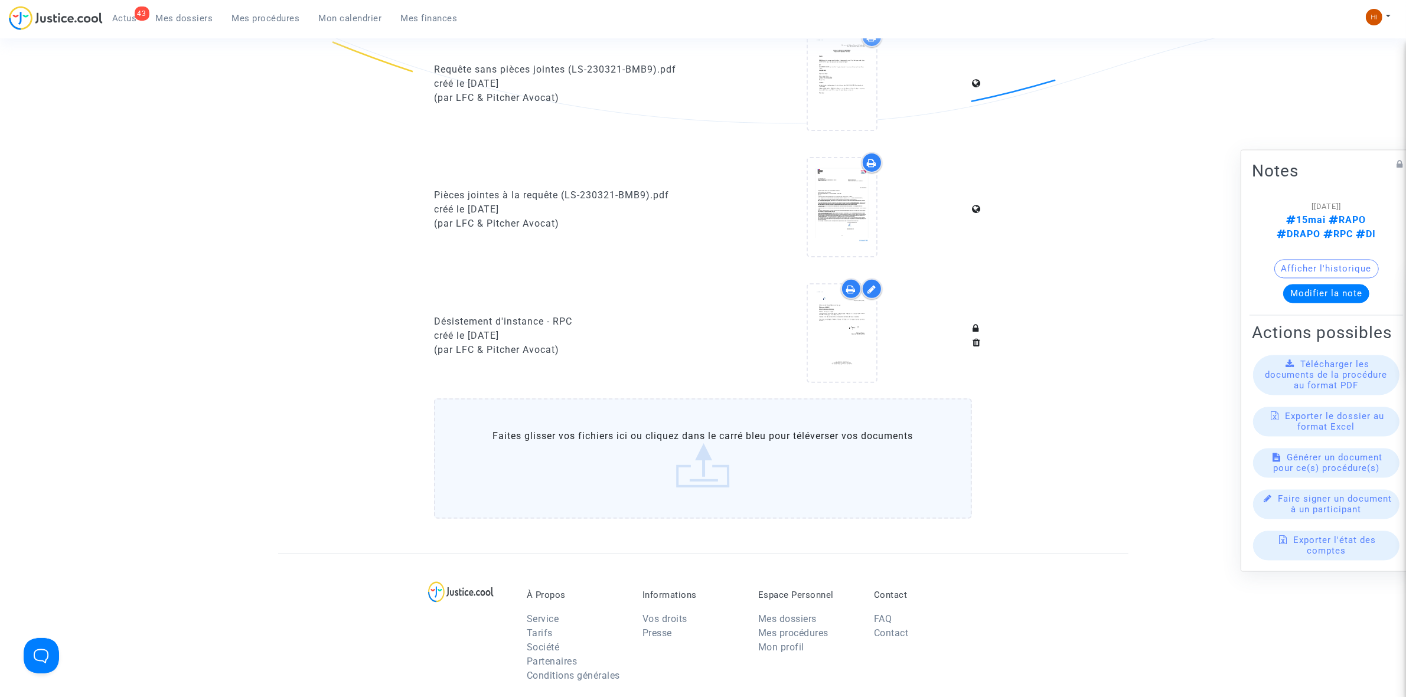
drag, startPoint x: 424, startPoint y: 317, endPoint x: 541, endPoint y: 319, distance: 116.9
click at [541, 319] on ng-component "Ref. LS-230321-BMB9 Etape Procédure abandonnée Mon rôle Avocat du demandeur RG …" at bounding box center [703, 103] width 850 height 900
click at [547, 316] on div "Désistement d'instance - RPC" at bounding box center [564, 322] width 260 height 14
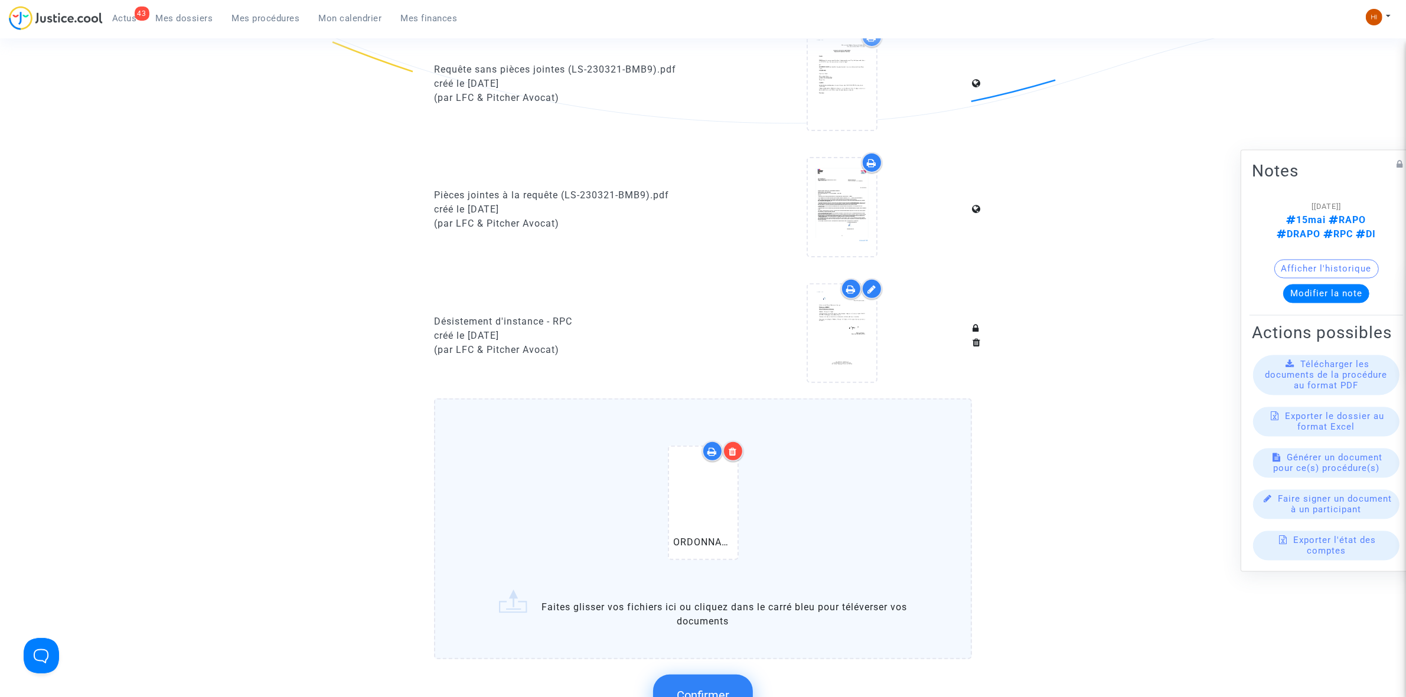
scroll to position [738, 0]
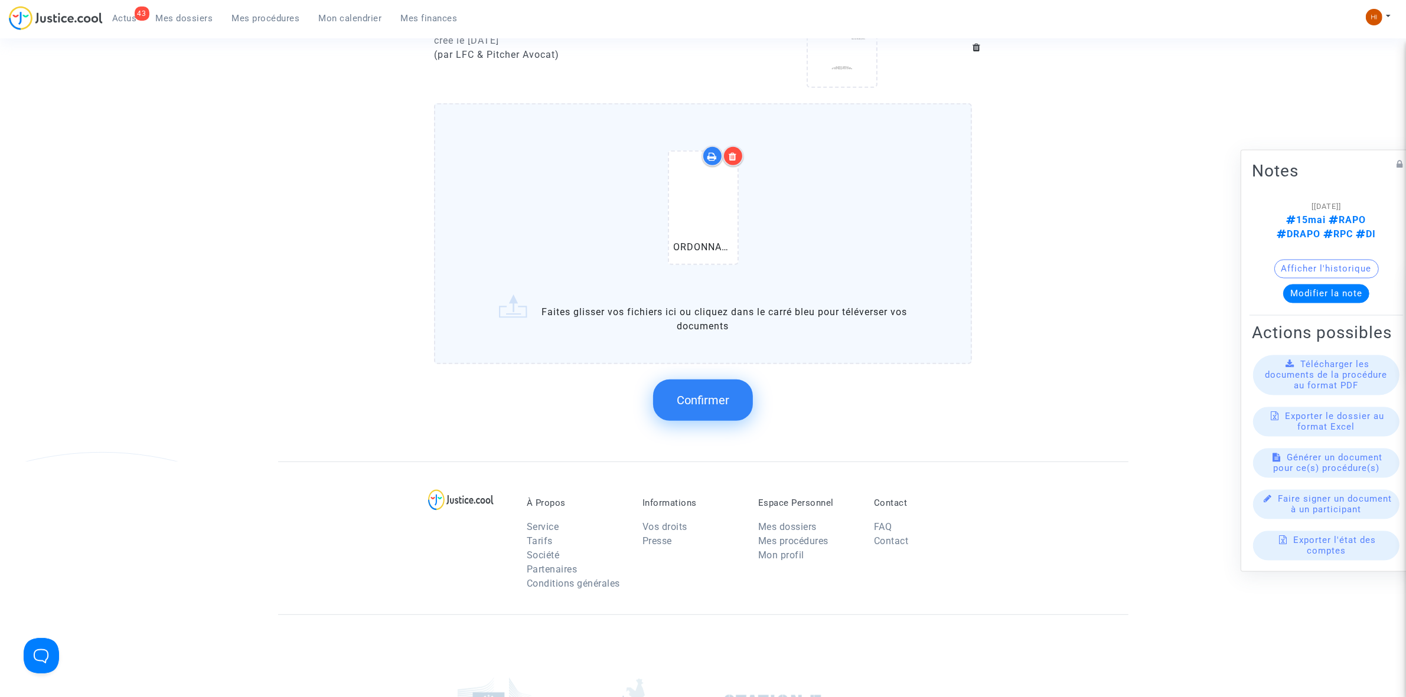
click at [679, 393] on span "Confirmer" at bounding box center [703, 400] width 53 height 14
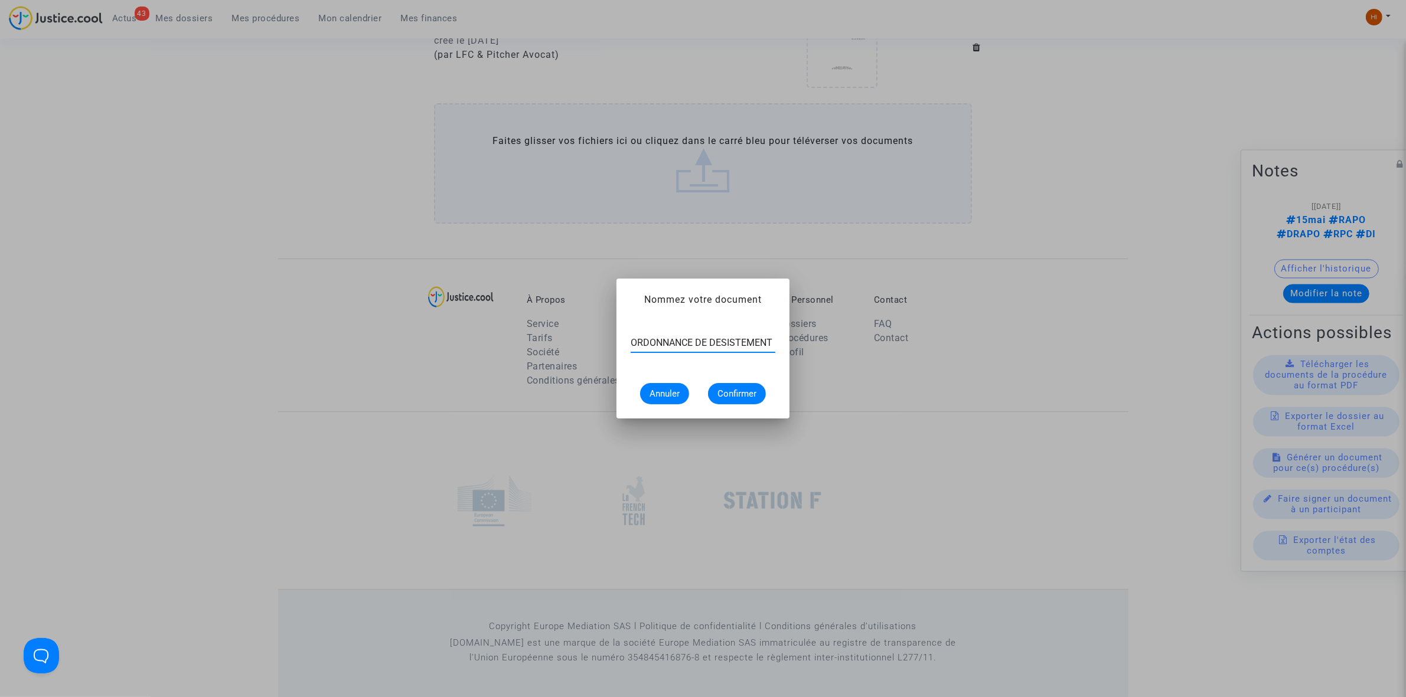
type input "ORDONNANCE DE DESISTEMENT"
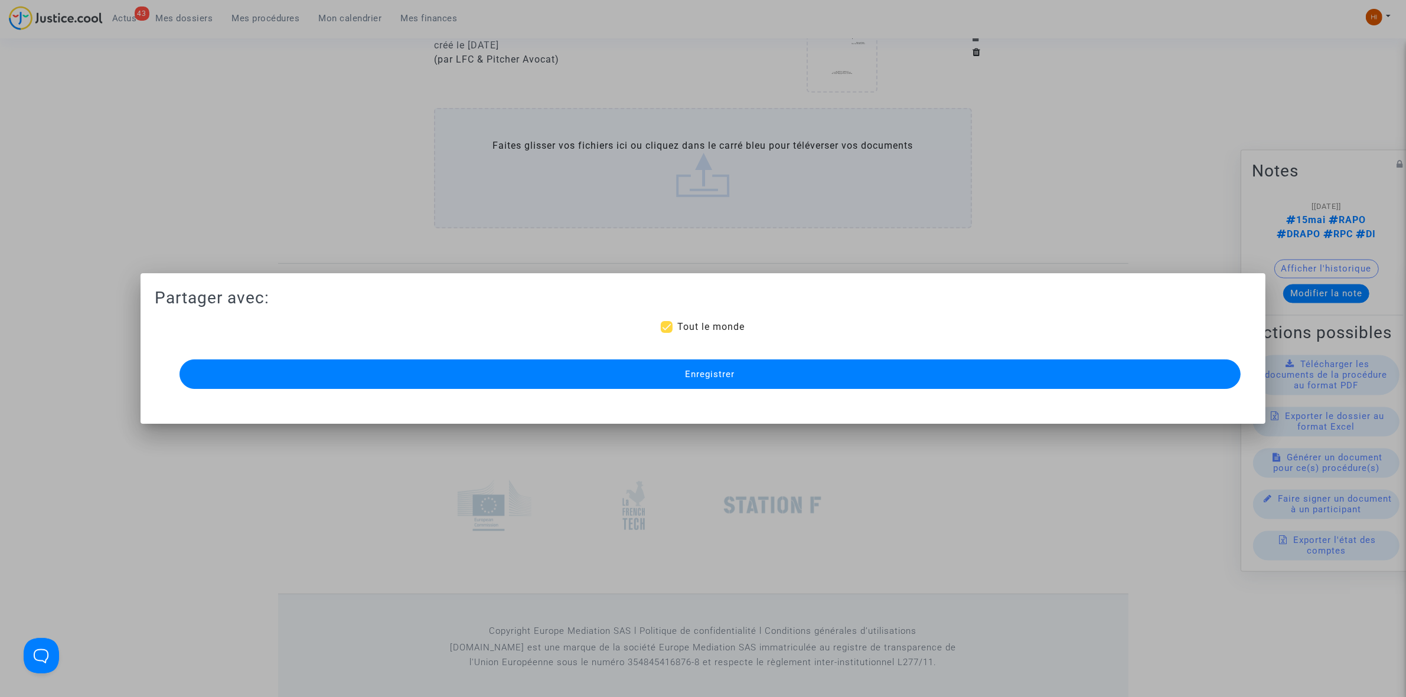
click at [697, 380] on button "Enregistrer" at bounding box center [709, 375] width 1061 height 30
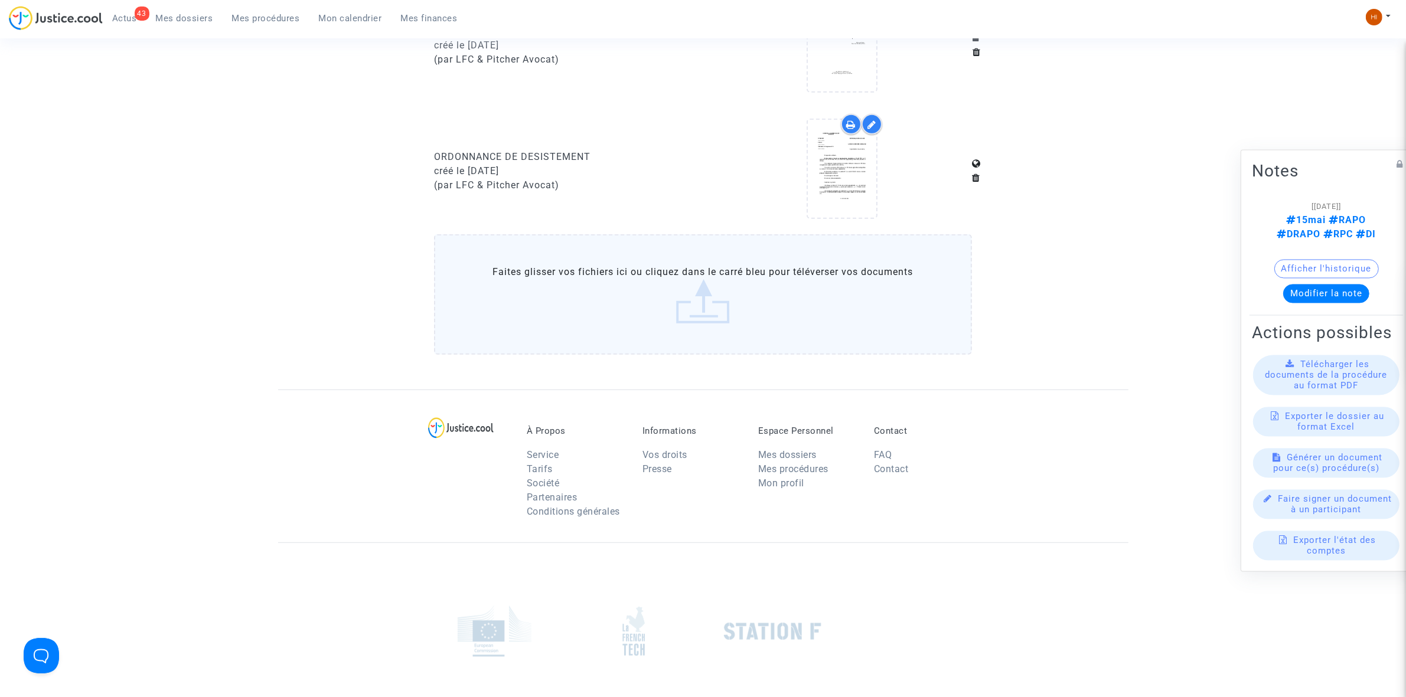
click at [235, 18] on span "Mes procédures" at bounding box center [266, 18] width 68 height 11
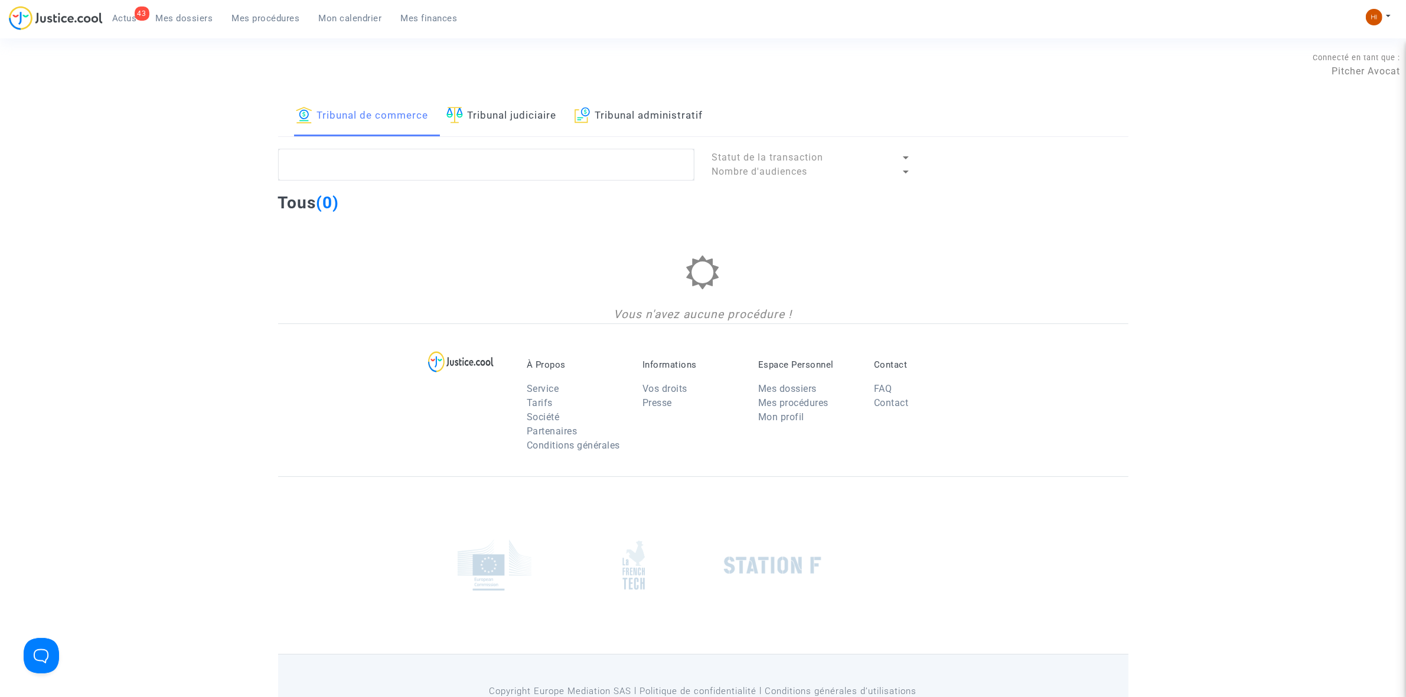
click at [627, 110] on link "Tribunal administratif" at bounding box center [638, 116] width 129 height 40
click at [562, 157] on textarea at bounding box center [486, 165] width 416 height 32
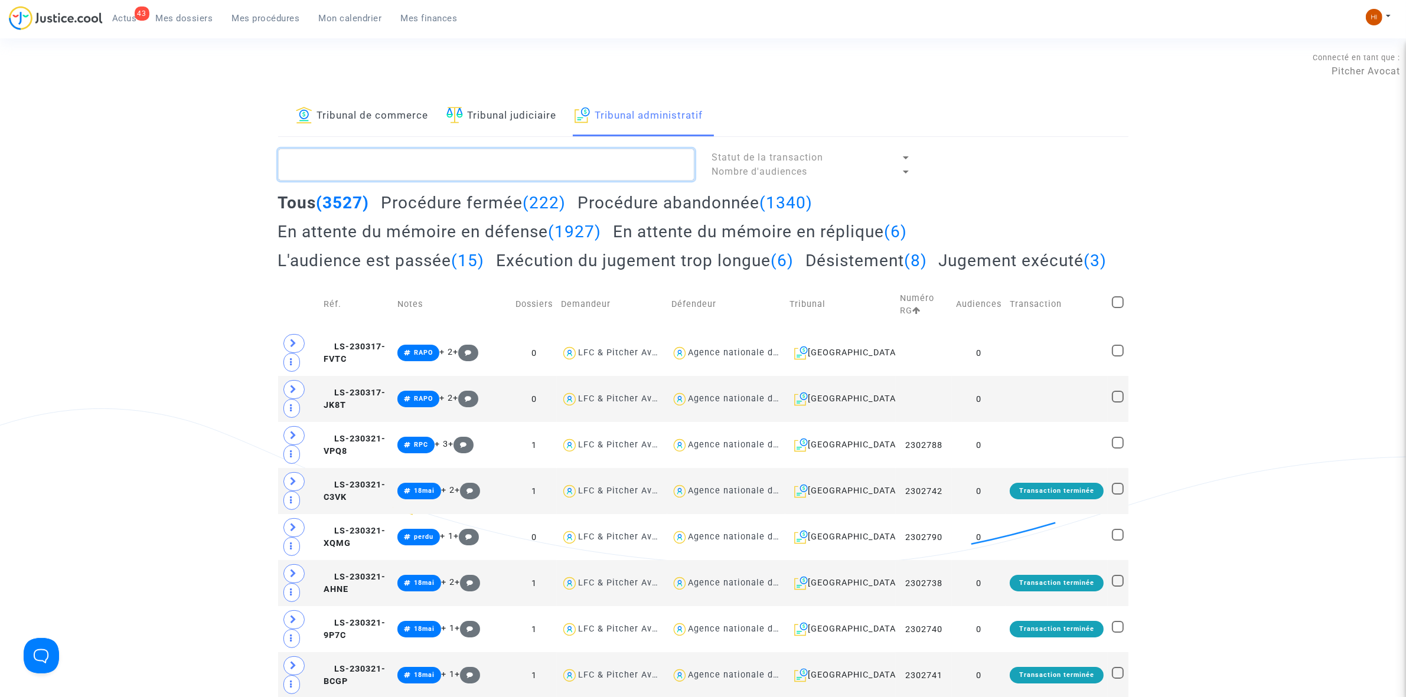
paste textarea "2502326"
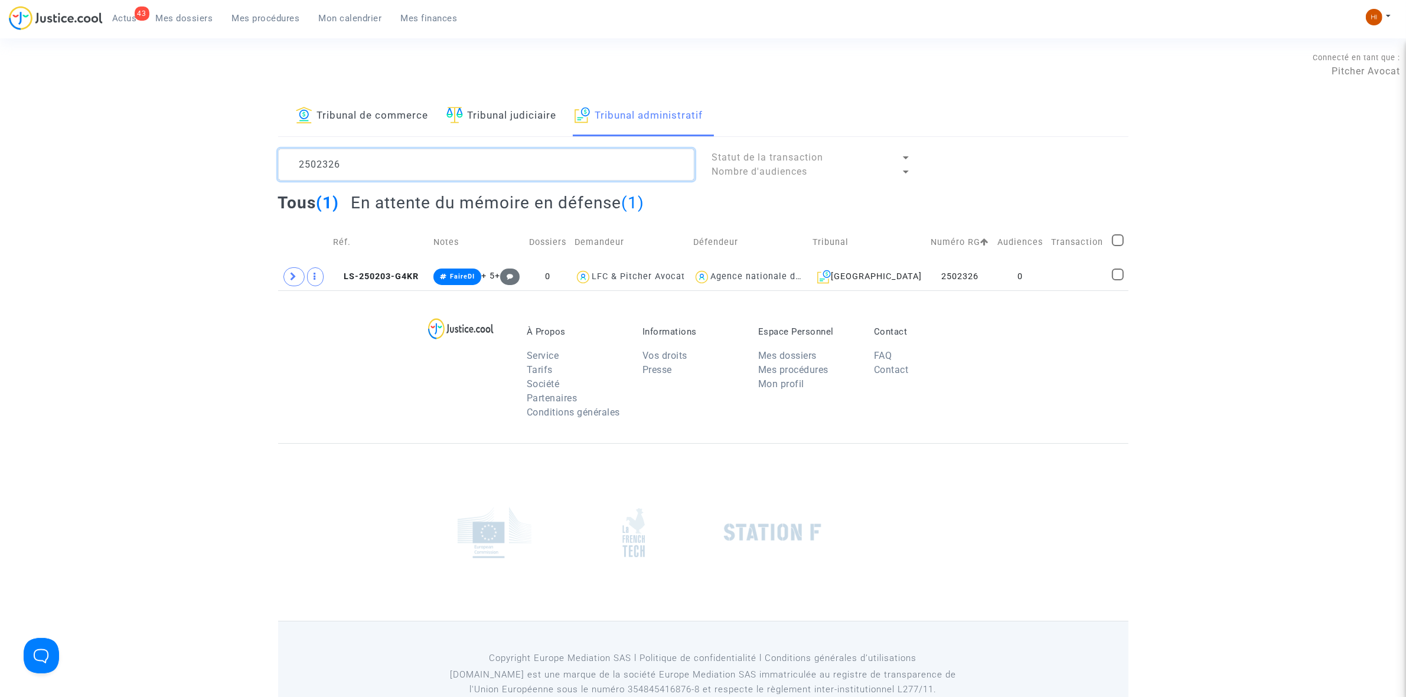
type textarea "2502326"
click at [396, 267] on td "LS-250203-G4KR" at bounding box center [379, 276] width 100 height 27
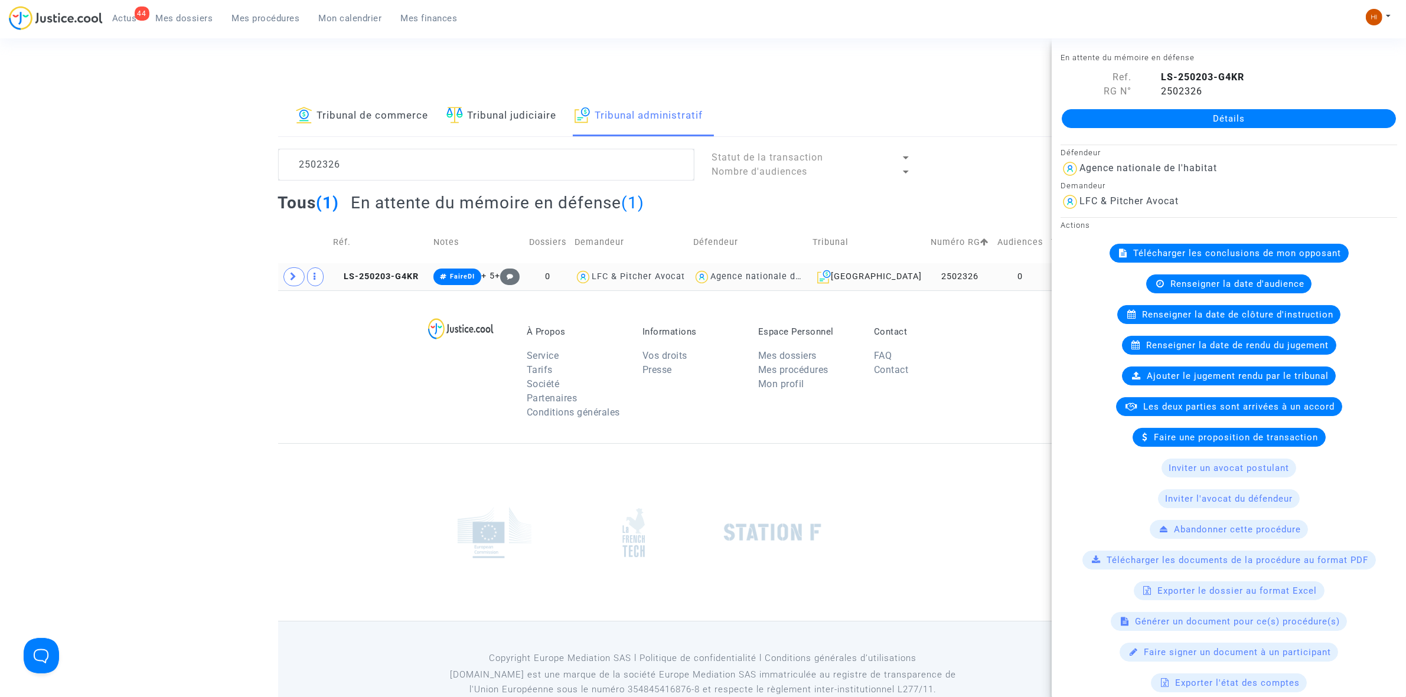
click at [408, 267] on td "LS-250203-G4KR" at bounding box center [379, 276] width 100 height 27
click at [1123, 116] on link "Détails" at bounding box center [1229, 118] width 334 height 19
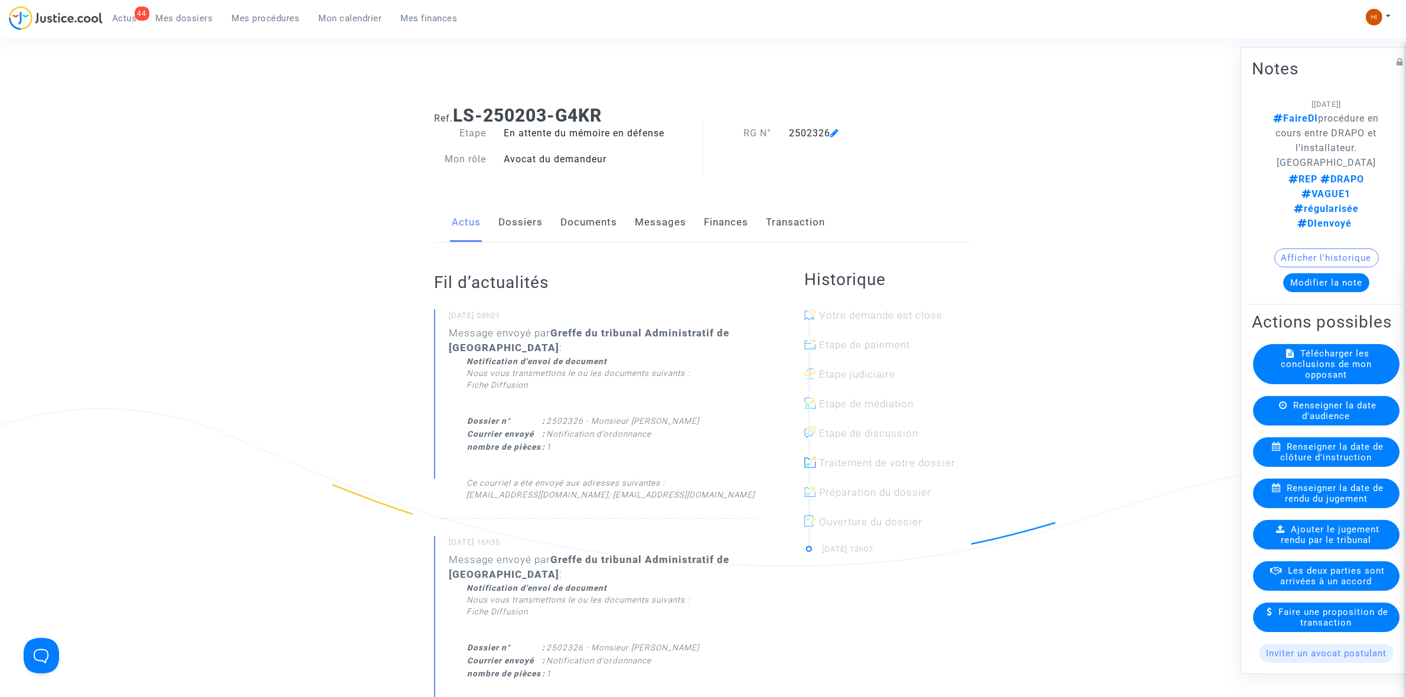
click at [586, 231] on link "Documents" at bounding box center [588, 222] width 57 height 39
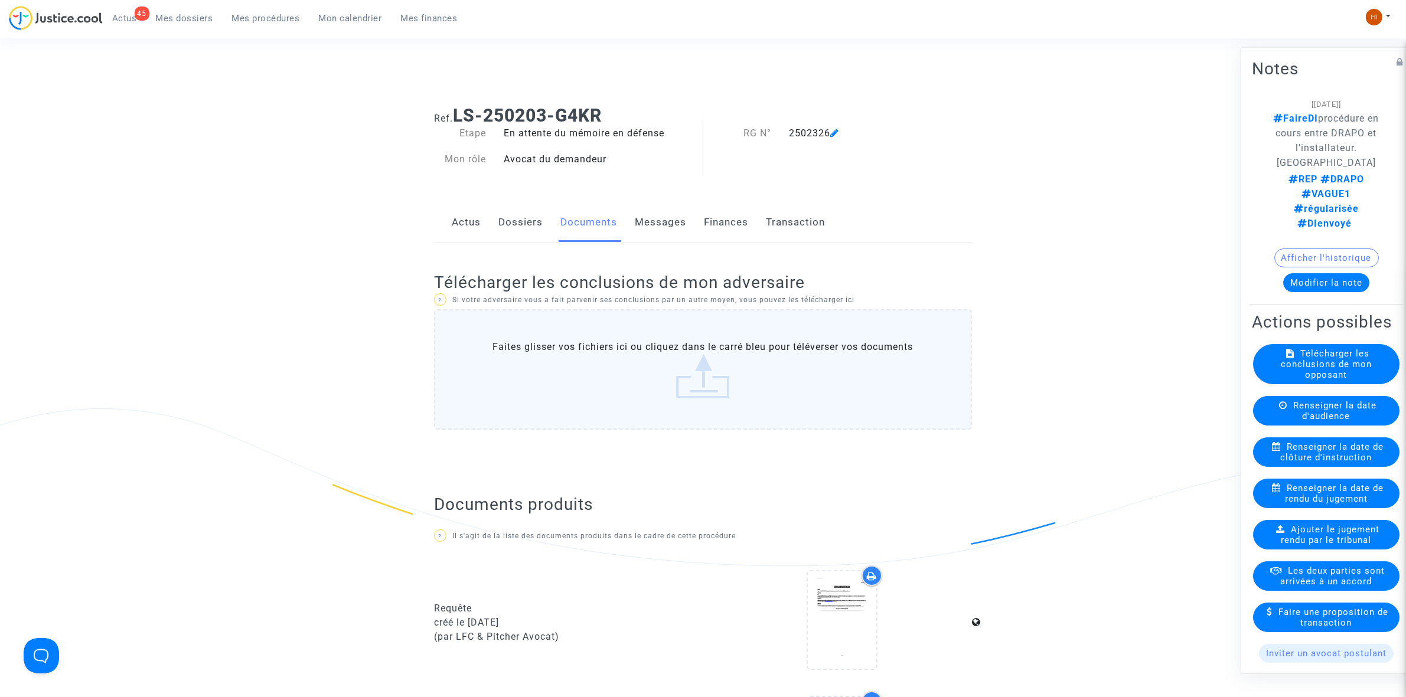
click at [1307, 504] on span "Renseigner la date de rendu du jugement" at bounding box center [1334, 492] width 99 height 21
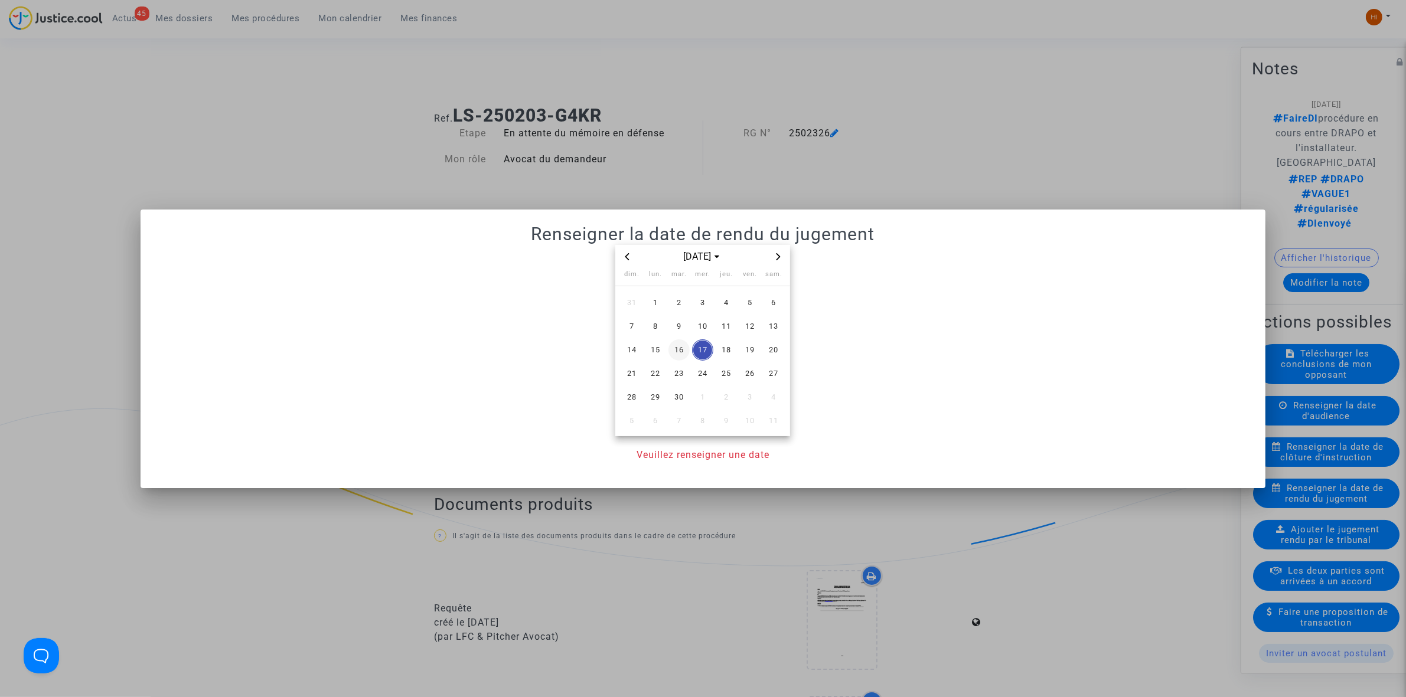
drag, startPoint x: 683, startPoint y: 324, endPoint x: 680, endPoint y: 335, distance: 12.3
click at [682, 324] on span "9" at bounding box center [678, 326] width 21 height 21
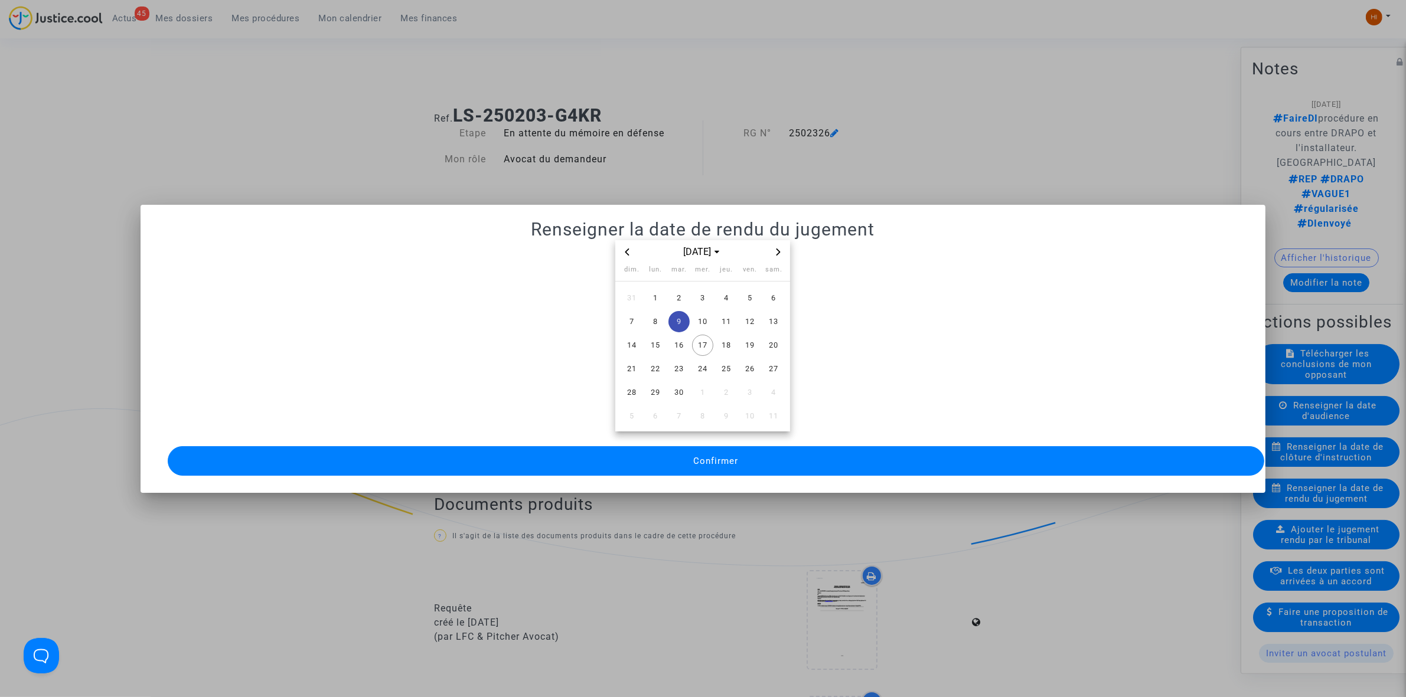
click at [656, 449] on button "Confirmer" at bounding box center [716, 461] width 1096 height 30
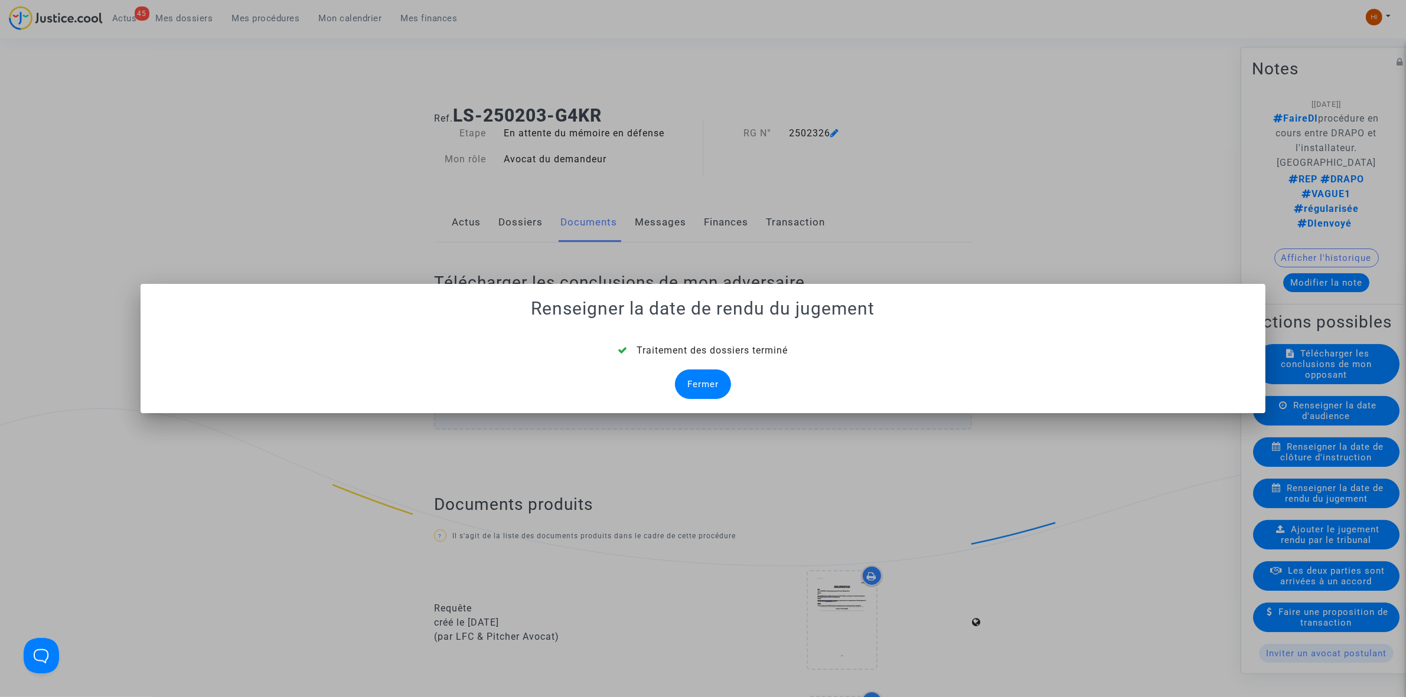
click at [710, 393] on div "Fermer" at bounding box center [703, 385] width 56 height 30
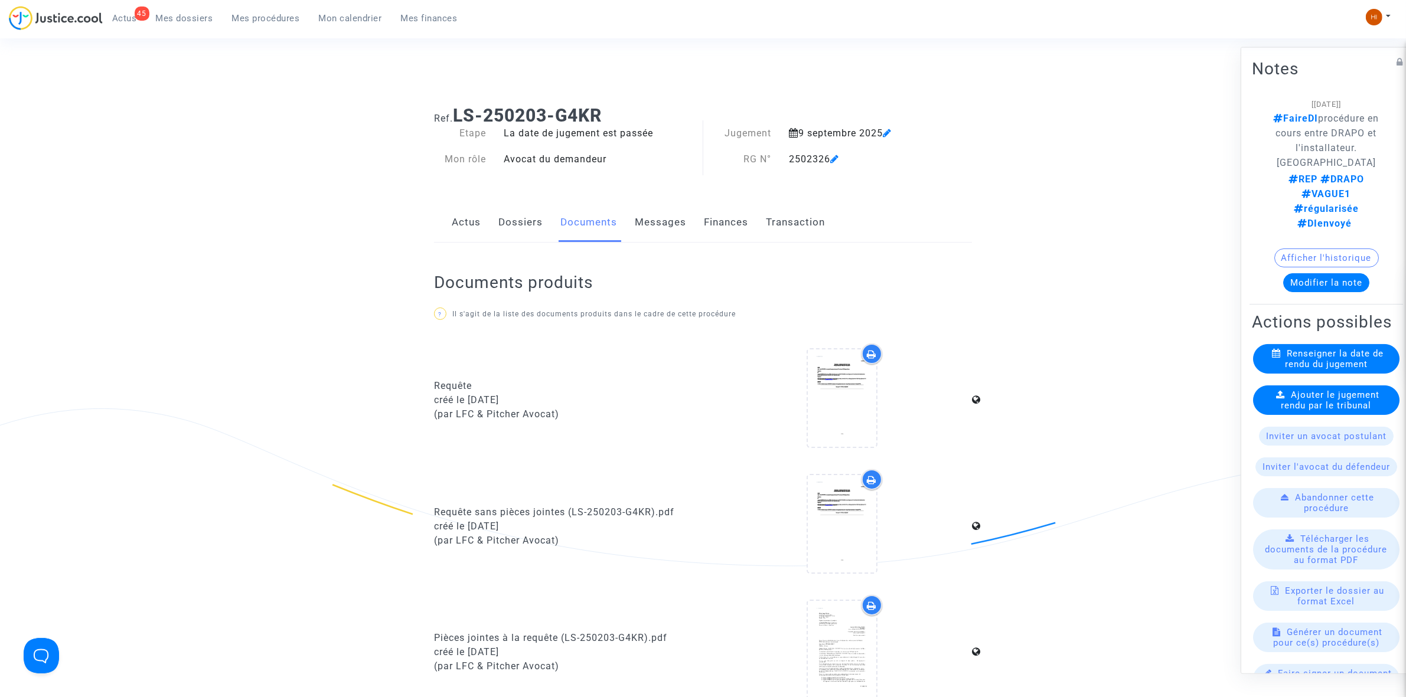
click at [1317, 405] on span "Ajouter le jugement rendu par le tribunal" at bounding box center [1330, 399] width 99 height 21
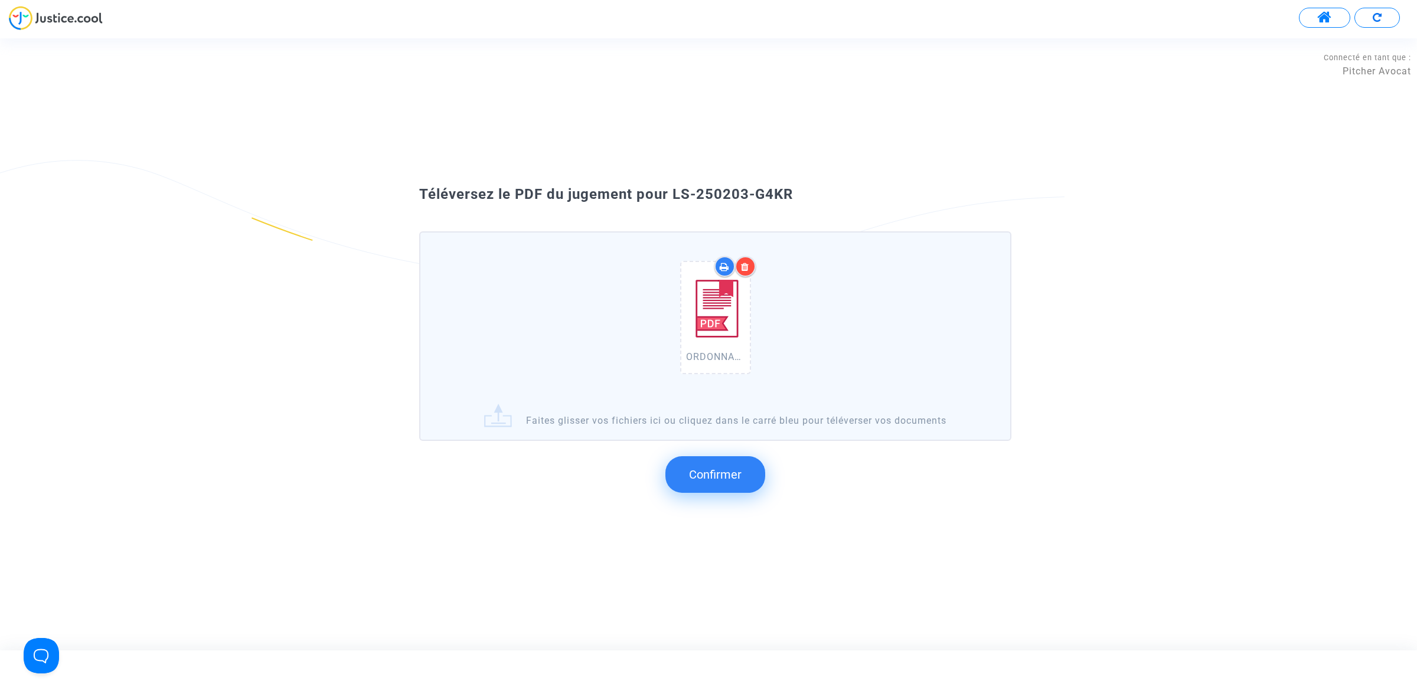
drag, startPoint x: 698, startPoint y: 224, endPoint x: 671, endPoint y: 187, distance: 46.1
click at [671, 187] on div "Téléversez le PDF du jugement pour LS-250203-G4KR" at bounding box center [709, 195] width 638 height 20
copy span "LS-250203-G4KR"
drag, startPoint x: 732, startPoint y: 464, endPoint x: 711, endPoint y: 462, distance: 20.8
click at [732, 465] on button "Confirmer" at bounding box center [715, 474] width 100 height 37
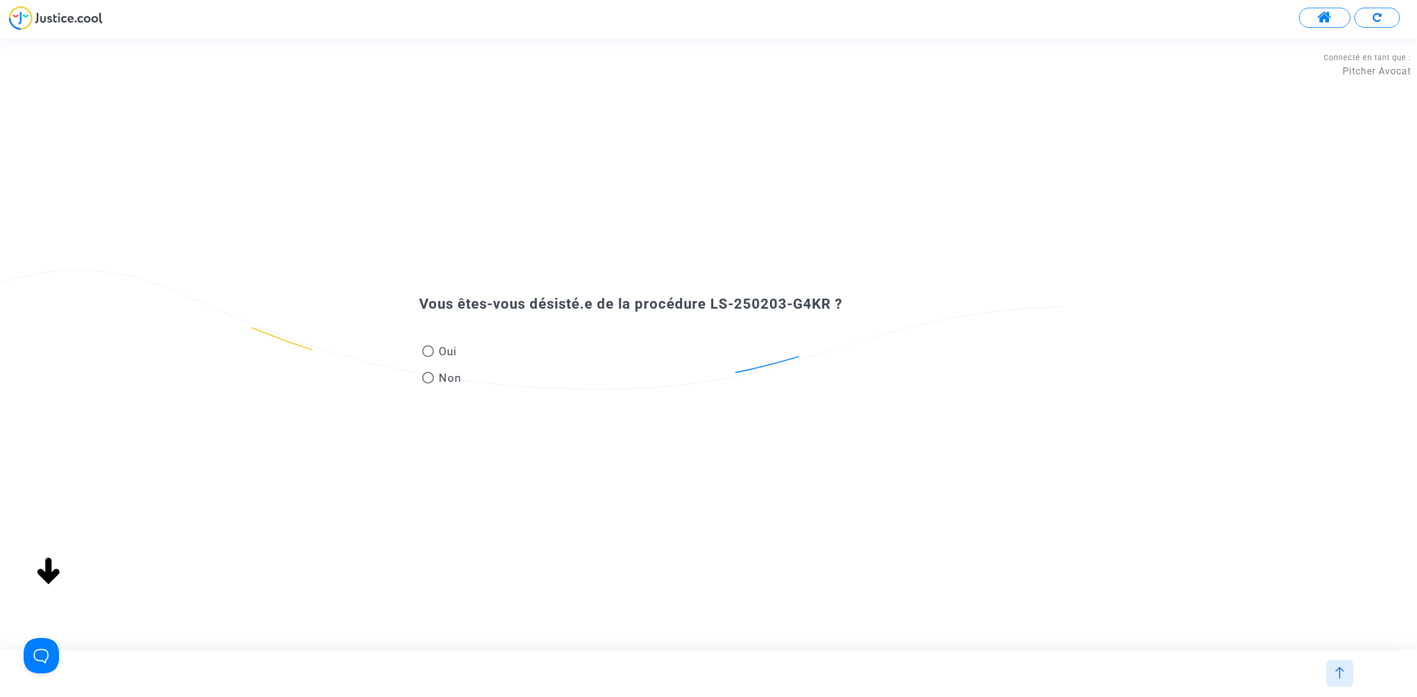
click at [438, 352] on span "Oui" at bounding box center [445, 352] width 23 height 16
click at [428, 357] on input "Oui" at bounding box center [427, 357] width 1 height 1
radio input "true"
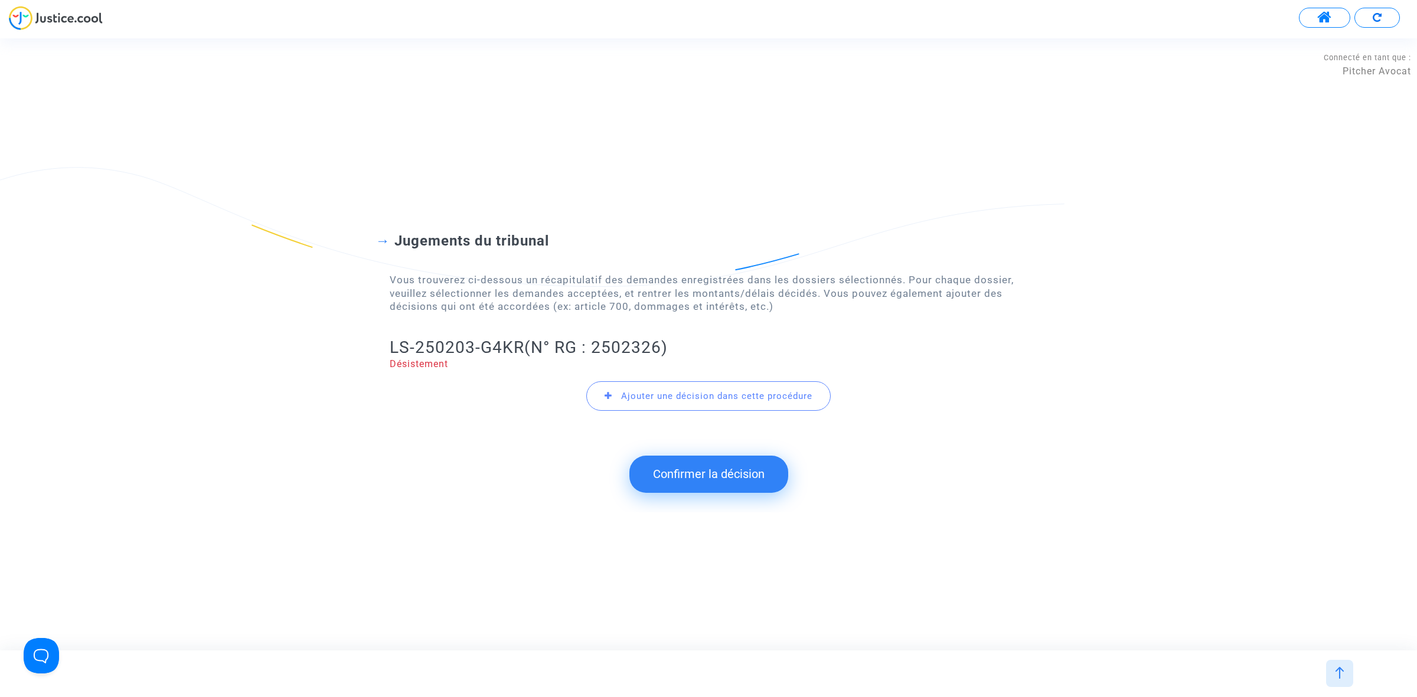
drag, startPoint x: 372, startPoint y: 345, endPoint x: 517, endPoint y: 346, distance: 144.6
click at [517, 346] on div "Jugements du tribunal Vous trouverez ci-dessous un récapitulatif des demandes e…" at bounding box center [708, 315] width 1417 height 260
drag, startPoint x: 514, startPoint y: 347, endPoint x: 396, endPoint y: 344, distance: 117.5
click at [396, 344] on h2 "LS-250203-G4KR (N° RG : 2502326)" at bounding box center [709, 347] width 638 height 21
drag, startPoint x: 384, startPoint y: 338, endPoint x: 521, endPoint y: 342, distance: 136.5
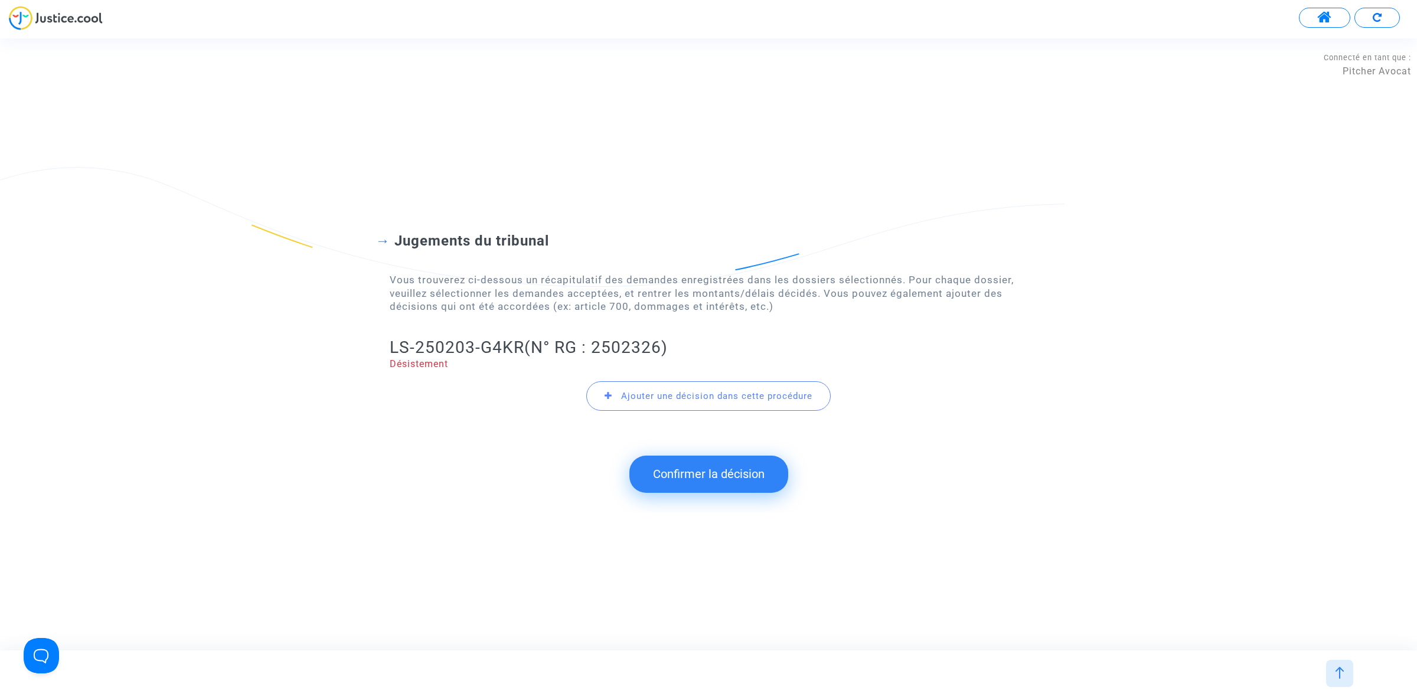
click at [521, 342] on div "Jugements du tribunal Vous trouverez ci-dessous un récapitulatif des demandes e…" at bounding box center [708, 315] width 1417 height 260
copy h2 "LS-250203-G4KR"
click at [684, 479] on button "Confirmer la décision" at bounding box center [708, 474] width 159 height 37
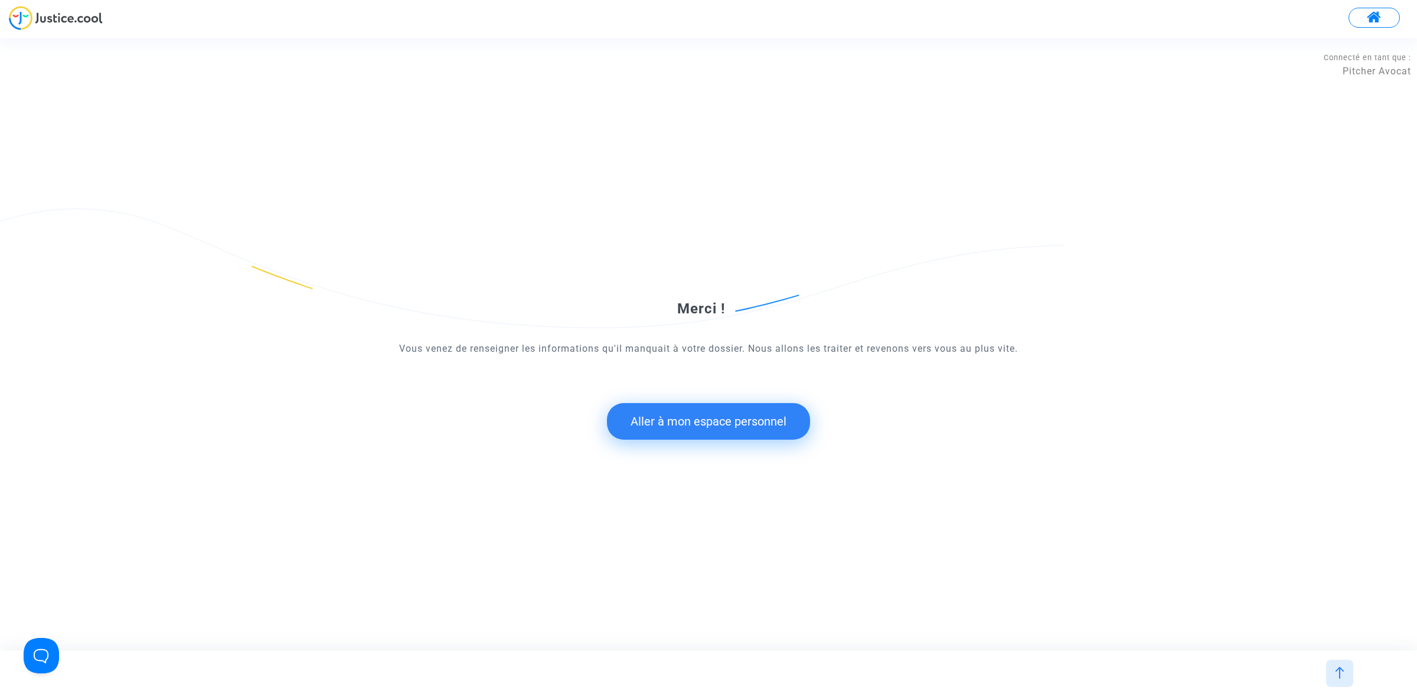
click at [694, 415] on button "Aller à mon espace personnel" at bounding box center [708, 421] width 203 height 37
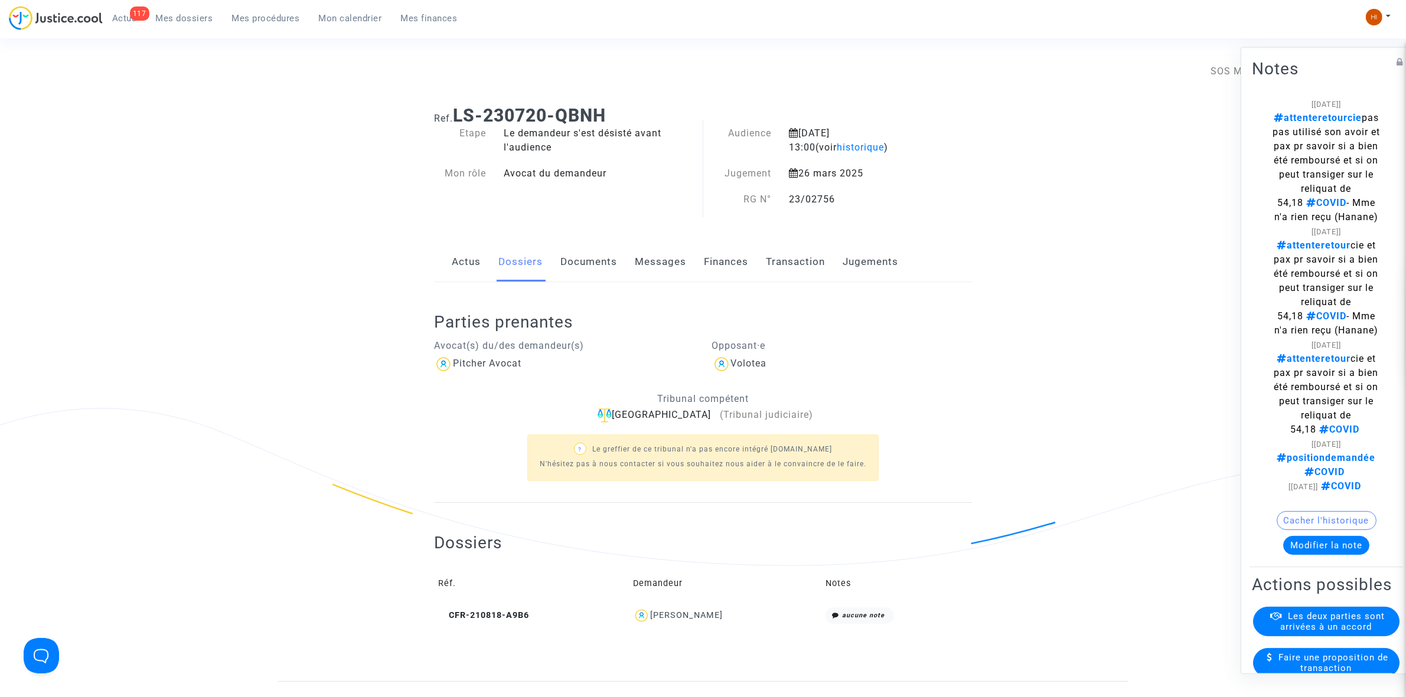
scroll to position [295, 0]
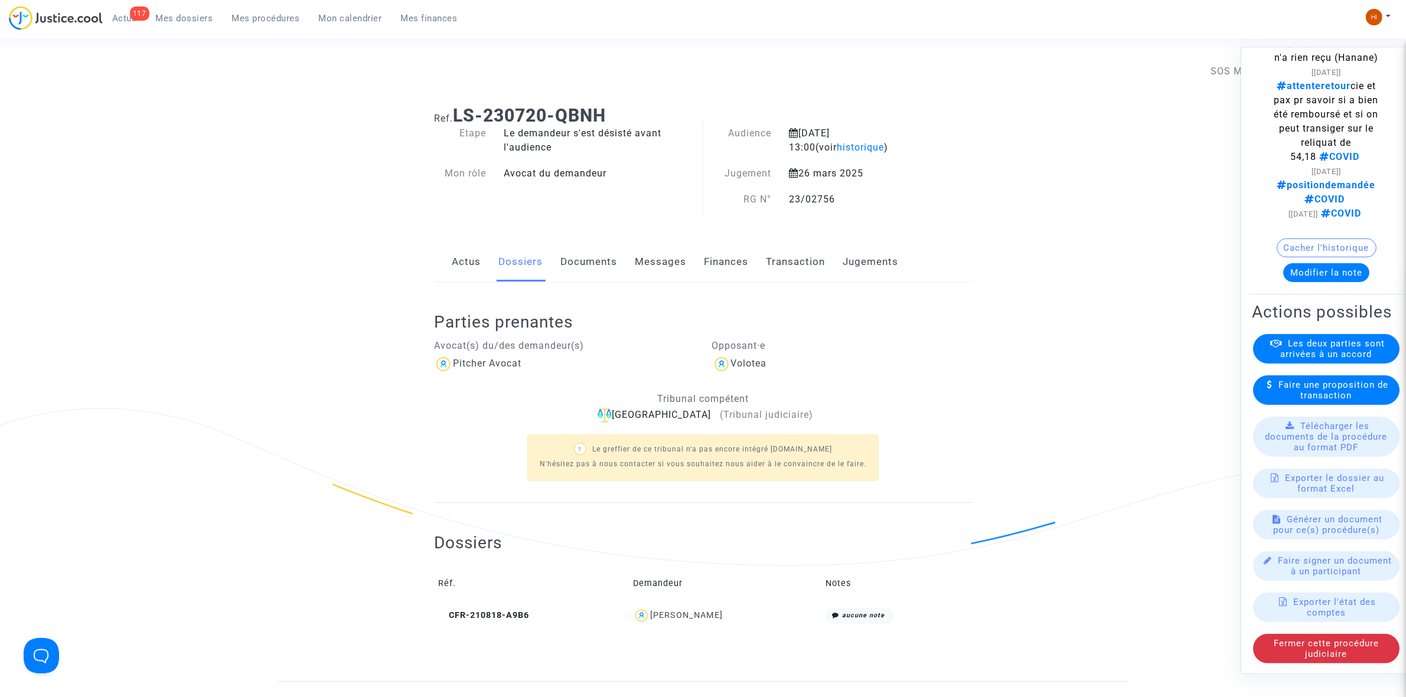
drag, startPoint x: 1059, startPoint y: 101, endPoint x: 1273, endPoint y: 44, distance: 222.3
click at [1059, 101] on ng-component "Ref. LS-230720-QBNH Etape Le demandeur s'est désisté avant l'audience Mon rôle …" at bounding box center [703, 388] width 850 height 585
click at [1383, 8] on button at bounding box center [1378, 17] width 26 height 18
click at [1359, 57] on link "Changer de compte" at bounding box center [1330, 60] width 119 height 19
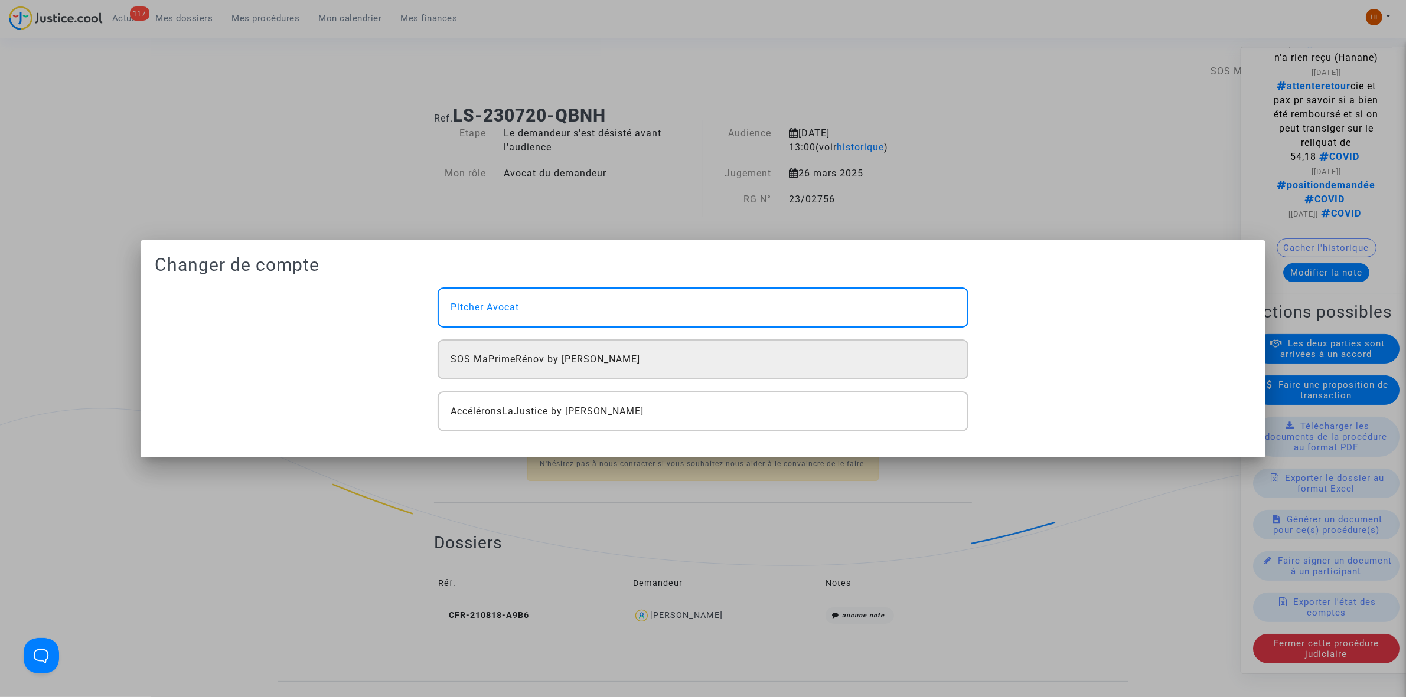
click at [824, 358] on div "SOS MaPrimeRénov by [PERSON_NAME]" at bounding box center [702, 359] width 530 height 40
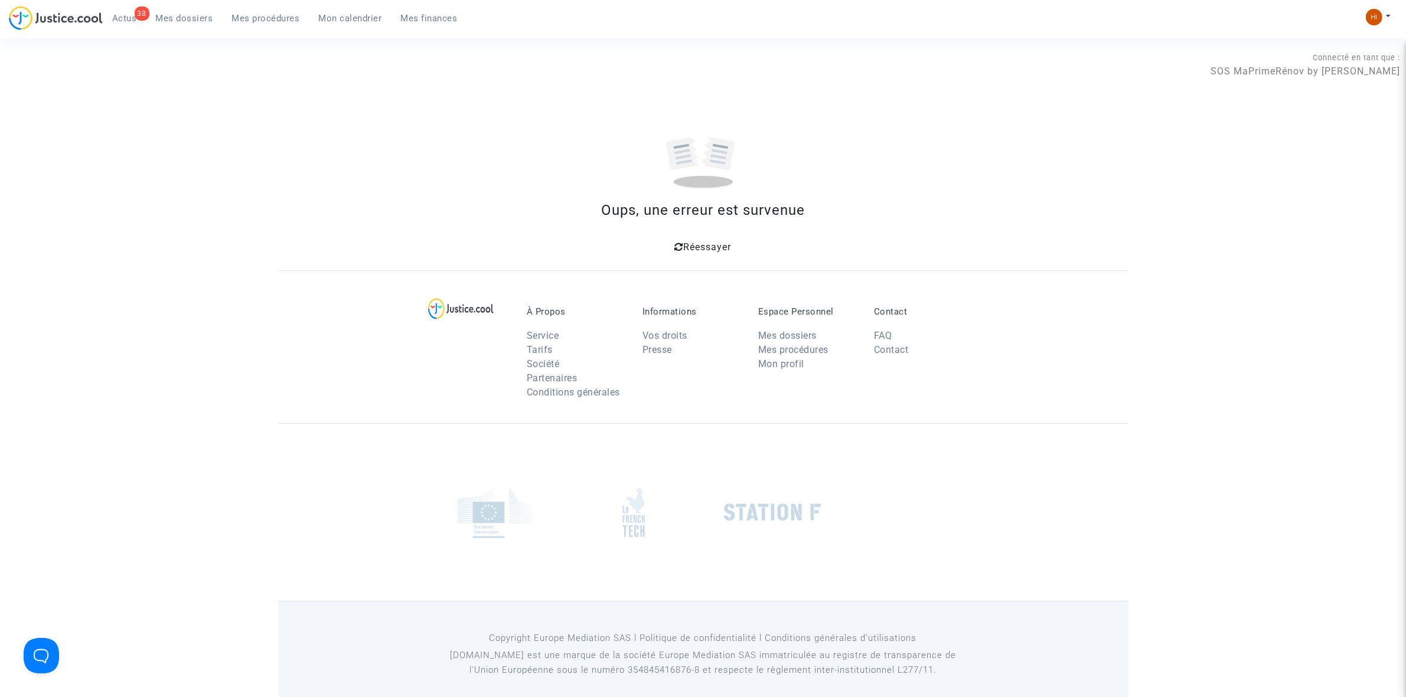
click at [707, 250] on span "Réessayer" at bounding box center [708, 246] width 48 height 11
click at [269, 9] on link "Mes procédures" at bounding box center [266, 18] width 87 height 18
